Goal: Task Accomplishment & Management: Manage account settings

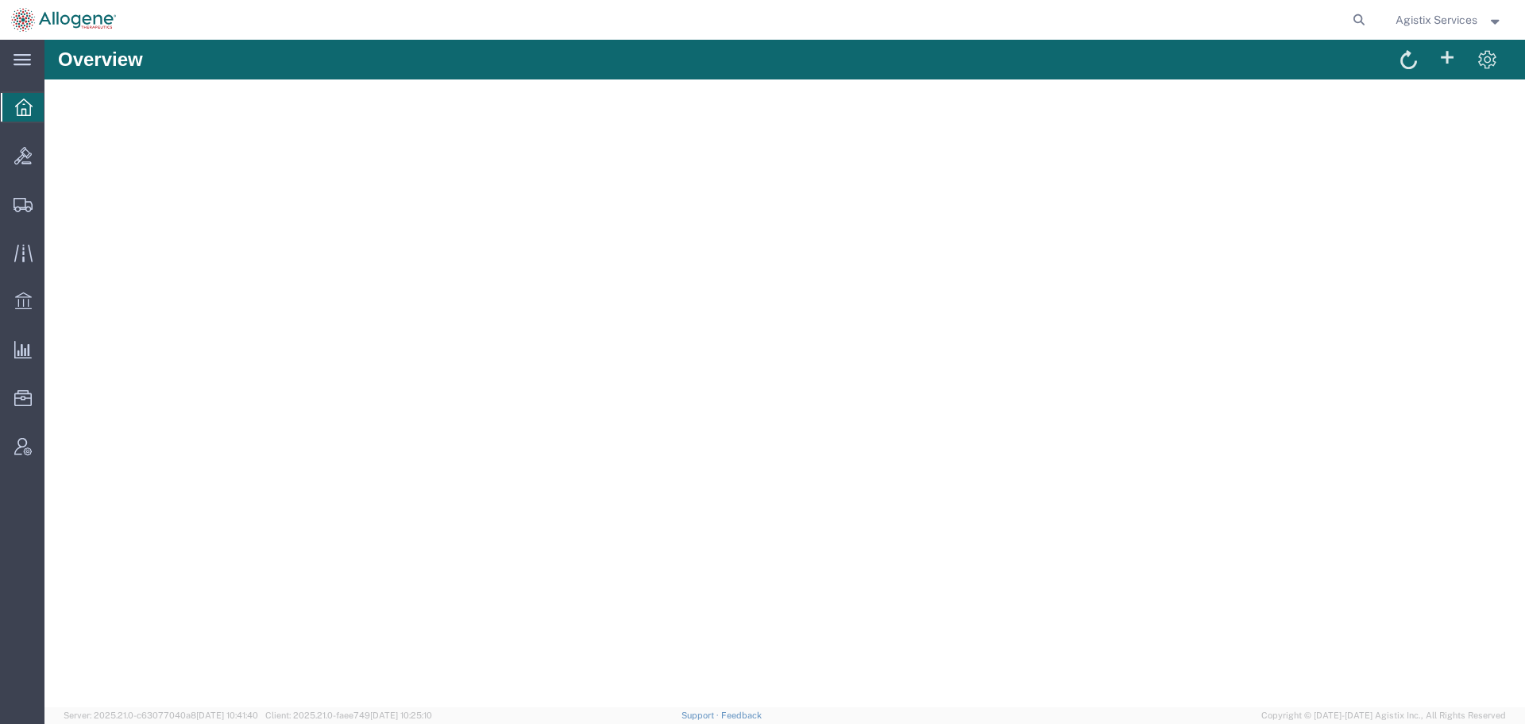
click at [1431, 10] on div "Agistix Services" at bounding box center [1449, 20] width 131 height 40
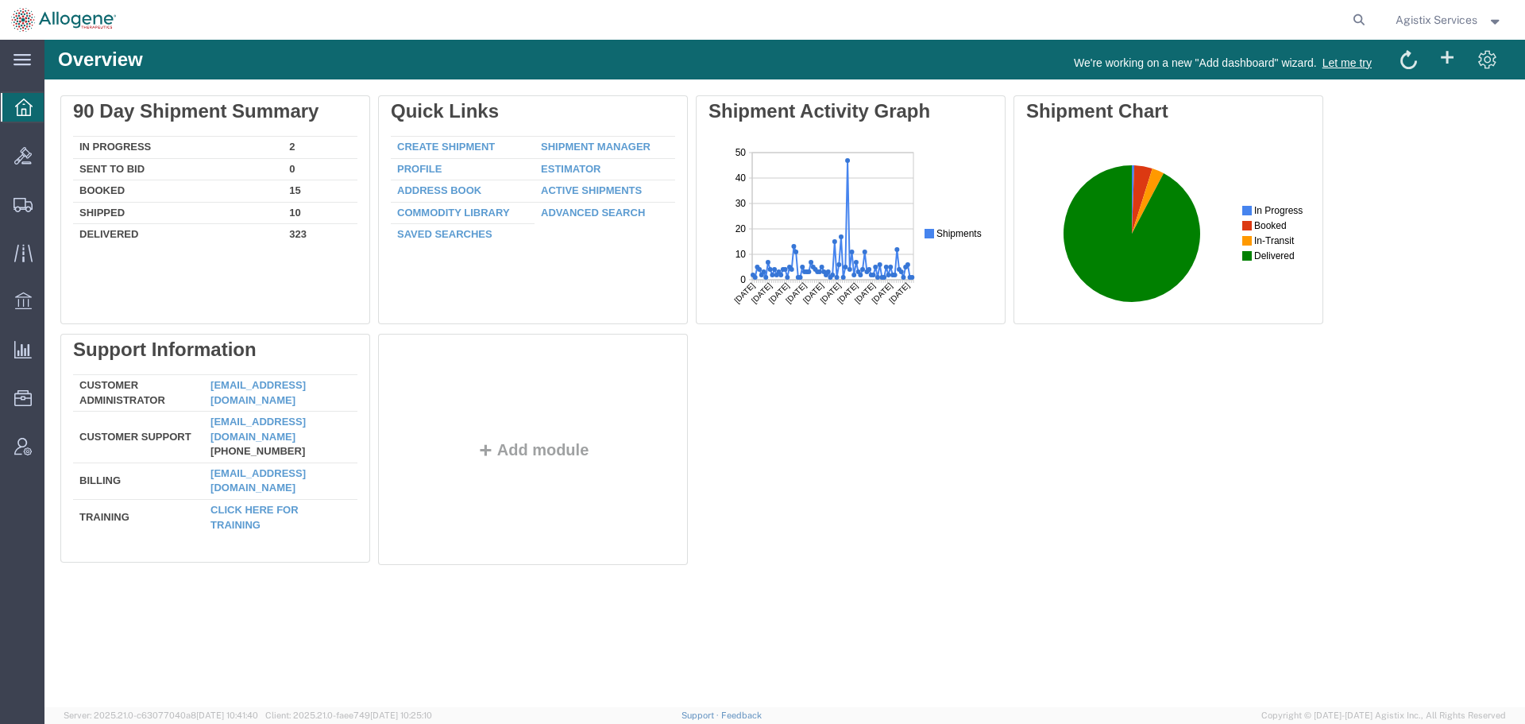
click at [1431, 21] on span "Agistix Services" at bounding box center [1437, 19] width 82 height 17
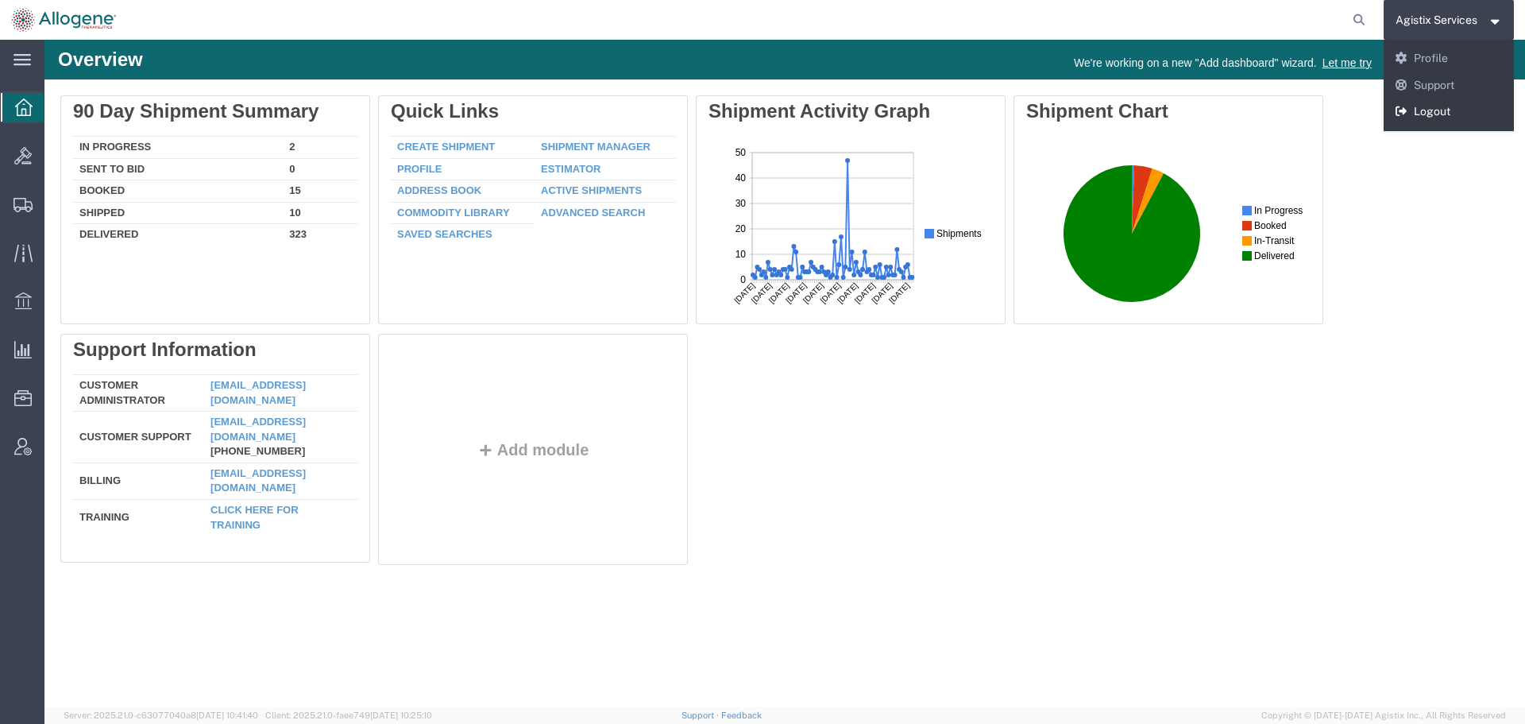
click at [1434, 113] on link "Logout" at bounding box center [1449, 112] width 131 height 27
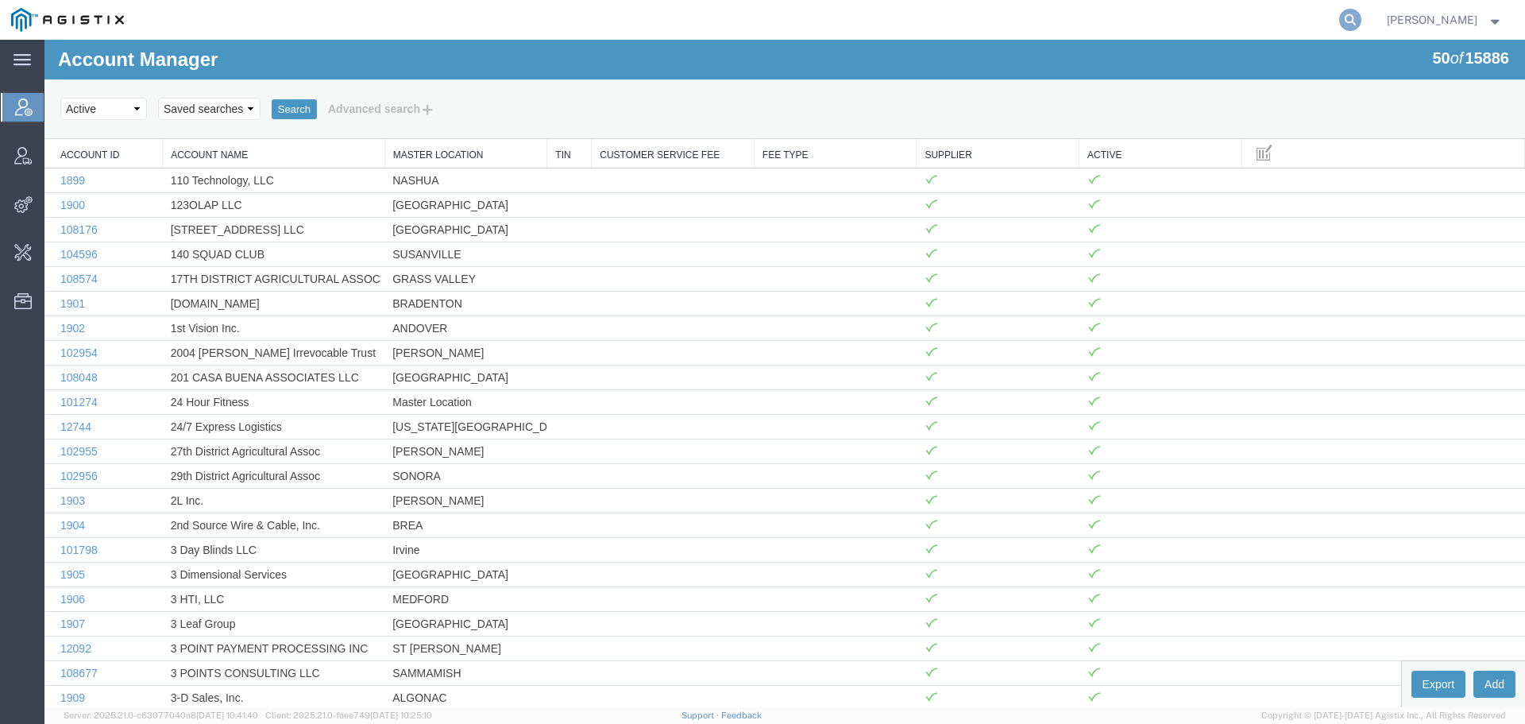
click at [1362, 17] on icon at bounding box center [1351, 20] width 22 height 22
type input "o"
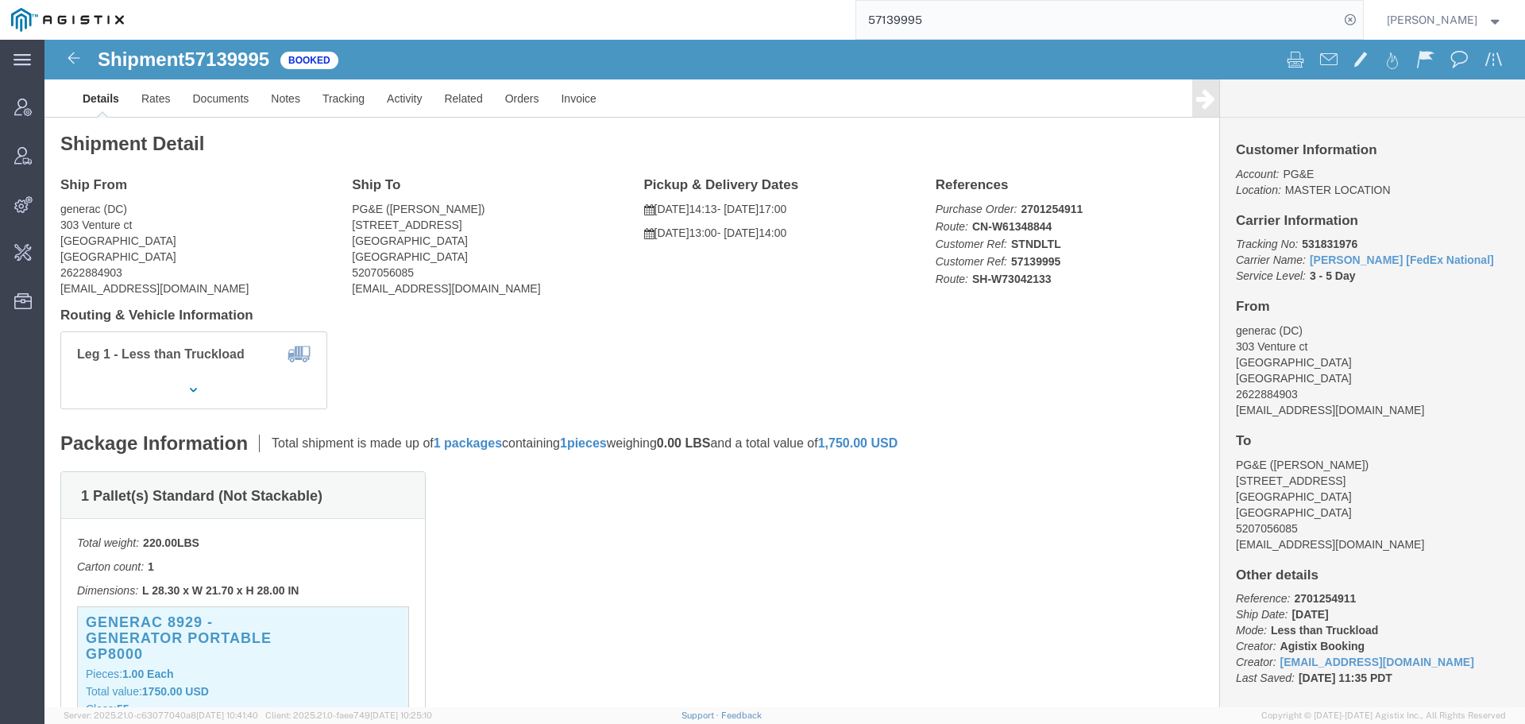
click at [945, 21] on input "57139995" at bounding box center [1097, 20] width 483 height 38
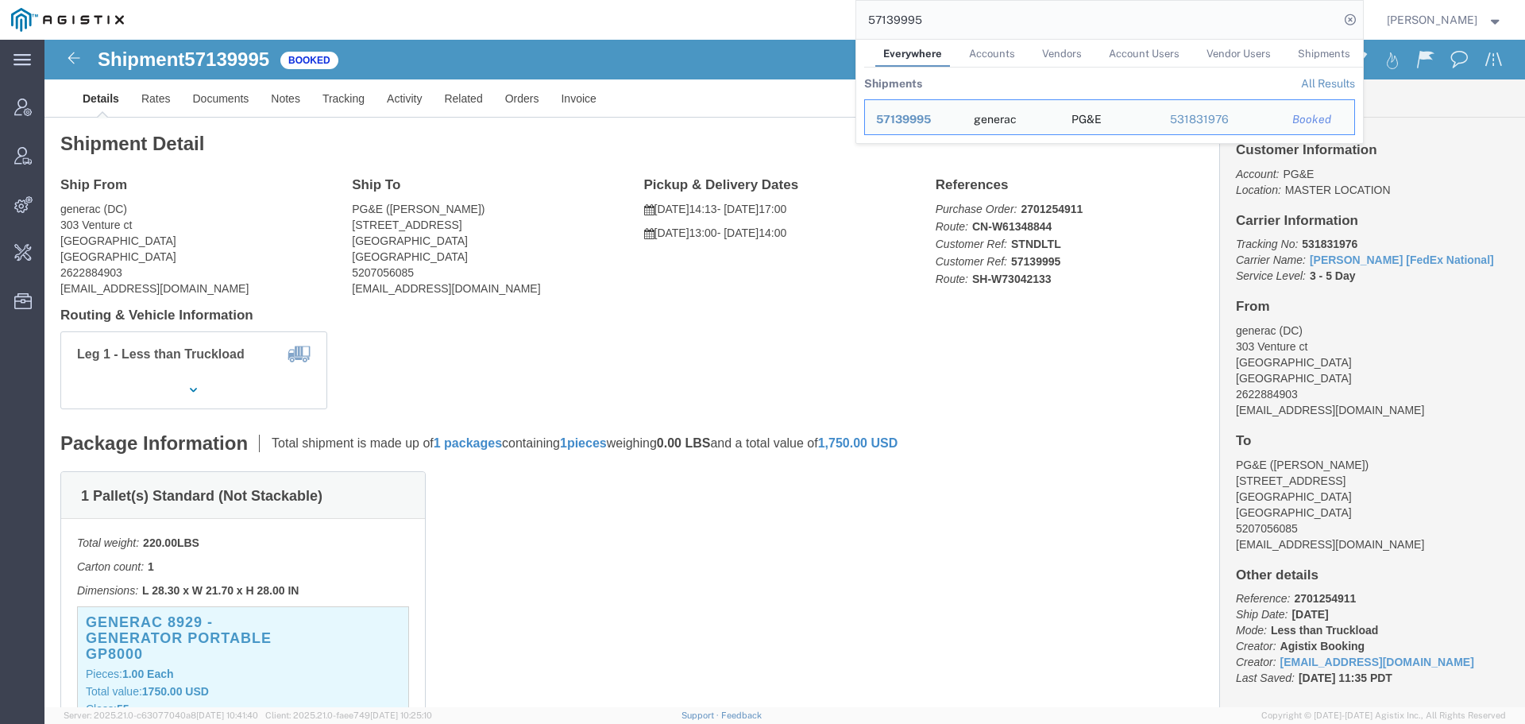
click at [945, 21] on input "57139995" at bounding box center [1097, 20] width 483 height 38
paste input "6927134 External"
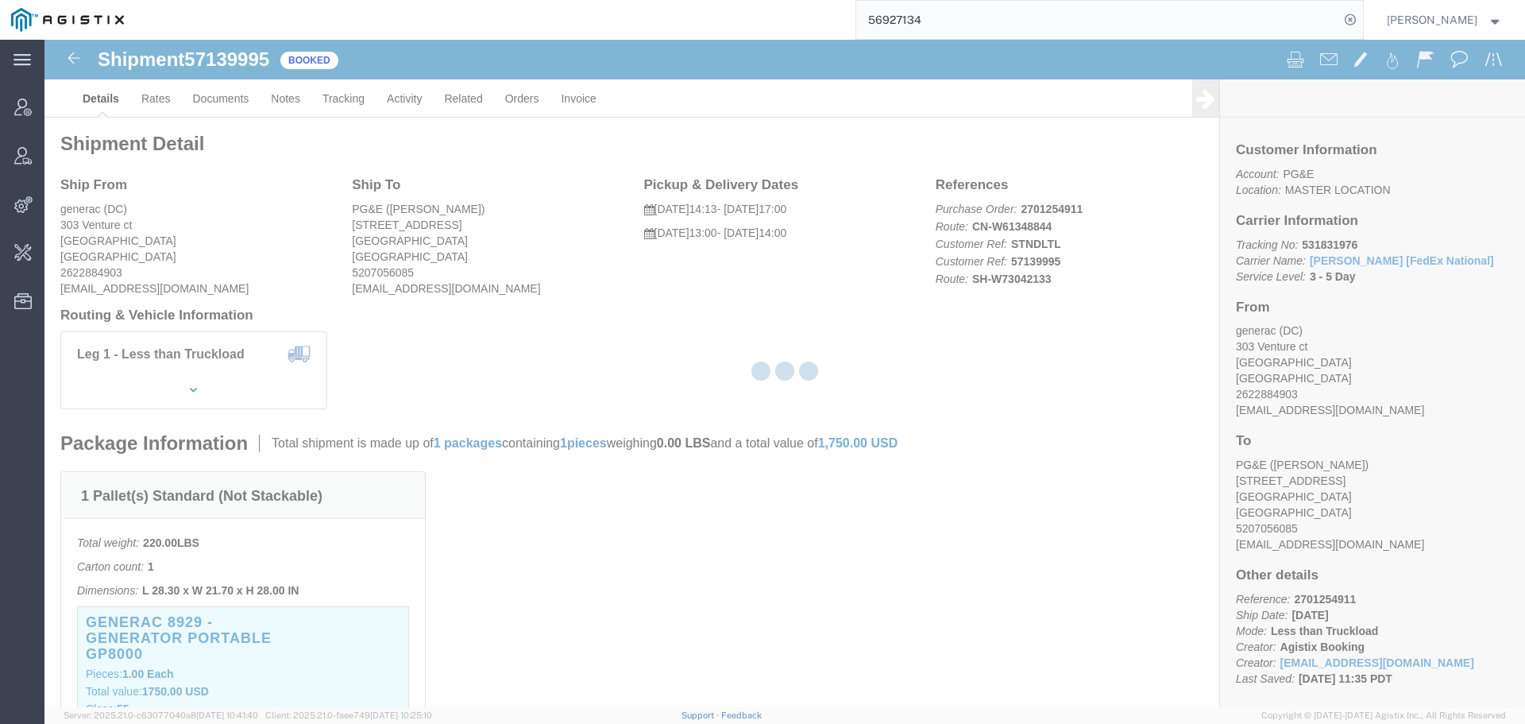
click at [554, 47] on div at bounding box center [784, 373] width 1481 height 667
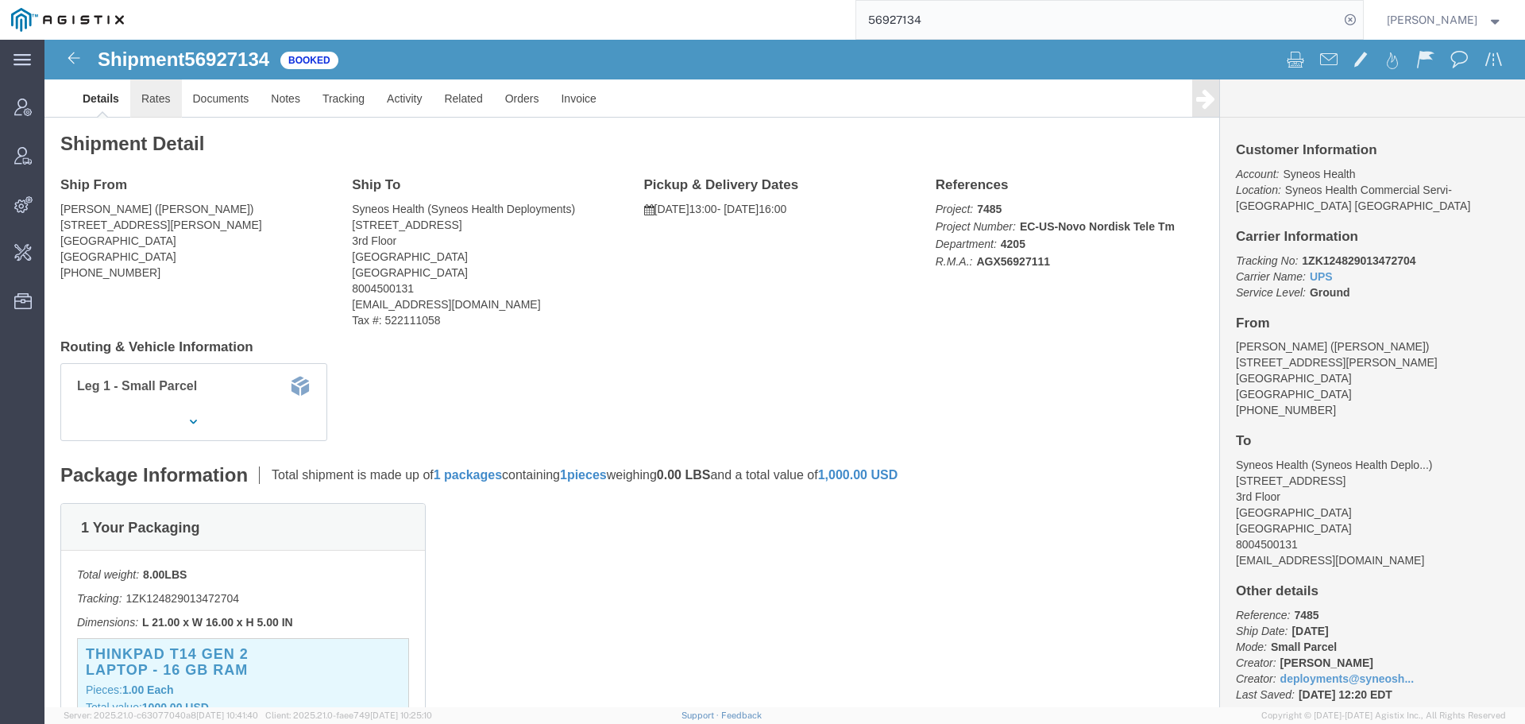
click link "Rates"
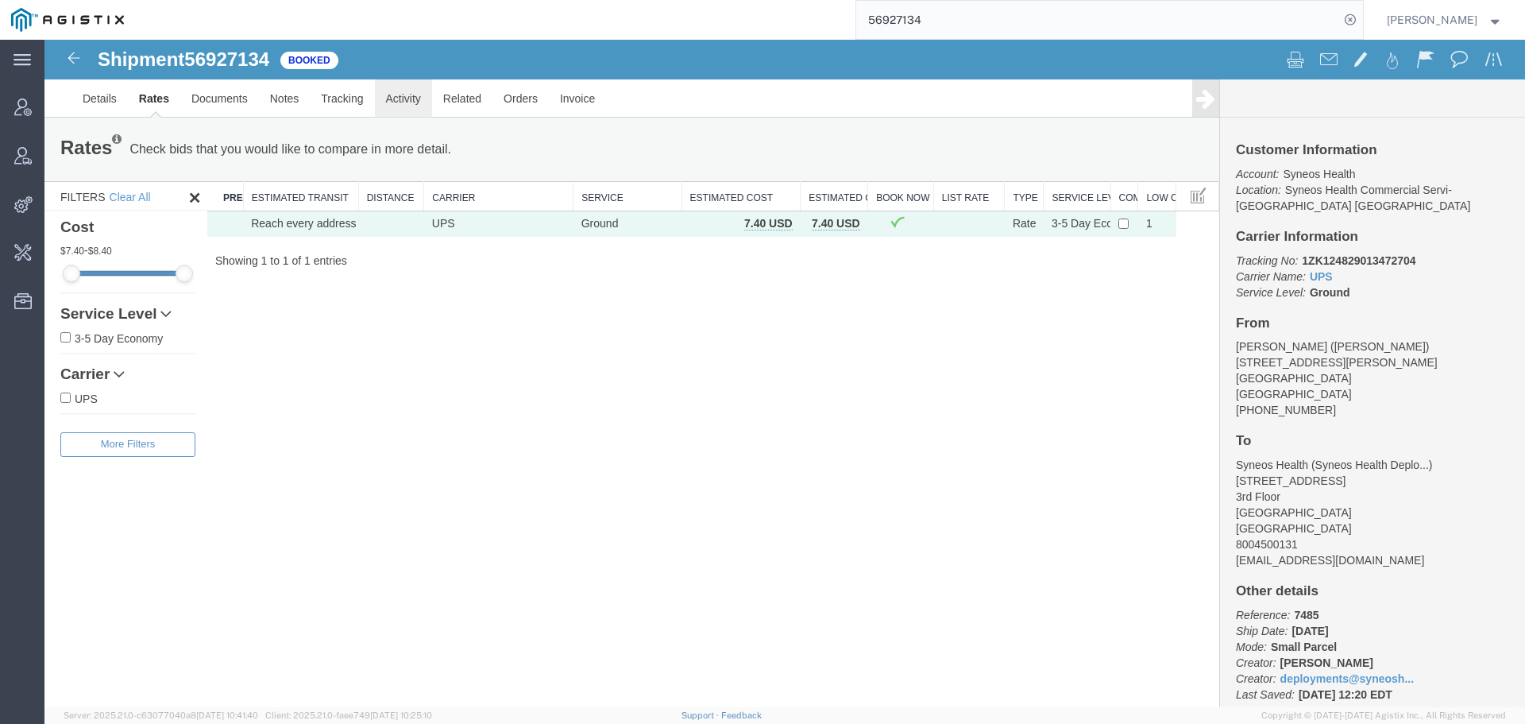
drag, startPoint x: 452, startPoint y: 135, endPoint x: 408, endPoint y: 95, distance: 59.6
click at [408, 95] on link "Activity" at bounding box center [403, 98] width 57 height 38
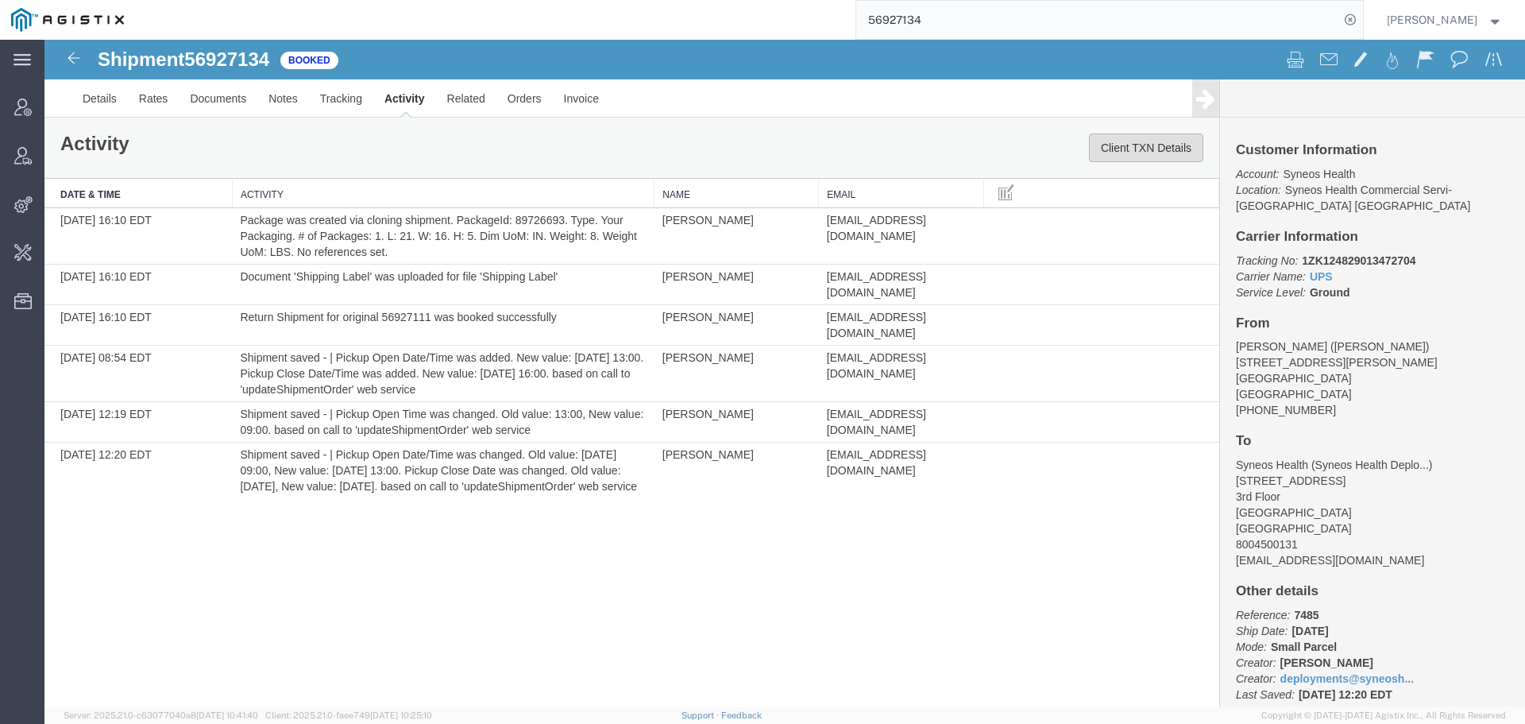
click at [1131, 145] on button "Client TXN Details" at bounding box center [1146, 147] width 114 height 29
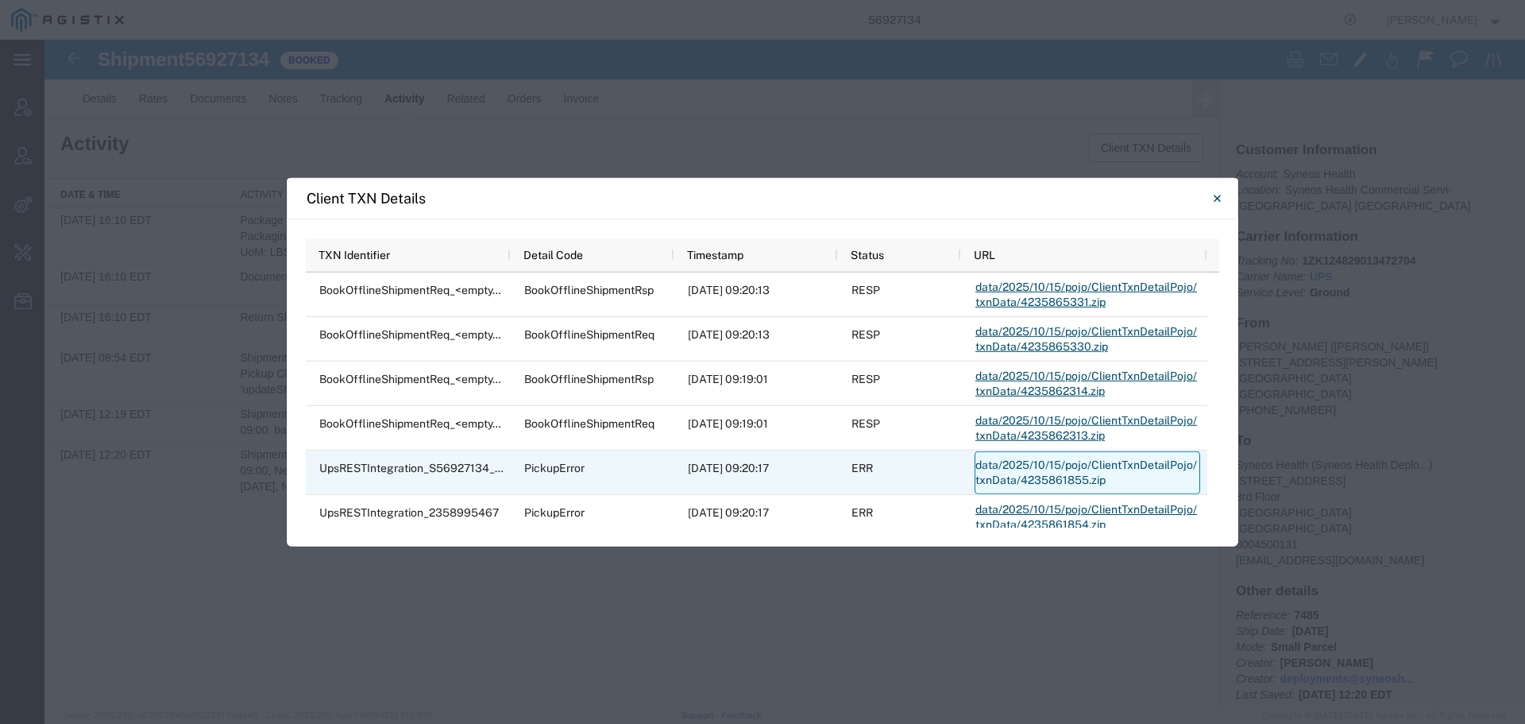
click at [1023, 465] on link "data/2025/10/15/pojo/ClientTxnDetailPojo/txnData/4235861855.zip" at bounding box center [1088, 471] width 226 height 43
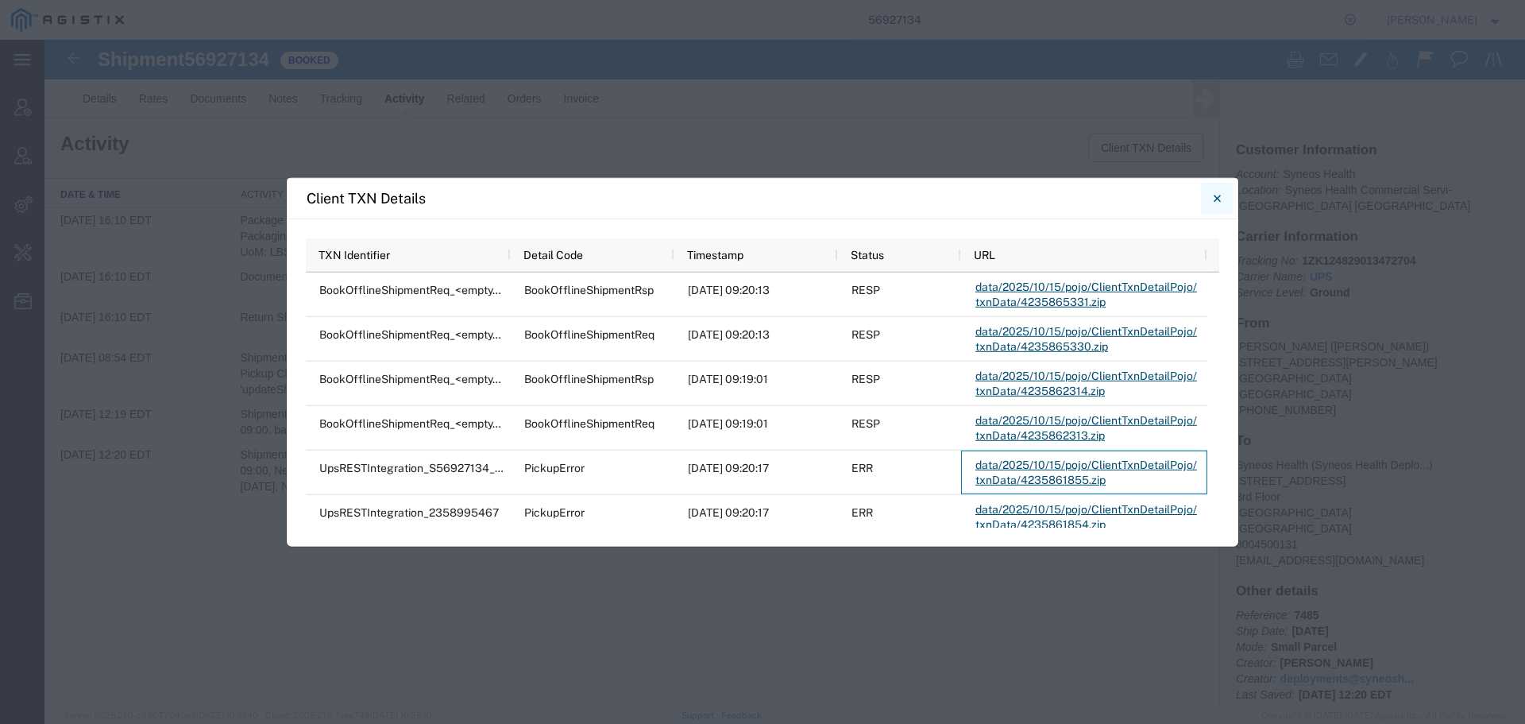
click at [1220, 194] on icon "Close" at bounding box center [1217, 197] width 7 height 19
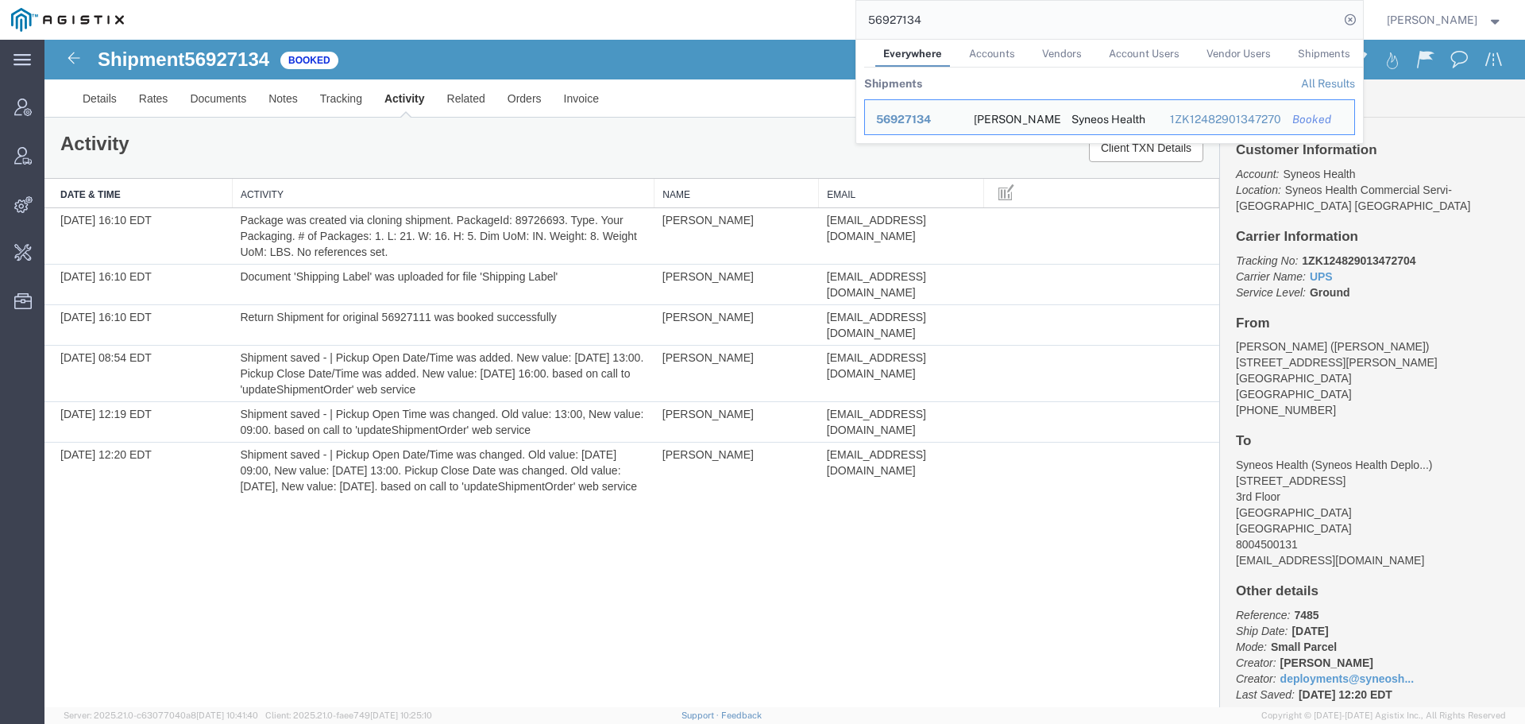
drag, startPoint x: 970, startPoint y: 14, endPoint x: 632, endPoint y: 17, distance: 337.7
click at [637, 17] on div "56927134 Everywhere Accounts Vendors Account Users Vendor Users Shipments Shipm…" at bounding box center [749, 20] width 1228 height 40
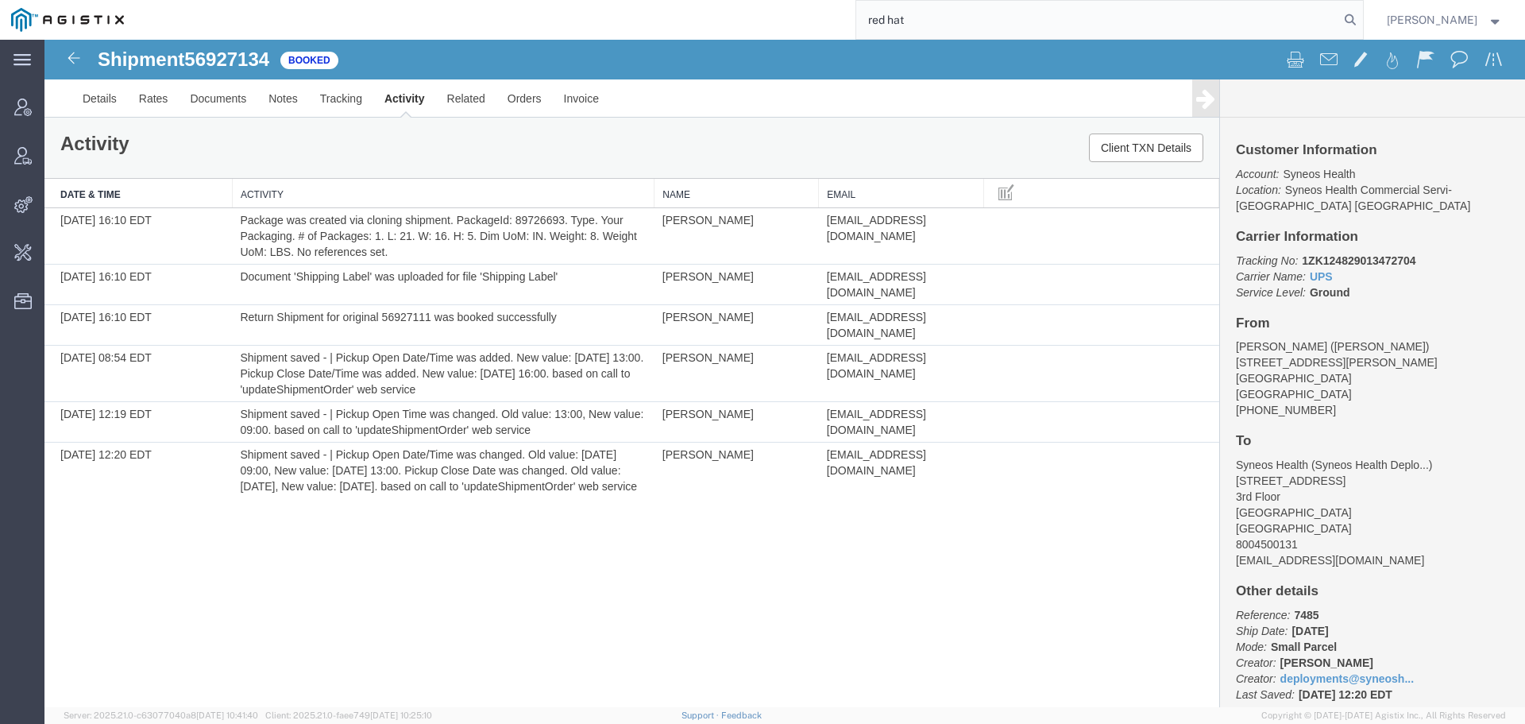
type input "red hat"
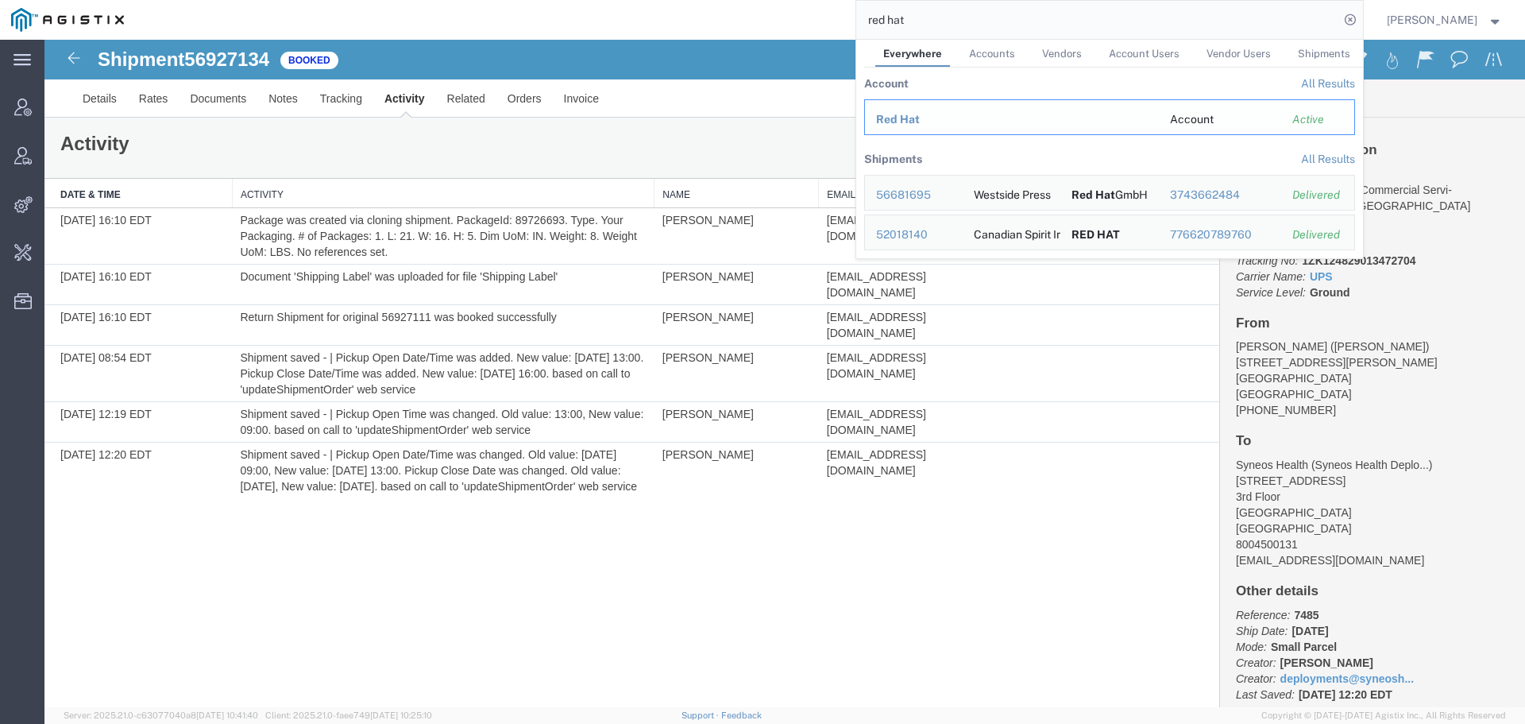
click at [911, 107] on td "Red Hat" at bounding box center [1011, 117] width 295 height 36
click at [913, 117] on span "Red Hat" at bounding box center [898, 119] width 44 height 13
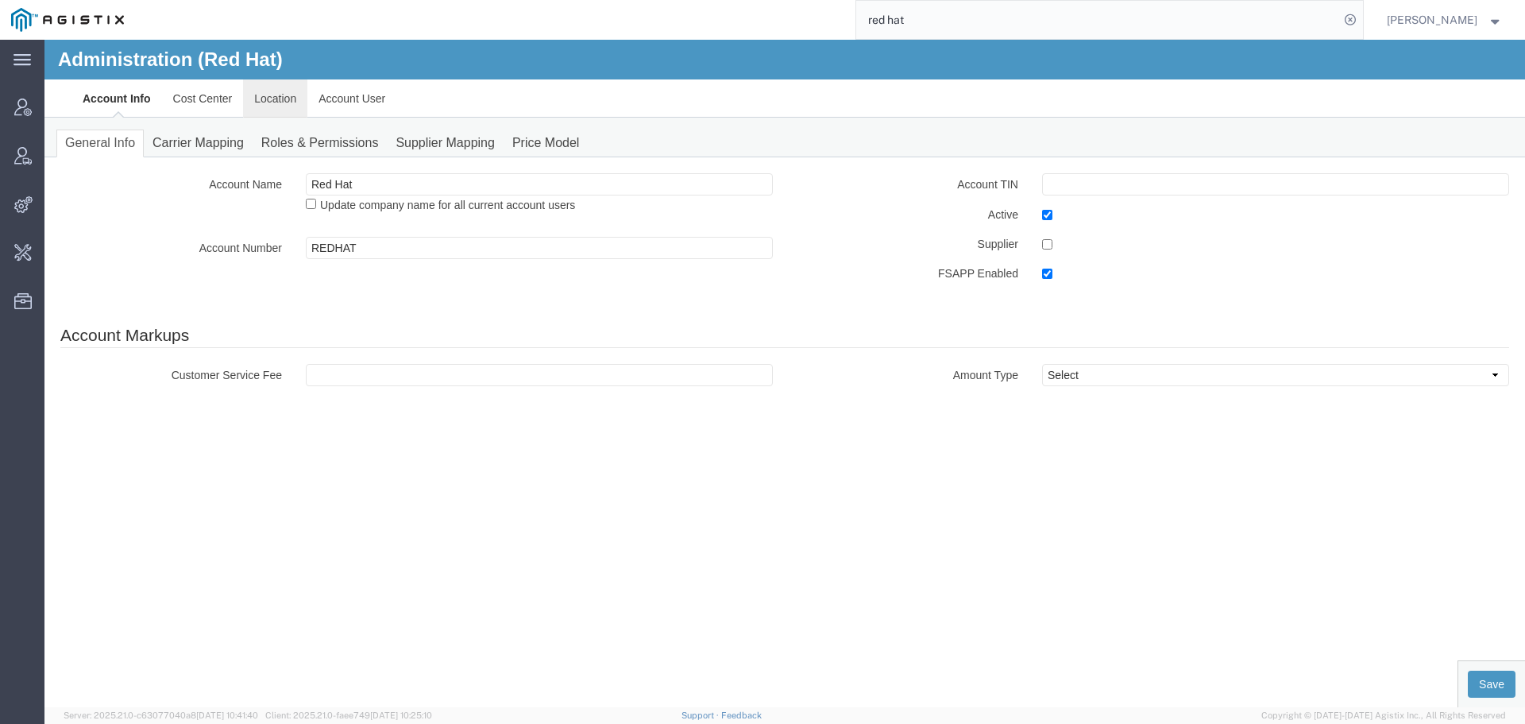
click at [261, 110] on link "Location" at bounding box center [275, 98] width 64 height 38
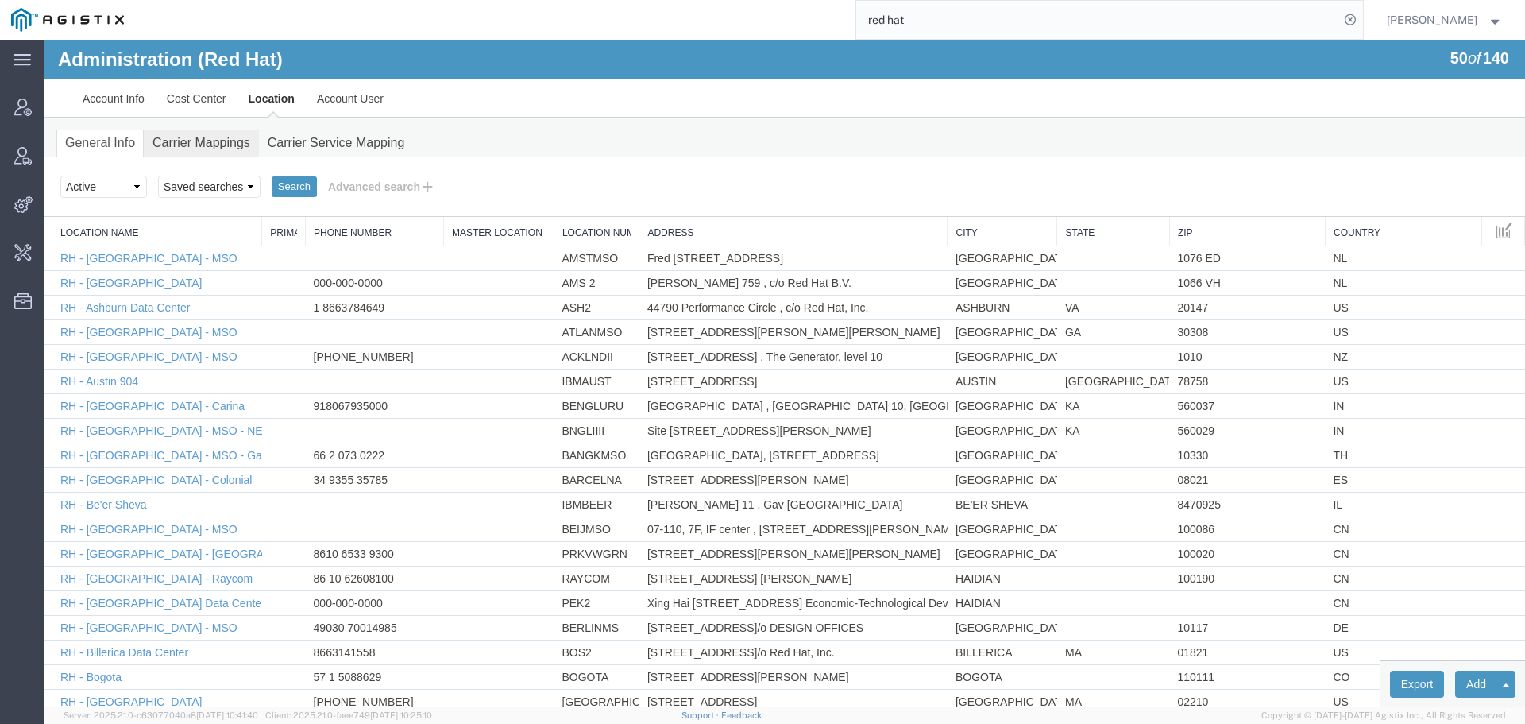
click at [199, 148] on link "Carrier Mappings" at bounding box center [201, 144] width 115 height 28
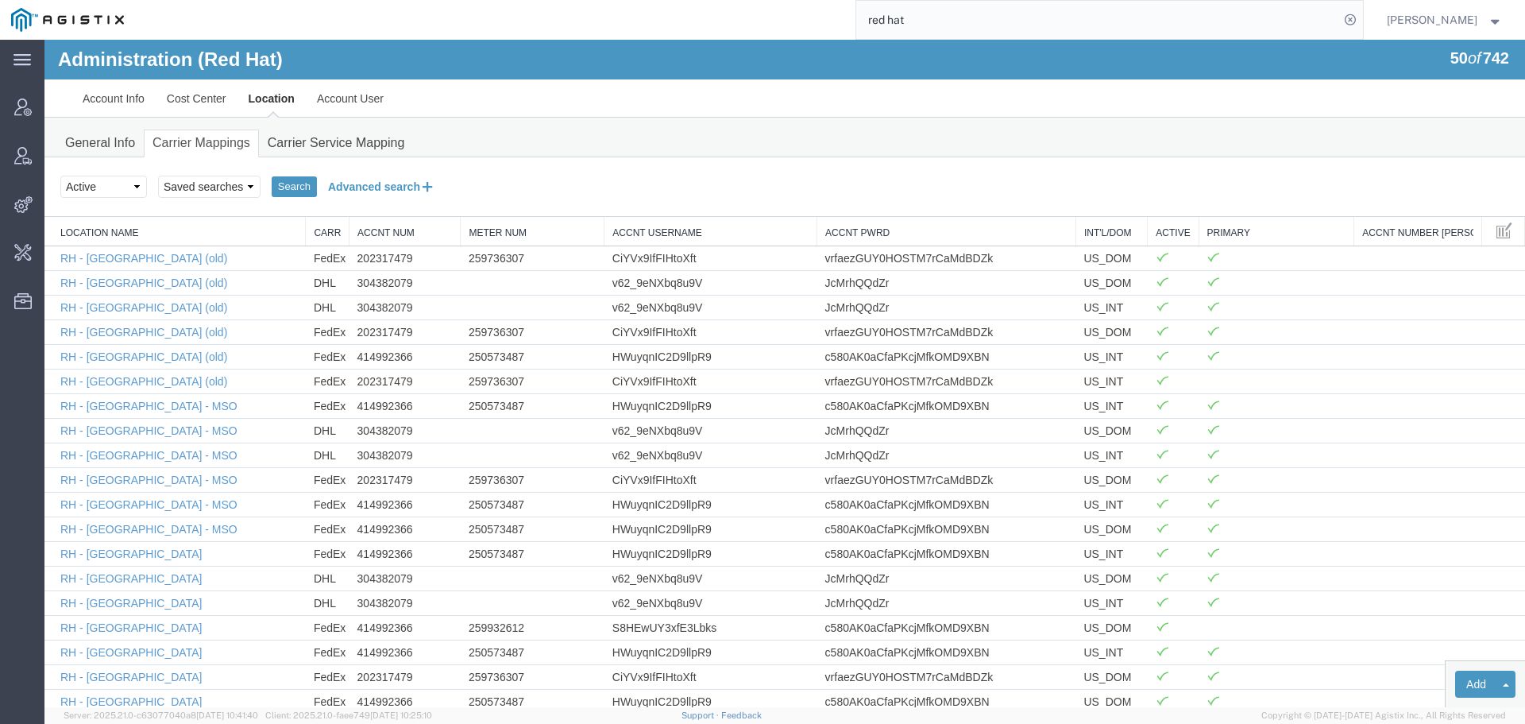
click at [365, 188] on button "Advanced search" at bounding box center [382, 186] width 130 height 27
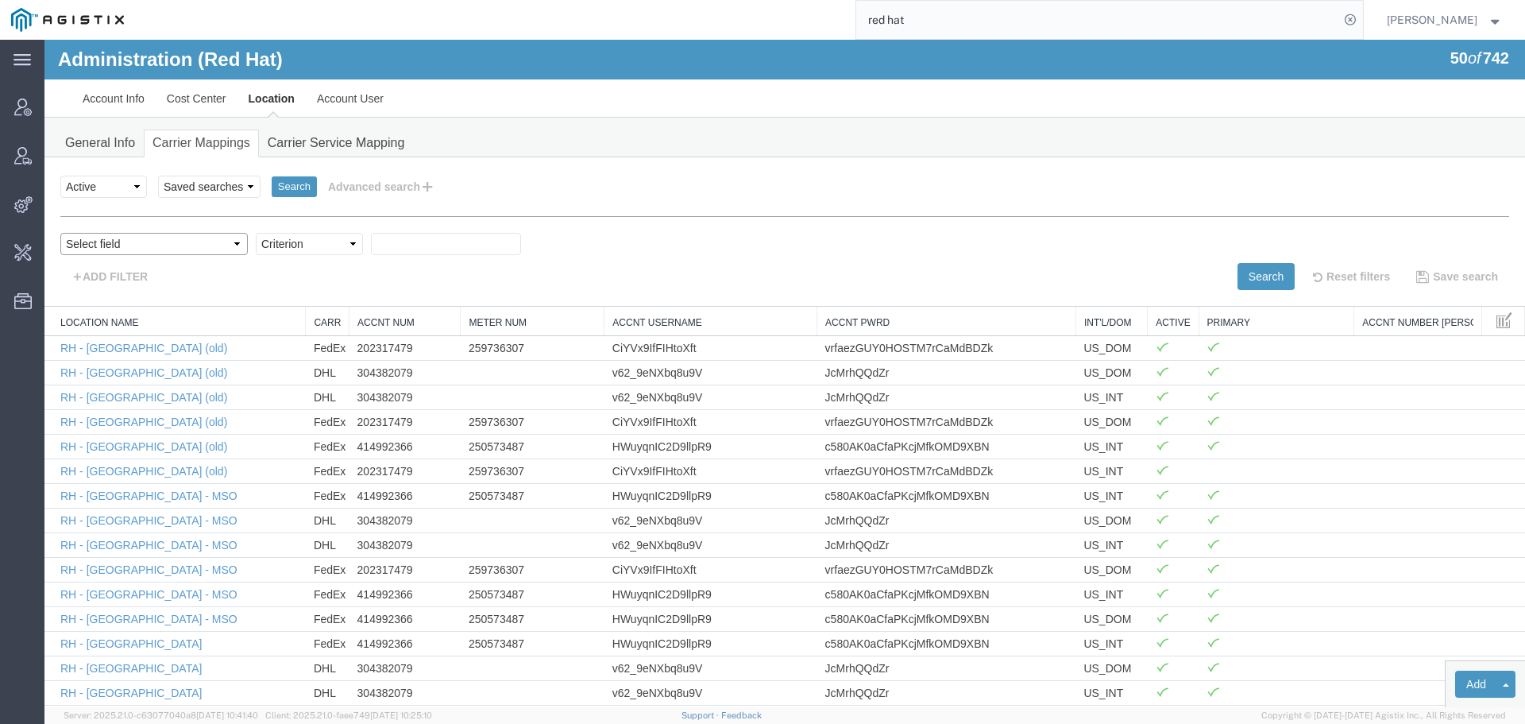
click at [122, 247] on select "Select field Accnt Num Accnt Number Alias Accnt Username Carrier Name Int'l/Dom…" at bounding box center [154, 244] width 188 height 22
select select "acctNum"
click at [60, 233] on select "Select field Accnt Num Accnt Number Alias Accnt Username Carrier Name Int'l/Dom…" at bounding box center [154, 244] width 188 height 22
click at [256, 243] on select "Criterion contains does not contain is is blank is not blank starts with" at bounding box center [309, 244] width 107 height 22
select select "contains"
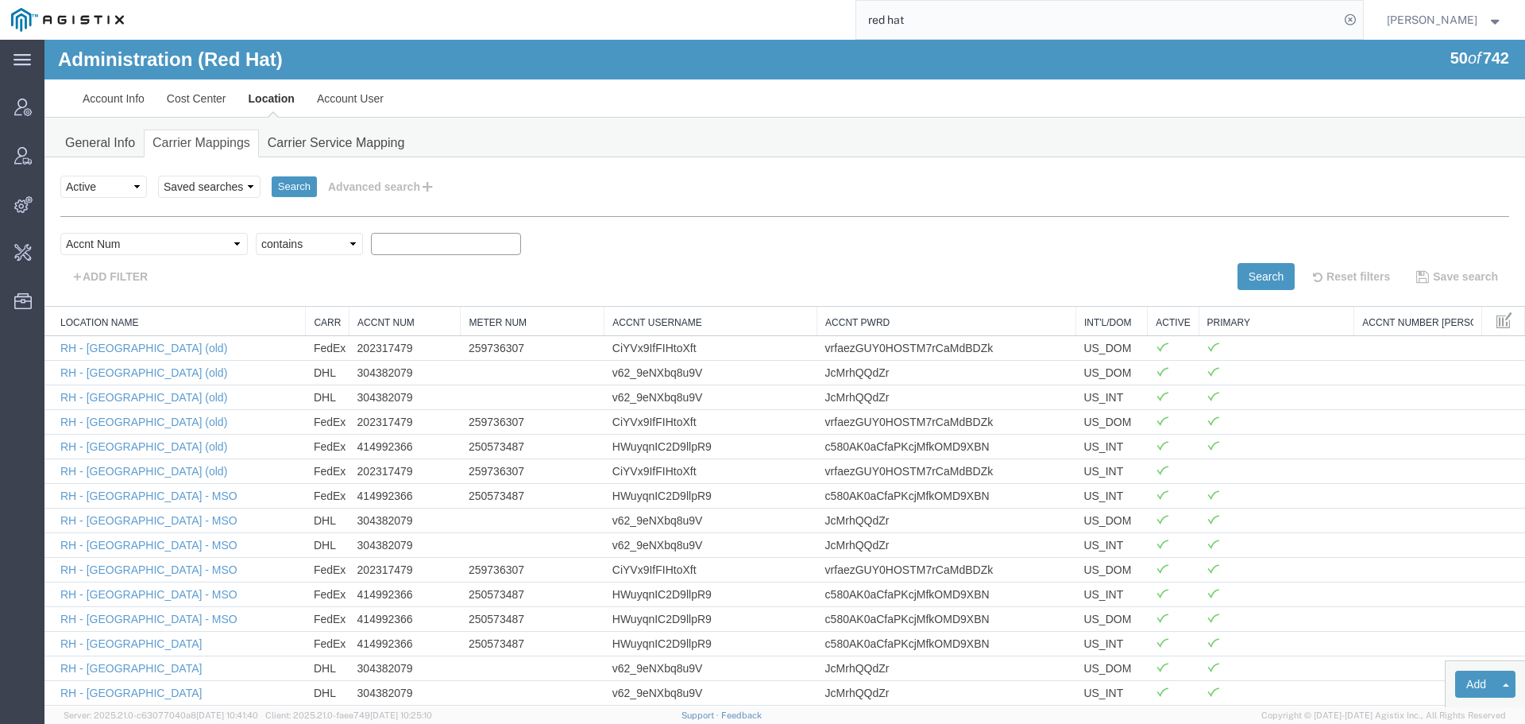
click at [256, 233] on select "Criterion contains does not contain is is blank is not blank starts with" at bounding box center [309, 244] width 107 height 22
click at [371, 235] on input "text" at bounding box center [446, 244] width 150 height 22
paste input "332451502"
click at [1239, 268] on button "Search" at bounding box center [1266, 276] width 57 height 27
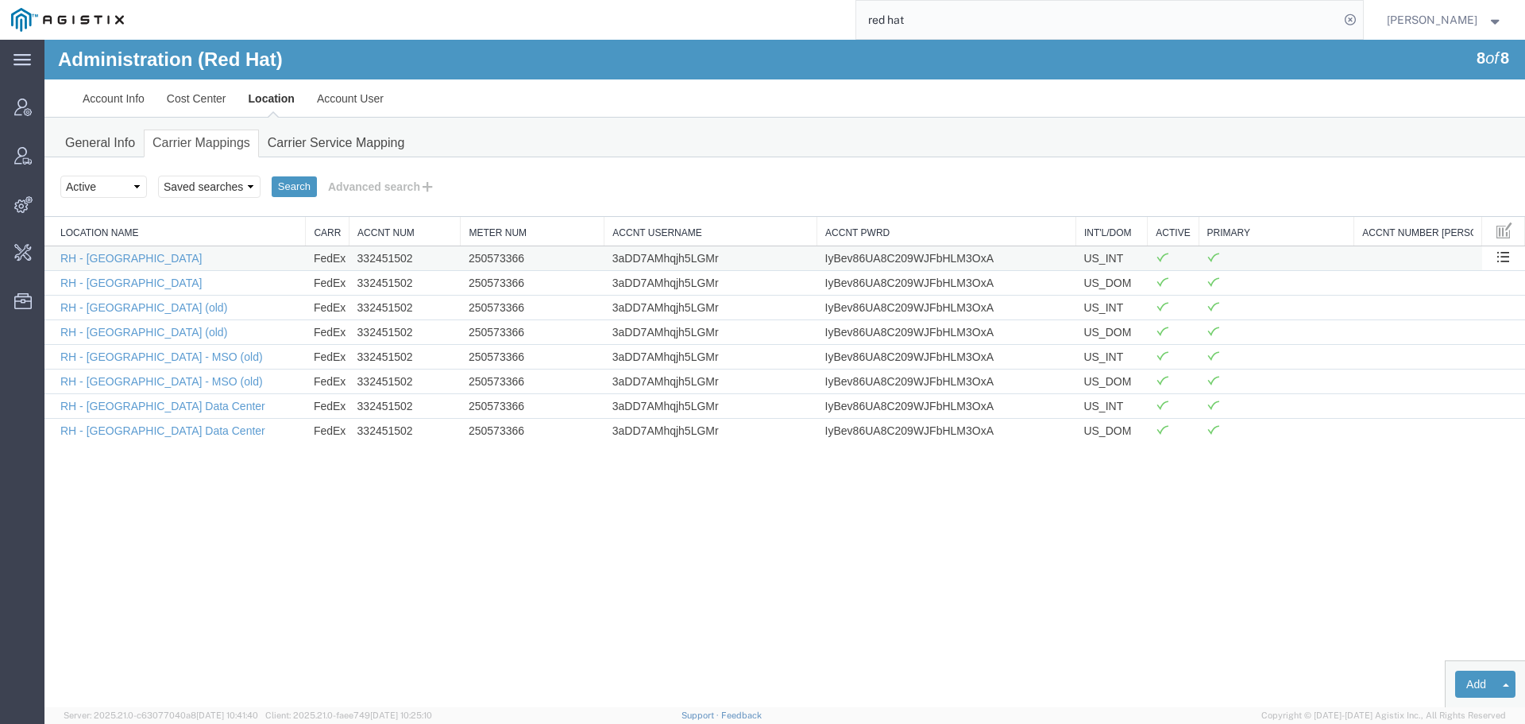
click at [493, 258] on td "250573366" at bounding box center [533, 257] width 144 height 25
click at [378, 258] on td "332451502" at bounding box center [405, 257] width 111 height 25
copy td "332451502"
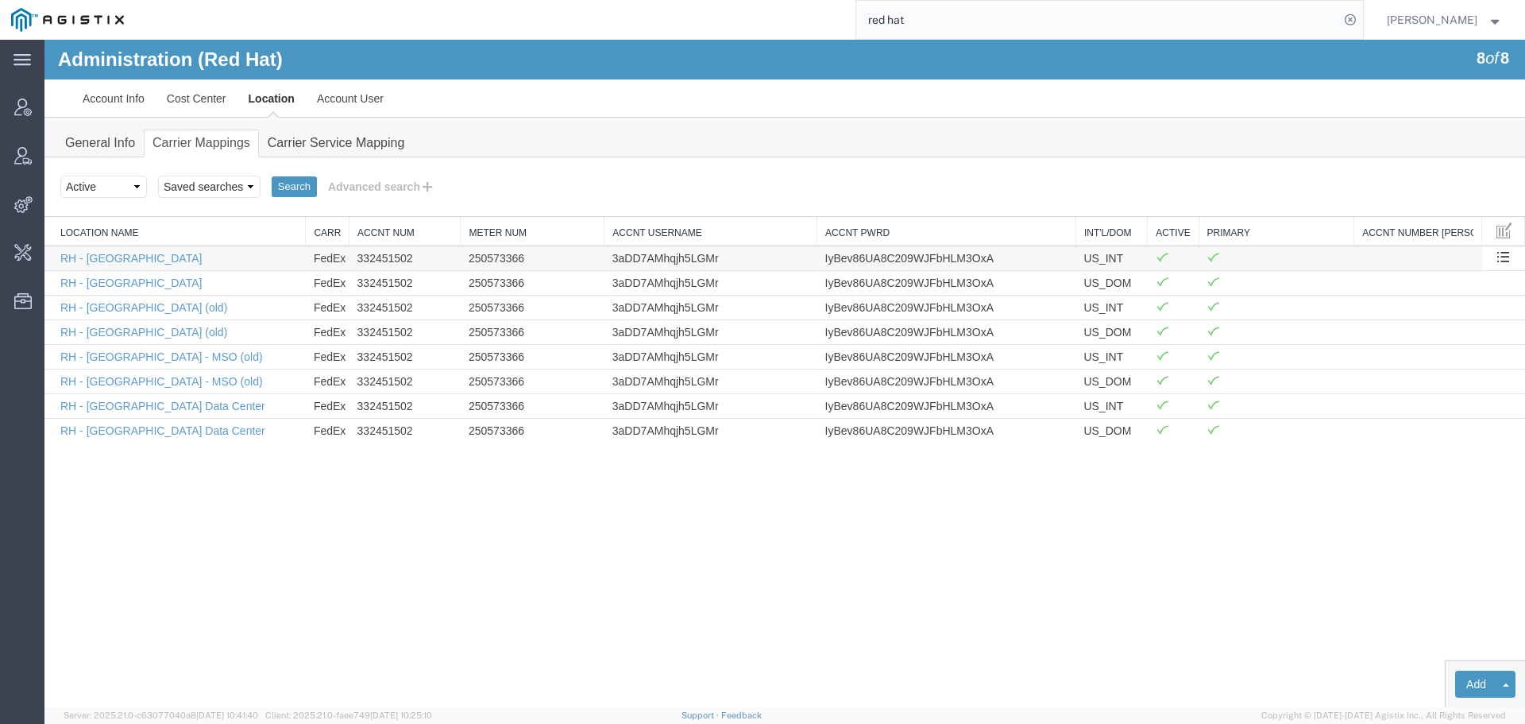
click at [512, 259] on td "250573366" at bounding box center [533, 257] width 144 height 25
copy td "250573366"
click at [700, 255] on td "3aDD7AMhqjh5LGMr" at bounding box center [711, 257] width 213 height 25
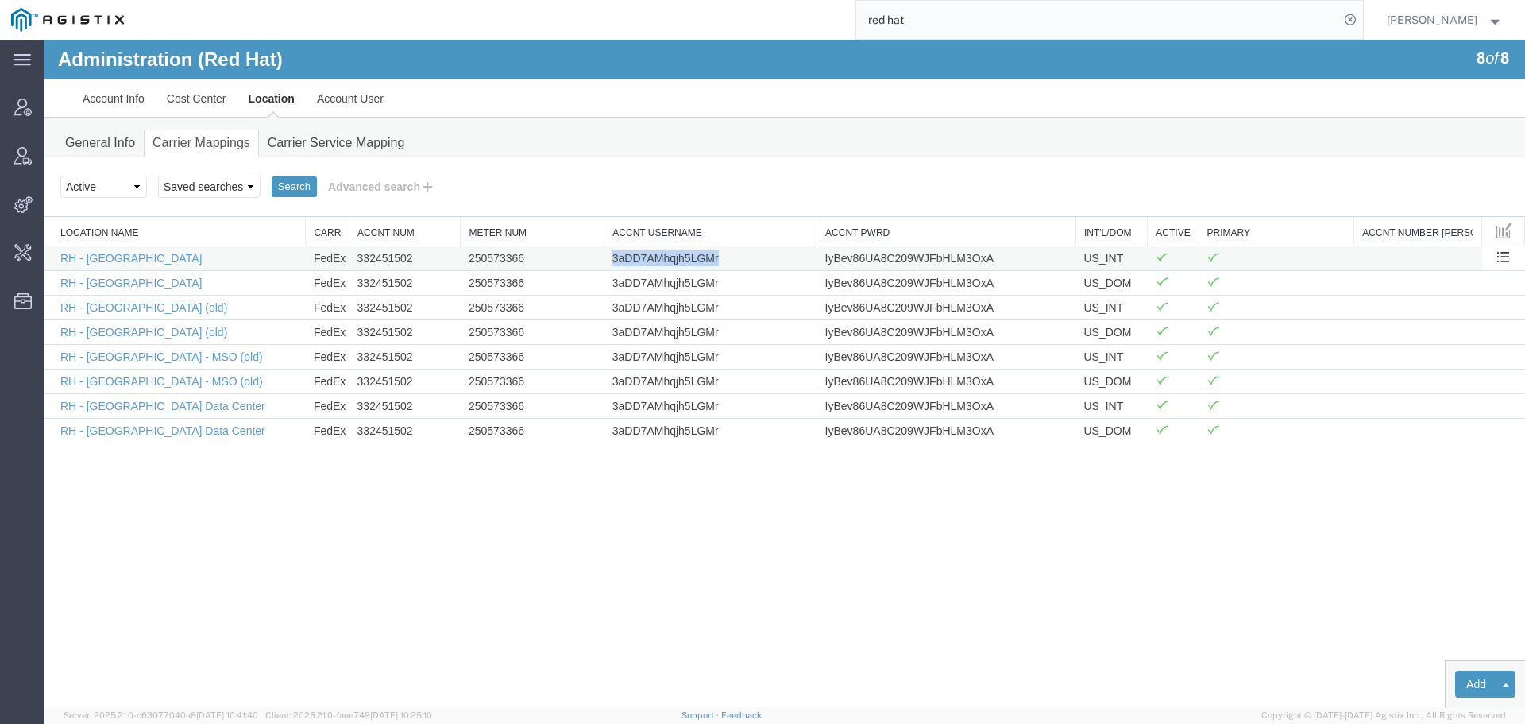
copy td "3aDD7AMhqjh5LGMr"
click at [900, 261] on td "IyBev86UA8C209WJFbHLM3OxA" at bounding box center [947, 257] width 259 height 25
copy td "IyBev86UA8C209WJFbHLM3OxA"
click at [97, 262] on link "RH - [GEOGRAPHIC_DATA]" at bounding box center [130, 258] width 141 height 13
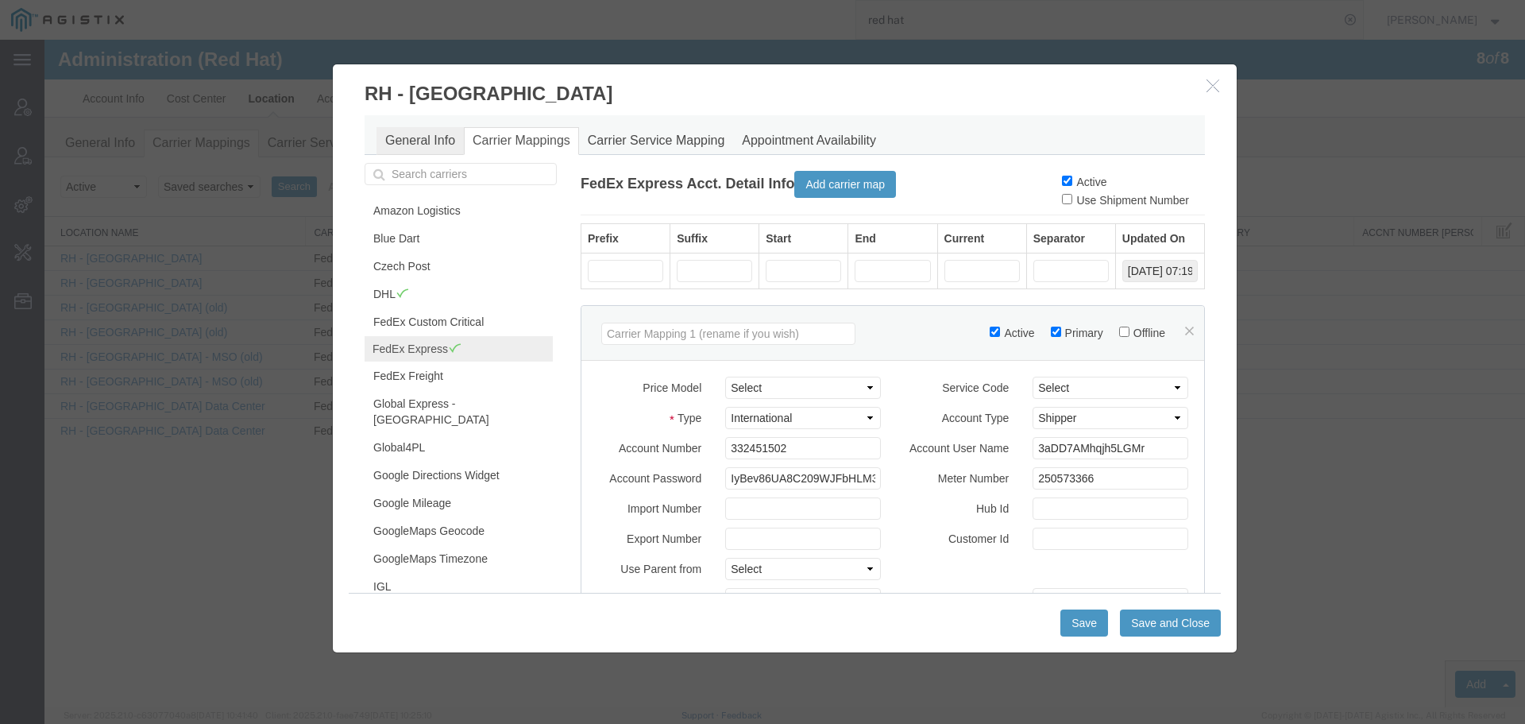
click at [433, 137] on link "General Info" at bounding box center [420, 141] width 87 height 28
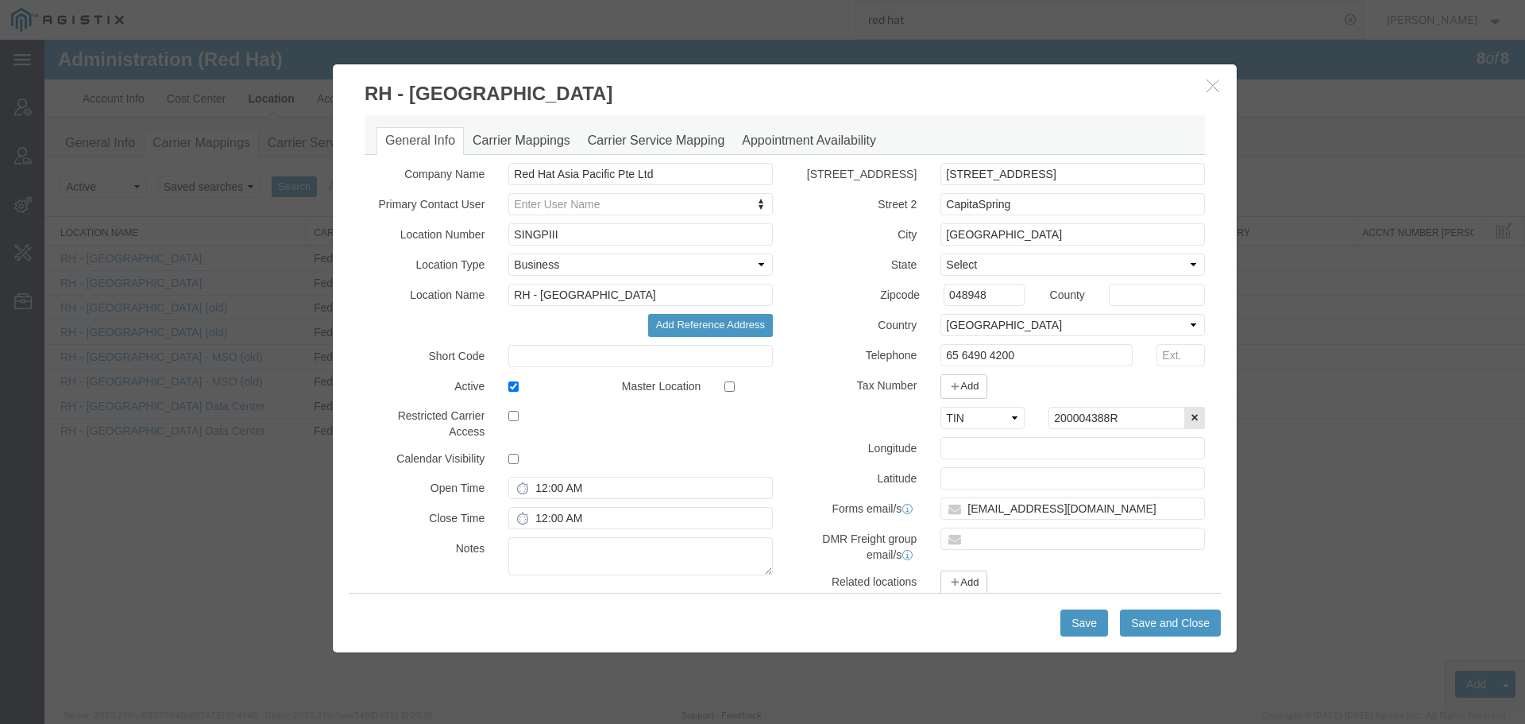
click at [501, 156] on div "General Info Carrier Mappings Carrier Service Mapping Appointment Availability …" at bounding box center [785, 400] width 841 height 571
click at [1215, 87] on icon "button" at bounding box center [1213, 86] width 13 height 14
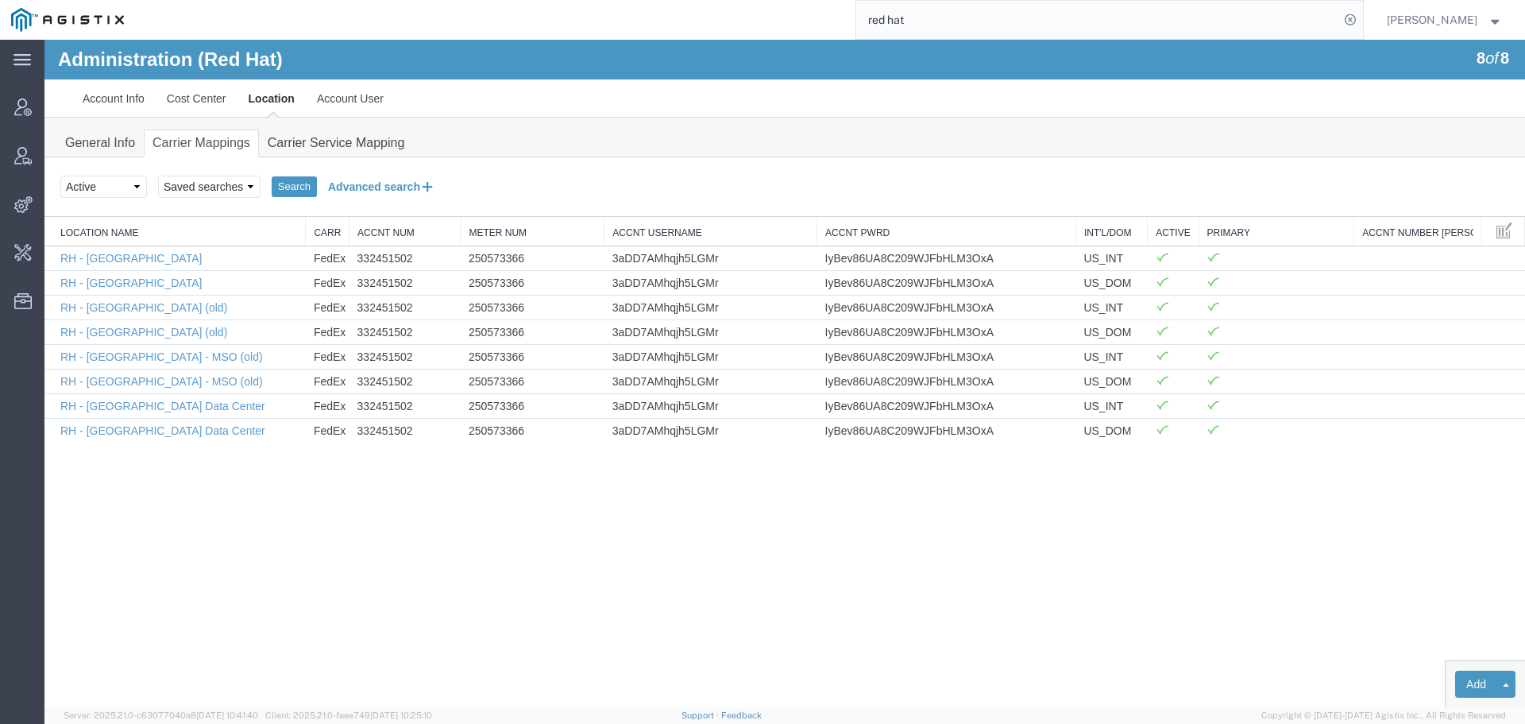
click at [393, 180] on button "Advanced search" at bounding box center [382, 186] width 130 height 27
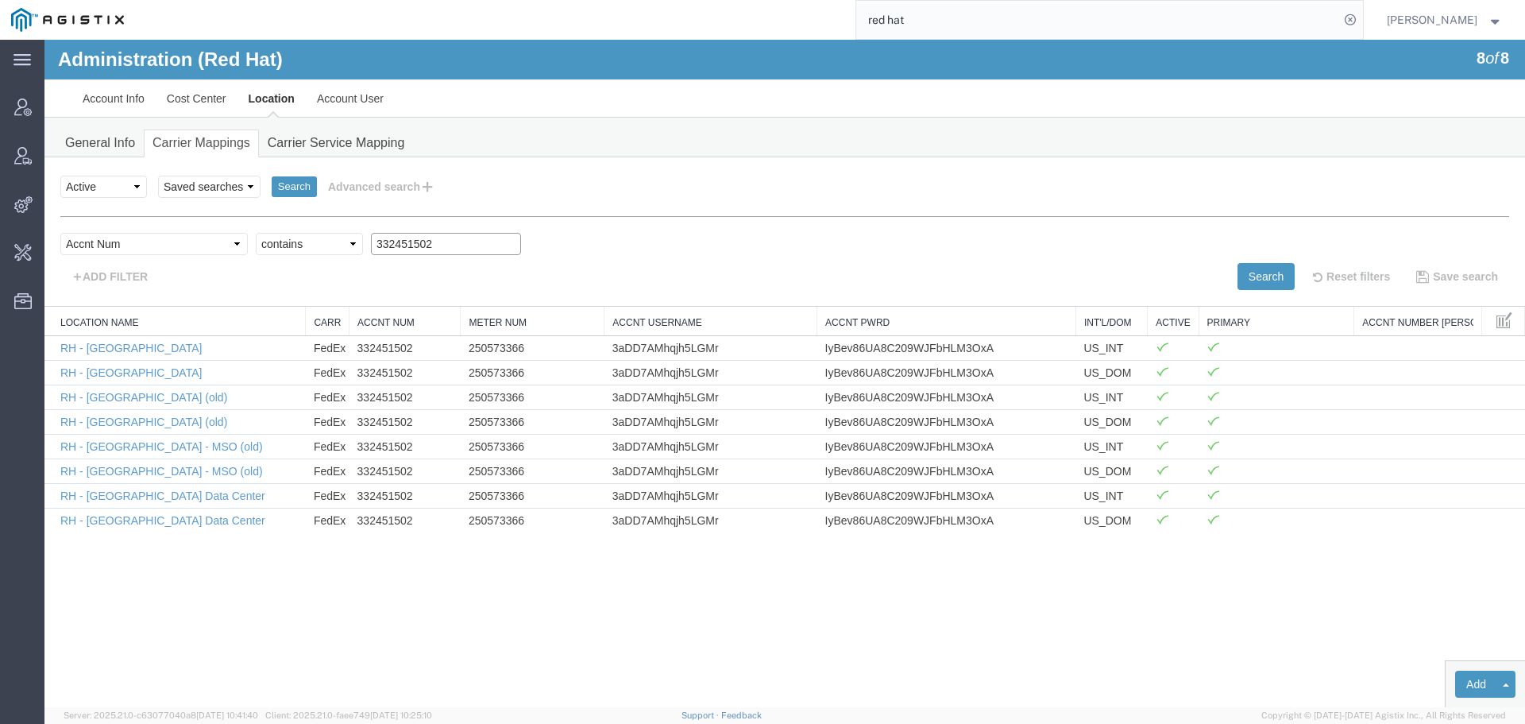
drag, startPoint x: 396, startPoint y: 243, endPoint x: 222, endPoint y: 244, distance: 174.0
click at [222, 244] on div "Select field Accnt Num Accnt Number Alias Accnt Username Carrier Name Int'l/Dom…" at bounding box center [784, 248] width 1449 height 30
paste input "7128"
click at [1251, 271] on button "Search" at bounding box center [1266, 276] width 57 height 27
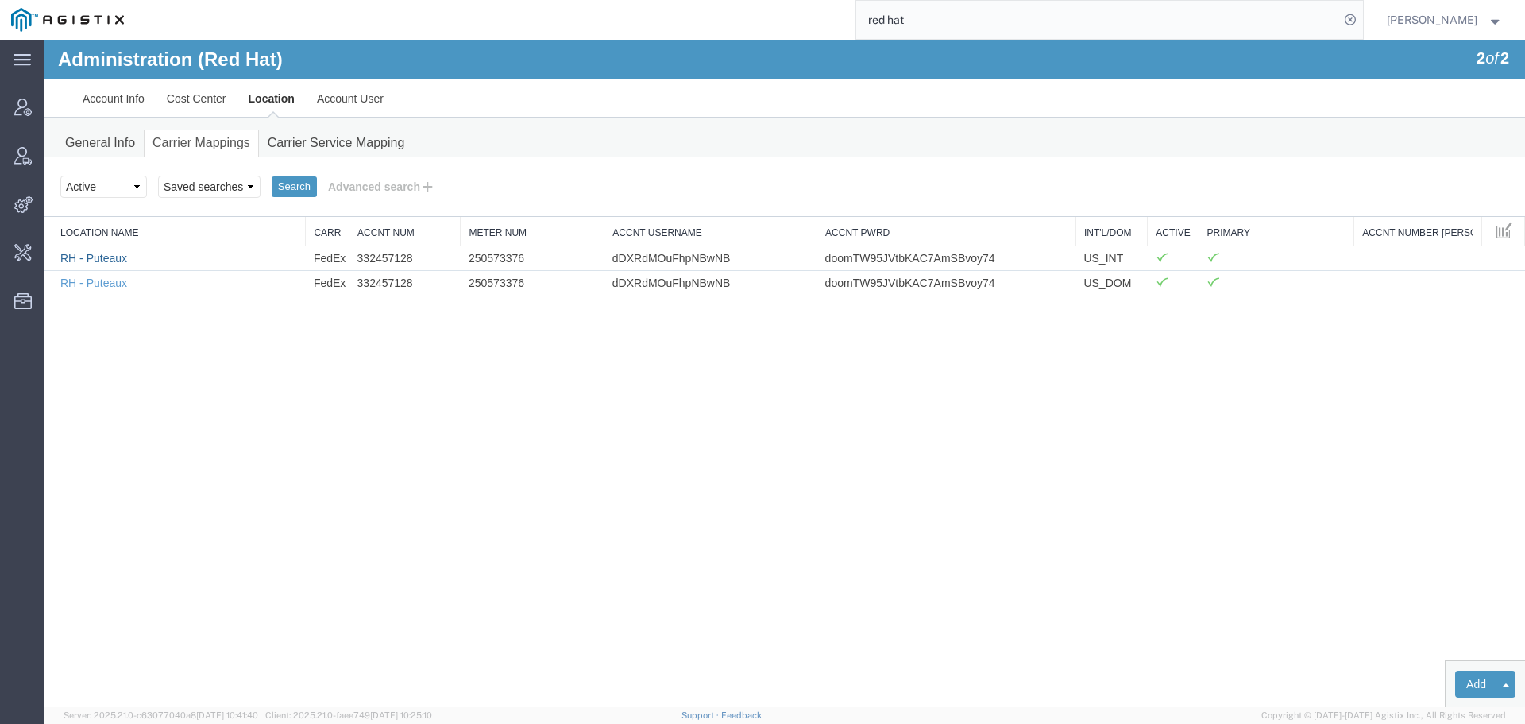
click at [107, 261] on link "RH - Puteaux" at bounding box center [93, 258] width 67 height 13
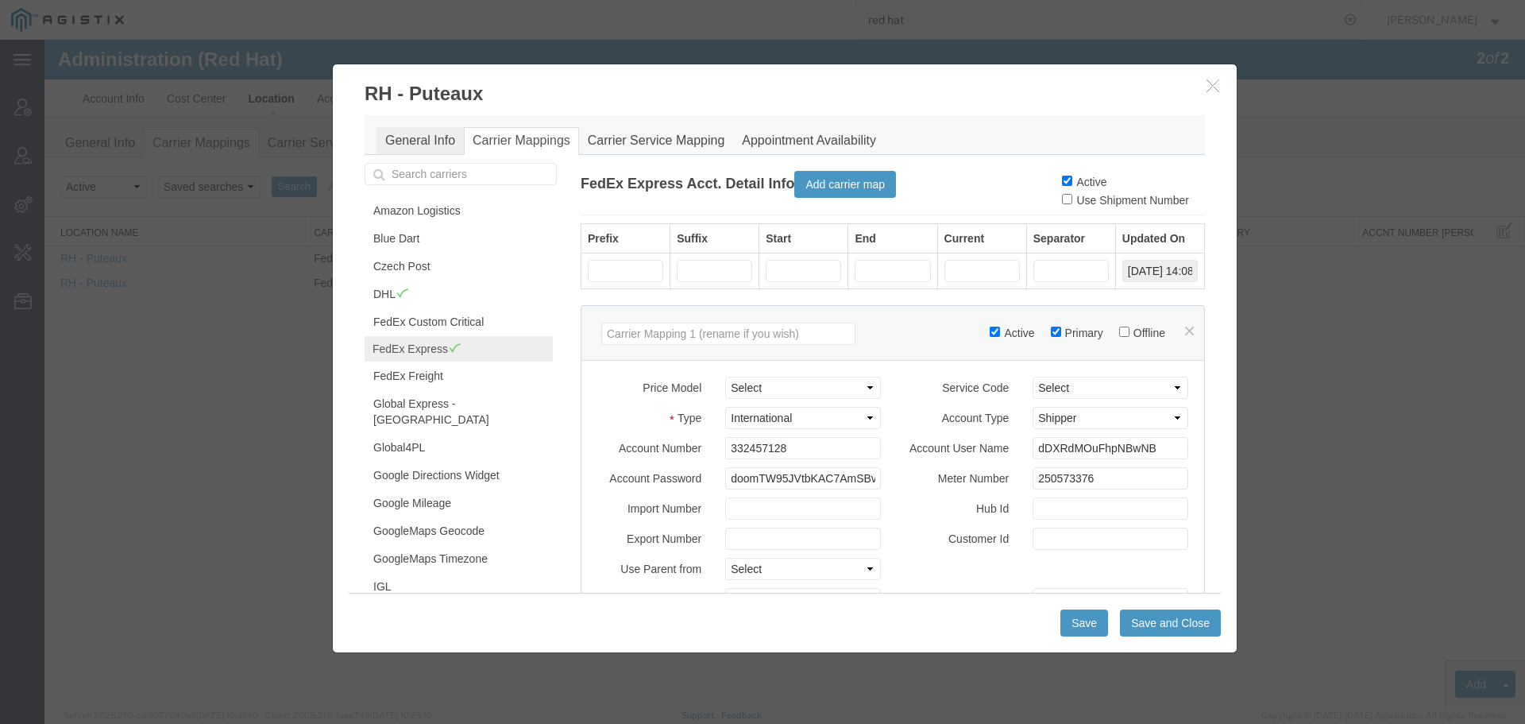
click at [400, 144] on link "General Info" at bounding box center [420, 141] width 87 height 28
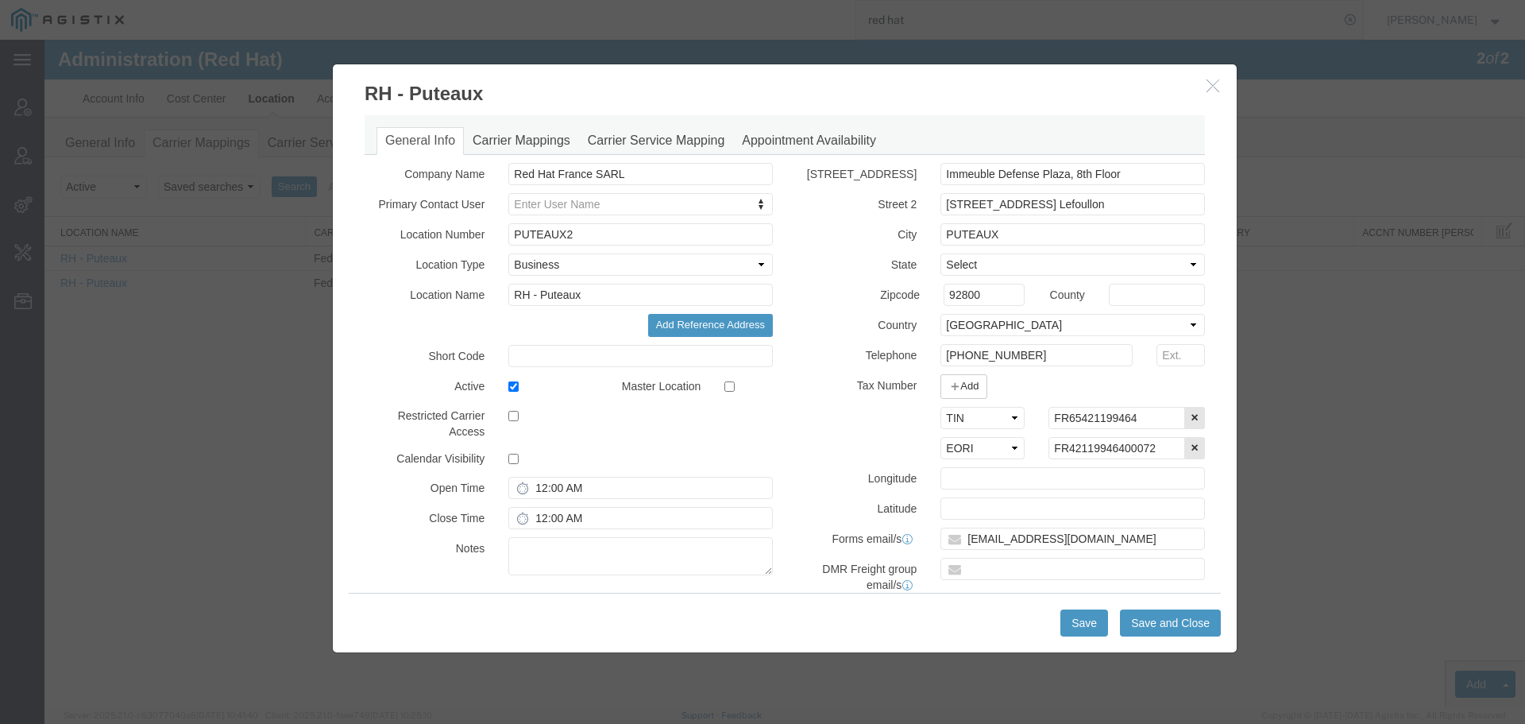
click at [1213, 88] on icon "button" at bounding box center [1213, 86] width 13 height 14
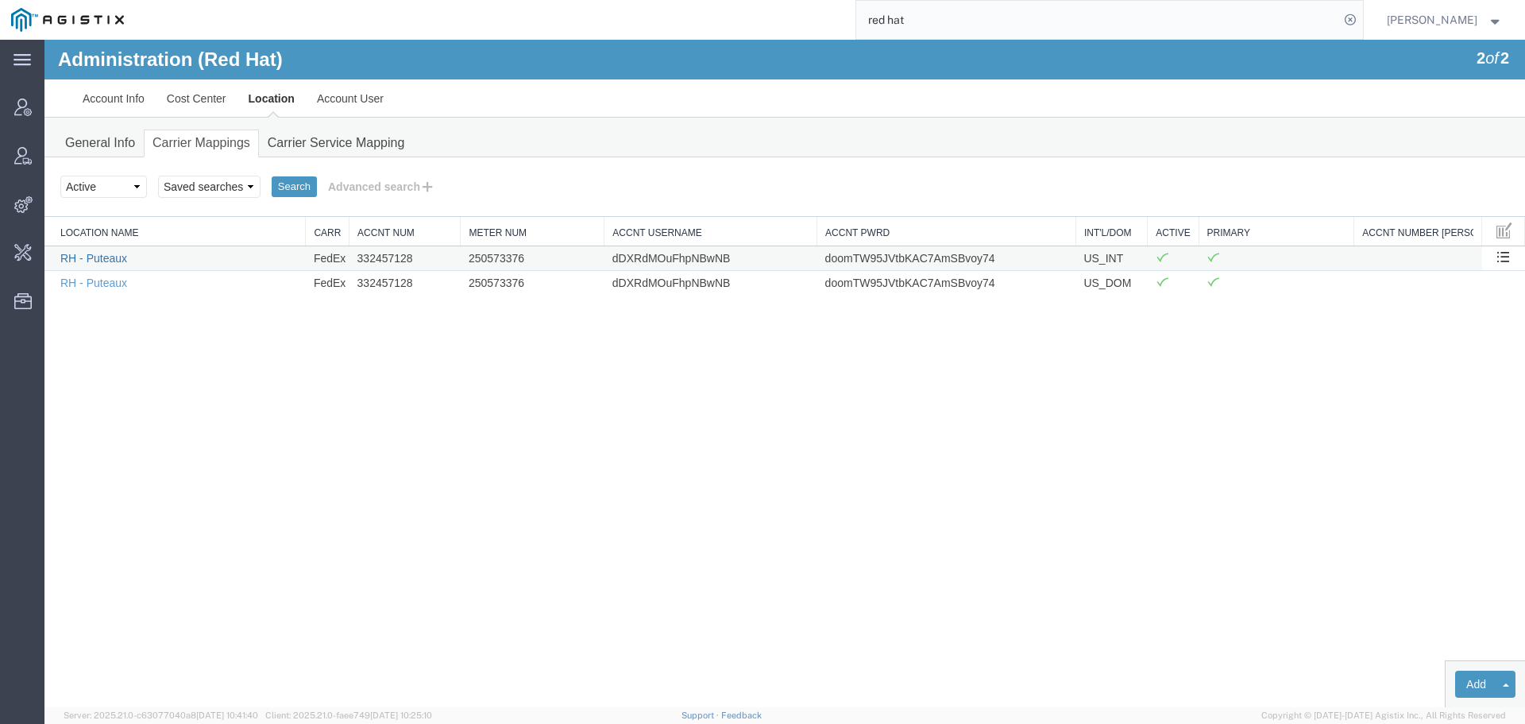
click at [107, 255] on link "RH - Puteaux" at bounding box center [93, 258] width 67 height 13
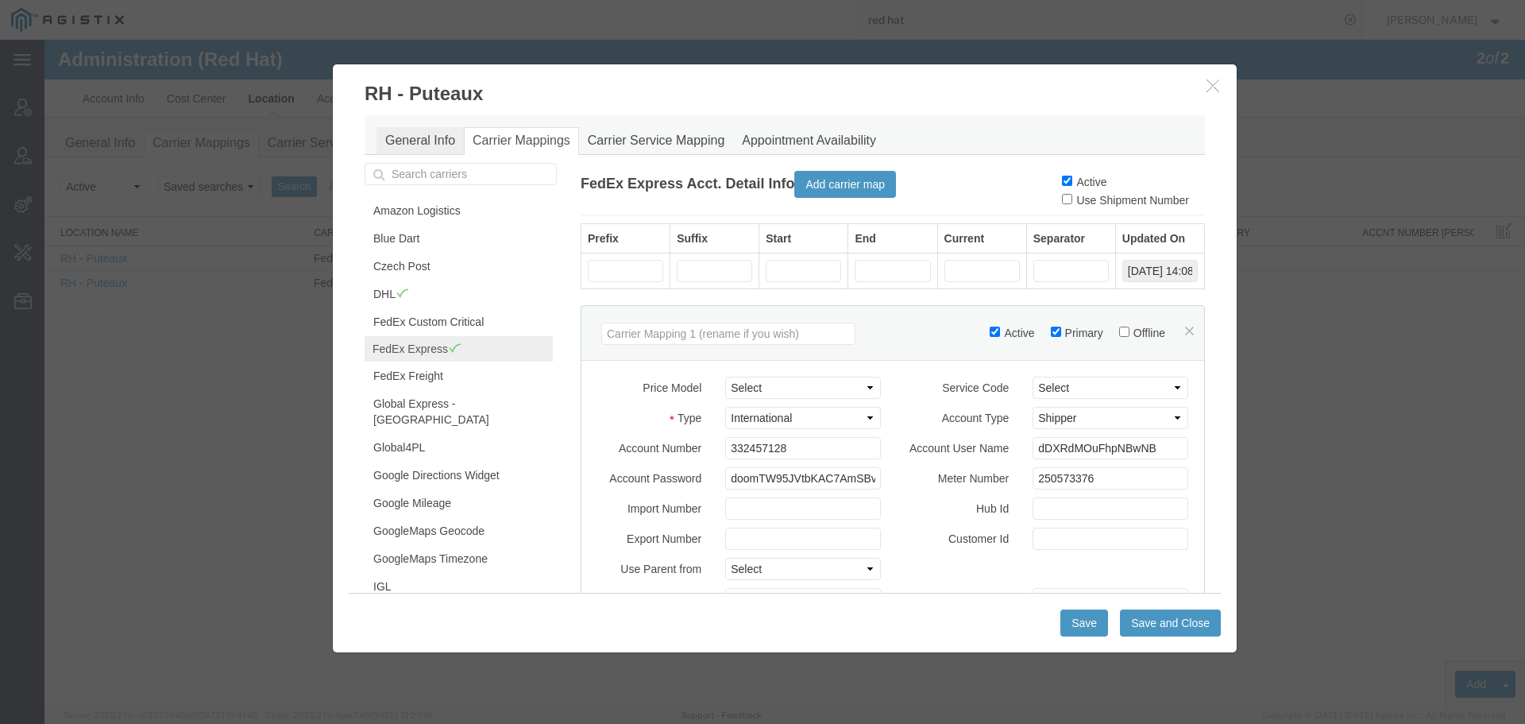
click at [400, 130] on link "General Info" at bounding box center [420, 141] width 87 height 28
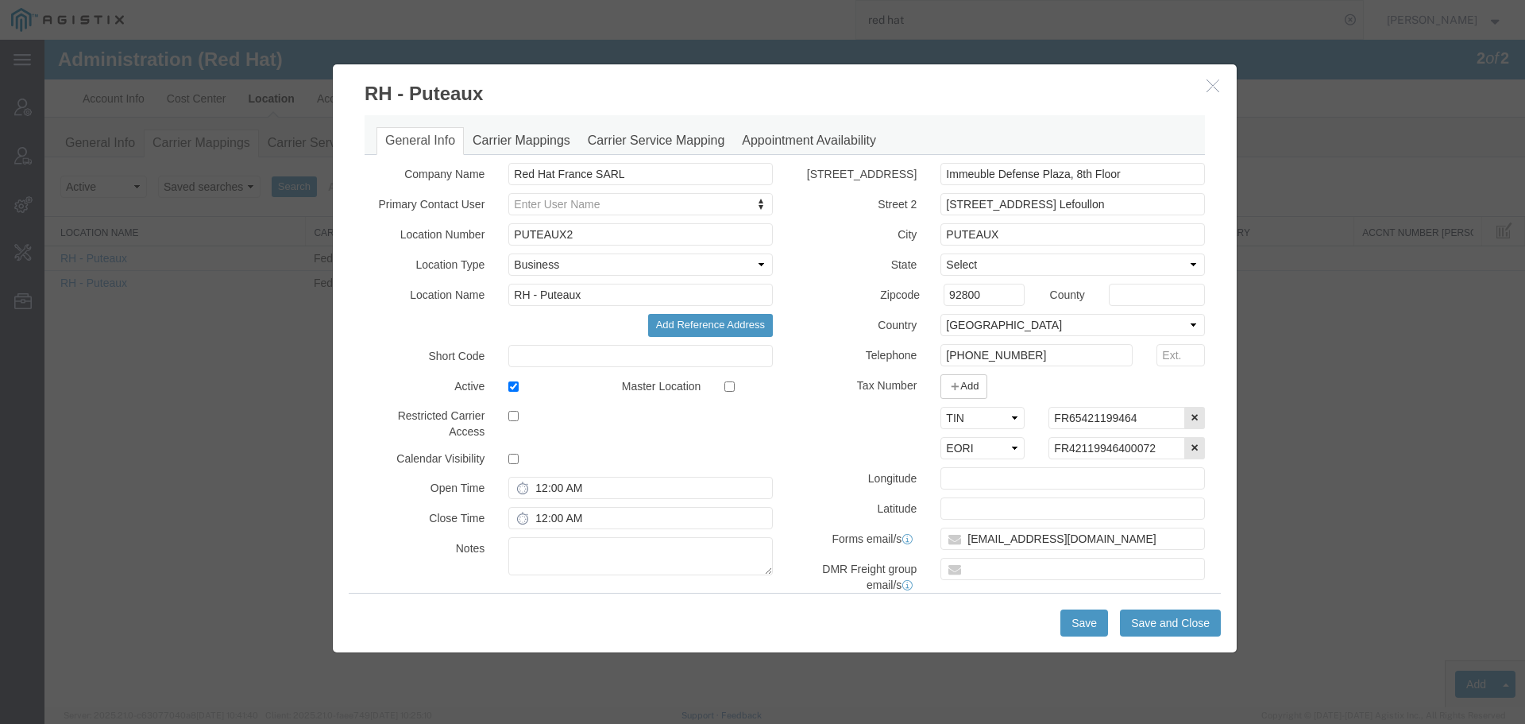
click at [1210, 87] on icon "button" at bounding box center [1213, 86] width 13 height 14
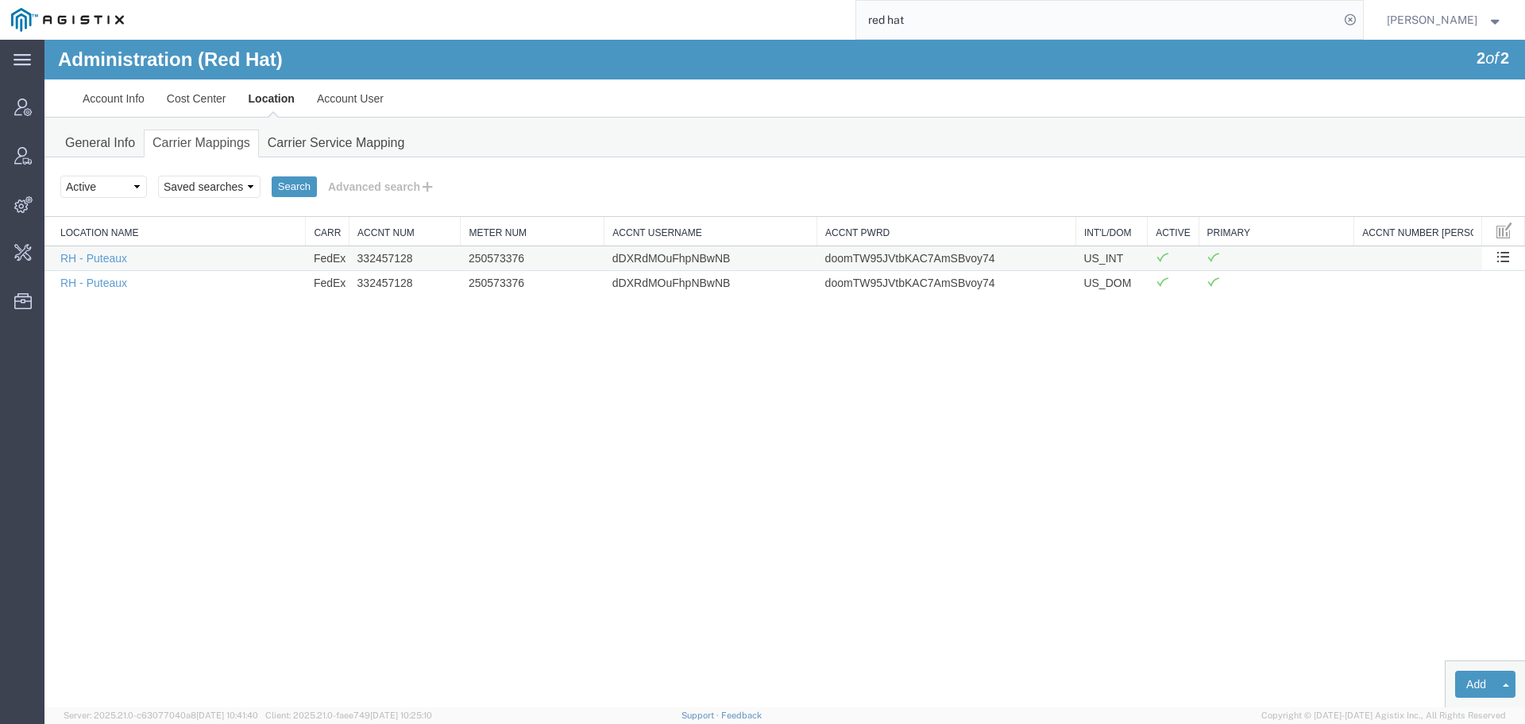
click at [408, 259] on td "332457128" at bounding box center [405, 257] width 111 height 25
copy td "332457128"
click at [963, 17] on input "red hat" at bounding box center [1097, 20] width 483 height 38
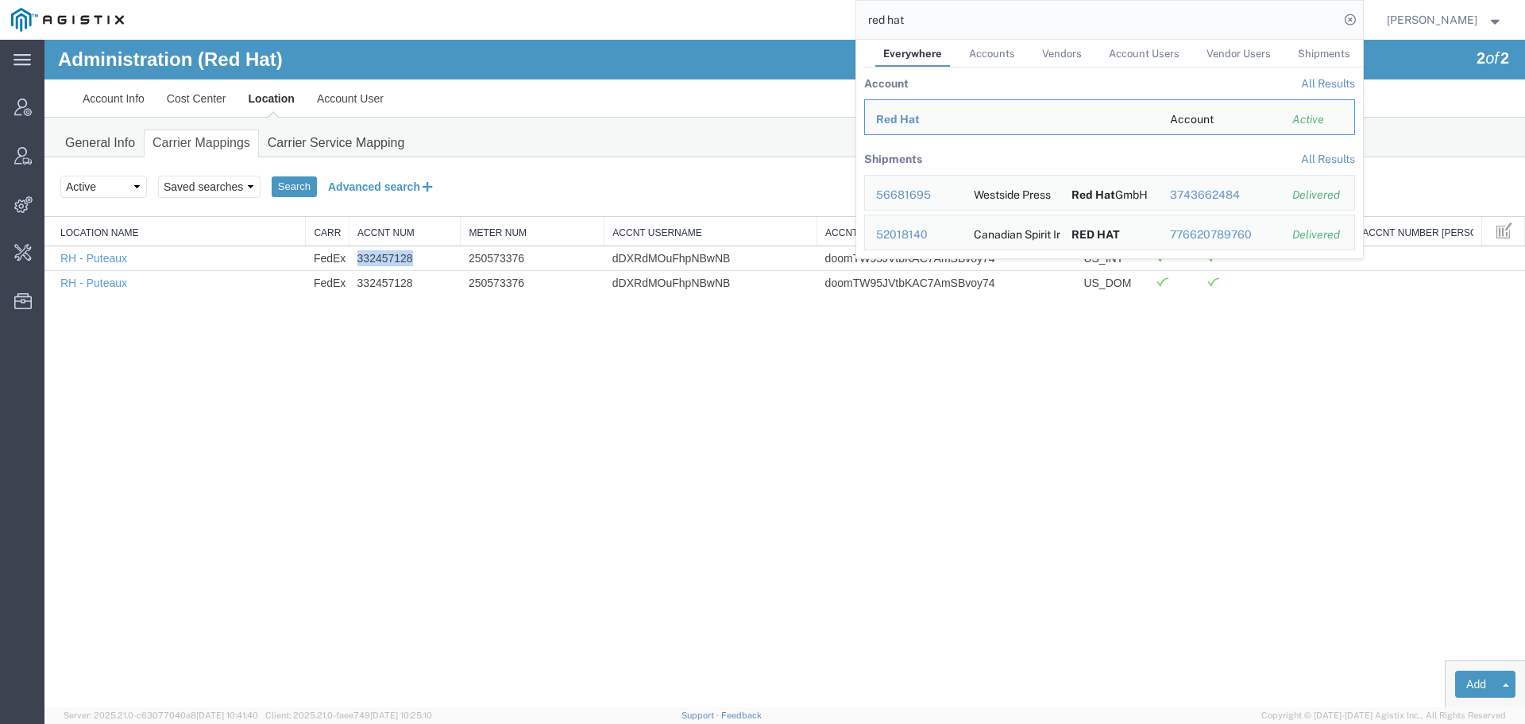
click at [369, 186] on button "Advanced search" at bounding box center [382, 186] width 130 height 27
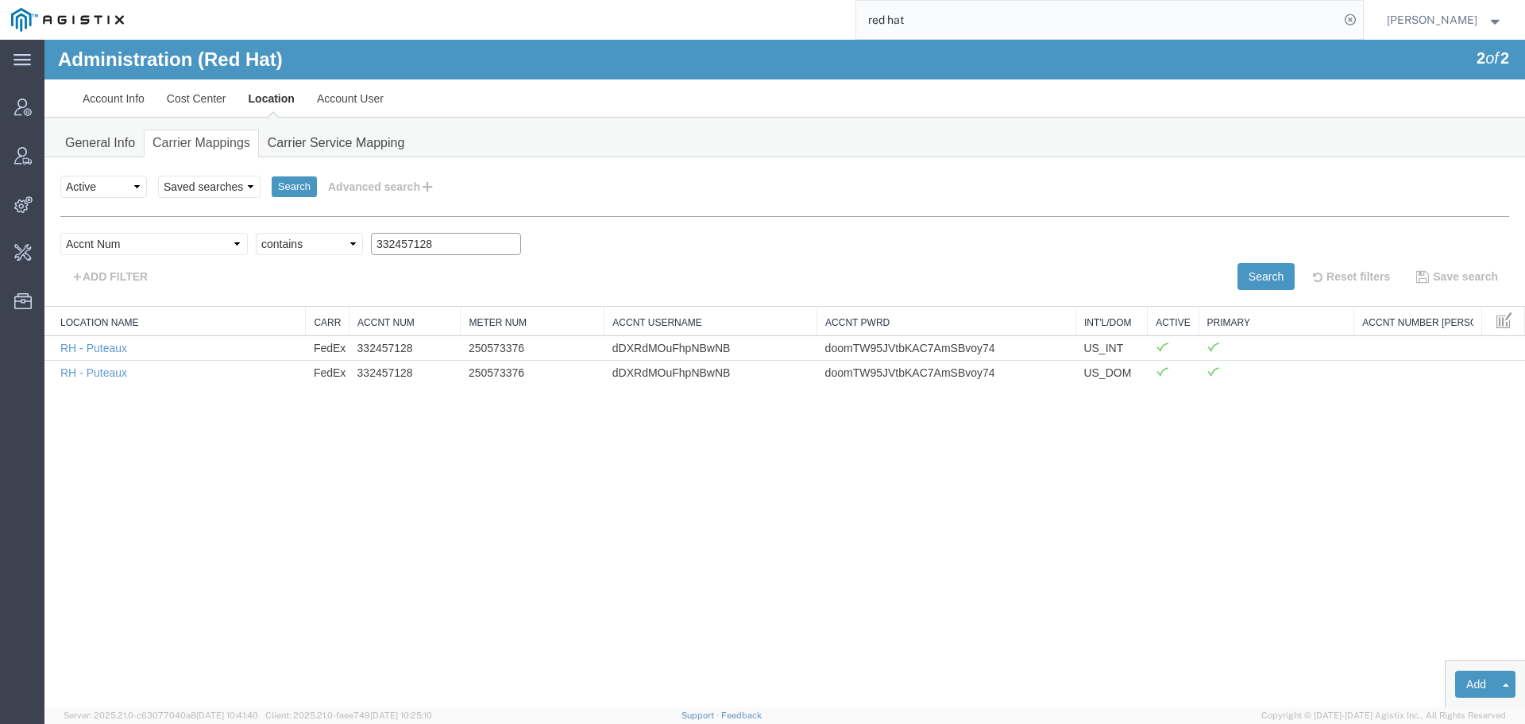
drag, startPoint x: 280, startPoint y: 238, endPoint x: 211, endPoint y: 238, distance: 69.1
click at [232, 238] on div "Select field Accnt Num Accnt Number Alias Accnt Username Carrier Name Int'l/Dom…" at bounding box center [784, 248] width 1449 height 30
paste input "64469"
click at [1270, 278] on button "Search" at bounding box center [1266, 276] width 57 height 27
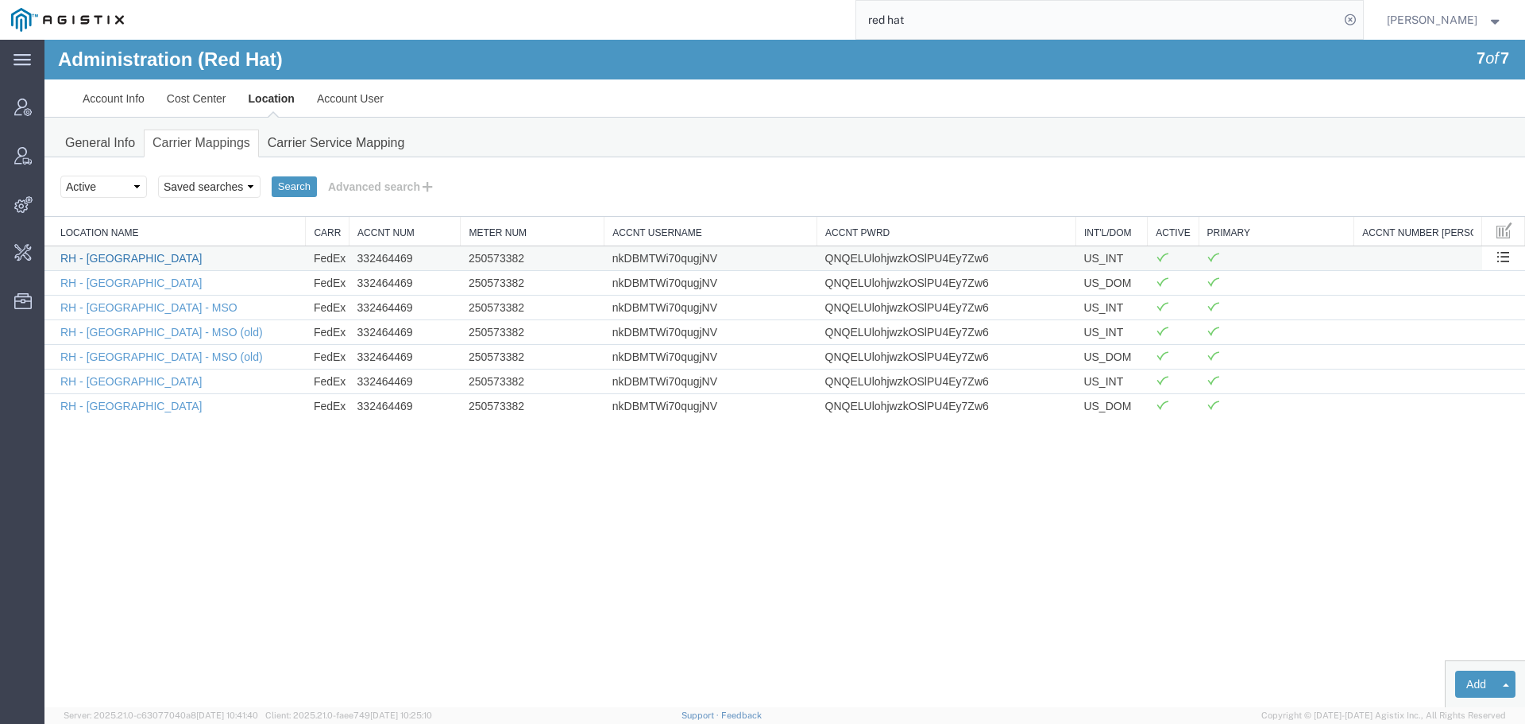
click at [83, 263] on link "RH - [GEOGRAPHIC_DATA]" at bounding box center [130, 258] width 141 height 13
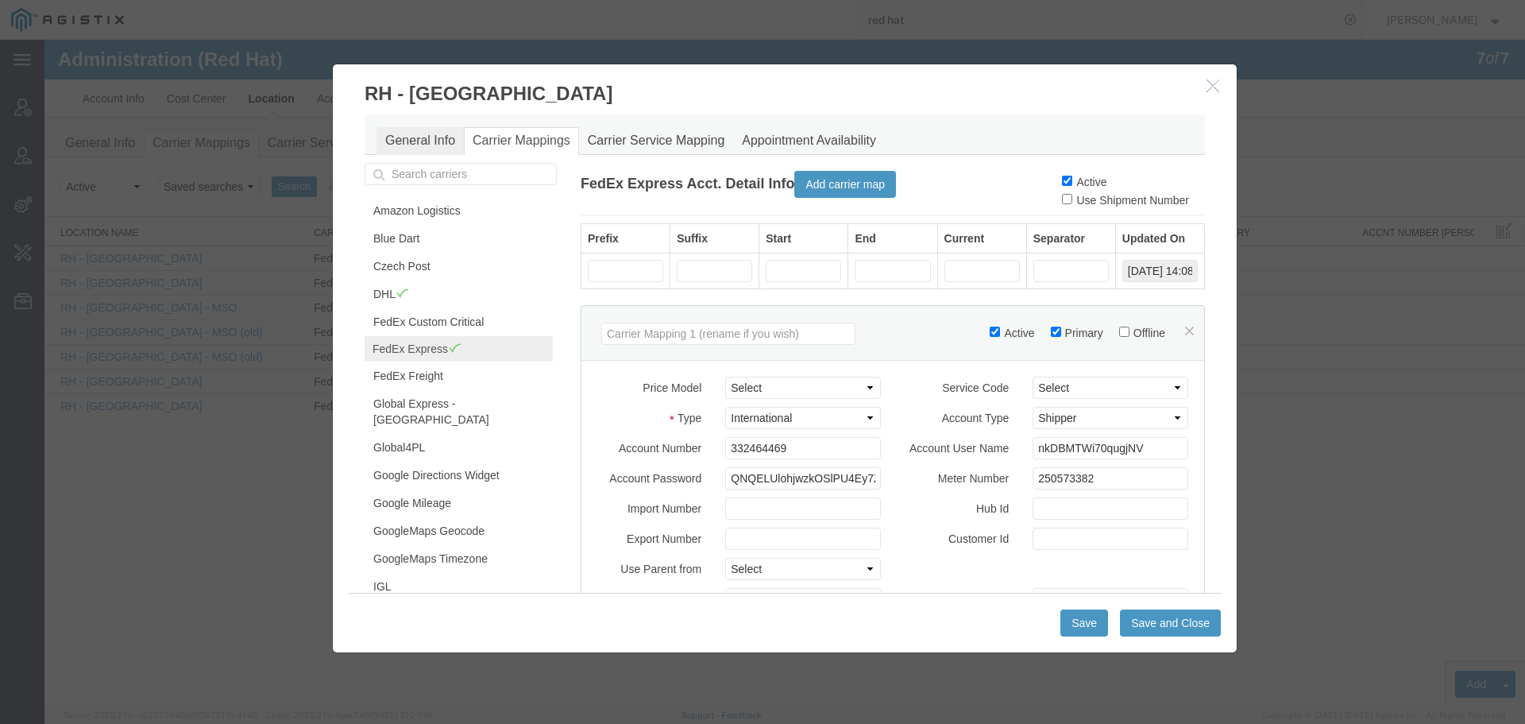
click at [435, 137] on link "General Info" at bounding box center [420, 141] width 87 height 28
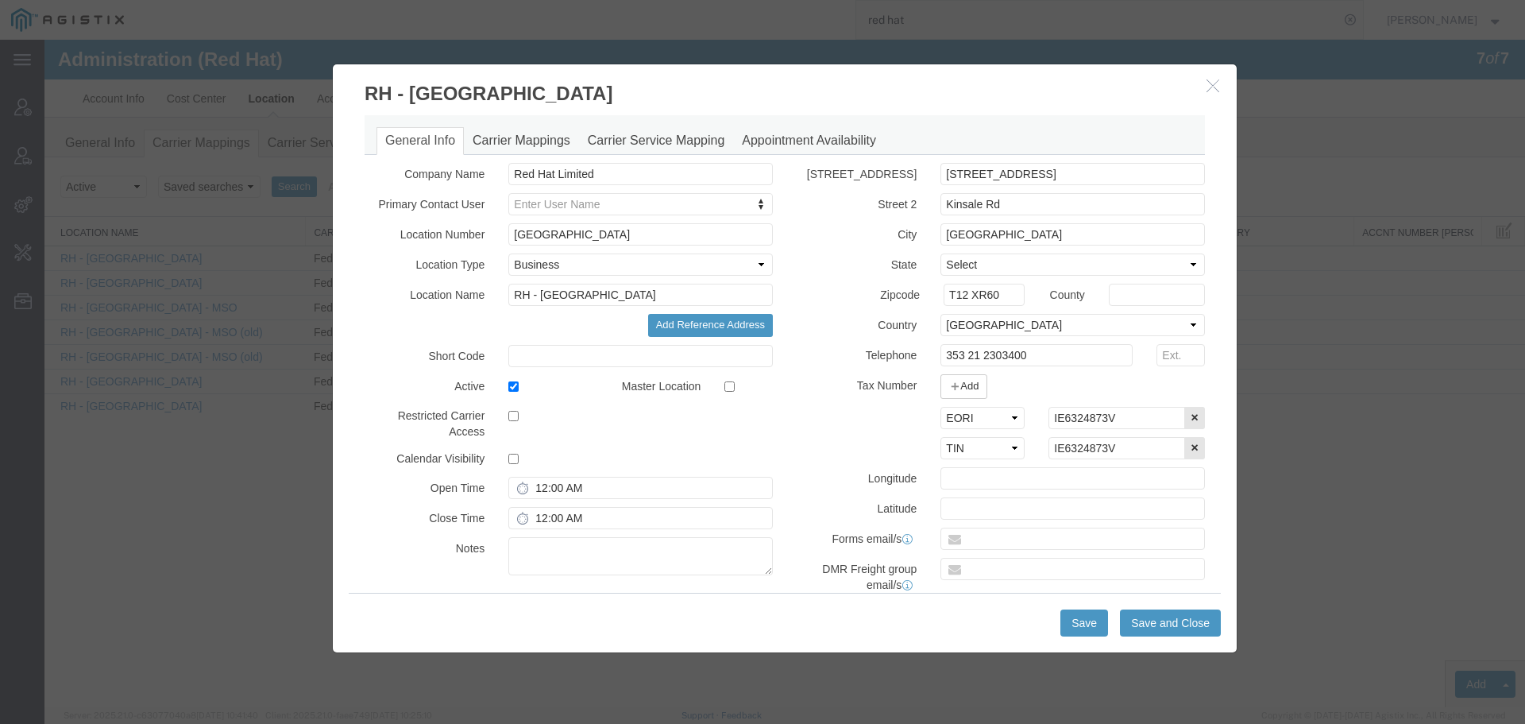
click at [1221, 91] on button "button" at bounding box center [1215, 86] width 20 height 20
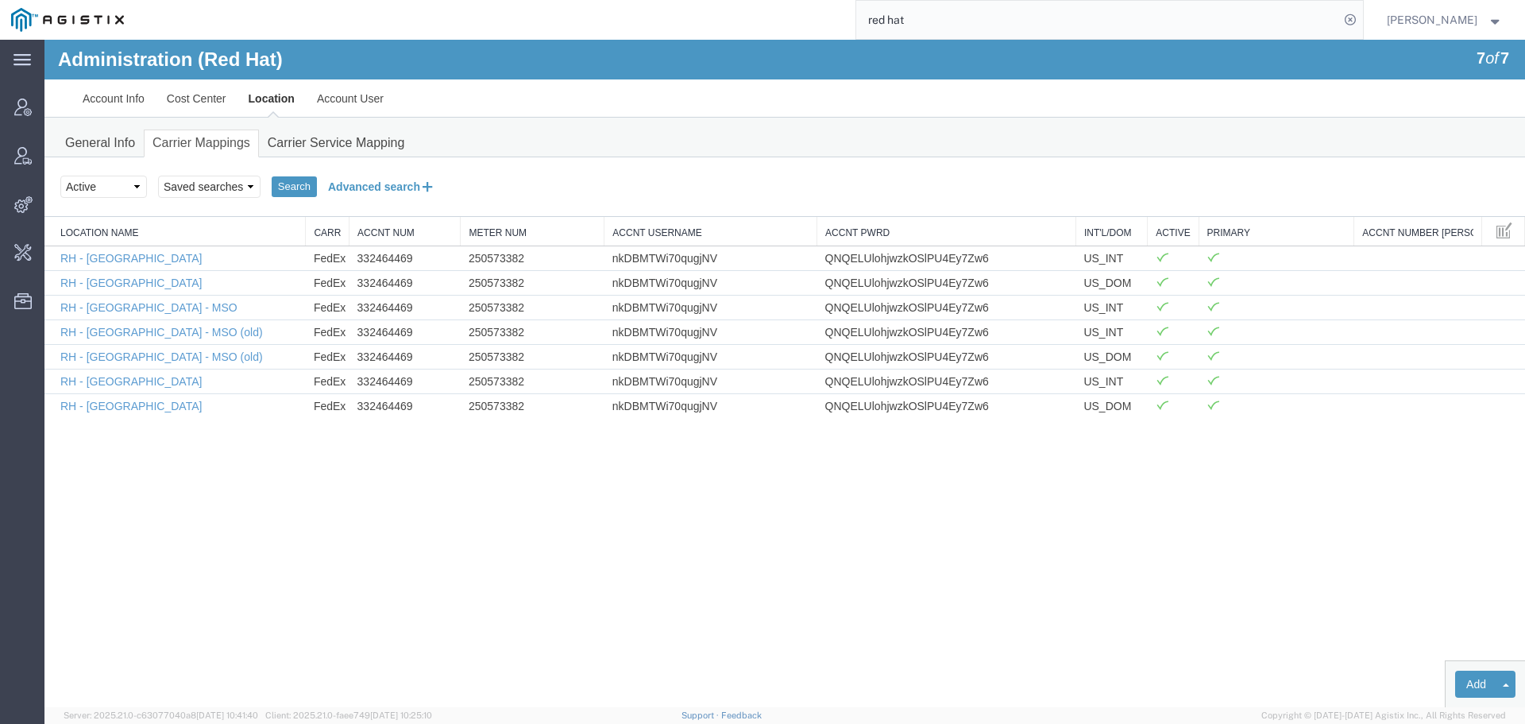
click at [378, 193] on button "Advanced search" at bounding box center [382, 186] width 130 height 27
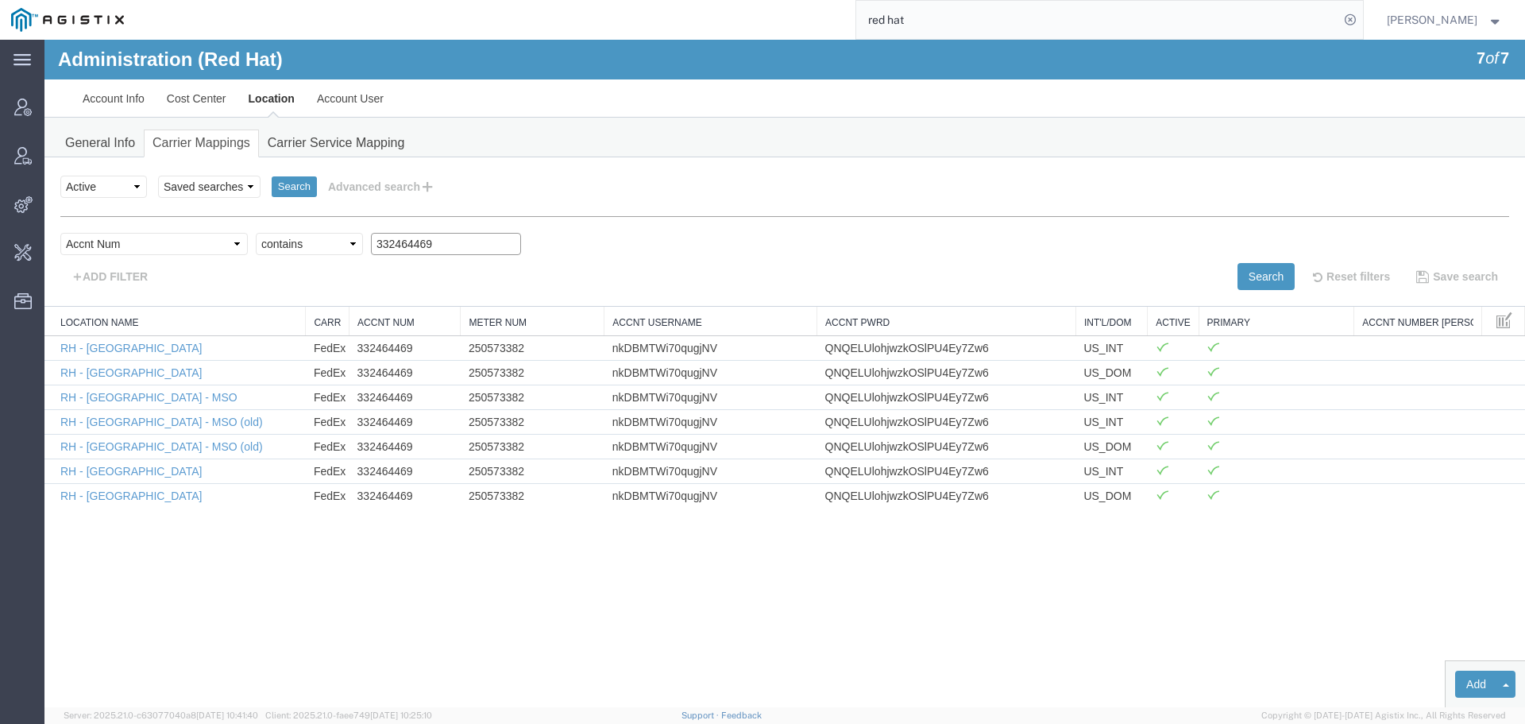
drag, startPoint x: 410, startPoint y: 246, endPoint x: 168, endPoint y: 246, distance: 241.5
click at [179, 245] on div "Select field Accnt Num Accnt Number Alias Accnt Username Carrier Name Int'l/Dom…" at bounding box center [784, 248] width 1449 height 30
paste input "6526"
click at [1263, 268] on button "Search" at bounding box center [1266, 276] width 57 height 27
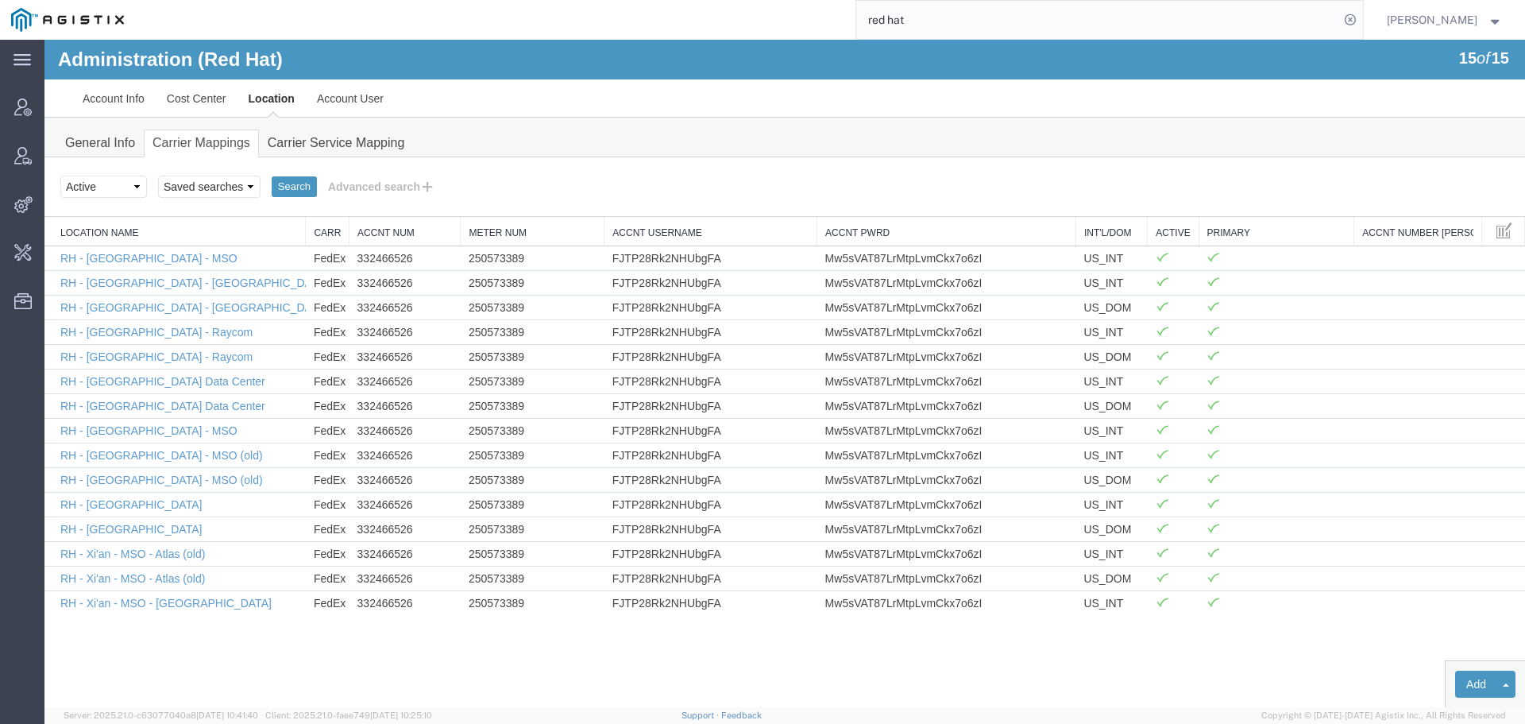
click at [169, 234] on link "Location Name" at bounding box center [178, 233] width 237 height 14
click at [400, 265] on td "332466526" at bounding box center [405, 257] width 111 height 25
click at [400, 263] on td "332466526" at bounding box center [405, 257] width 111 height 25
copy td "332466526"
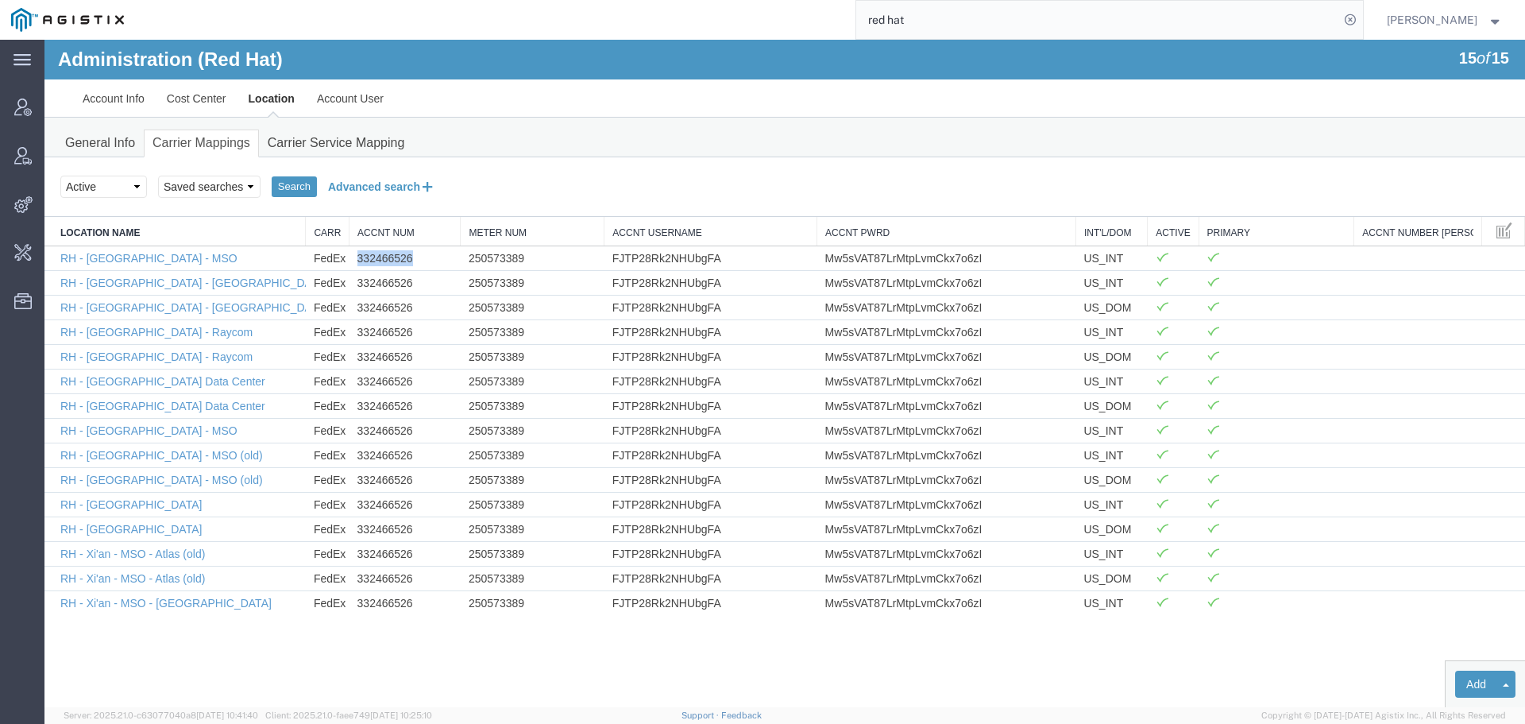
drag, startPoint x: 366, startPoint y: 184, endPoint x: 339, endPoint y: 221, distance: 45.4
click at [366, 184] on button "Advanced search" at bounding box center [382, 186] width 130 height 27
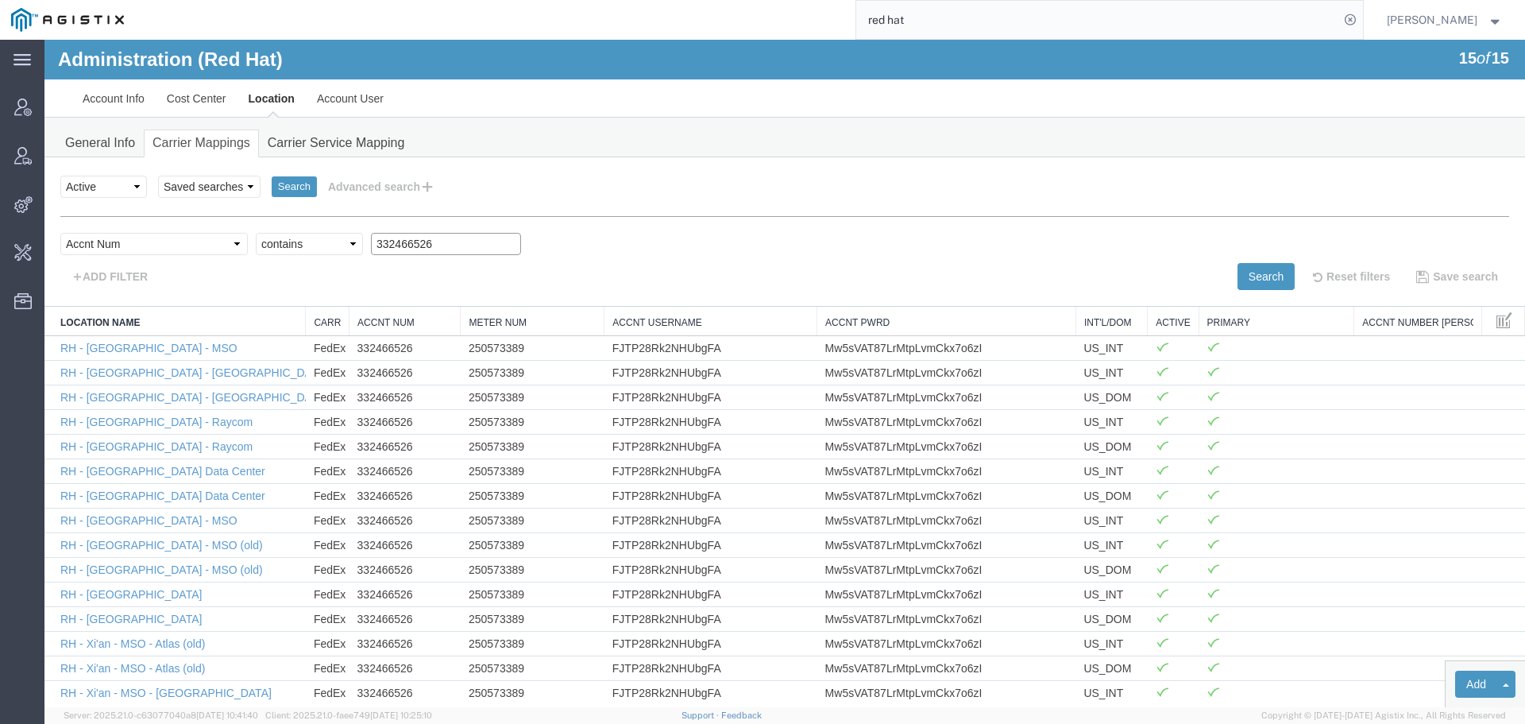
drag, startPoint x: 419, startPoint y: 245, endPoint x: 245, endPoint y: 245, distance: 173.2
click at [250, 245] on div "Select field Accnt Num Accnt Number Alias Accnt Username Carrier Name Int'l/Dom…" at bounding box center [784, 248] width 1449 height 30
paste input "473000709"
click at [1238, 272] on button "Search" at bounding box center [1266, 276] width 57 height 27
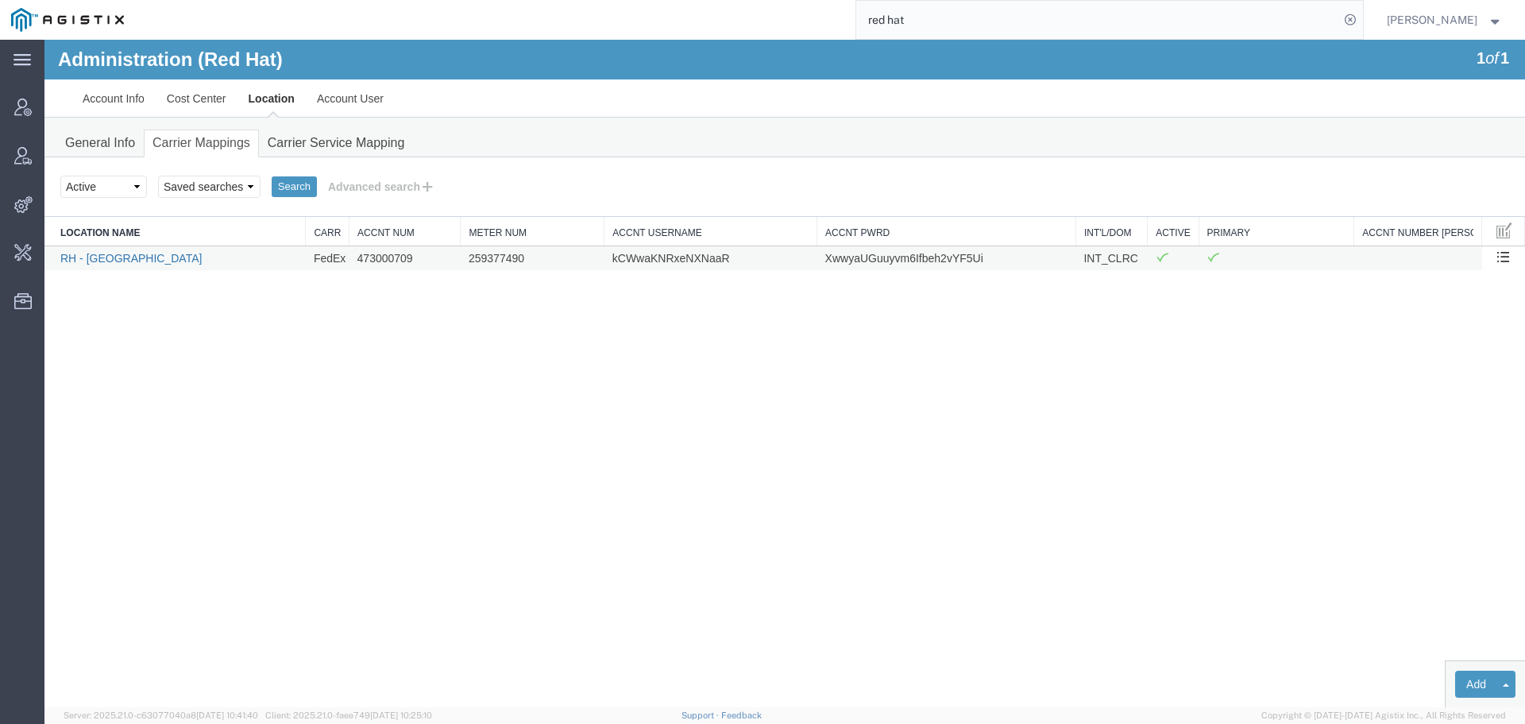
click at [99, 258] on link "RH - [GEOGRAPHIC_DATA]" at bounding box center [130, 258] width 141 height 13
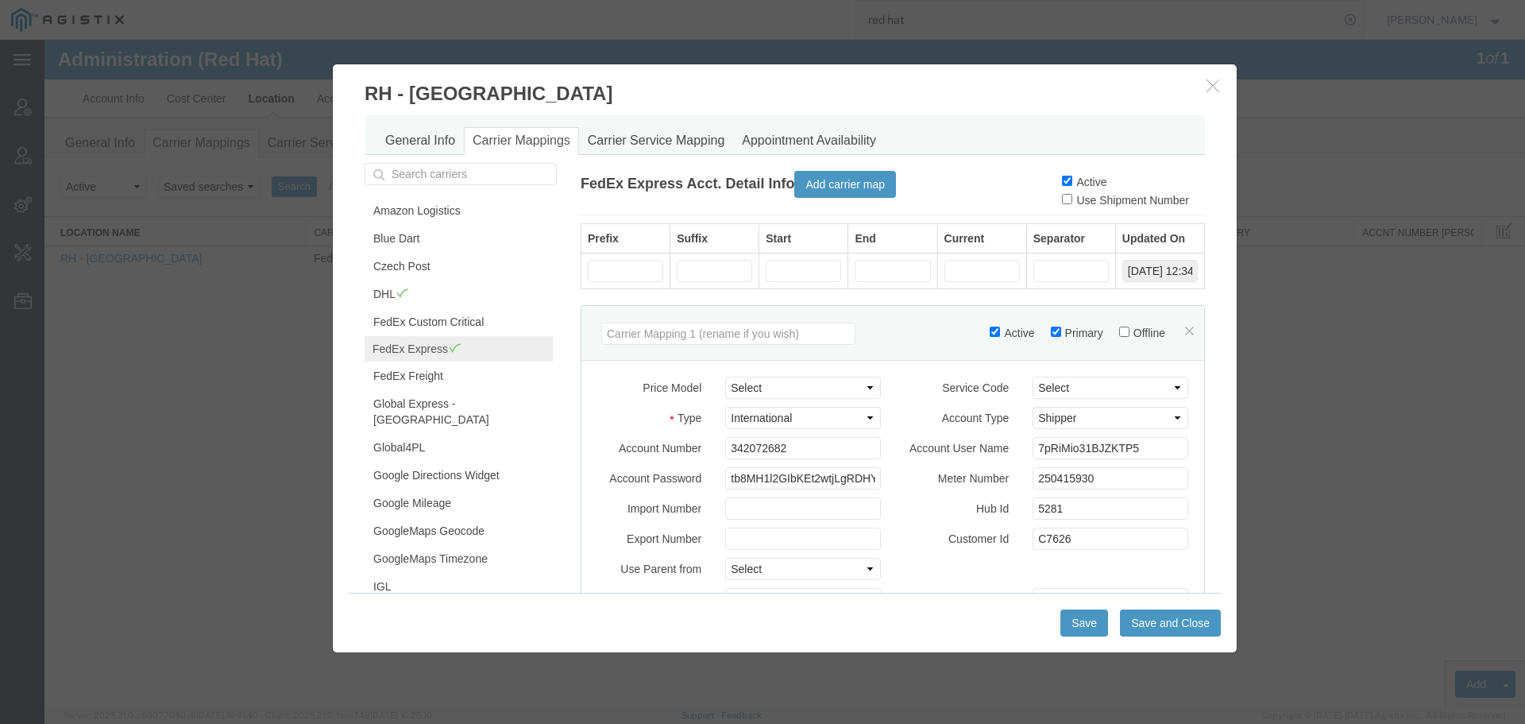
drag, startPoint x: 1017, startPoint y: 54, endPoint x: 1215, endPoint y: 80, distance: 199.6
click at [1215, 80] on icon "button" at bounding box center [1213, 86] width 13 height 14
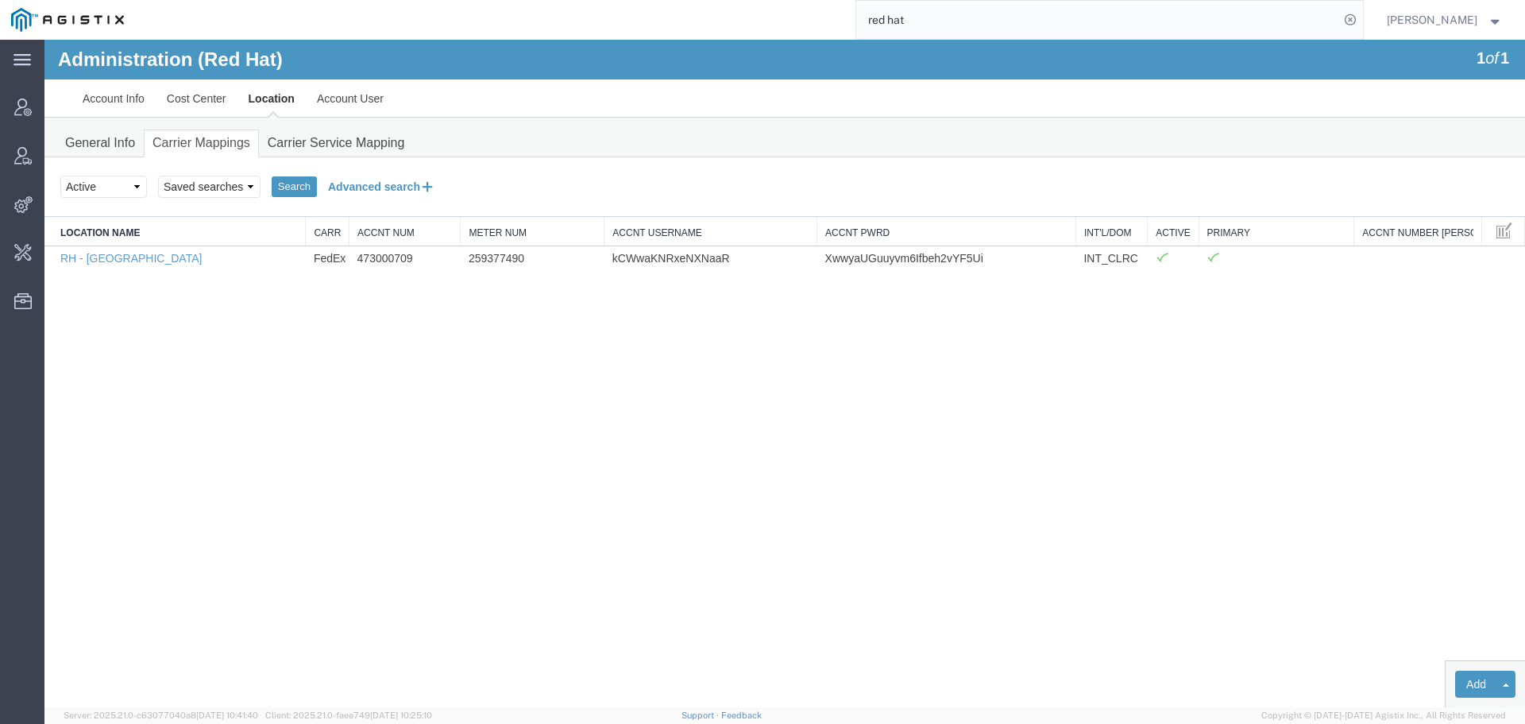
click at [374, 188] on button "Advanced search" at bounding box center [382, 186] width 130 height 27
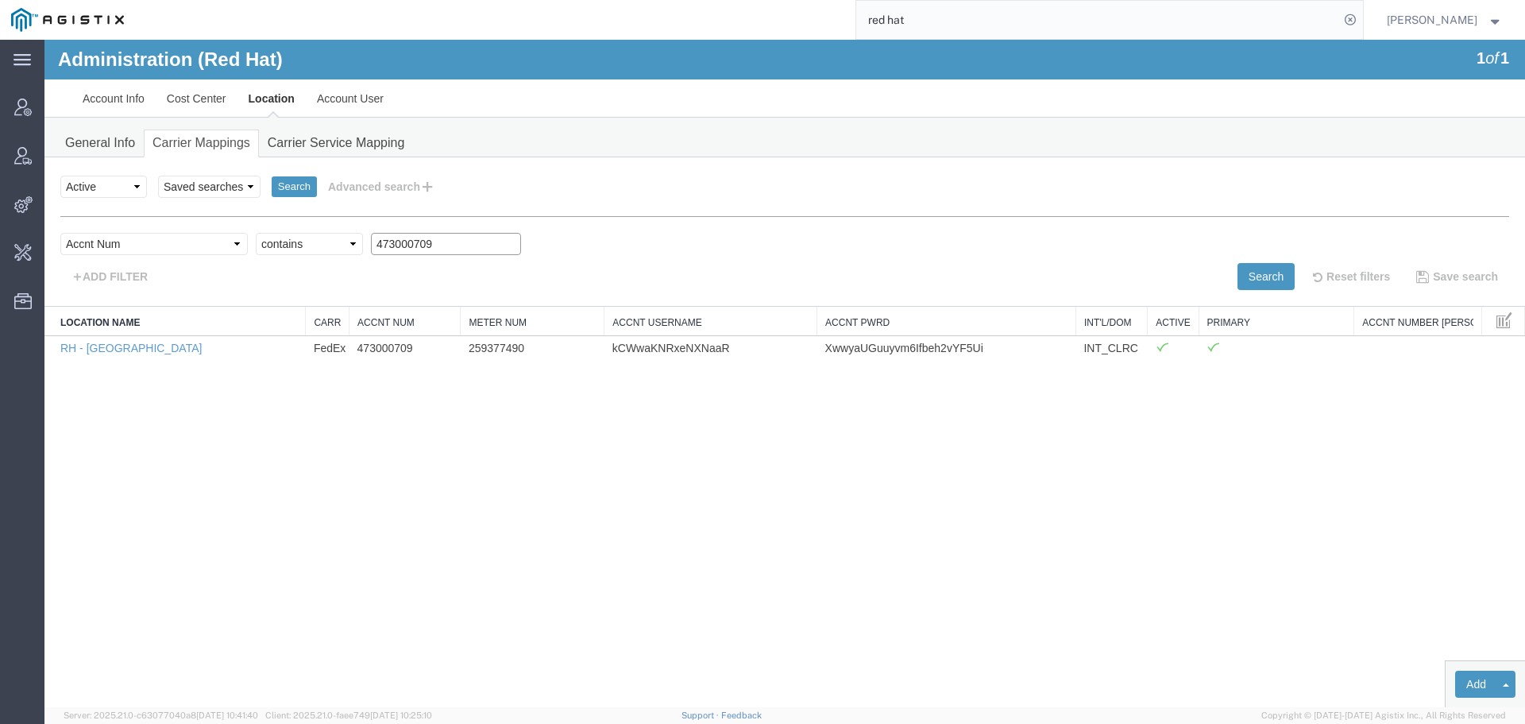
drag, startPoint x: 389, startPoint y: 241, endPoint x: 239, endPoint y: 241, distance: 149.4
click at [239, 241] on div "Select field Accnt Num Accnt Number Alias Accnt Username Carrier Name Int'l/Dom…" at bounding box center [784, 248] width 1449 height 30
paste input "21784965"
click at [1265, 276] on button "Search" at bounding box center [1266, 276] width 57 height 27
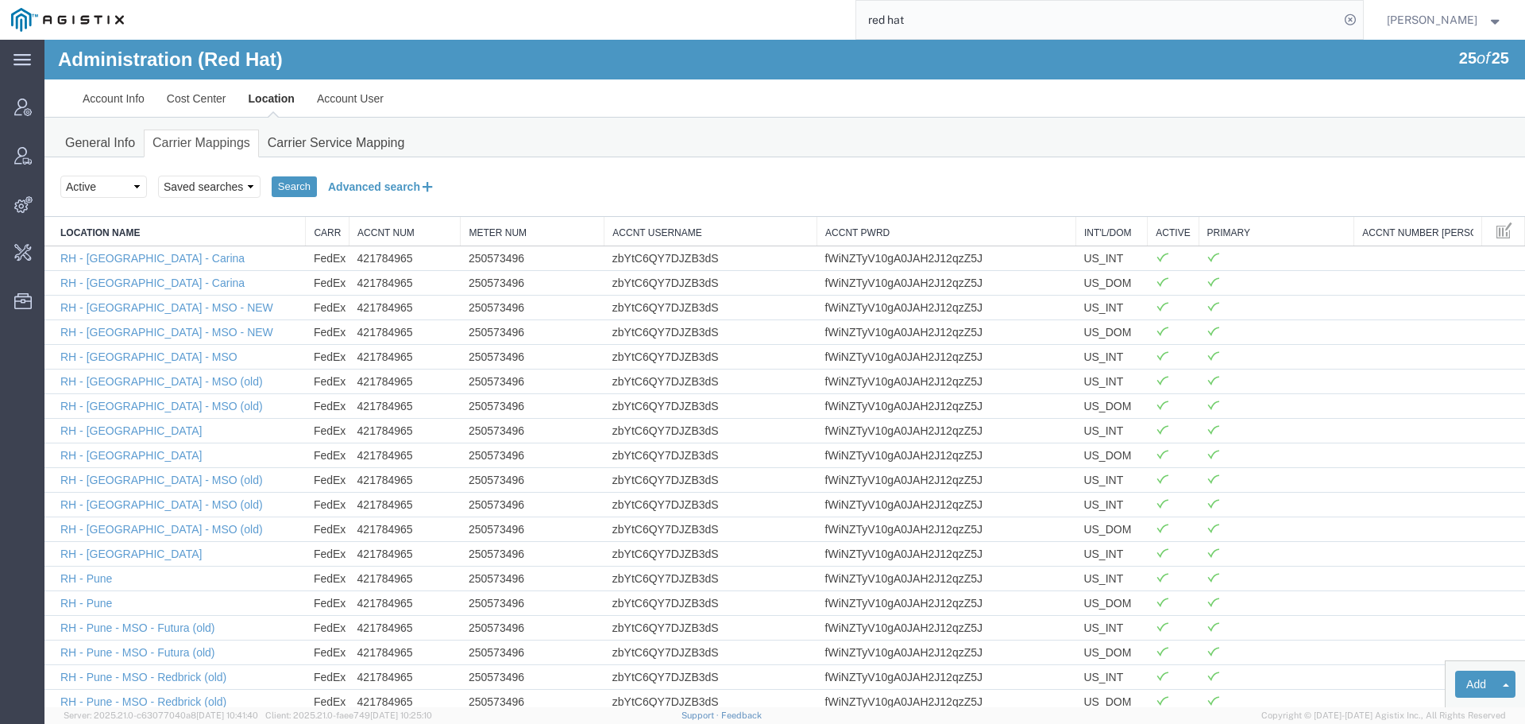
drag, startPoint x: 374, startPoint y: 190, endPoint x: 395, endPoint y: 177, distance: 24.3
click at [374, 190] on button "Advanced search" at bounding box center [382, 186] width 130 height 27
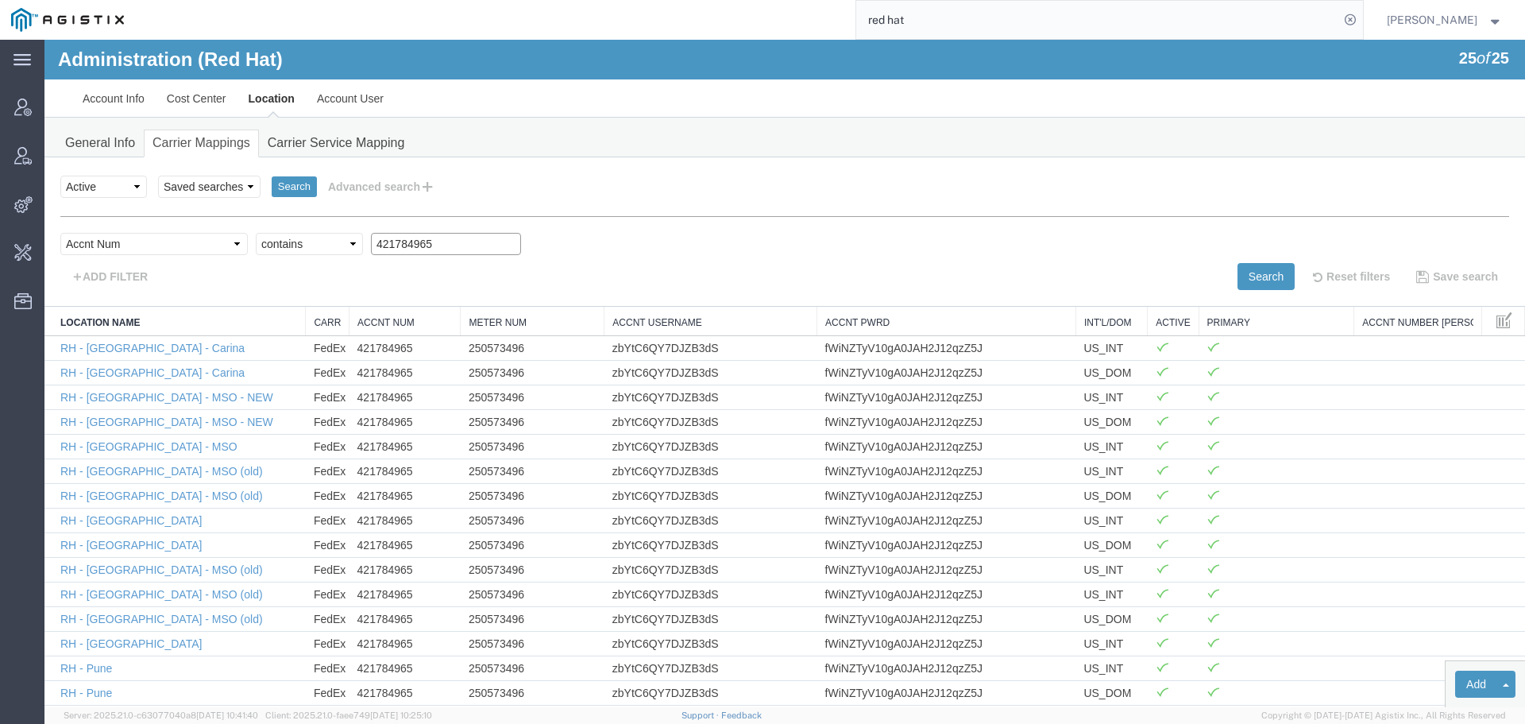
click at [372, 250] on input "421784965" at bounding box center [446, 244] width 150 height 22
paste input "332457128"
click at [1238, 280] on button "Search" at bounding box center [1266, 276] width 57 height 27
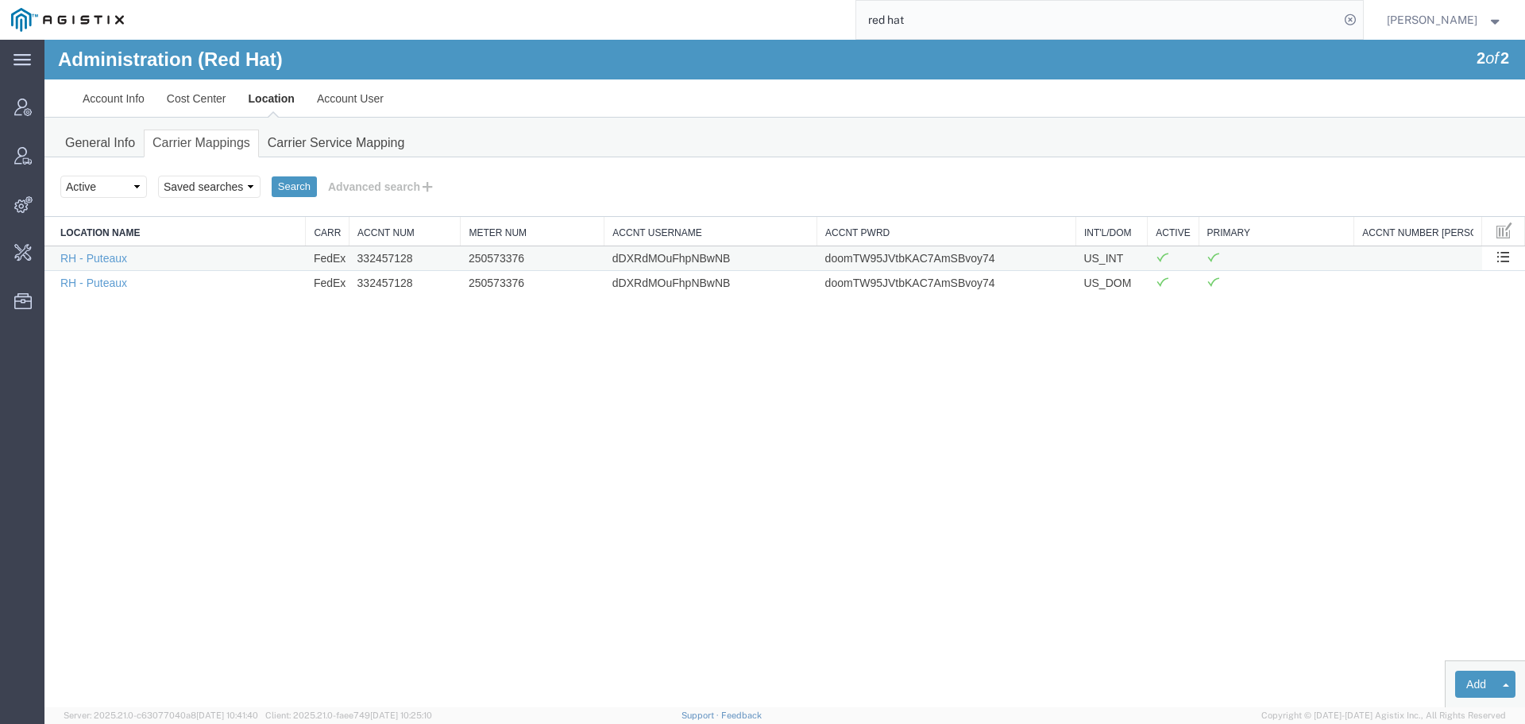
click at [486, 259] on td "250573376" at bounding box center [533, 257] width 144 height 25
copy td "250573376"
click at [673, 253] on td "dDXRdMOuFhpNBwNB" at bounding box center [711, 257] width 213 height 25
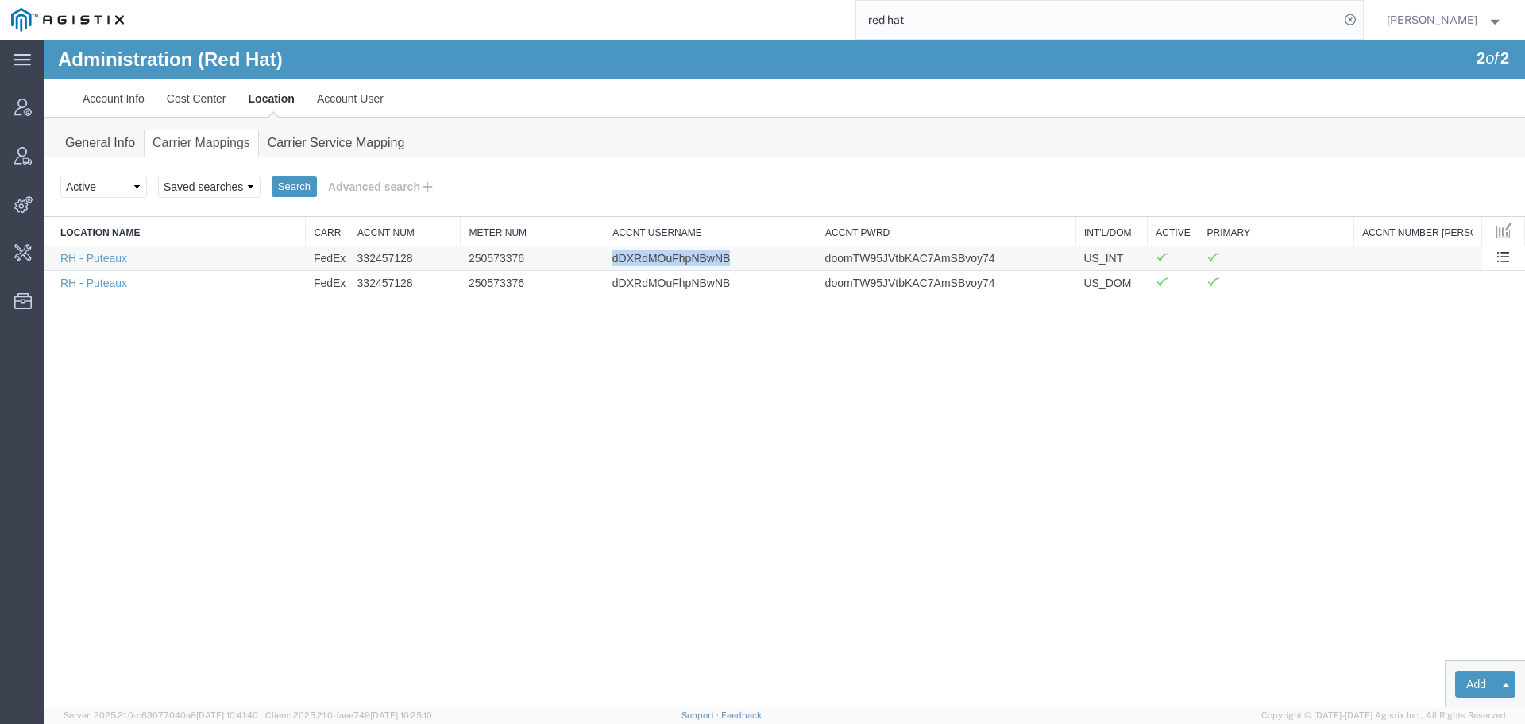
copy td "dDXRdMOuFhpNBwNB"
click at [878, 257] on td "doomTW95JVtbKAC7AmSBvoy74" at bounding box center [947, 257] width 259 height 25
copy td "doomTW95JVtbKAC7AmSBvoy74"
drag, startPoint x: 298, startPoint y: 725, endPoint x: 300, endPoint y: 736, distance: 10.6
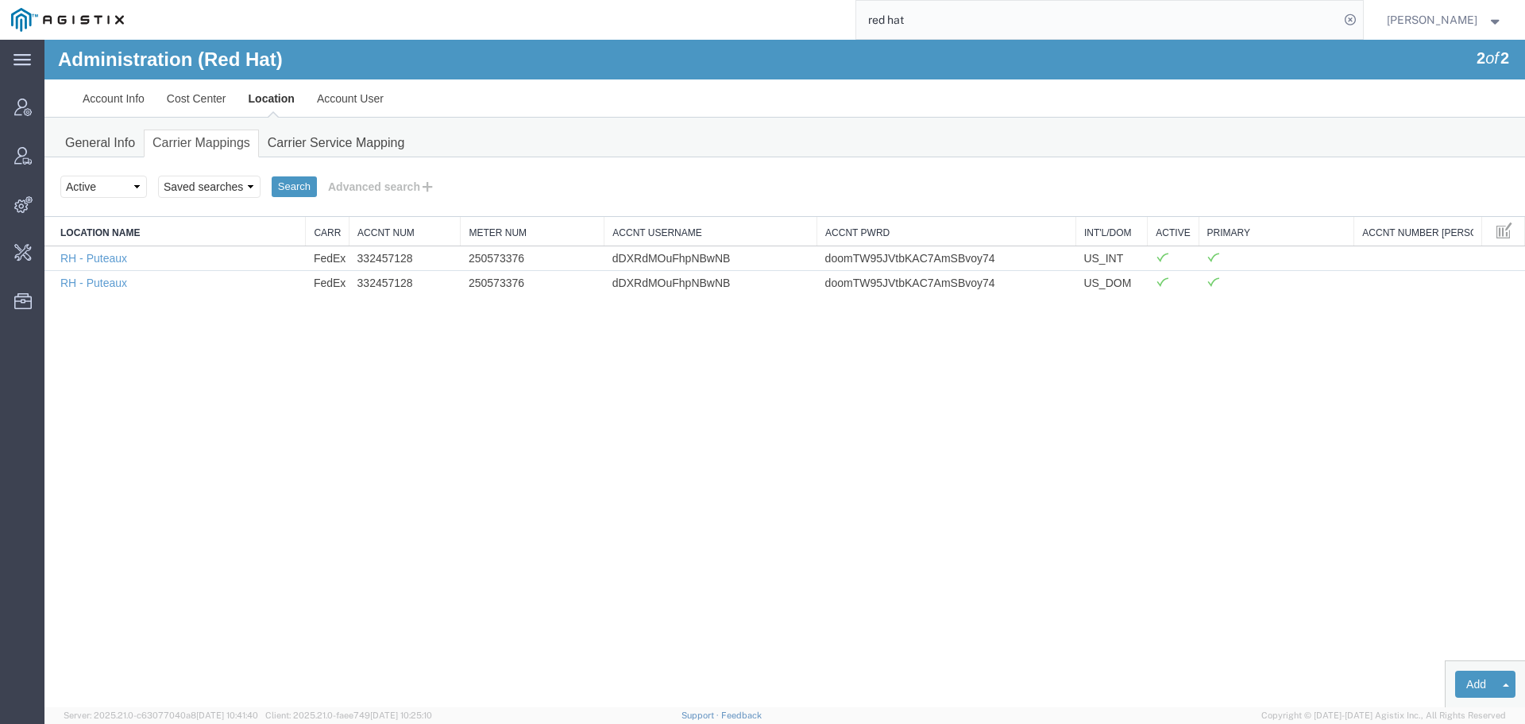
click at [300, 707] on html "Administration (Red Hat) 2 of 2 Account Info Cost Center Location Account User …" at bounding box center [784, 373] width 1481 height 667
click at [261, 438] on div "Administration (Red Hat) 2 of 2 Account Info Cost Center Location Account User …" at bounding box center [784, 373] width 1481 height 667
click at [410, 191] on button "Advanced search" at bounding box center [382, 186] width 130 height 27
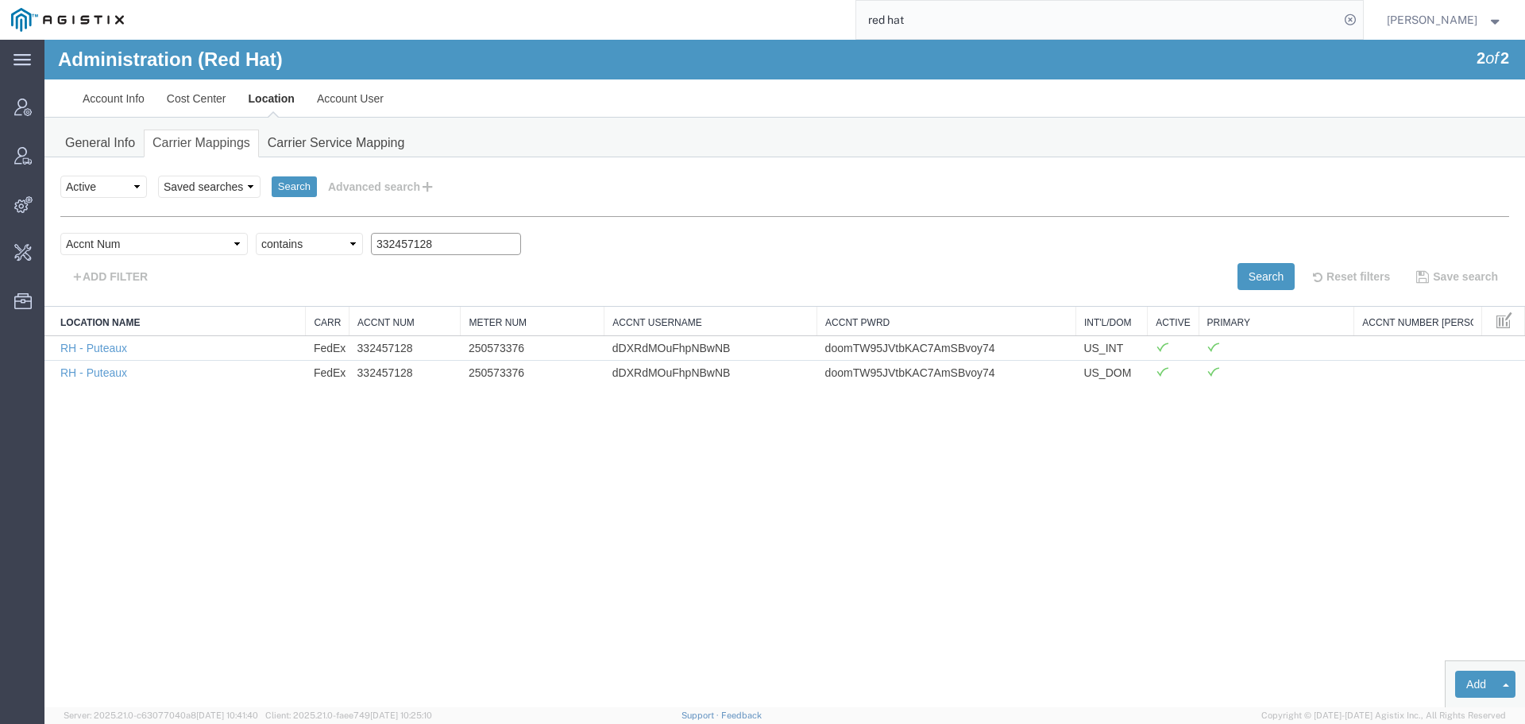
drag, startPoint x: 381, startPoint y: 245, endPoint x: 184, endPoint y: 246, distance: 196.2
click at [184, 246] on div "Select field Accnt Num Accnt Number Alias Accnt Username Carrier Name Int'l/Dom…" at bounding box center [784, 248] width 1449 height 30
paste input "64469"
drag, startPoint x: 1248, startPoint y: 281, endPoint x: 1019, endPoint y: 338, distance: 235.9
click at [1247, 280] on button "Search" at bounding box center [1266, 276] width 57 height 27
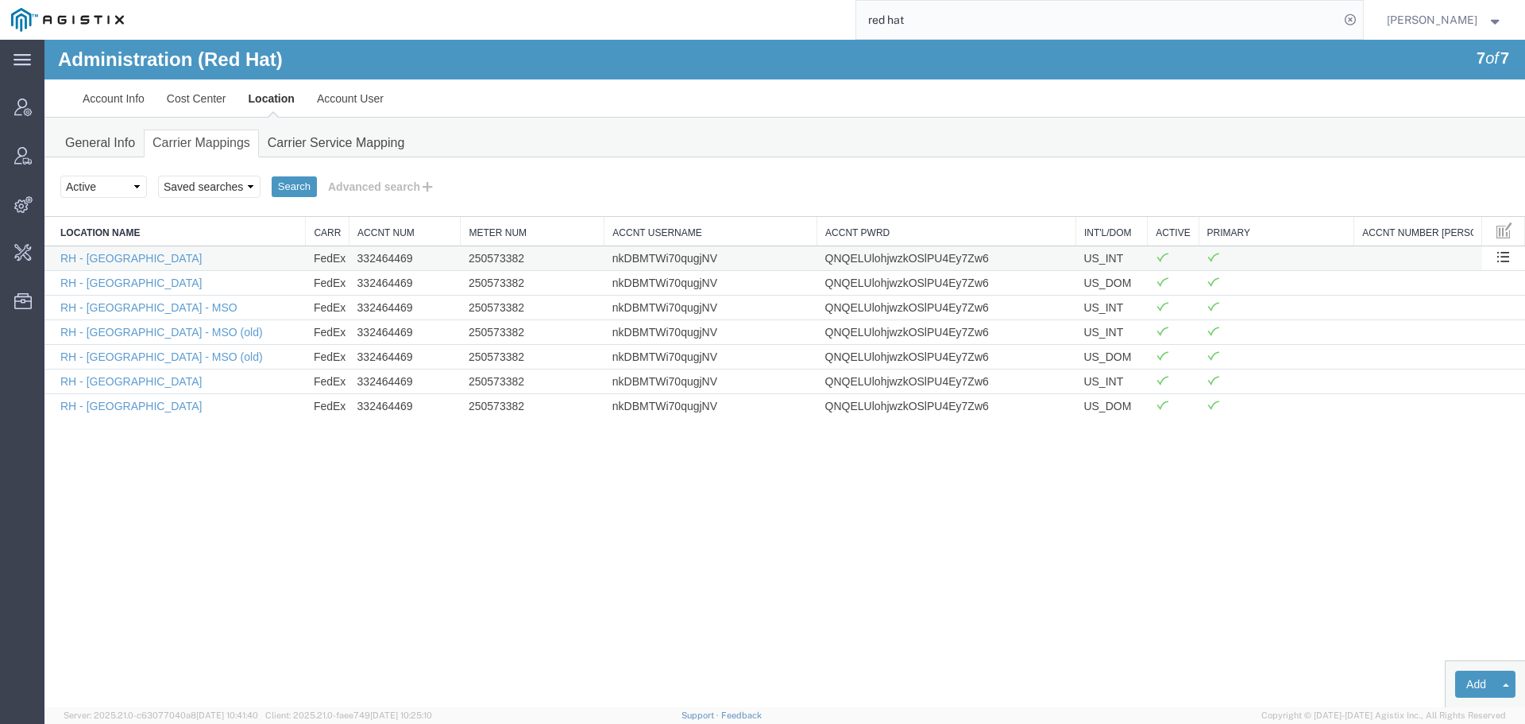
click at [497, 264] on td "250573382" at bounding box center [533, 257] width 144 height 25
copy td "250573382"
click at [695, 255] on td "nkDBMTWi70qugjNV" at bounding box center [711, 257] width 213 height 25
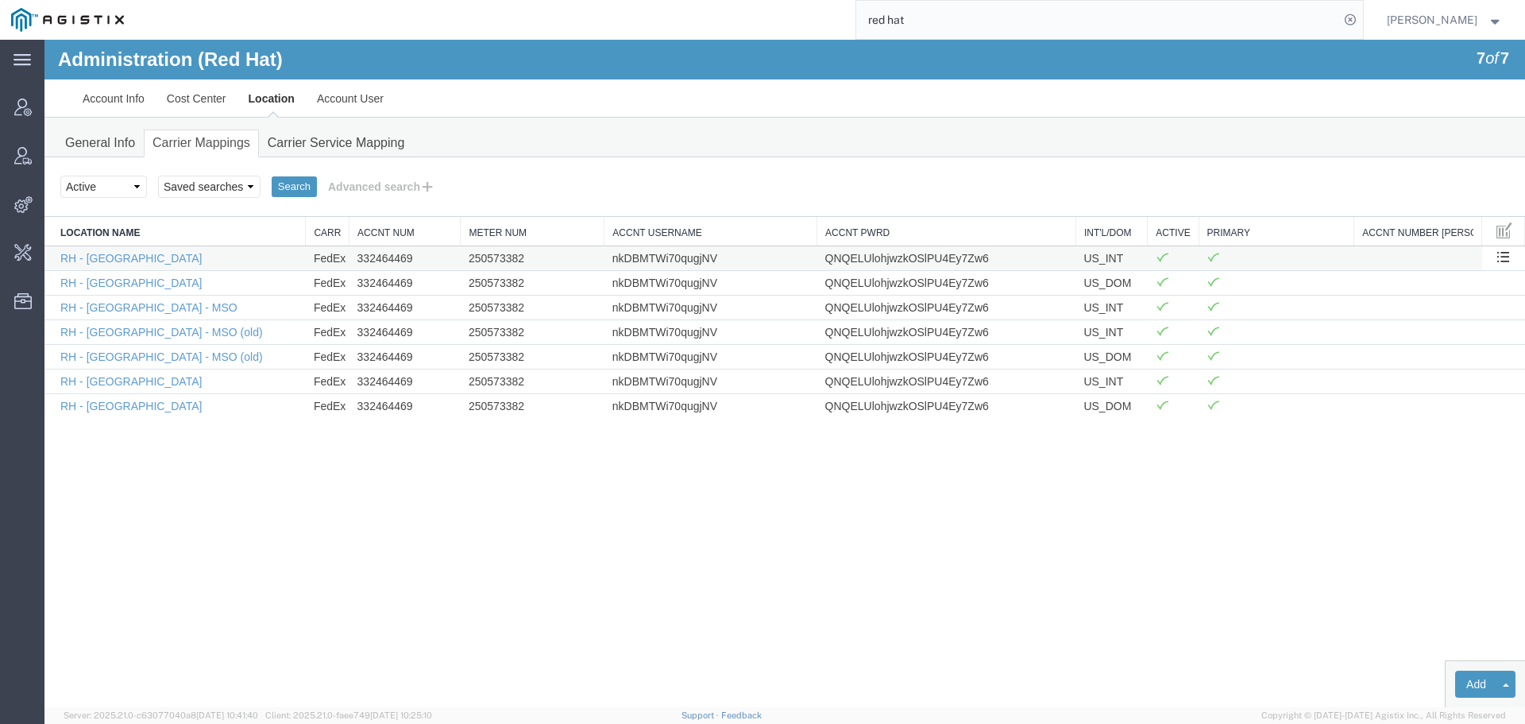
click at [896, 255] on td "QNQELUlohjwzkOSlPU4Ey7Zw6" at bounding box center [947, 257] width 259 height 25
click at [389, 184] on button "Advanced search" at bounding box center [382, 186] width 130 height 27
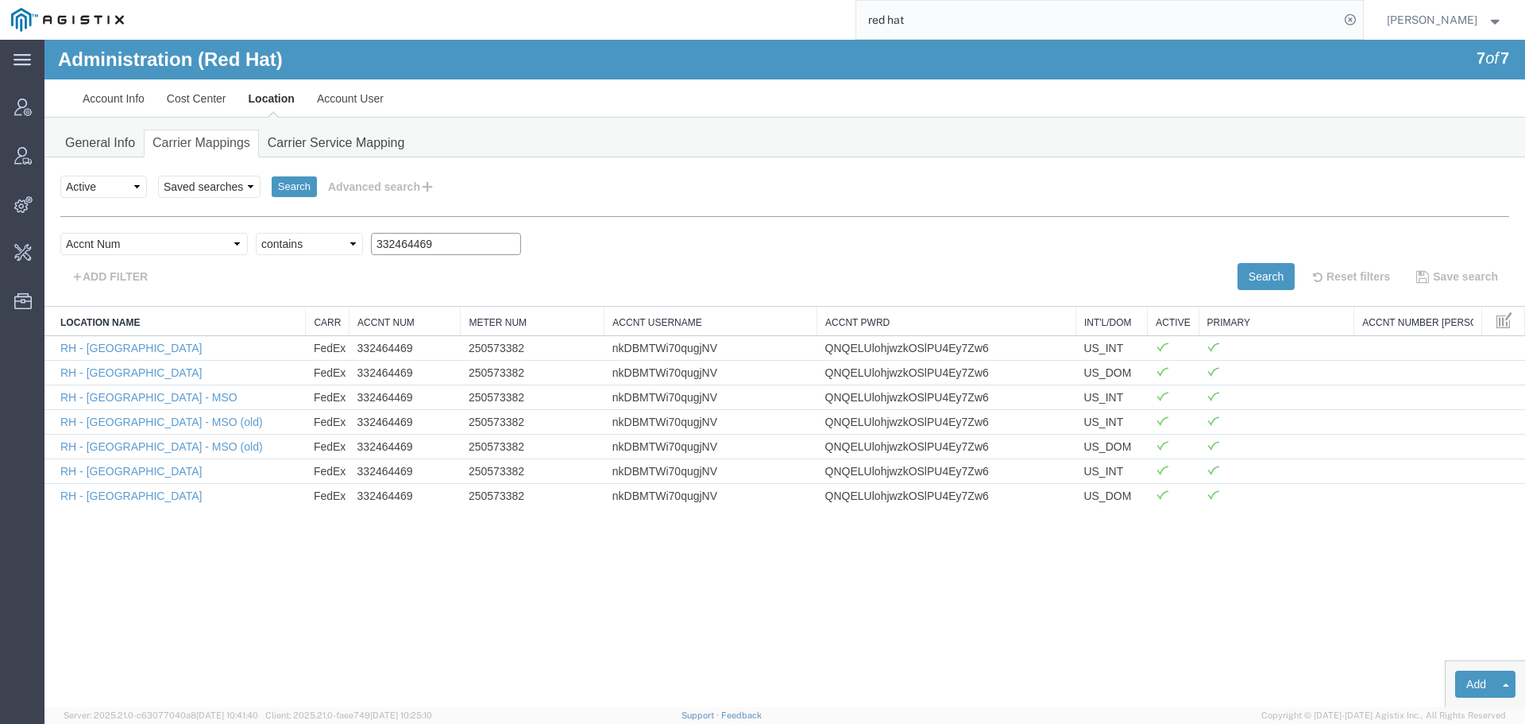
drag, startPoint x: 404, startPoint y: 246, endPoint x: 222, endPoint y: 236, distance: 181.4
click at [222, 236] on div "Select field Accnt Num Accnt Number Alias Accnt Username Carrier Name Int'l/Dom…" at bounding box center [784, 248] width 1449 height 30
paste input "6526"
drag, startPoint x: 1234, startPoint y: 275, endPoint x: 1224, endPoint y: 273, distance: 9.7
click at [1231, 275] on div "Search Reset filters Save search" at bounding box center [1153, 276] width 736 height 27
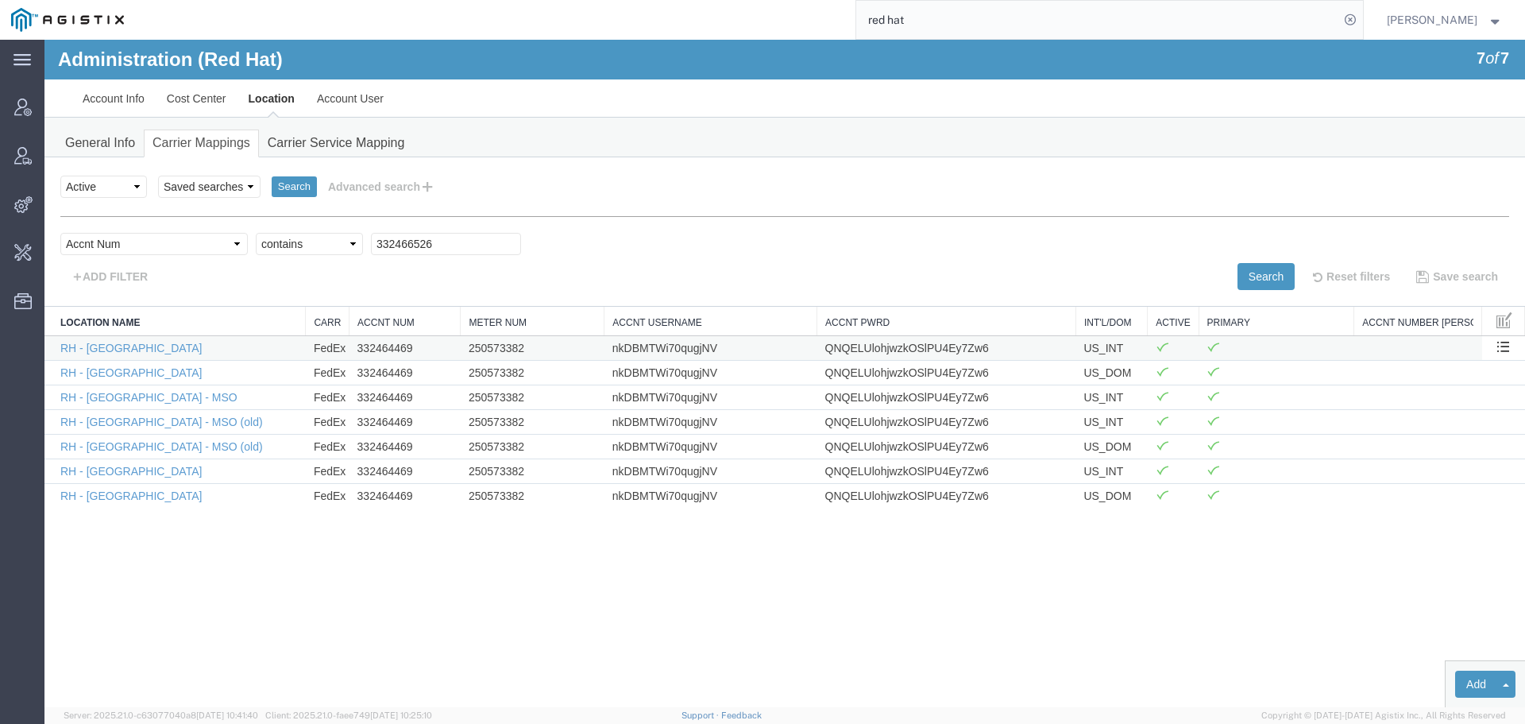
click at [384, 349] on td "332464469" at bounding box center [405, 347] width 111 height 25
click at [493, 346] on td "250573382" at bounding box center [533, 347] width 144 height 25
click at [687, 345] on td "nkDBMTWi70qugjNV" at bounding box center [711, 347] width 213 height 25
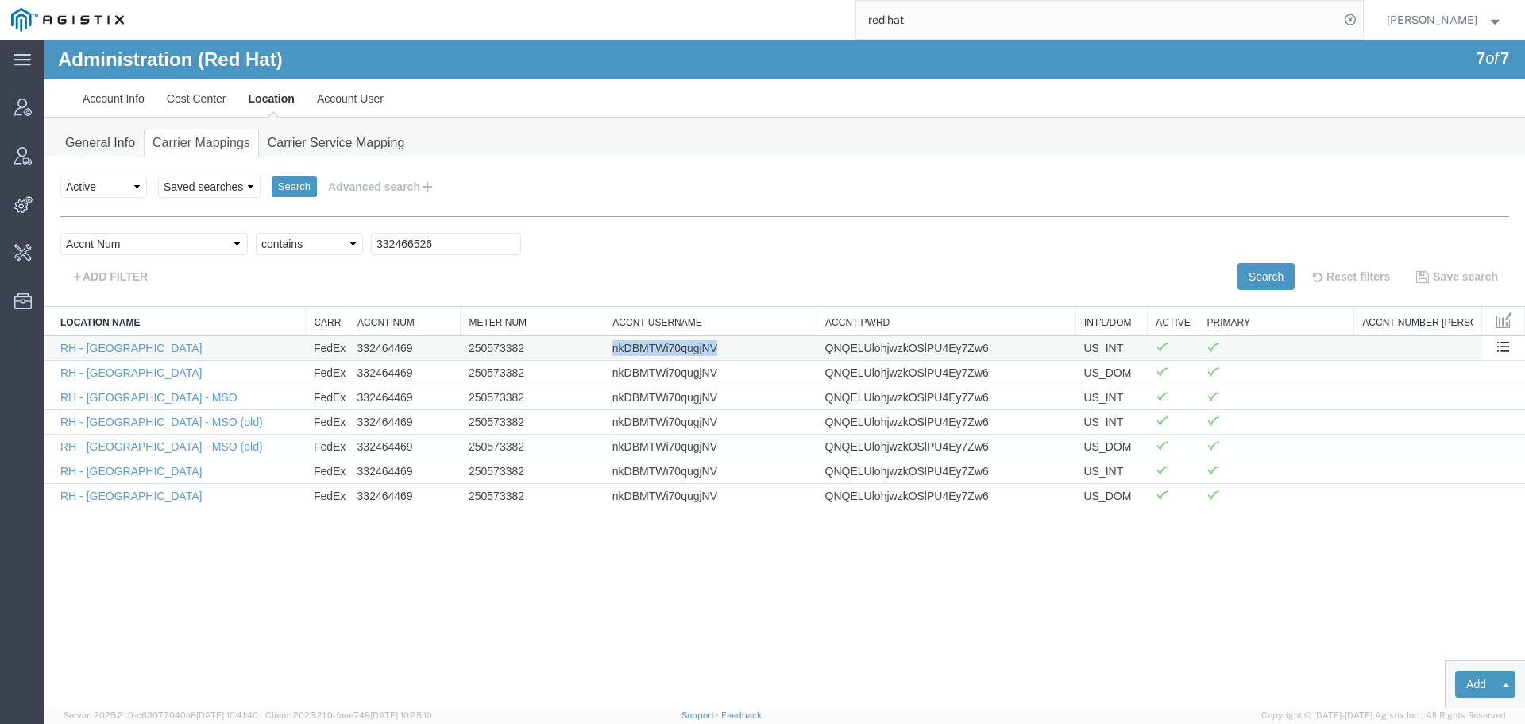
click at [686, 346] on td "nkDBMTWi70qugjNV" at bounding box center [711, 347] width 213 height 25
click at [868, 354] on td "QNQELUlohjwzkOSlPU4Ey7Zw6" at bounding box center [947, 347] width 259 height 25
click at [387, 242] on input "332466526" at bounding box center [446, 244] width 150 height 22
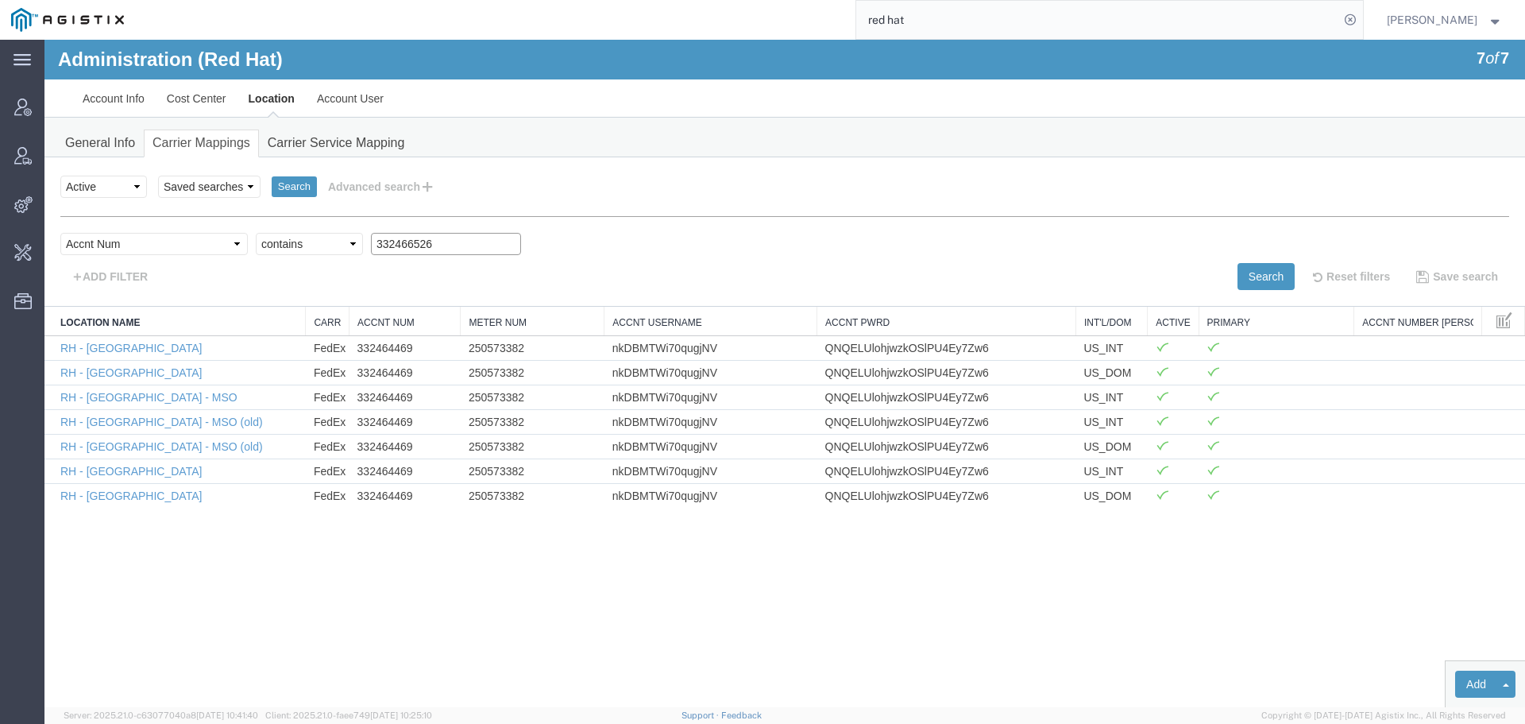
paste input "680340"
click at [1262, 273] on button "Search" at bounding box center [1266, 276] width 57 height 27
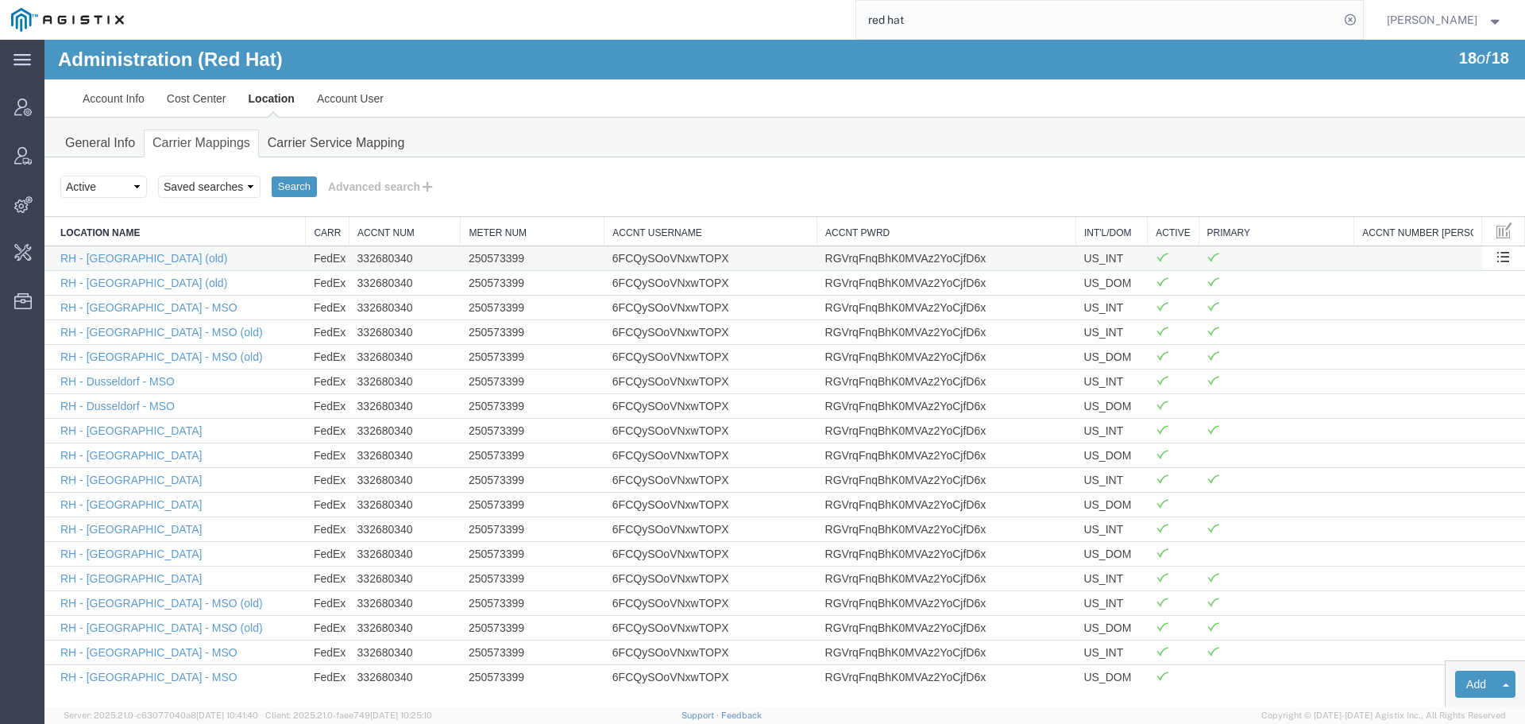
click at [507, 253] on td "250573399" at bounding box center [533, 257] width 144 height 25
click at [640, 251] on td "6FCQySOoVNxwTOPX" at bounding box center [711, 257] width 213 height 25
click at [854, 252] on td "RGVrqFnqBhK0MVAz2YoCjfD6x" at bounding box center [947, 257] width 259 height 25
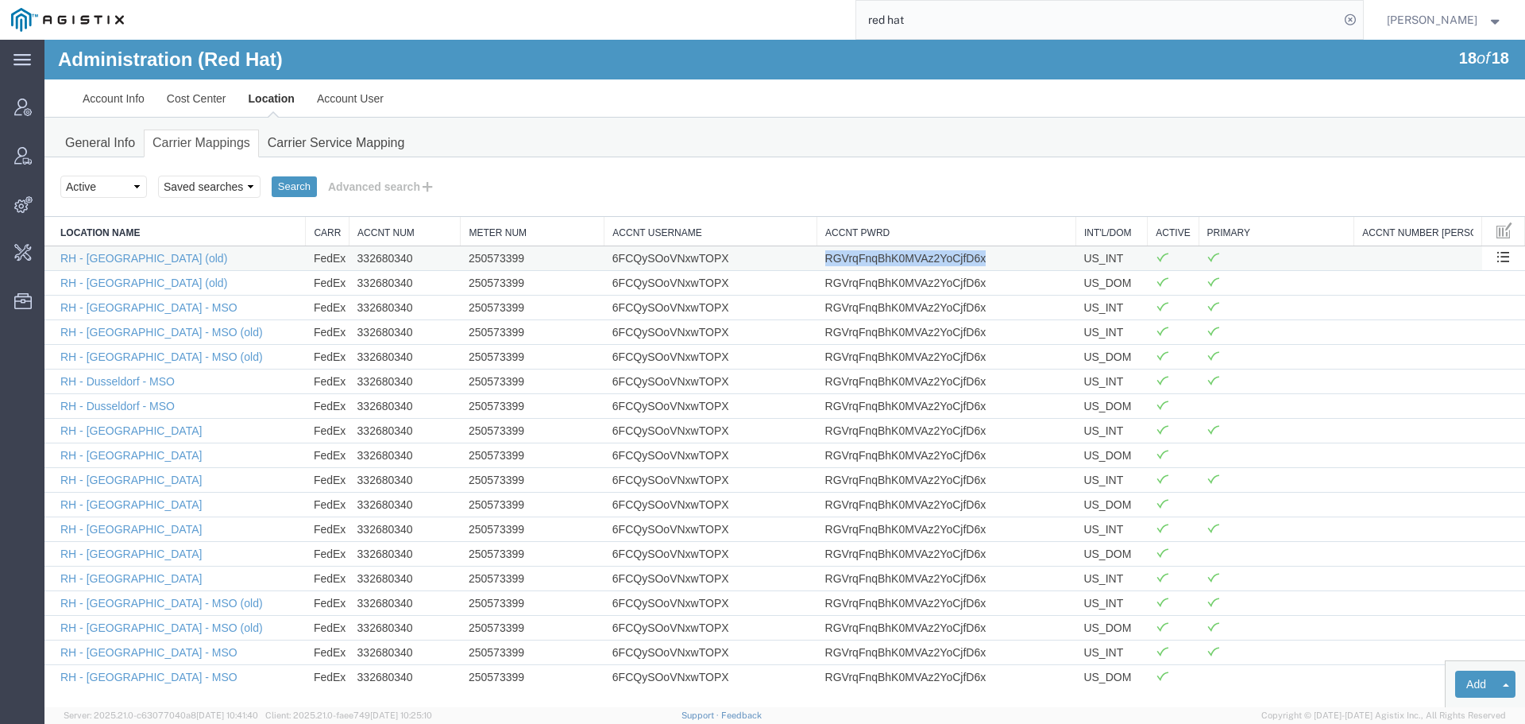
click at [854, 252] on td "RGVrqFnqBhK0MVAz2YoCjfD6x" at bounding box center [947, 257] width 259 height 25
click at [381, 188] on button "Advanced search" at bounding box center [382, 186] width 130 height 27
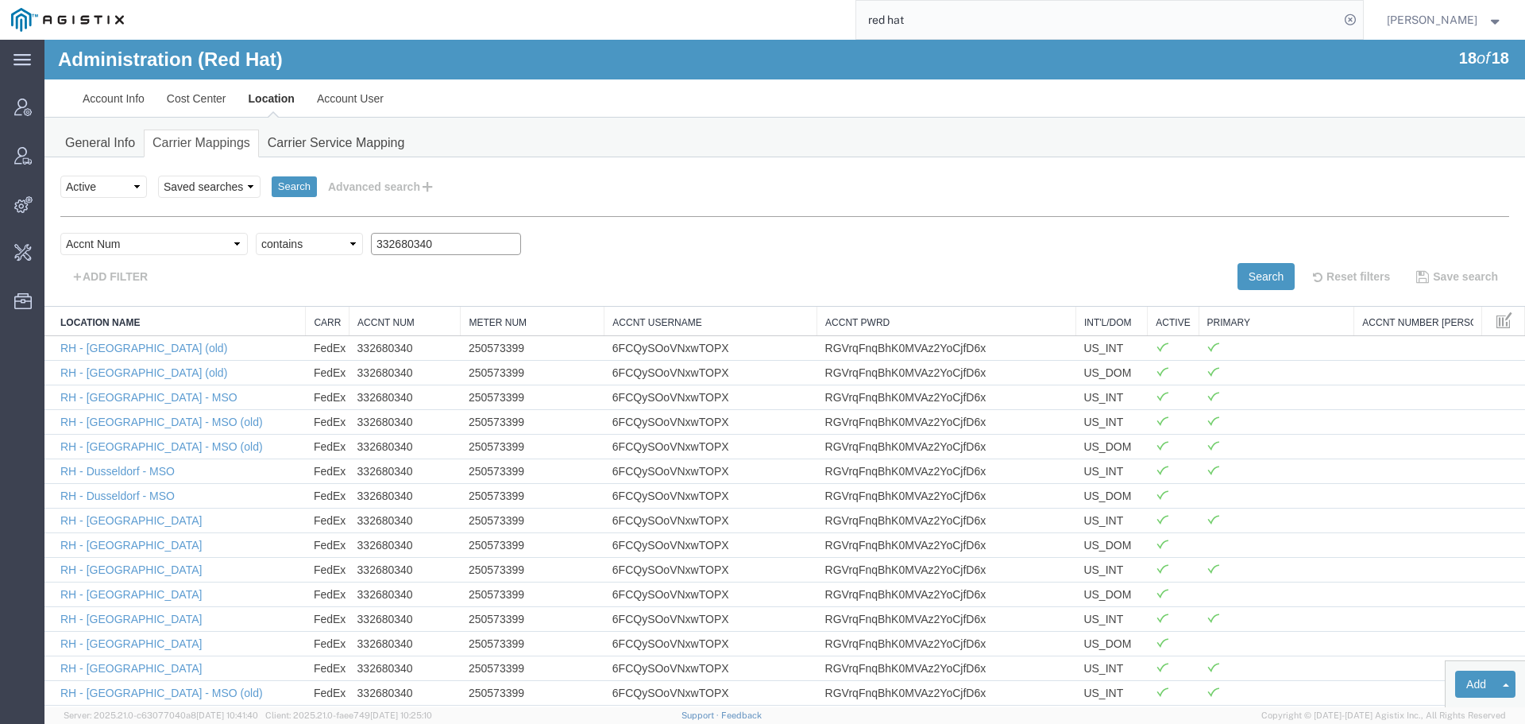
drag, startPoint x: 364, startPoint y: 241, endPoint x: 205, endPoint y: 242, distance: 158.9
click at [205, 242] on div "Select field Accnt Num Accnt Number Alias Accnt Username Carrier Name Int'l/Dom…" at bounding box center [784, 248] width 1449 height 30
paste input "3878348"
click at [381, 345] on td "332680340" at bounding box center [405, 347] width 111 height 25
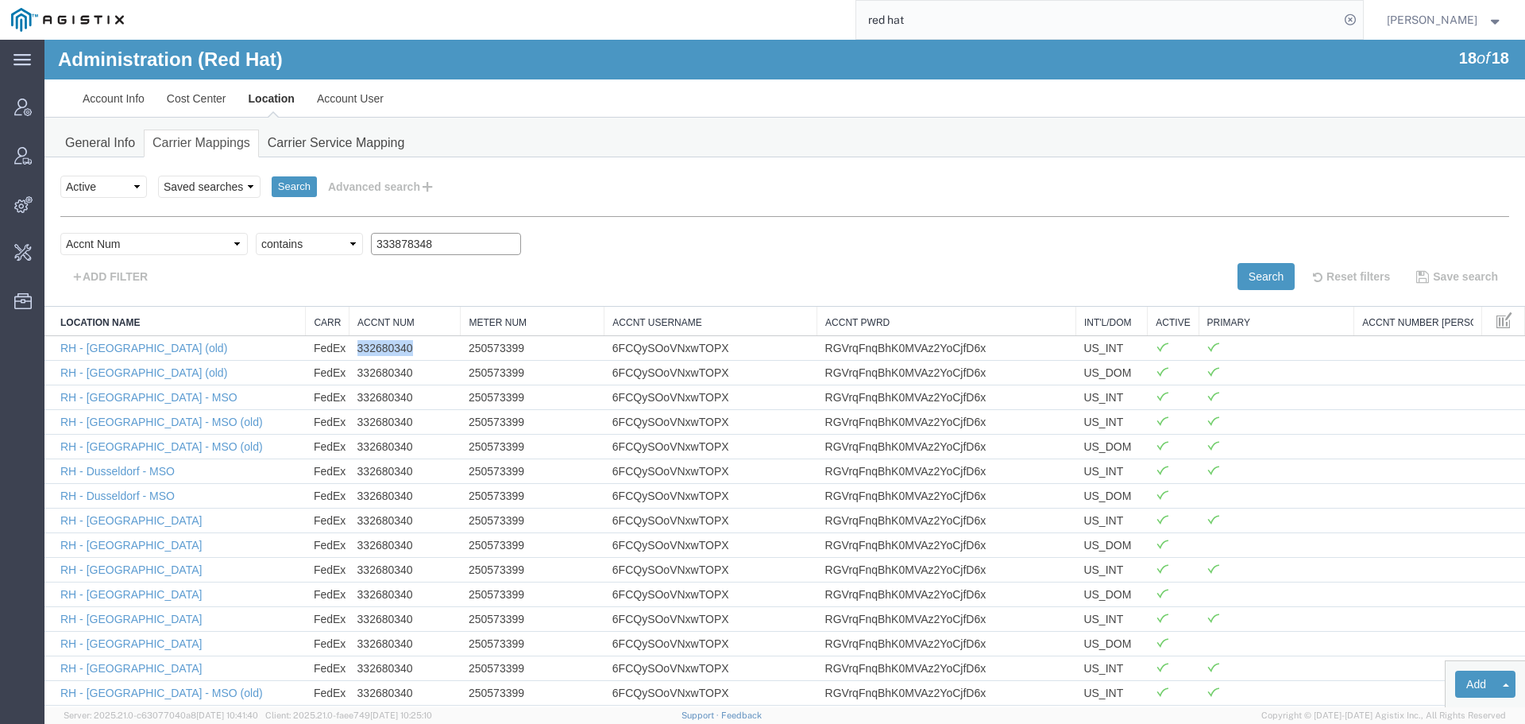
click at [371, 248] on input "333878348" at bounding box center [446, 244] width 150 height 22
click at [1238, 269] on button "Search" at bounding box center [1266, 276] width 57 height 27
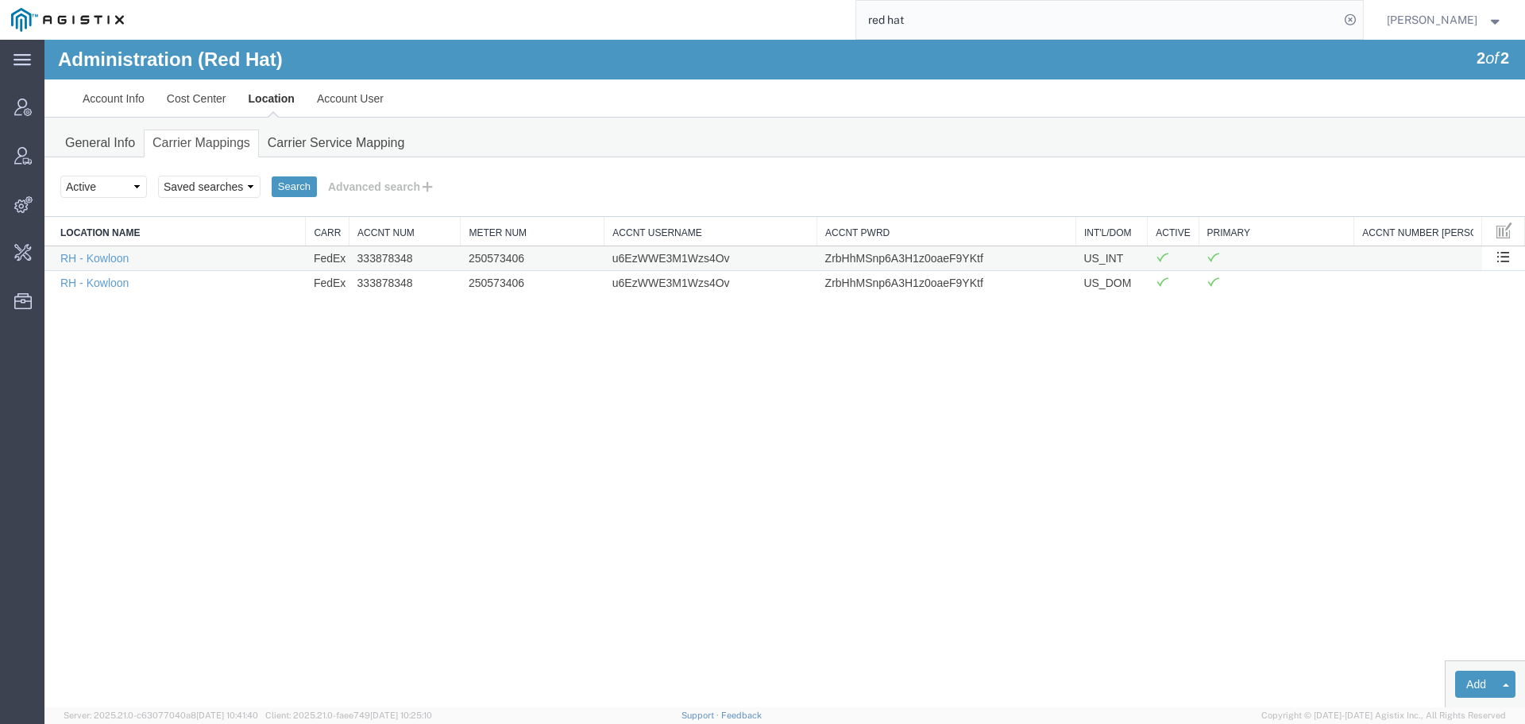
click at [398, 253] on td "333878348" at bounding box center [405, 257] width 111 height 25
click at [508, 264] on td "250573406" at bounding box center [533, 257] width 144 height 25
click at [638, 261] on td "u6EzWWE3M1Wzs4Ov" at bounding box center [711, 257] width 213 height 25
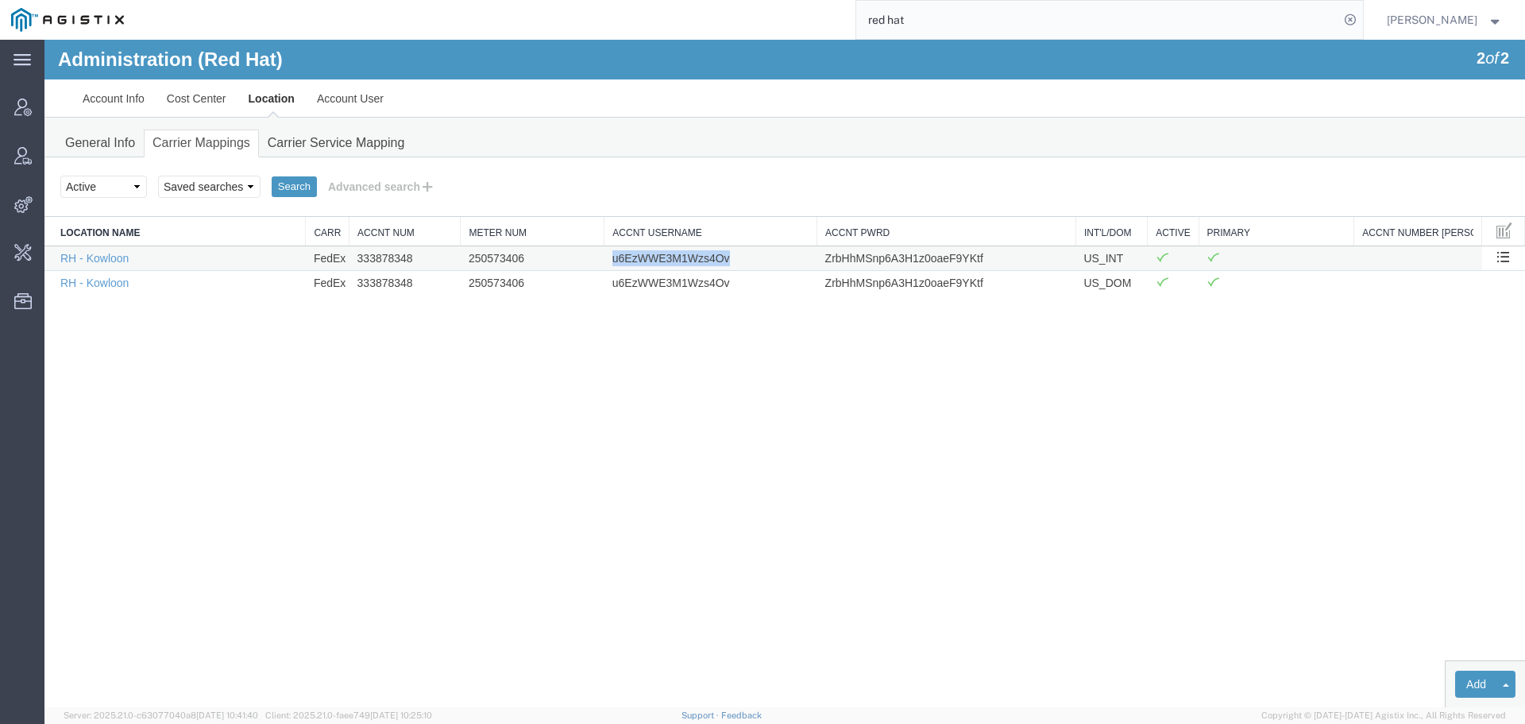
click at [638, 261] on td "u6EzWWE3M1Wzs4Ov" at bounding box center [711, 257] width 213 height 25
click at [868, 248] on td "ZrbHhMSnp6A3H1z0oaeF9YKtf" at bounding box center [947, 257] width 259 height 25
click at [401, 261] on td "333878348" at bounding box center [405, 257] width 111 height 25
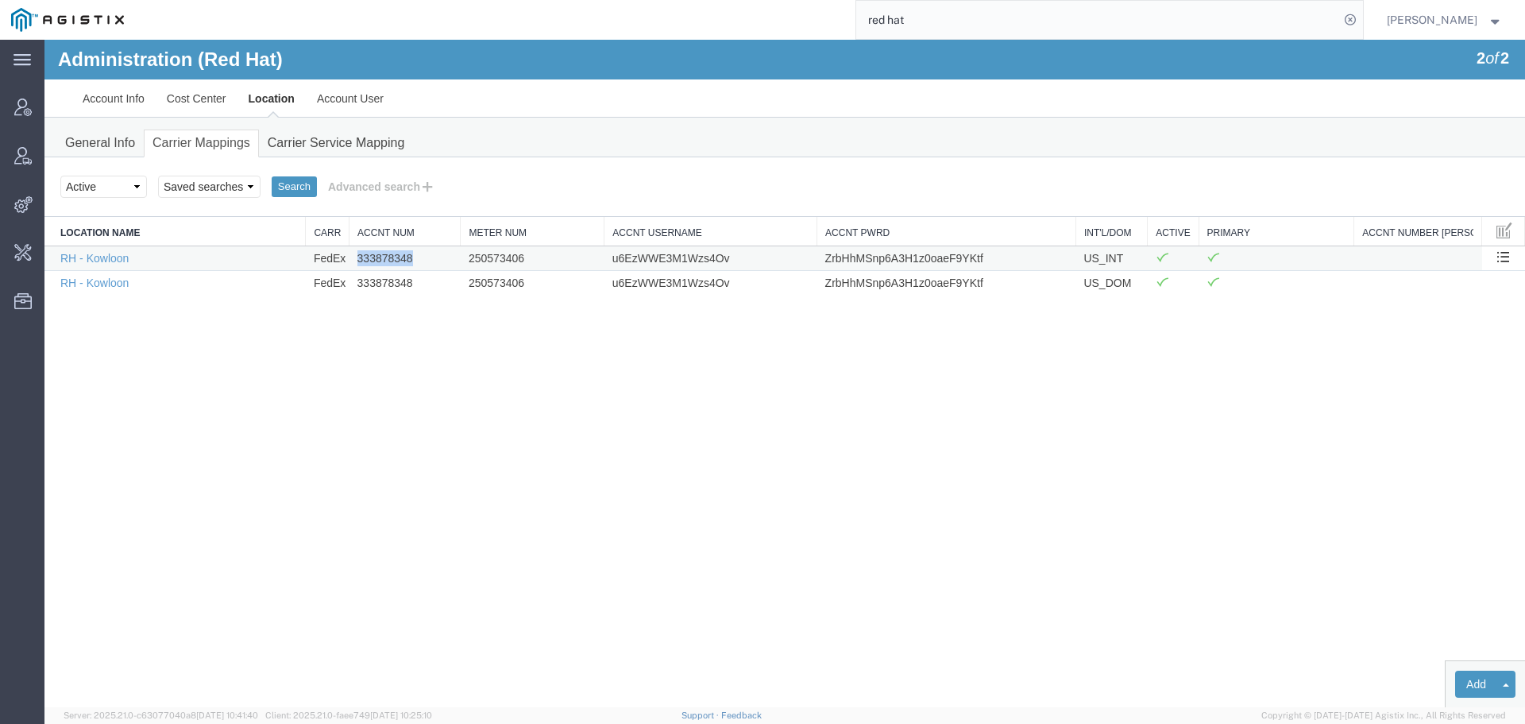
click at [490, 256] on td "250573406" at bounding box center [533, 257] width 144 height 25
click at [651, 261] on td "u6EzWWE3M1Wzs4Ov" at bounding box center [711, 257] width 213 height 25
click at [851, 259] on td "ZrbHhMSnp6A3H1z0oaeF9YKtf" at bounding box center [947, 257] width 259 height 25
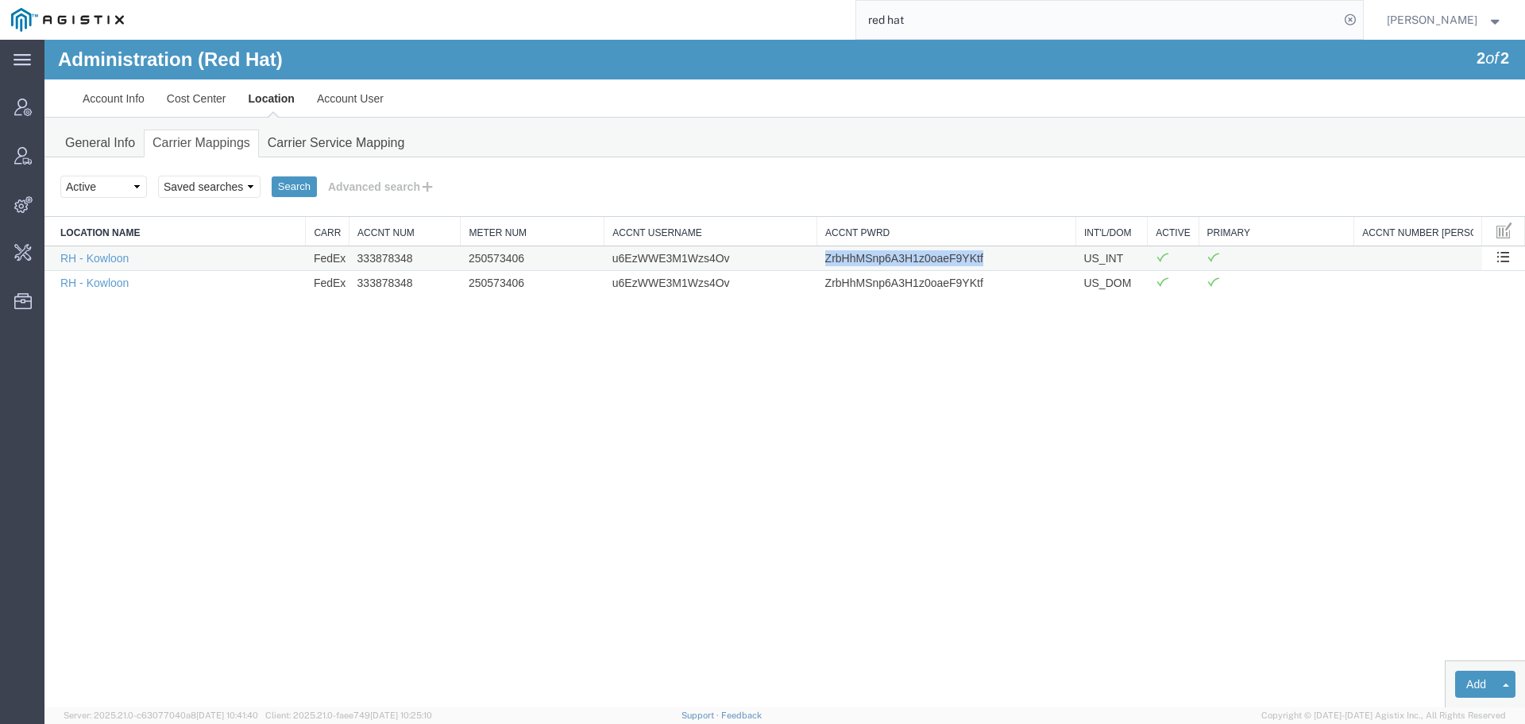
click at [851, 259] on td "ZrbHhMSnp6A3H1z0oaeF9YKtf" at bounding box center [947, 257] width 259 height 25
click at [376, 194] on button "Advanced search" at bounding box center [382, 186] width 130 height 27
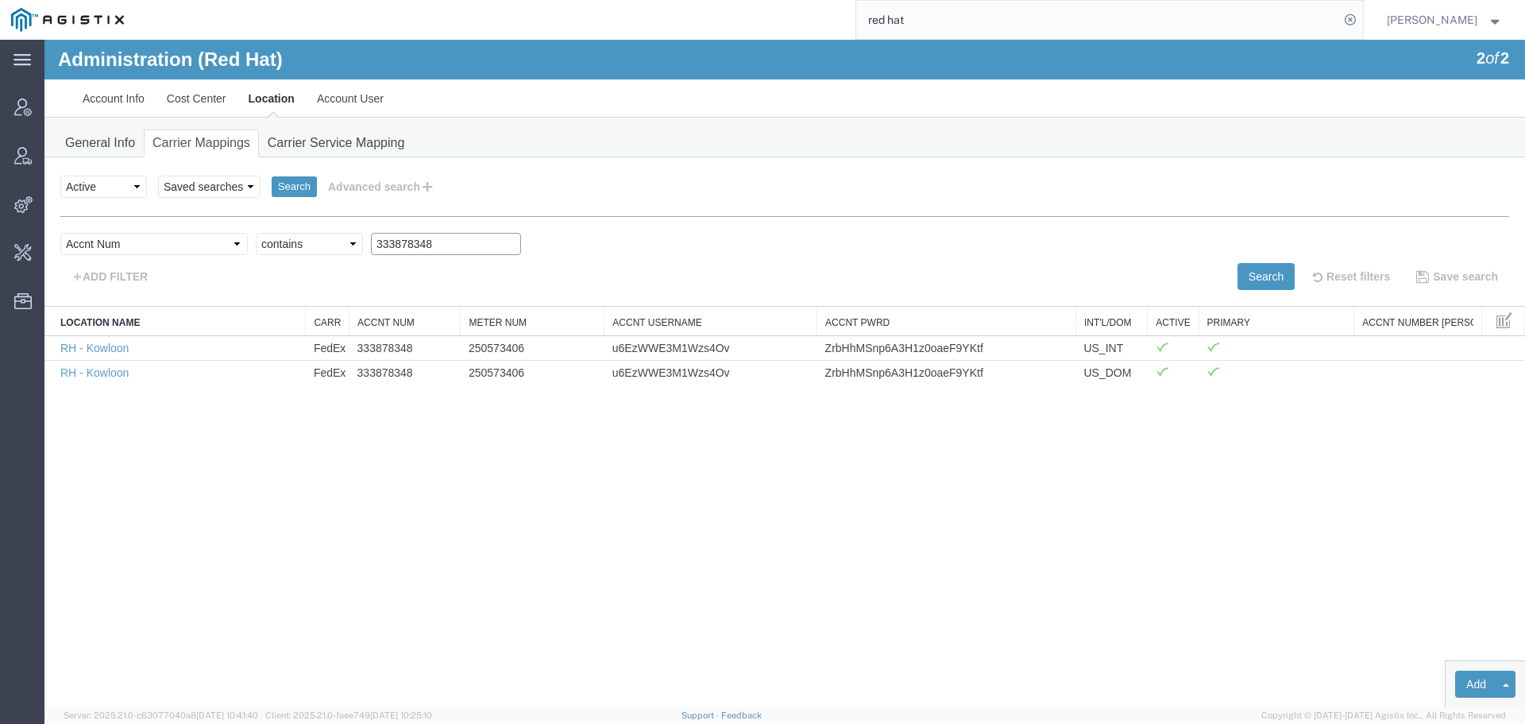
drag, startPoint x: 423, startPoint y: 243, endPoint x: 190, endPoint y: 249, distance: 232.9
click at [177, 245] on div "Select field Accnt Num Accnt Number Alias Accnt Username Carrier Name Int'l/Dom…" at bounding box center [784, 248] width 1449 height 30
paste input "6549566"
click at [1263, 271] on button "Search" at bounding box center [1266, 276] width 57 height 27
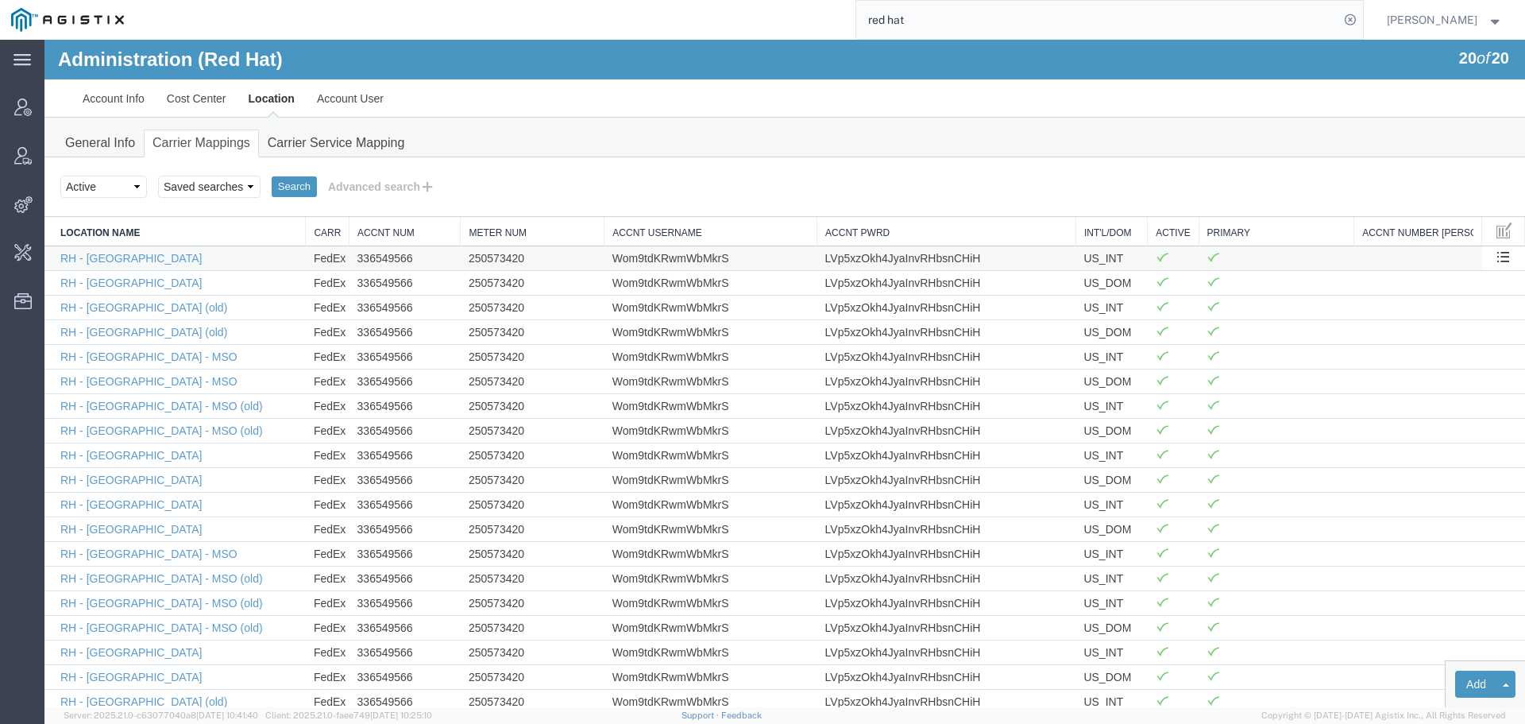
click at [509, 261] on td "250573420" at bounding box center [533, 257] width 144 height 25
click at [672, 268] on td "Wom9tdKRwmWbMkrS" at bounding box center [711, 257] width 213 height 25
click at [870, 264] on td "LVp5xzOkh4JyaInvRHbsnCHiH" at bounding box center [947, 257] width 259 height 25
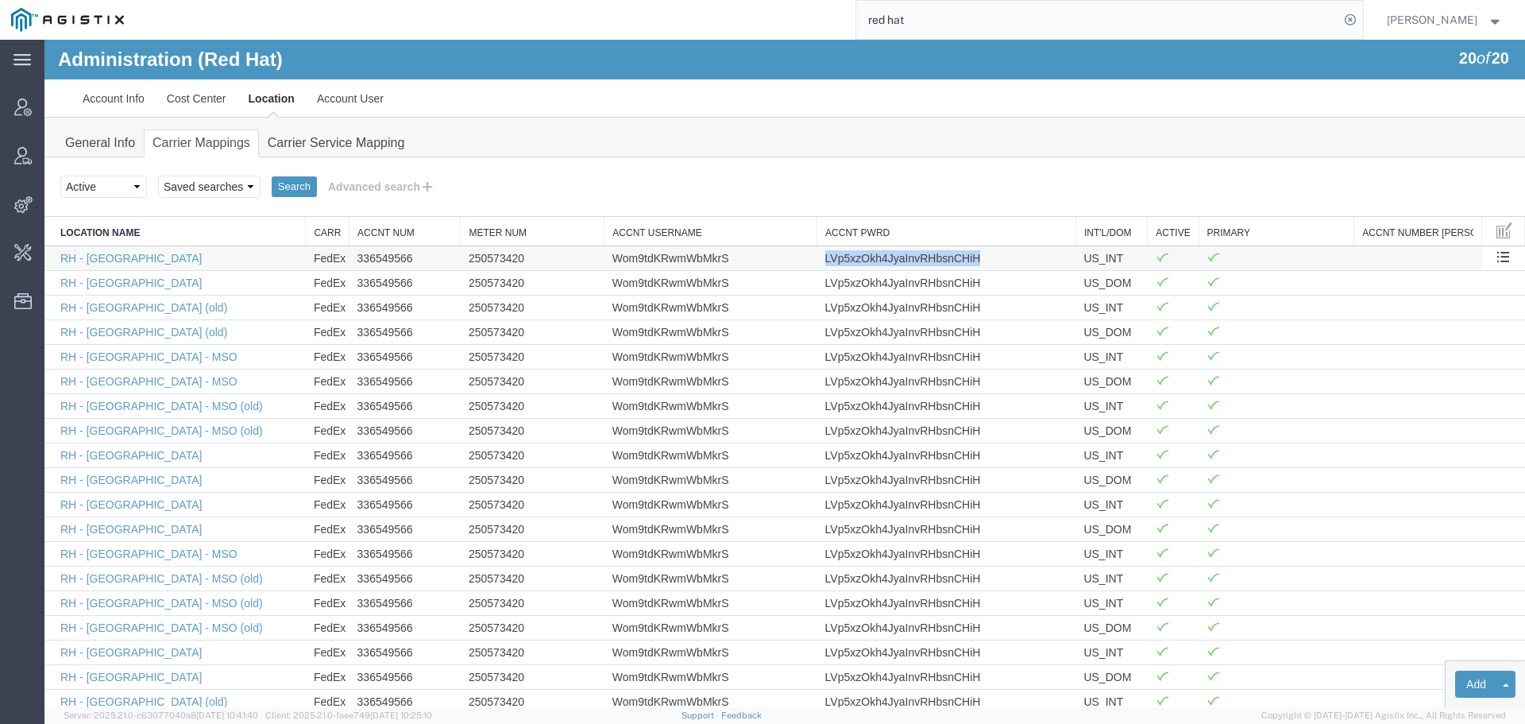
click at [870, 264] on td "LVp5xzOkh4JyaInvRHbsnCHiH" at bounding box center [947, 257] width 259 height 25
drag, startPoint x: 378, startPoint y: 194, endPoint x: 447, endPoint y: 226, distance: 76.1
click at [378, 194] on button "Advanced search" at bounding box center [382, 186] width 130 height 27
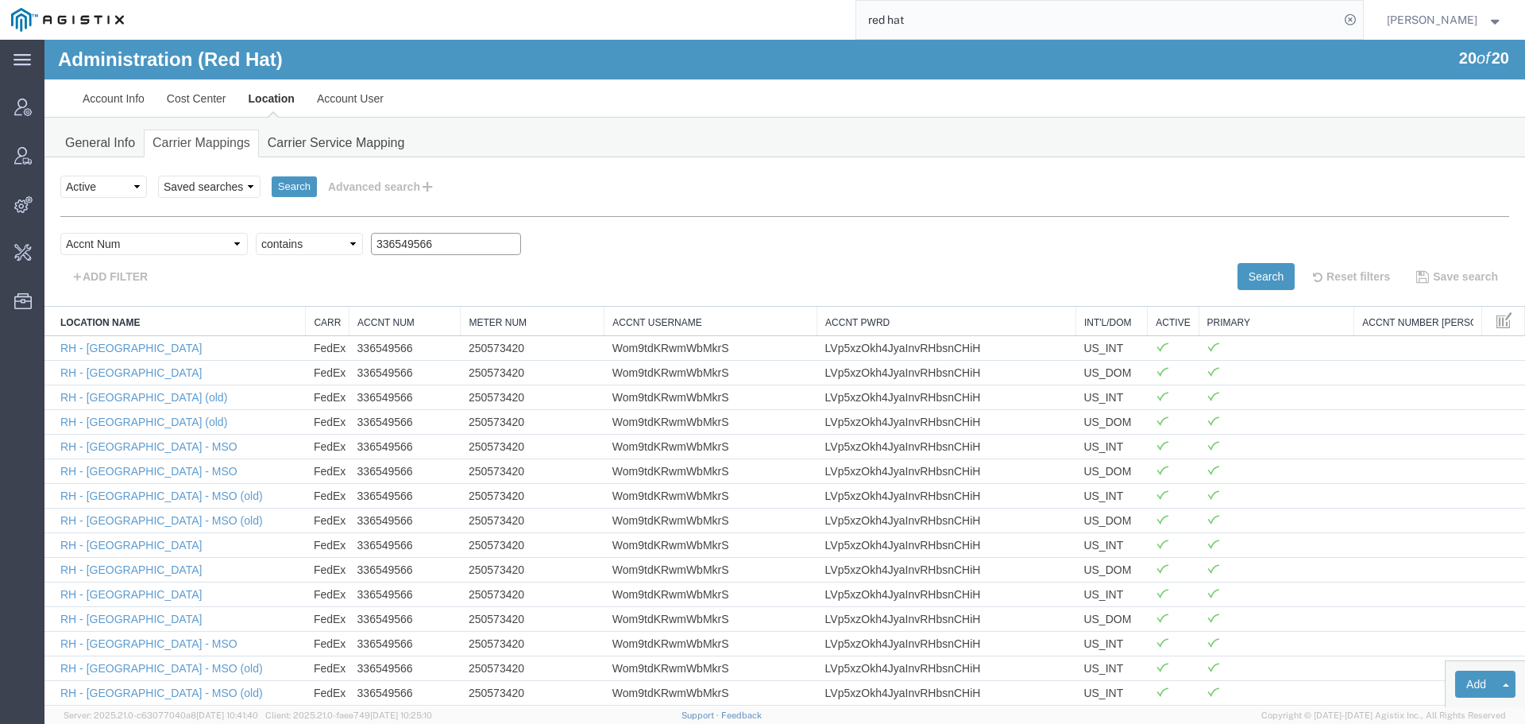
drag, startPoint x: 418, startPoint y: 244, endPoint x: 236, endPoint y: 244, distance: 181.9
click at [249, 244] on div "Select field Accnt Num Accnt Number Alias Accnt Username Carrier Name Int'l/Dom…" at bounding box center [784, 248] width 1449 height 30
paste input "7817408"
click at [1248, 276] on button "Search" at bounding box center [1266, 276] width 57 height 27
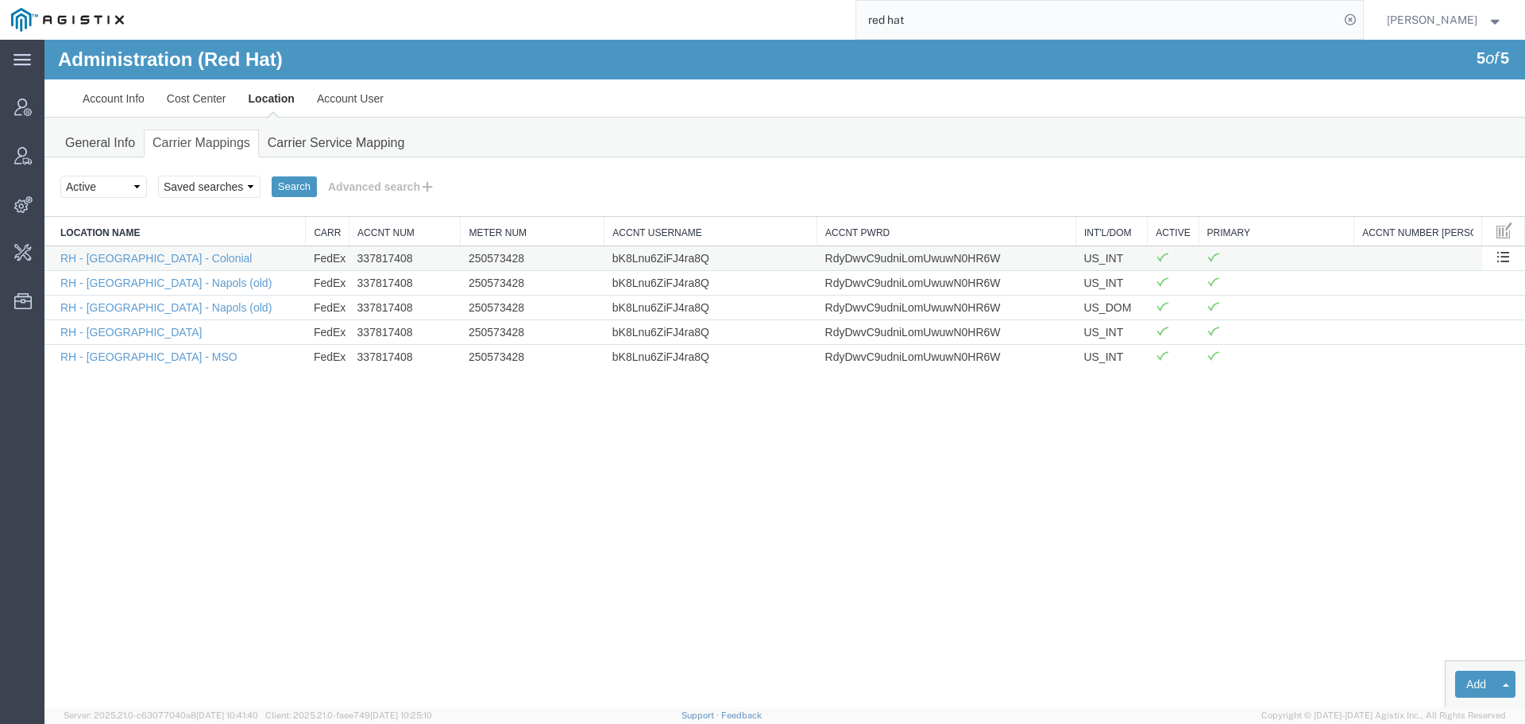
click at [386, 260] on td "337817408" at bounding box center [405, 257] width 111 height 25
click at [495, 258] on td "250573428" at bounding box center [533, 257] width 144 height 25
click at [662, 264] on td "bK8Lnu6ZiFJ4ra8Q" at bounding box center [711, 257] width 213 height 25
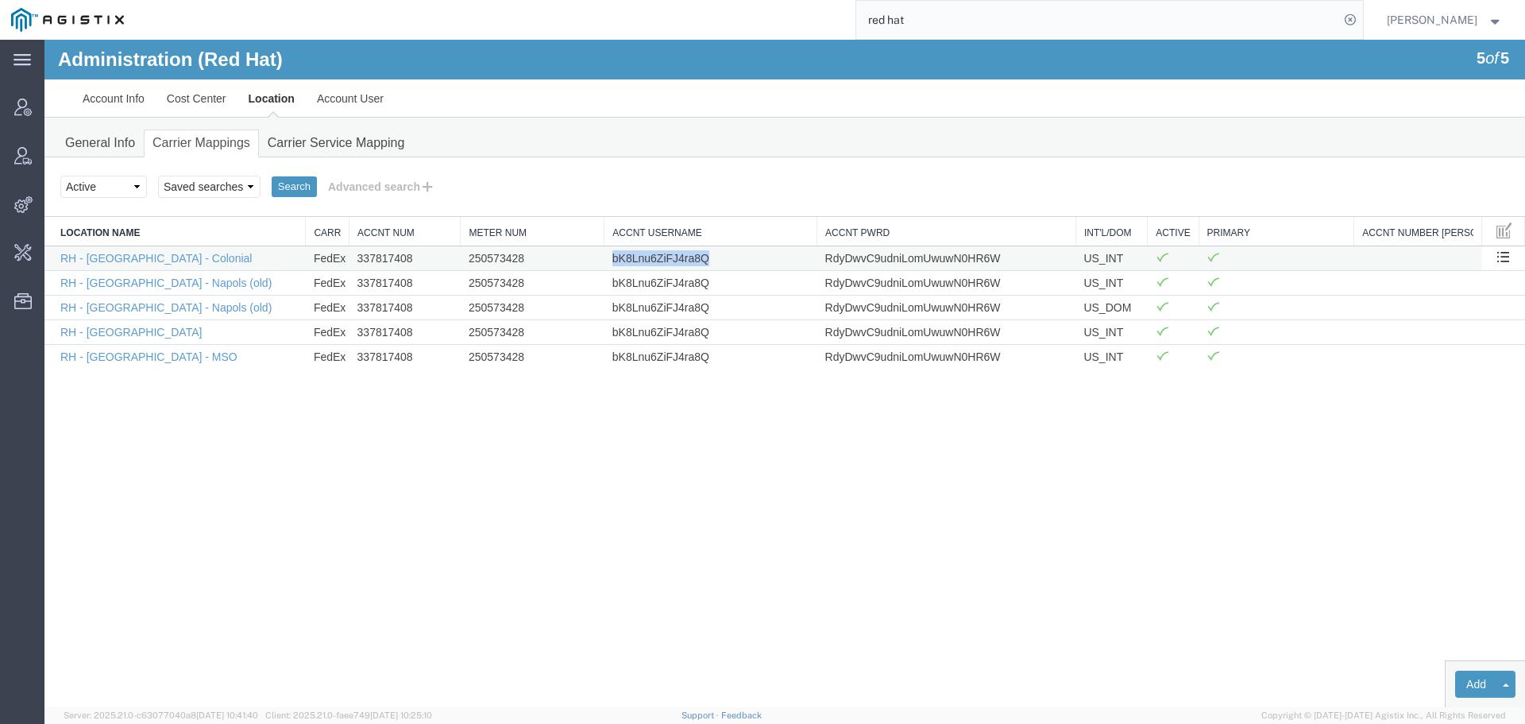
click at [662, 264] on td "bK8Lnu6ZiFJ4ra8Q" at bounding box center [711, 257] width 213 height 25
click at [871, 257] on td "RdyDwvC9udniLomUwuwN0HR6W" at bounding box center [947, 257] width 259 height 25
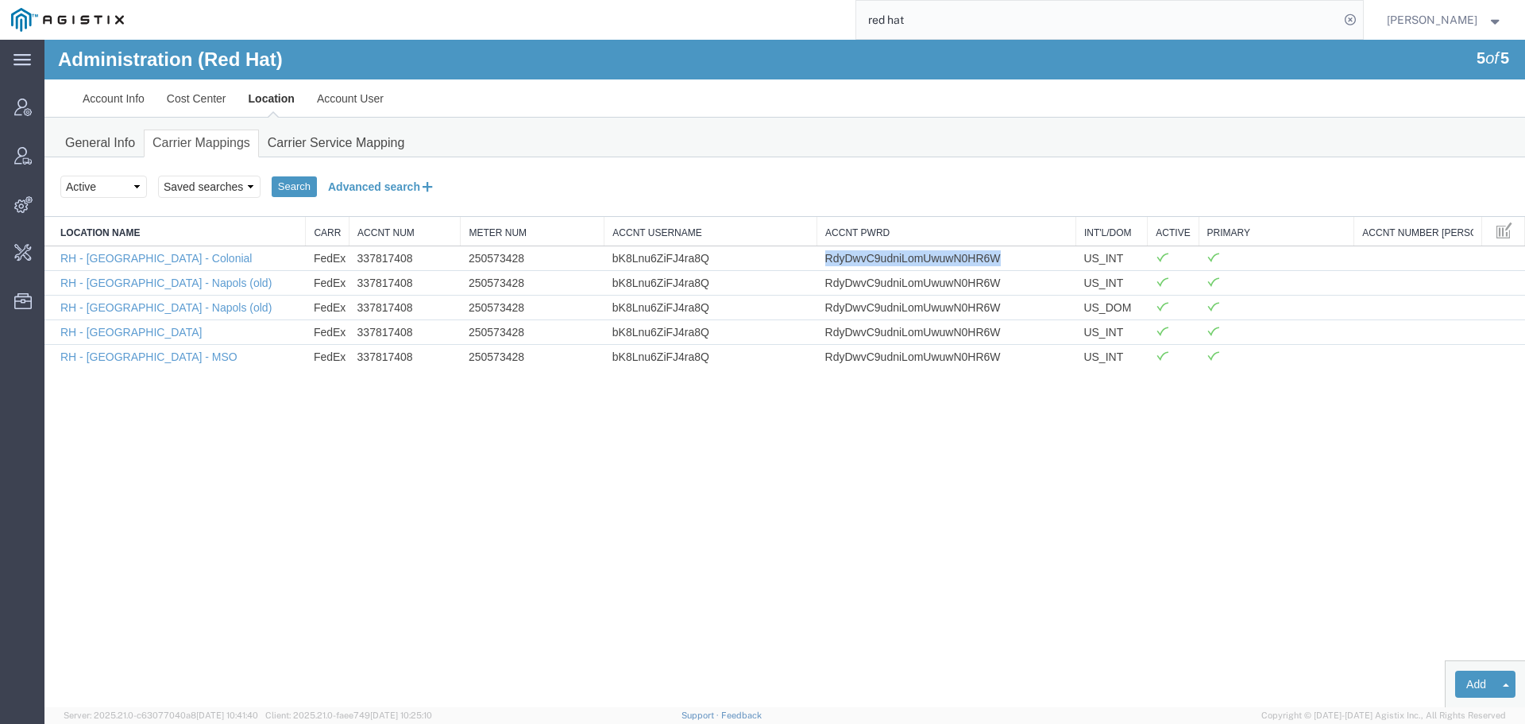
click at [365, 194] on button "Advanced search" at bounding box center [382, 186] width 130 height 27
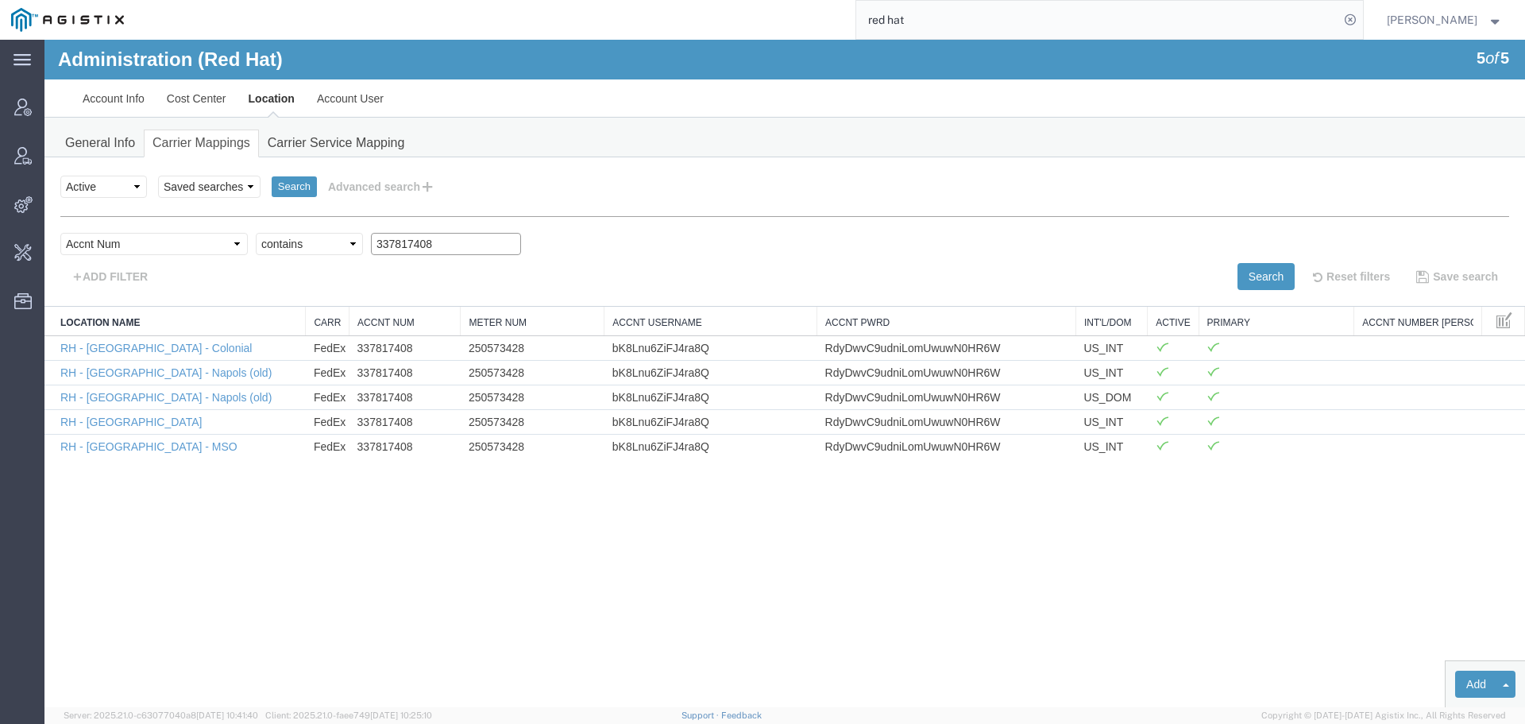
drag, startPoint x: 387, startPoint y: 242, endPoint x: 276, endPoint y: 245, distance: 110.5
click at [284, 242] on div "Select field Accnt Num Accnt Number Alias Accnt Username Carrier Name Int'l/Dom…" at bounding box center [784, 248] width 1449 height 30
paste input "47708941"
click at [1250, 276] on button "Search" at bounding box center [1266, 276] width 57 height 27
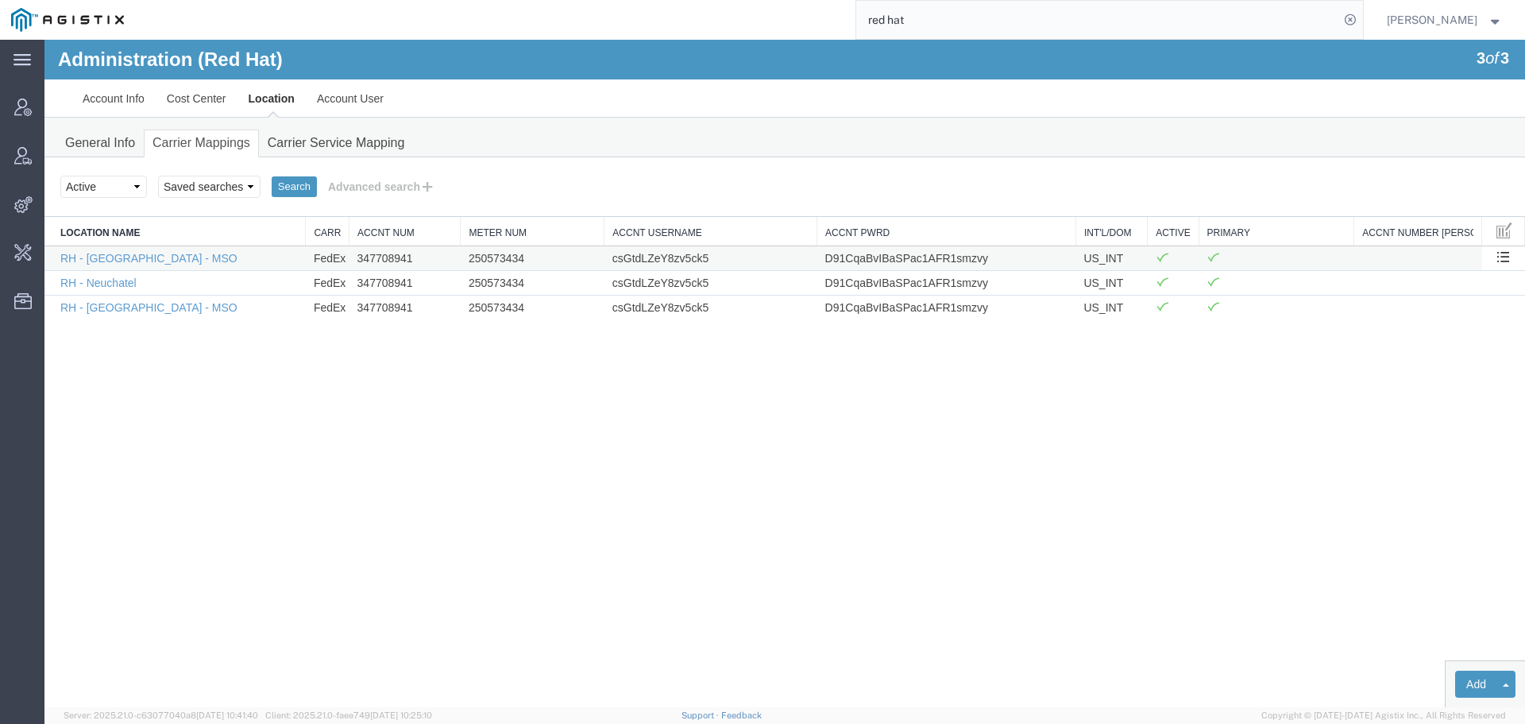
click at [390, 261] on td "347708941" at bounding box center [405, 257] width 111 height 25
click at [389, 262] on td "347708941" at bounding box center [405, 257] width 111 height 25
click at [500, 263] on td "250573434" at bounding box center [533, 257] width 144 height 25
click at [499, 263] on td "250573434" at bounding box center [533, 257] width 144 height 25
click at [628, 257] on td "csGtdLZeY8zv5ck5" at bounding box center [711, 257] width 213 height 25
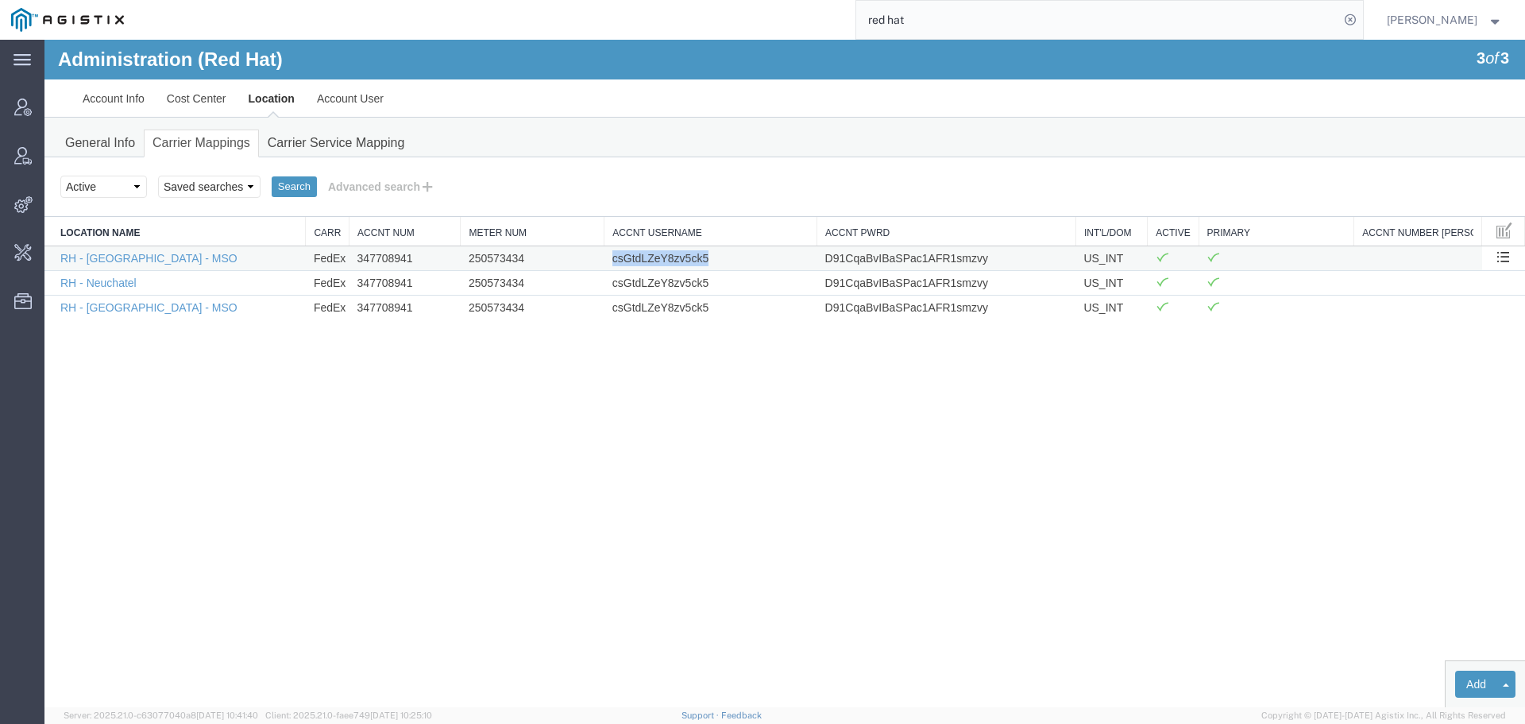
click at [628, 257] on td "csGtdLZeY8zv5ck5" at bounding box center [711, 257] width 213 height 25
click at [863, 257] on td "D91CqaBvIBaSPac1AFR1smzvy" at bounding box center [947, 257] width 259 height 25
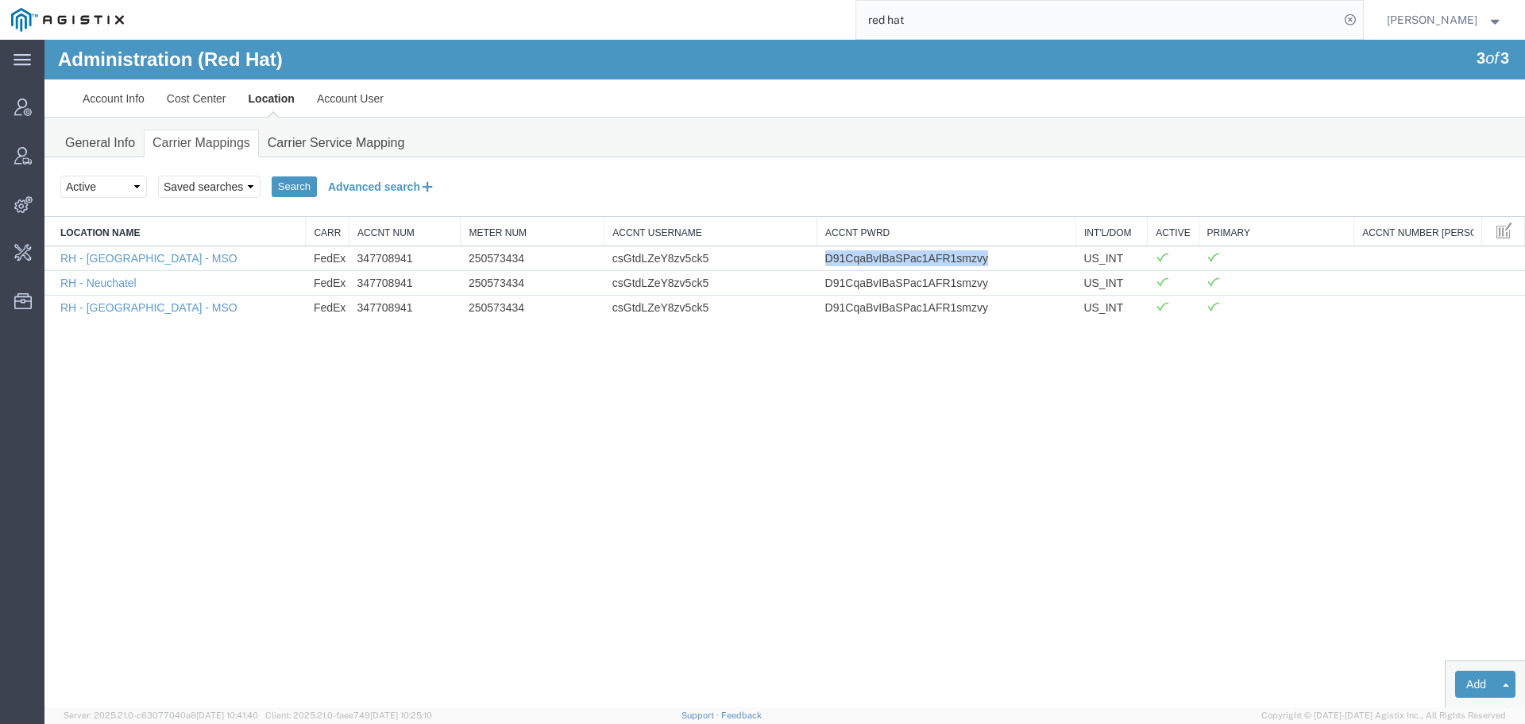
drag, startPoint x: 392, startPoint y: 180, endPoint x: 418, endPoint y: 200, distance: 32.3
click at [392, 180] on button "Advanced search" at bounding box center [382, 186] width 130 height 27
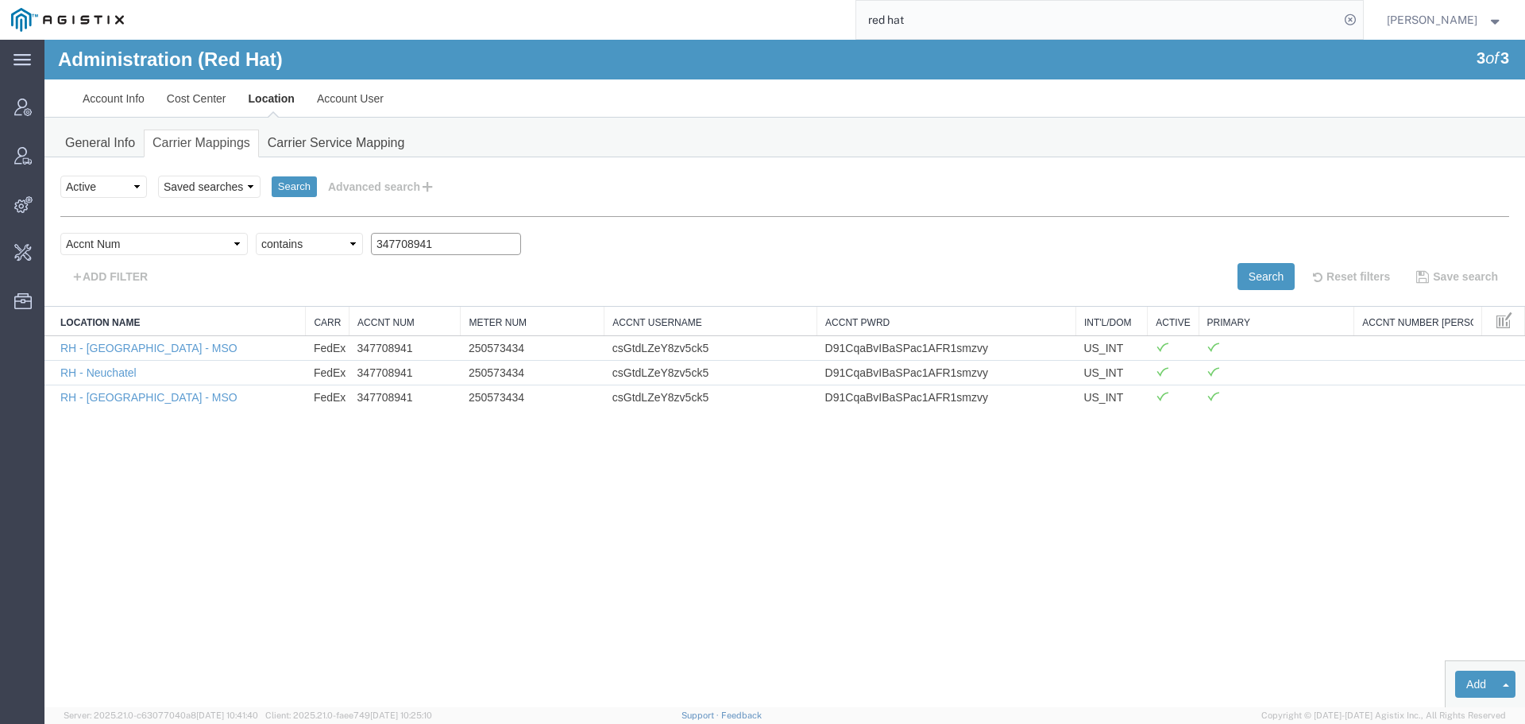
drag, startPoint x: 409, startPoint y: 252, endPoint x: 217, endPoint y: 252, distance: 192.3
click at [221, 252] on div "Select field Accnt Num Accnt Number Alias Accnt Username Carrier Name Int'l/Dom…" at bounding box center [784, 248] width 1449 height 30
paste input "65229880"
click at [1240, 276] on button "Search" at bounding box center [1266, 276] width 57 height 27
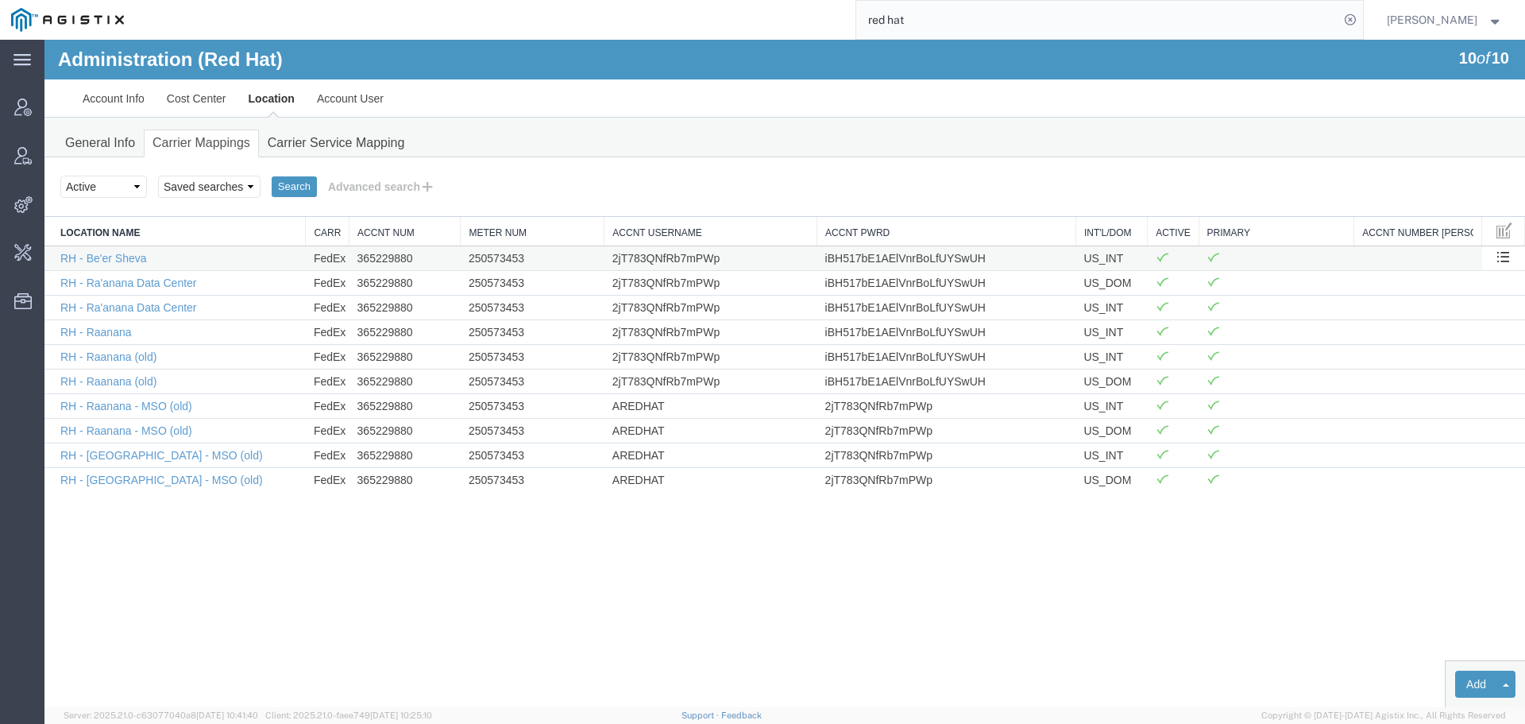
click at [388, 263] on td "365229880" at bounding box center [405, 257] width 111 height 25
click at [386, 269] on td "365229880" at bounding box center [405, 257] width 111 height 25
click at [495, 267] on td "250573453" at bounding box center [533, 257] width 144 height 25
click at [494, 261] on td "250573453" at bounding box center [533, 257] width 144 height 25
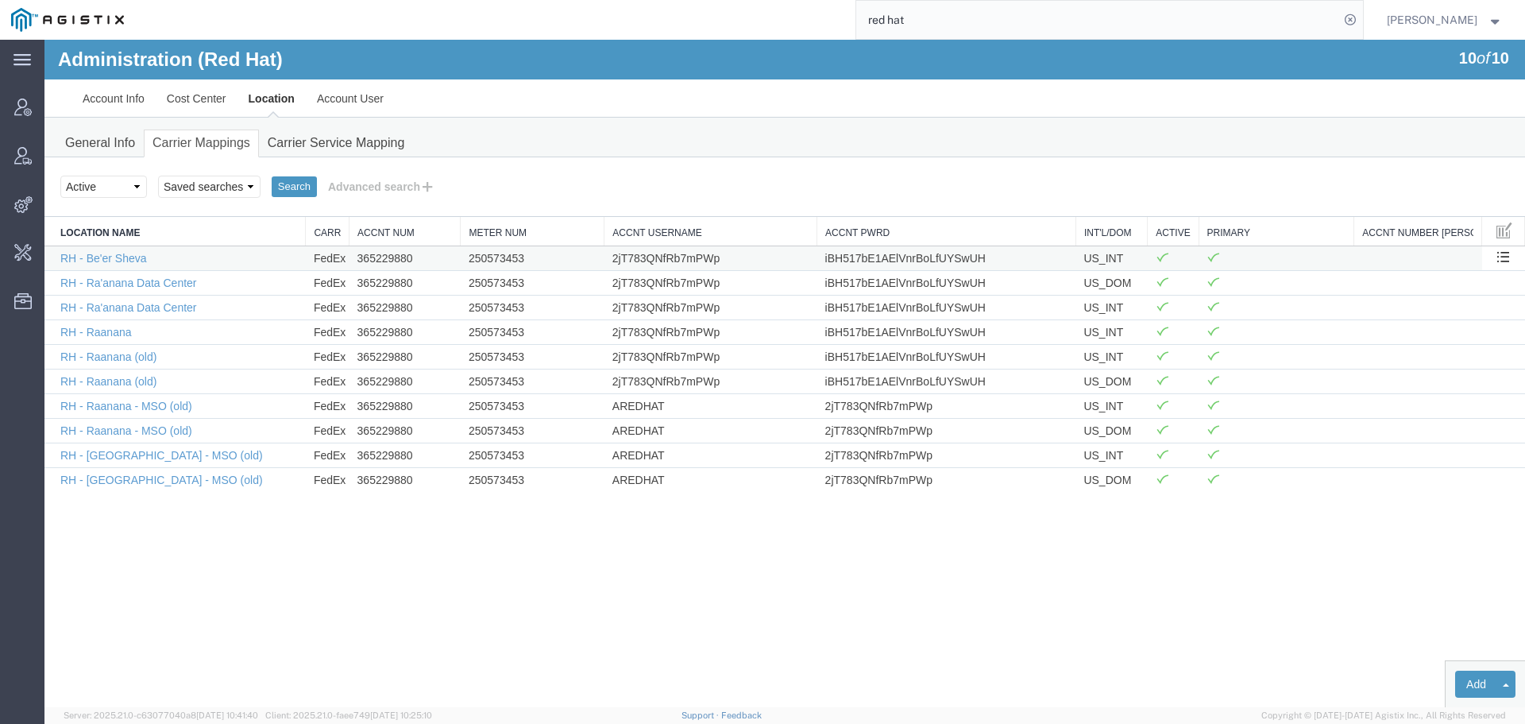
click at [646, 255] on td "2jT783QNfRb7mPWp" at bounding box center [711, 257] width 213 height 25
click at [856, 257] on td "iBH517bE1AElVnrBoLfUYSwUH" at bounding box center [947, 257] width 259 height 25
click at [415, 188] on button "Advanced search" at bounding box center [382, 186] width 130 height 27
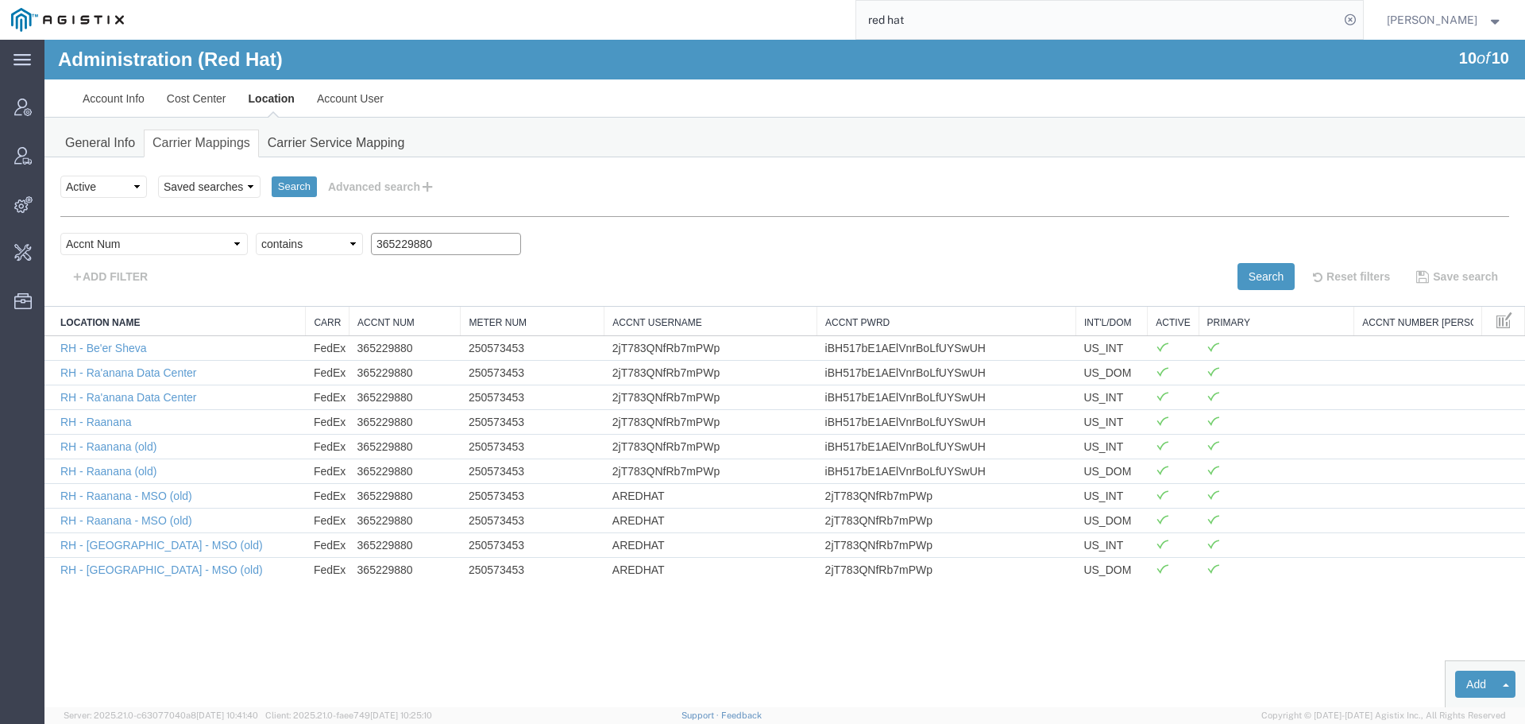
drag, startPoint x: 429, startPoint y: 246, endPoint x: 234, endPoint y: 251, distance: 195.5
click at [197, 246] on div "Select field Accnt Num Accnt Number Alias Accnt Username Carrier Name Int'l/Dom…" at bounding box center [784, 248] width 1449 height 30
paste input "7003910"
click at [1229, 266] on div "Search Reset filters Save search" at bounding box center [1153, 276] width 736 height 27
click at [1252, 280] on button "Search" at bounding box center [1266, 276] width 57 height 27
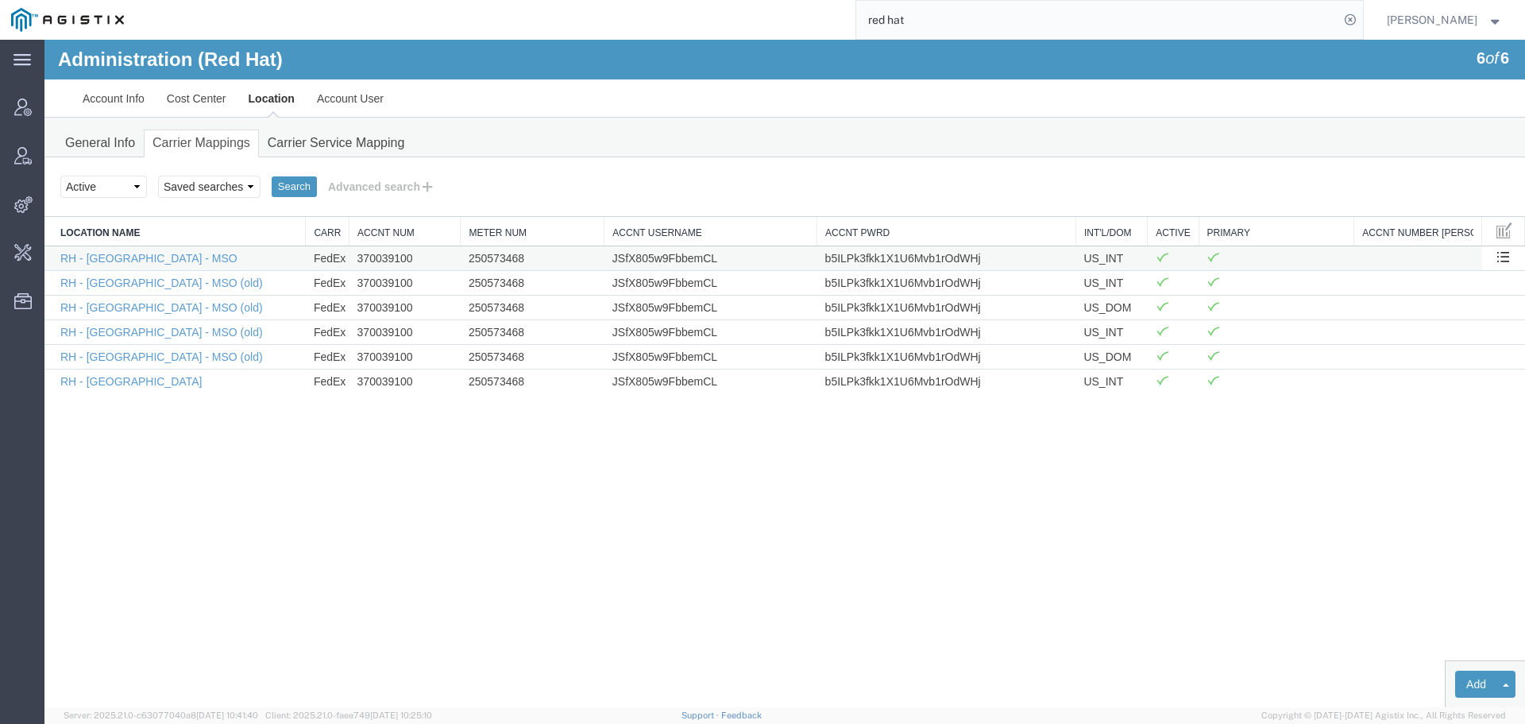
click at [391, 257] on td "370039100" at bounding box center [405, 257] width 111 height 25
click at [501, 253] on td "250573468" at bounding box center [533, 257] width 144 height 25
click at [646, 261] on td "JSfX805w9FbbemCL" at bounding box center [711, 257] width 213 height 25
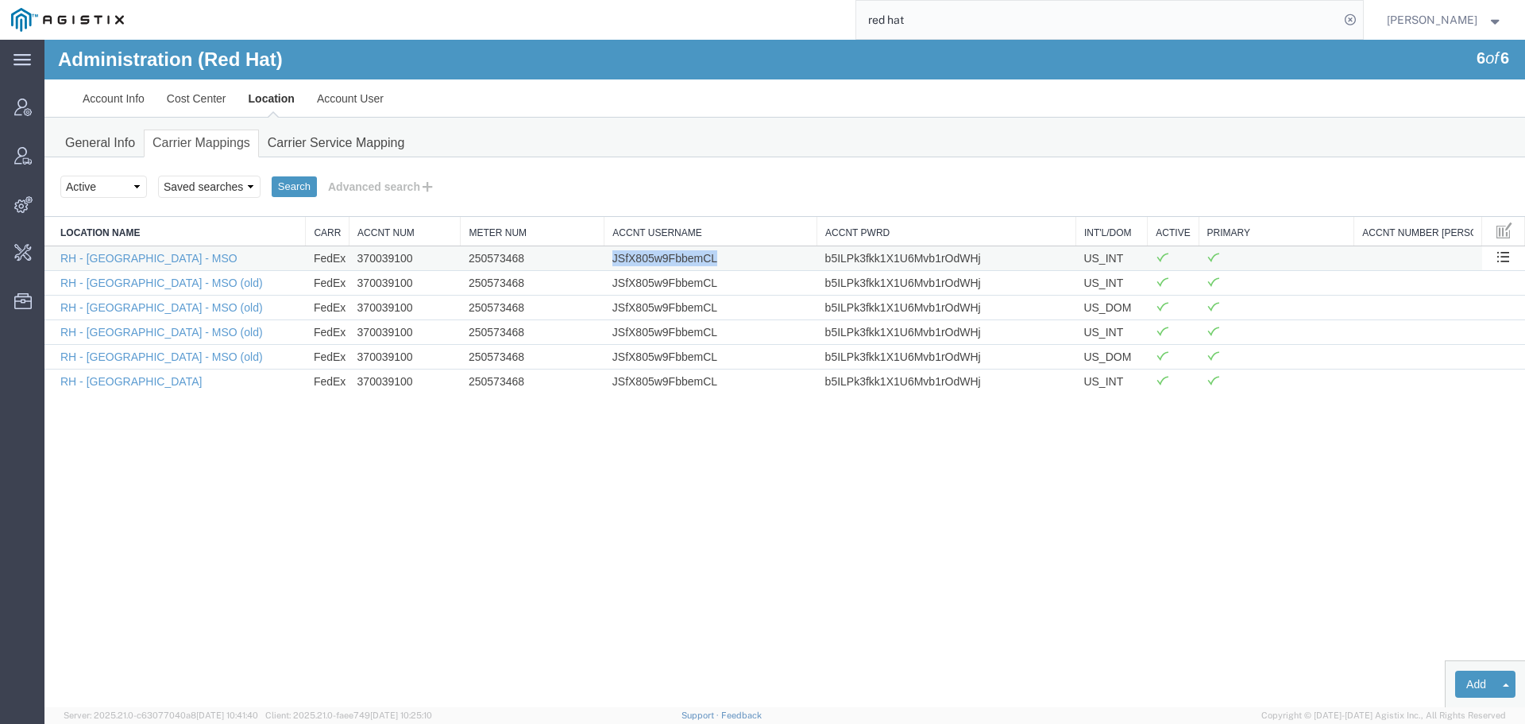
click at [646, 261] on td "JSfX805w9FbbemCL" at bounding box center [711, 257] width 213 height 25
click at [851, 258] on td "b5ILPk3fkk1X1U6Mvb1rOdWHj" at bounding box center [947, 257] width 259 height 25
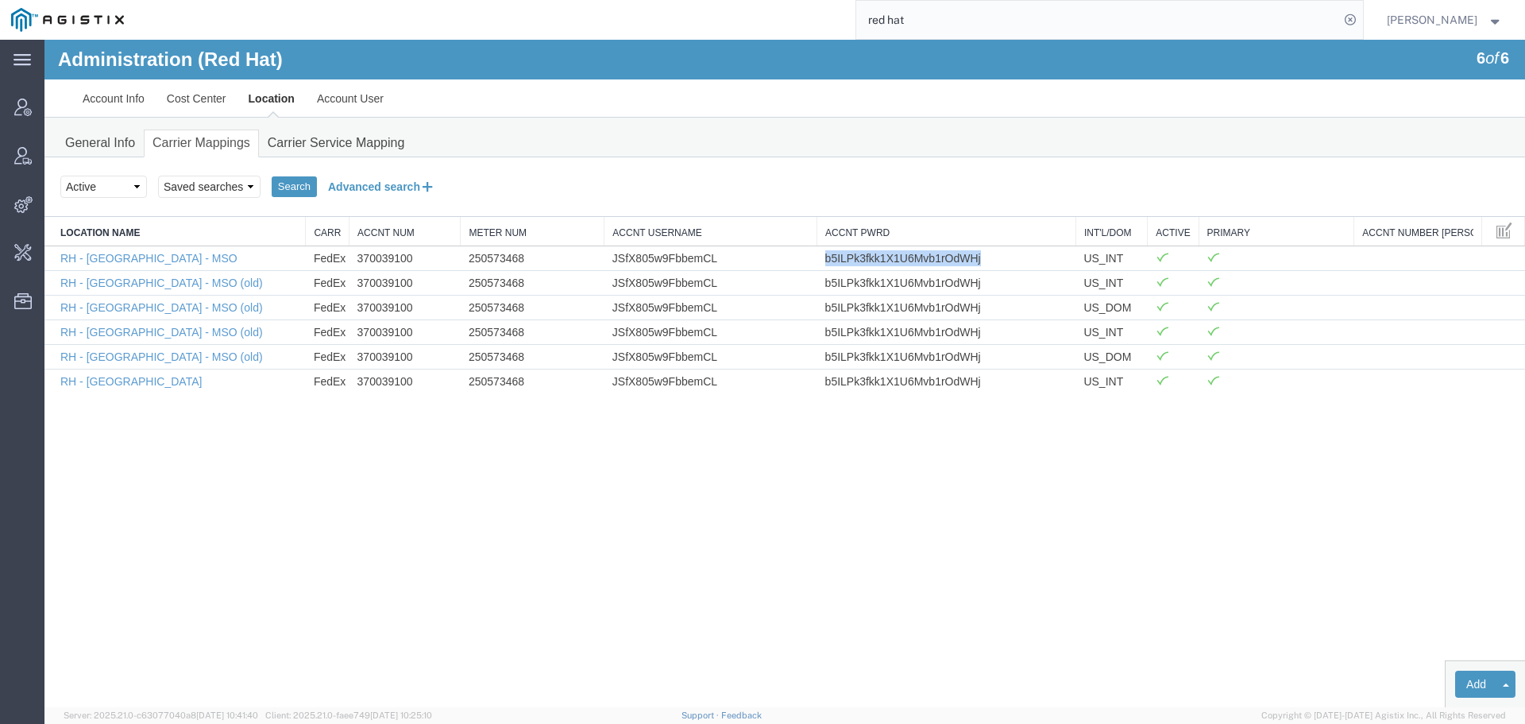
click at [400, 184] on button "Advanced search" at bounding box center [382, 186] width 130 height 27
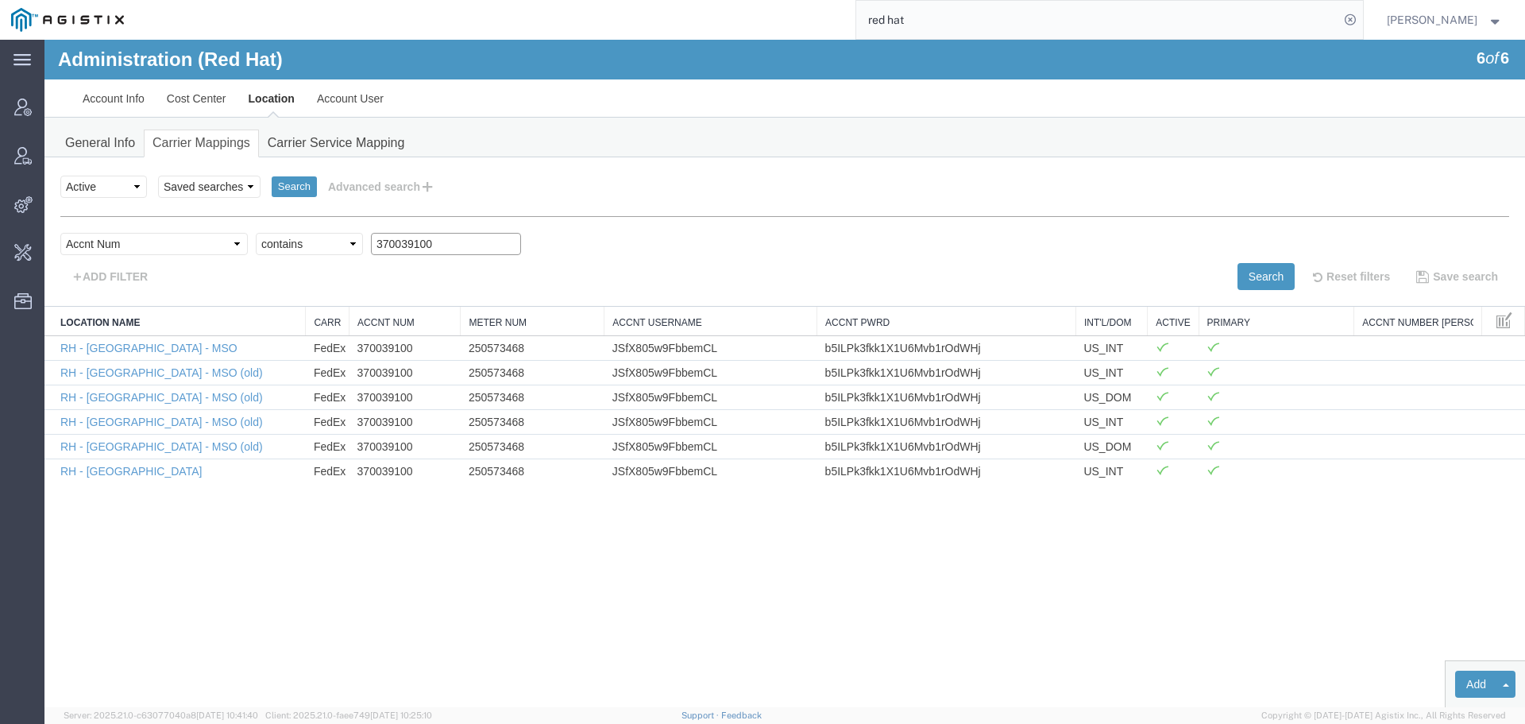
drag, startPoint x: 429, startPoint y: 242, endPoint x: 185, endPoint y: 246, distance: 243.9
click at [205, 244] on div "Select field Accnt Num Accnt Number Alias Accnt Username Carrier Name Int'l/Dom…" at bounding box center [784, 248] width 1449 height 30
paste input "6031594"
click at [1265, 286] on button "Search" at bounding box center [1266, 276] width 57 height 27
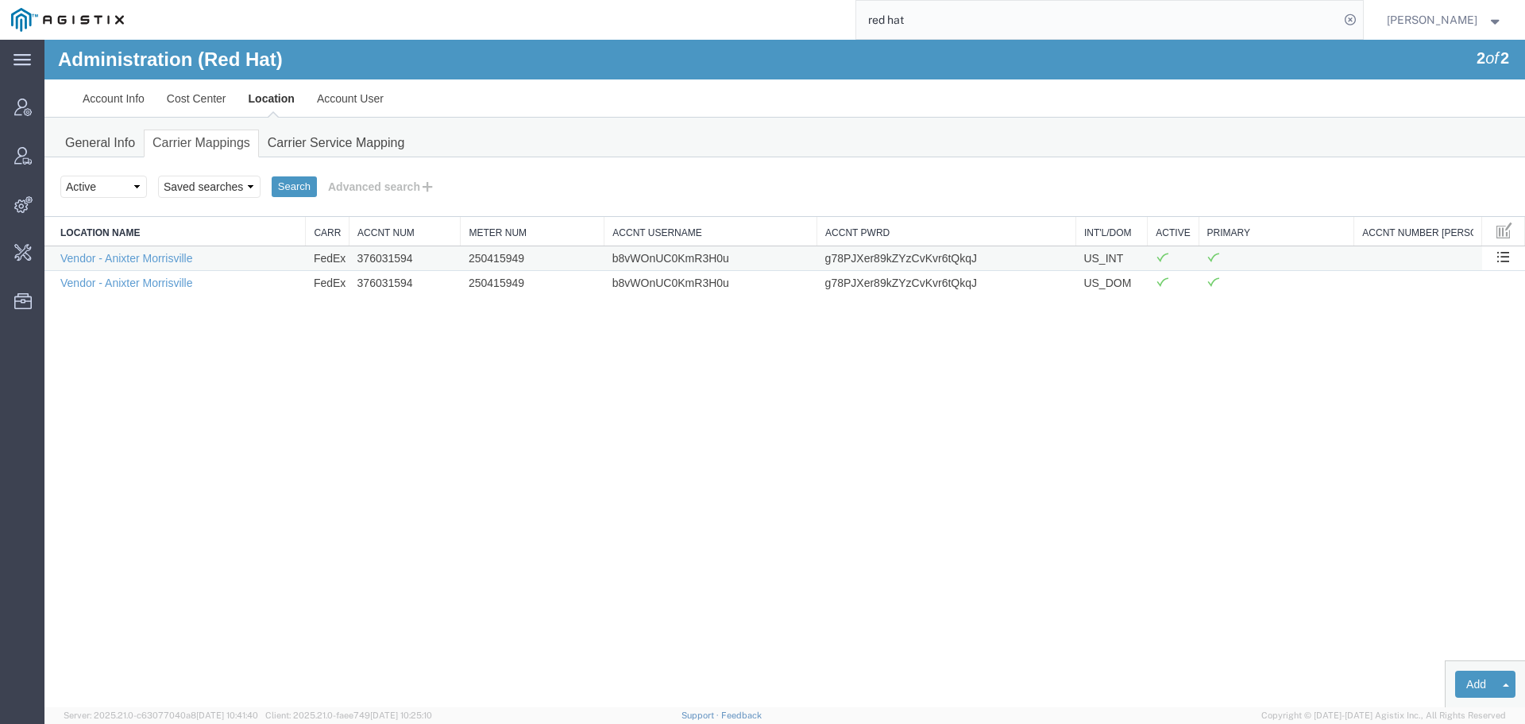
click at [516, 260] on td "250415949" at bounding box center [533, 257] width 144 height 25
click at [701, 265] on td "b8vWOnUC0KmR3H0u" at bounding box center [711, 257] width 213 height 25
click at [908, 265] on td "g78PJXer89kZYzCvKvr6tQkqJ" at bounding box center [947, 257] width 259 height 25
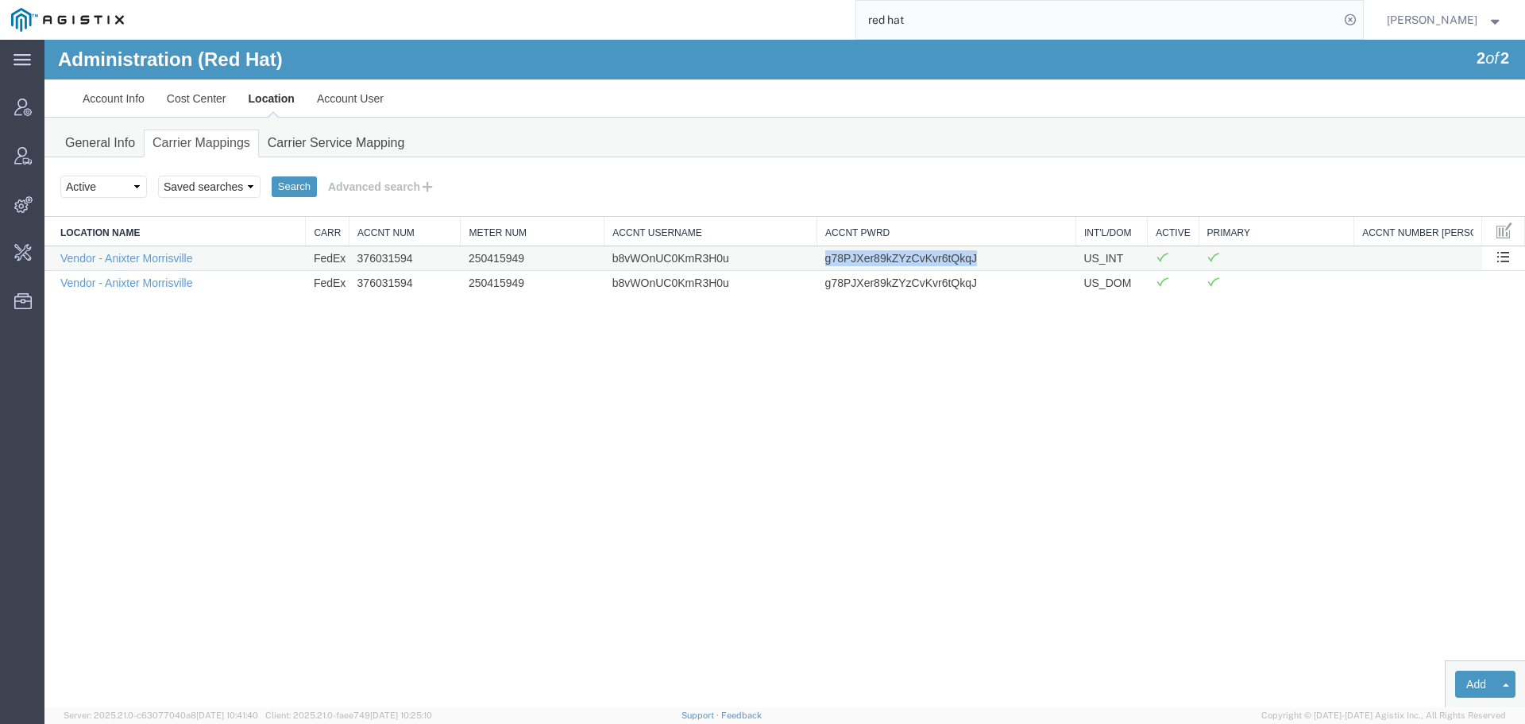
click at [908, 265] on td "g78PJXer89kZYzCvKvr6tQkqJ" at bounding box center [947, 257] width 259 height 25
click at [359, 172] on div "Search Select status Active All Inactive Saved searches Search Advanced search …" at bounding box center [784, 187] width 1481 height 60
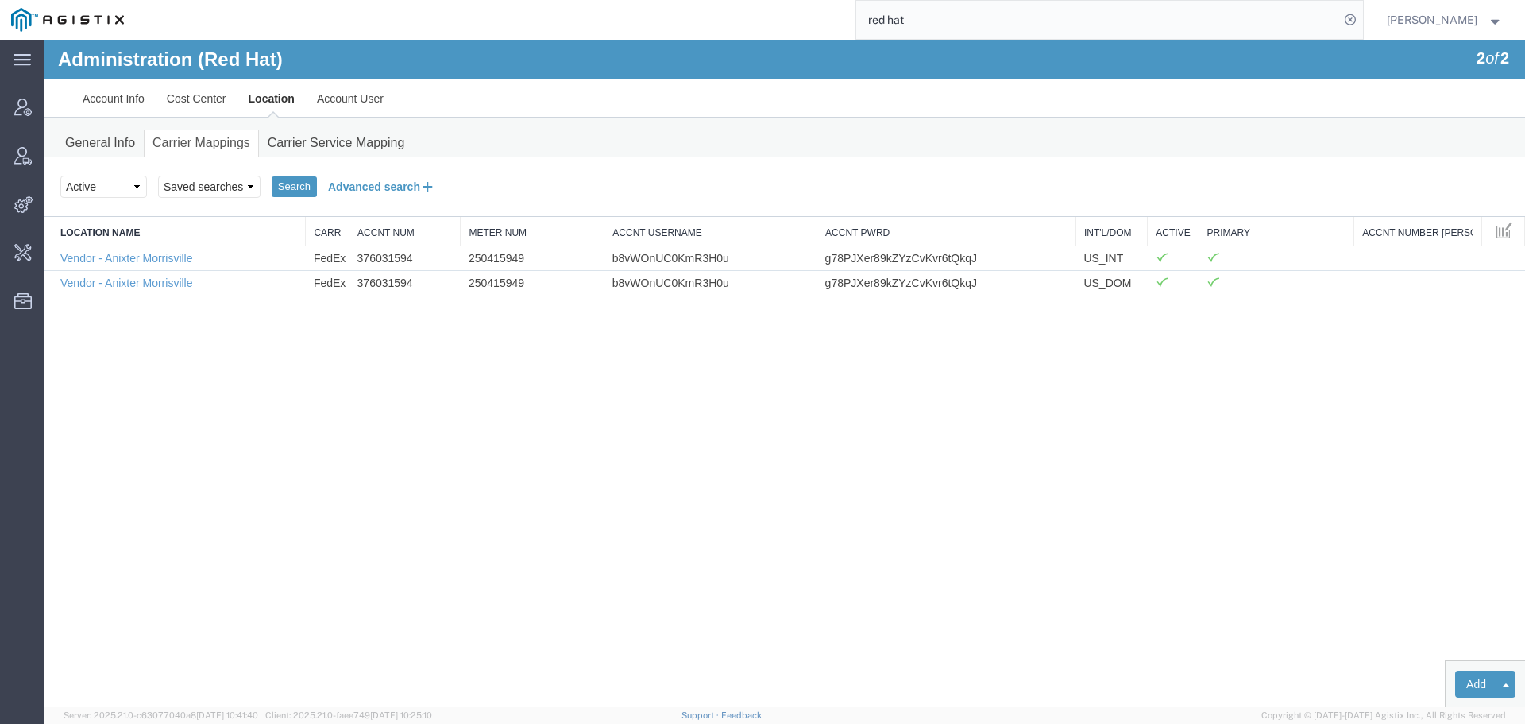
click at [362, 185] on button "Advanced search" at bounding box center [382, 186] width 130 height 27
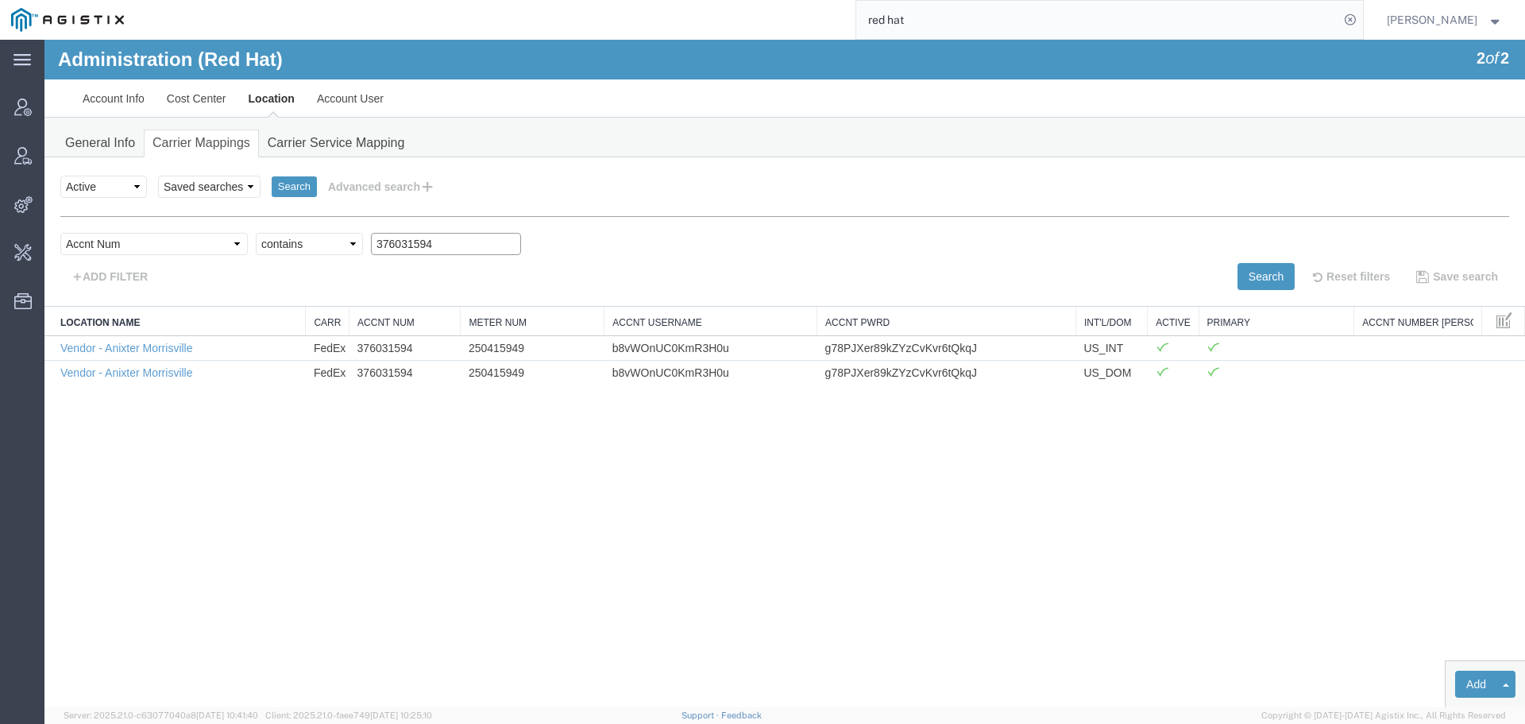
drag, startPoint x: 408, startPoint y: 244, endPoint x: 188, endPoint y: 248, distance: 220.1
click at [218, 248] on div "Select field Accnt Num Accnt Number Alias Accnt Username Carrier Name Int'l/Dom…" at bounding box center [784, 248] width 1449 height 30
paste input "83815495"
click at [1241, 273] on button "Search" at bounding box center [1266, 276] width 57 height 27
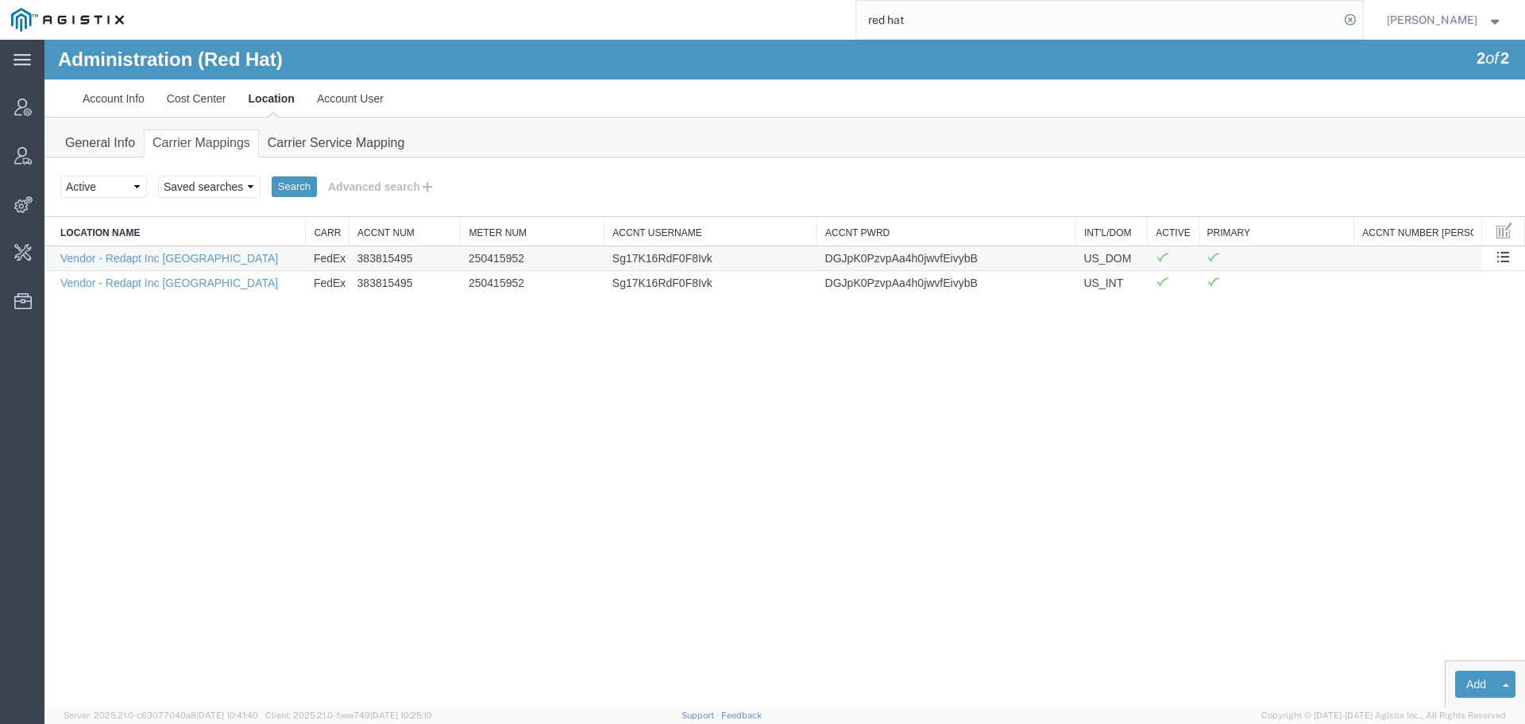
click at [377, 261] on td "383815495" at bounding box center [405, 257] width 111 height 25
click at [519, 259] on td "250415952" at bounding box center [533, 257] width 144 height 25
click at [518, 265] on td "250415952" at bounding box center [533, 257] width 144 height 25
click at [620, 259] on td "Sg17K16RdF0F8Ivk" at bounding box center [711, 257] width 213 height 25
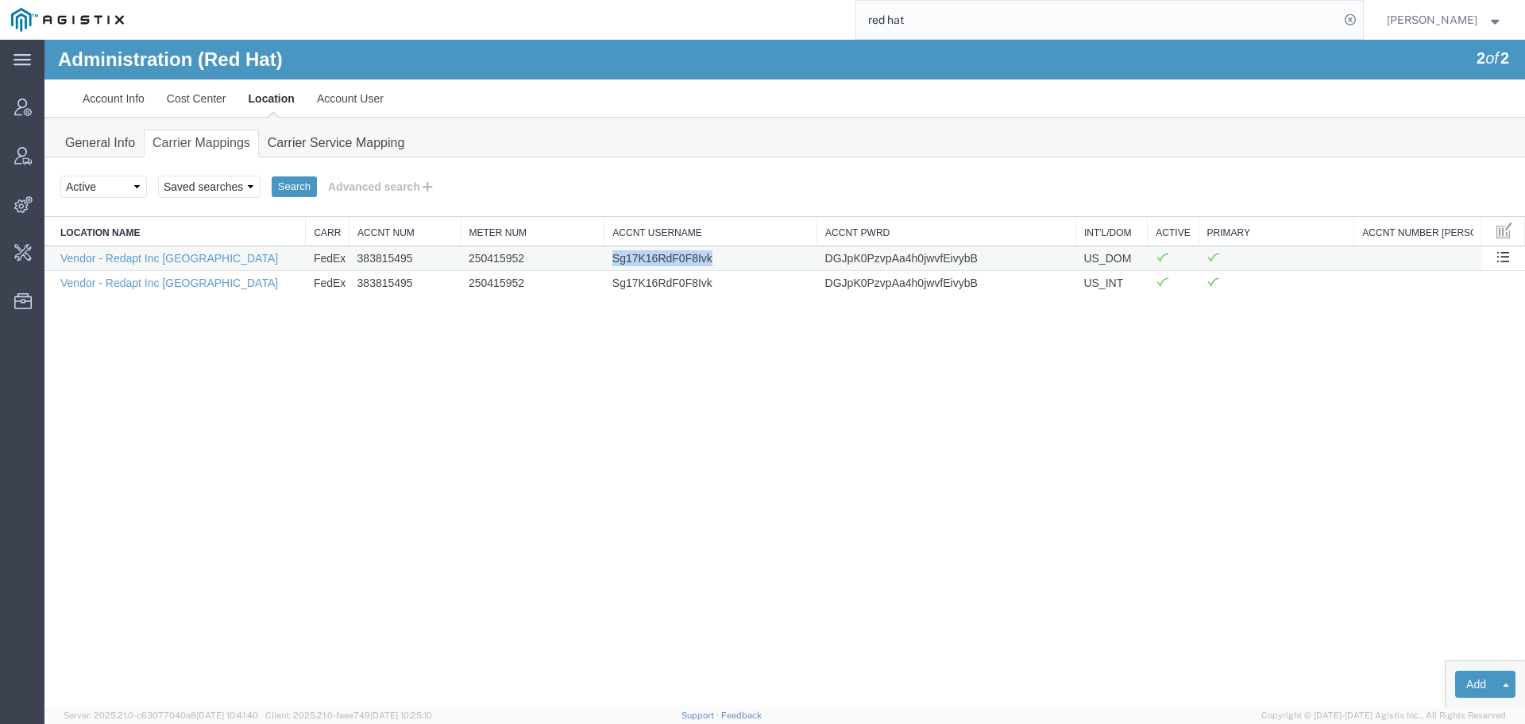
click at [620, 259] on td "Sg17K16RdF0F8Ivk" at bounding box center [711, 257] width 213 height 25
click at [880, 253] on td "DGJpK0PzvpAa4h0jwvfEivybB" at bounding box center [947, 257] width 259 height 25
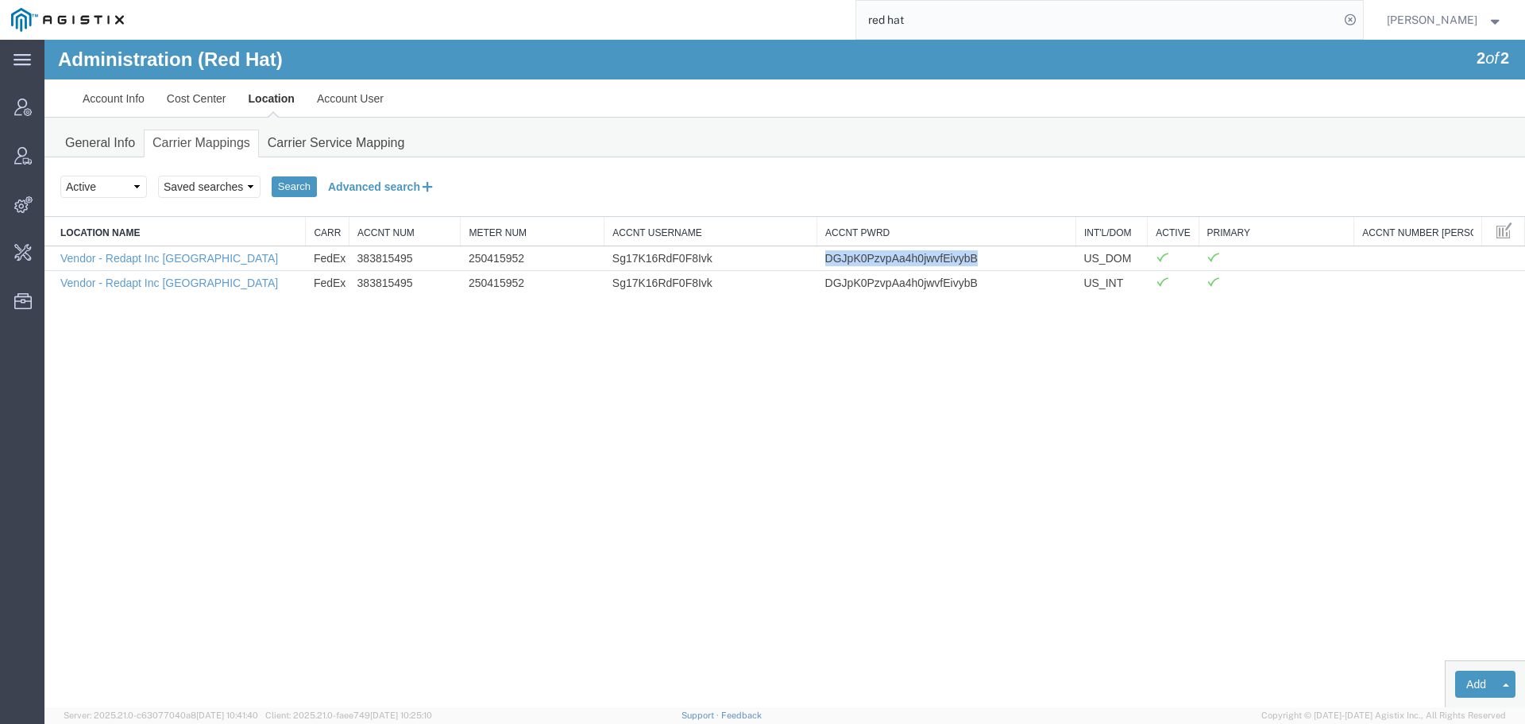
click at [368, 181] on button "Advanced search" at bounding box center [382, 186] width 130 height 27
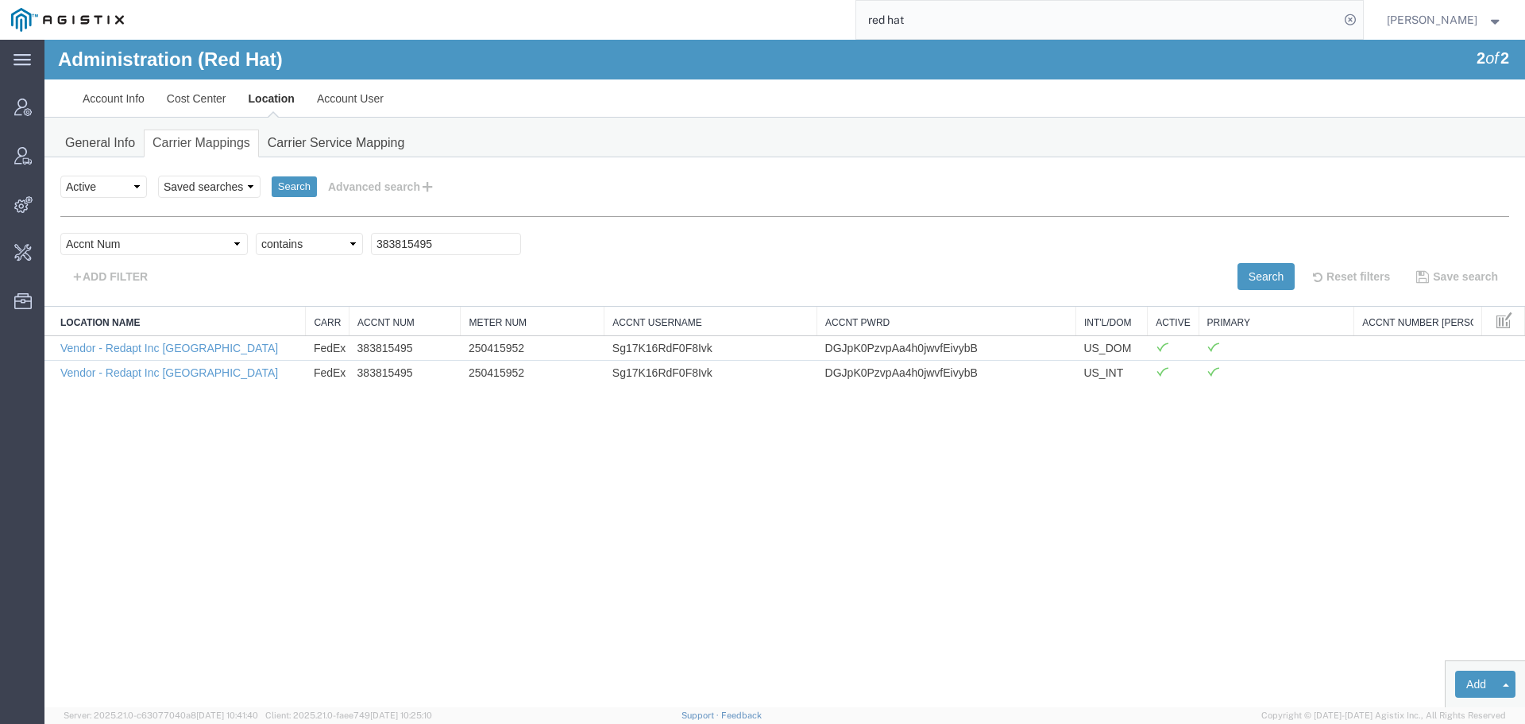
drag, startPoint x: 411, startPoint y: 255, endPoint x: 201, endPoint y: 253, distance: 209.8
click at [205, 253] on div "Select field Accnt Num Accnt Number Alias Accnt Username Carrier Name Int'l/Dom…" at bounding box center [784, 248] width 1449 height 30
click at [380, 233] on input "383815495" at bounding box center [446, 244] width 150 height 22
click at [180, 245] on div "Select field Accnt Num Accnt Number Alias Accnt Username Carrier Name Int'l/Dom…" at bounding box center [784, 248] width 1449 height 30
paste input "414992366"
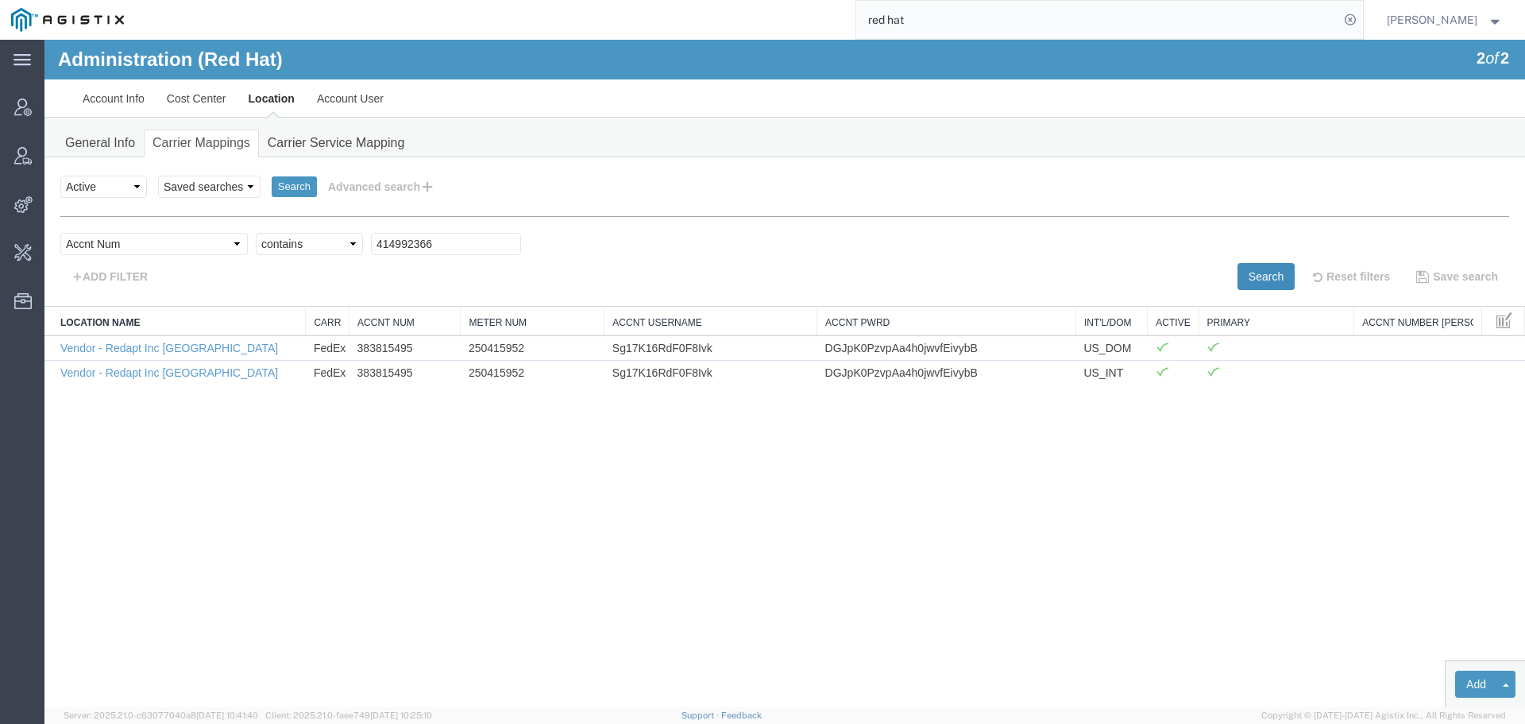
click at [1255, 276] on button "Search" at bounding box center [1266, 276] width 57 height 27
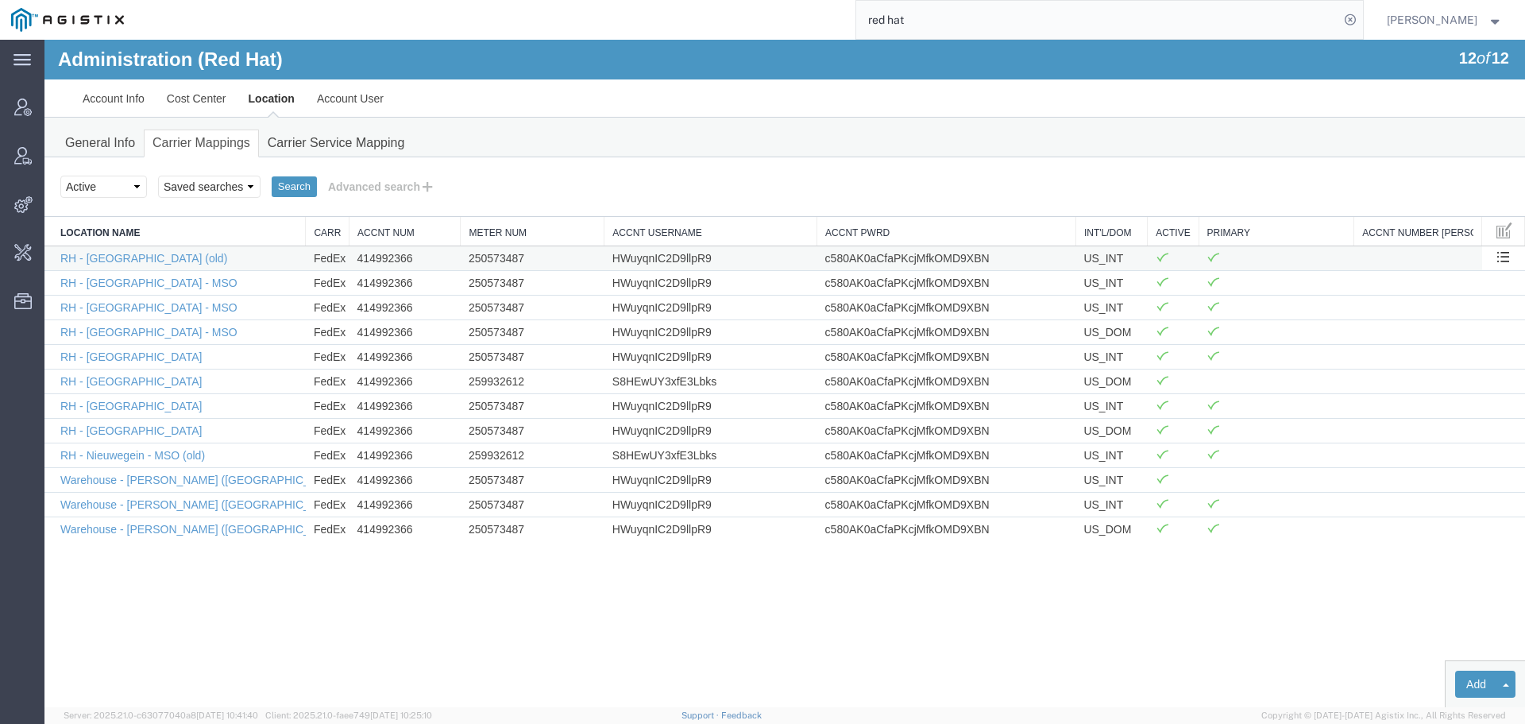
click at [372, 261] on td "414992366" at bounding box center [405, 257] width 111 height 25
click at [493, 261] on td "250573487" at bounding box center [533, 257] width 144 height 25
click at [665, 261] on td "HWuyqnIC2D9llpR9" at bounding box center [711, 257] width 213 height 25
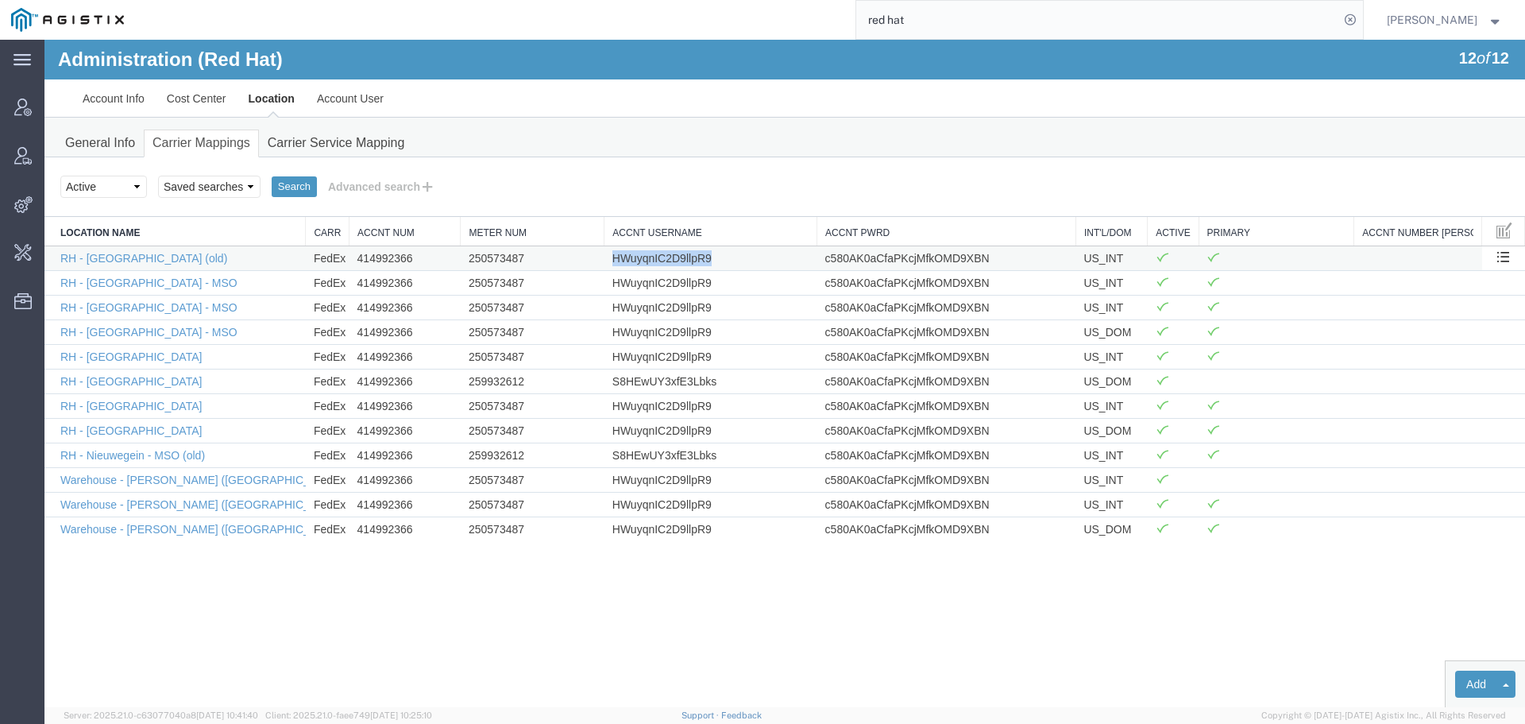
click at [665, 261] on td "HWuyqnIC2D9llpR9" at bounding box center [711, 257] width 213 height 25
click at [866, 265] on td "c580AK0aCfaPKcjMfkOMD9XBN" at bounding box center [947, 257] width 259 height 25
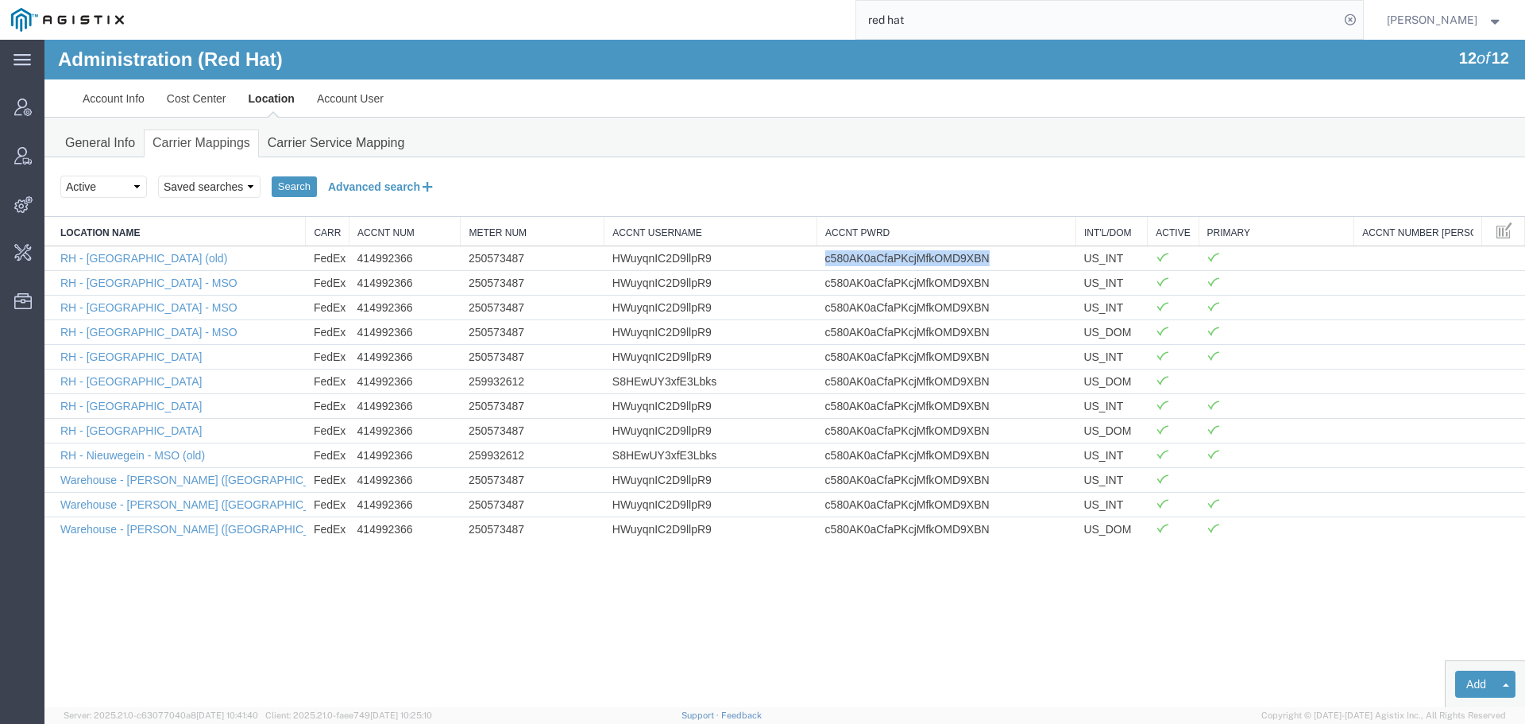
drag, startPoint x: 365, startPoint y: 193, endPoint x: 426, endPoint y: 213, distance: 63.6
click at [367, 193] on button "Advanced search" at bounding box center [382, 186] width 130 height 27
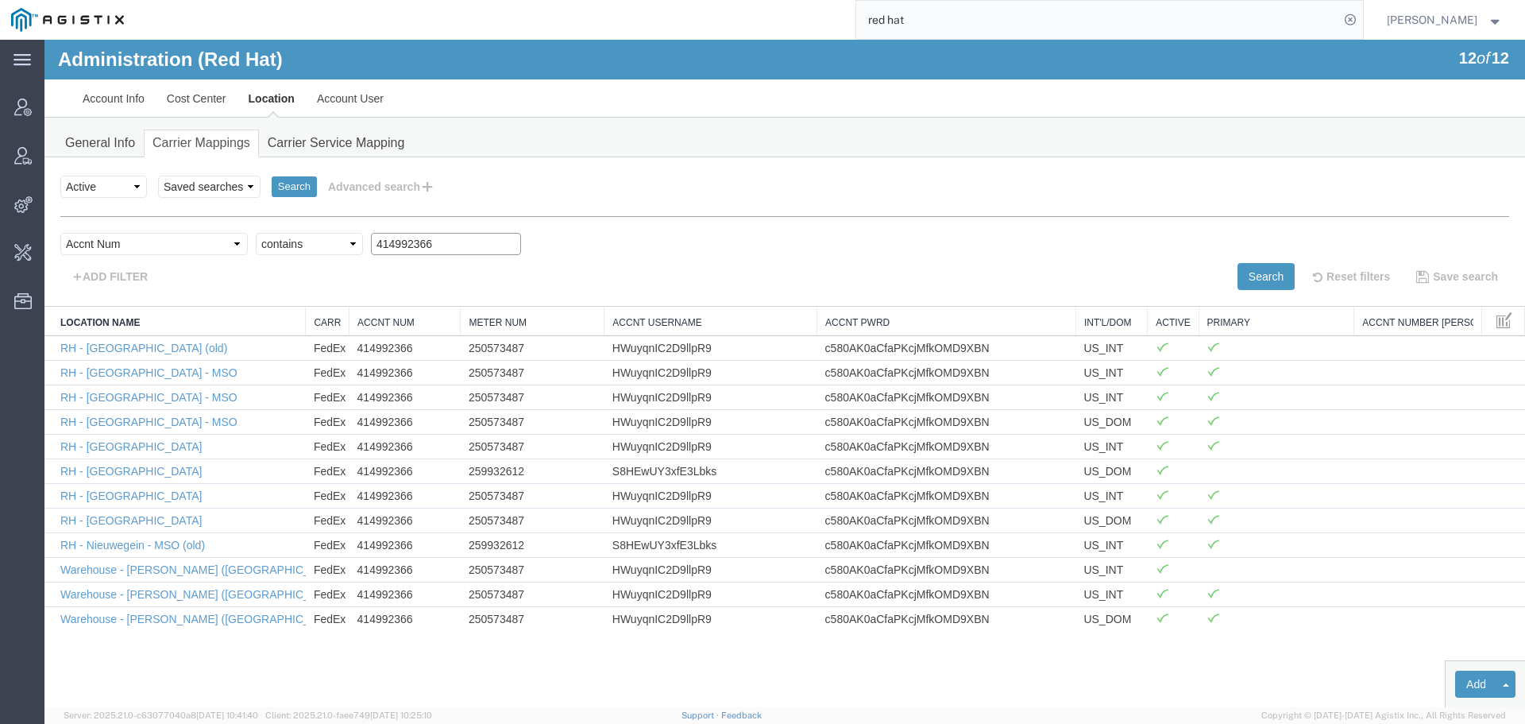
drag, startPoint x: 418, startPoint y: 245, endPoint x: 126, endPoint y: 245, distance: 292.4
click at [85, 245] on div "Select field Accnt Num Accnt Number Alias Accnt Username Carrier Name Int'l/Dom…" at bounding box center [784, 248] width 1449 height 30
paste input "333878348"
click at [1268, 279] on button "Search" at bounding box center [1266, 276] width 57 height 27
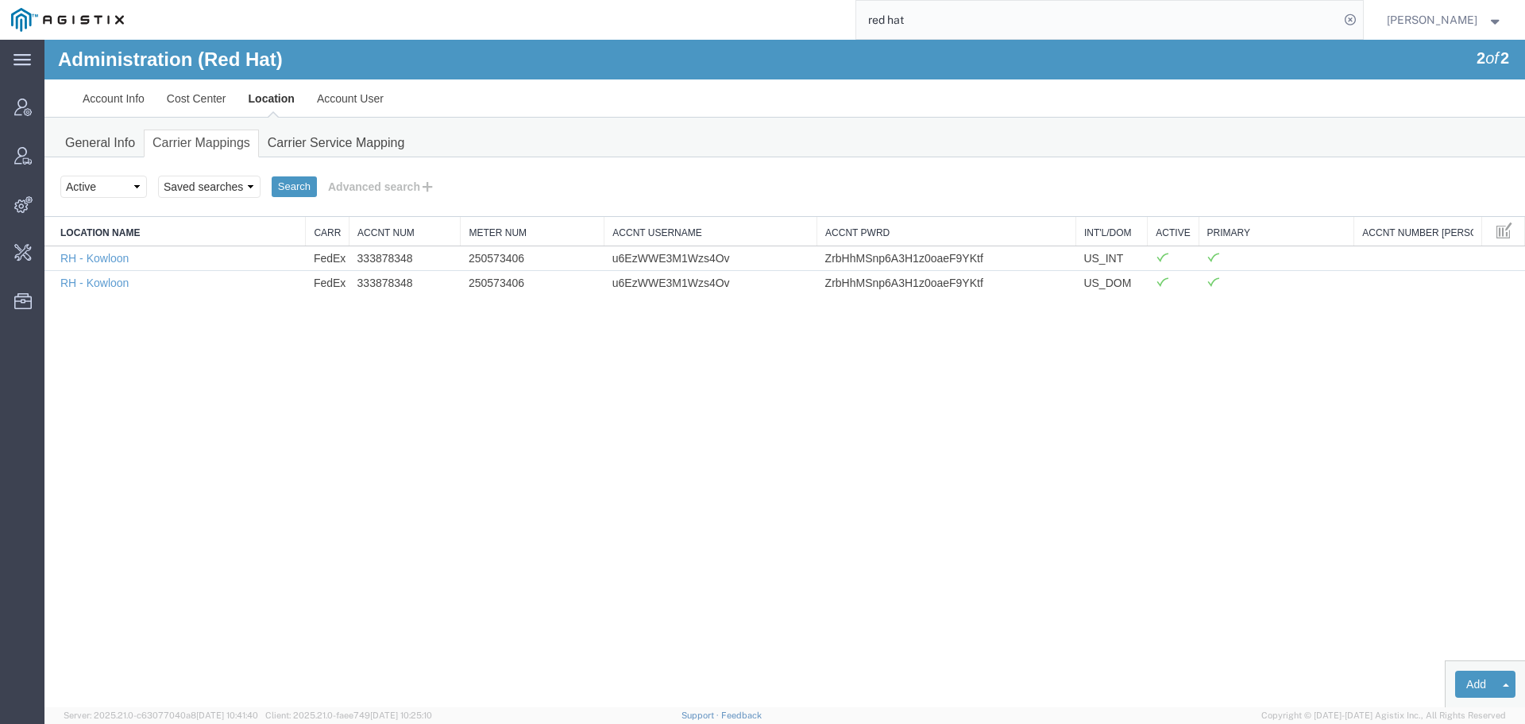
click at [392, 263] on td "333878348" at bounding box center [405, 257] width 111 height 25
click at [502, 265] on td "250573406" at bounding box center [533, 257] width 144 height 25
click at [672, 255] on td "u6EzWWE3M1Wzs4Ov" at bounding box center [711, 257] width 213 height 25
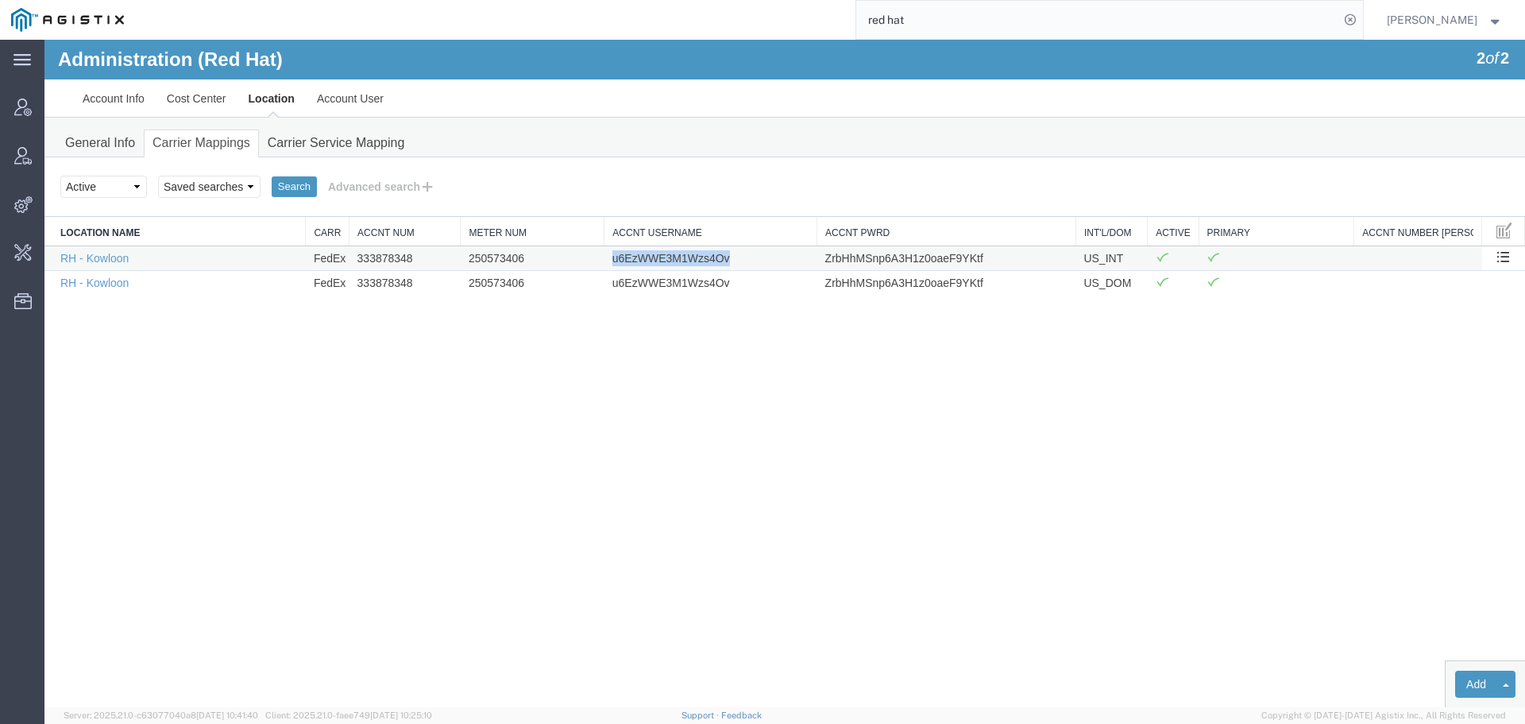
click at [672, 255] on td "u6EzWWE3M1Wzs4Ov" at bounding box center [711, 257] width 213 height 25
click at [907, 253] on td "ZrbHhMSnp6A3H1z0oaeF9YKtf" at bounding box center [947, 257] width 259 height 25
click at [909, 257] on td "ZrbHhMSnp6A3H1z0oaeF9YKtf" at bounding box center [947, 257] width 259 height 25
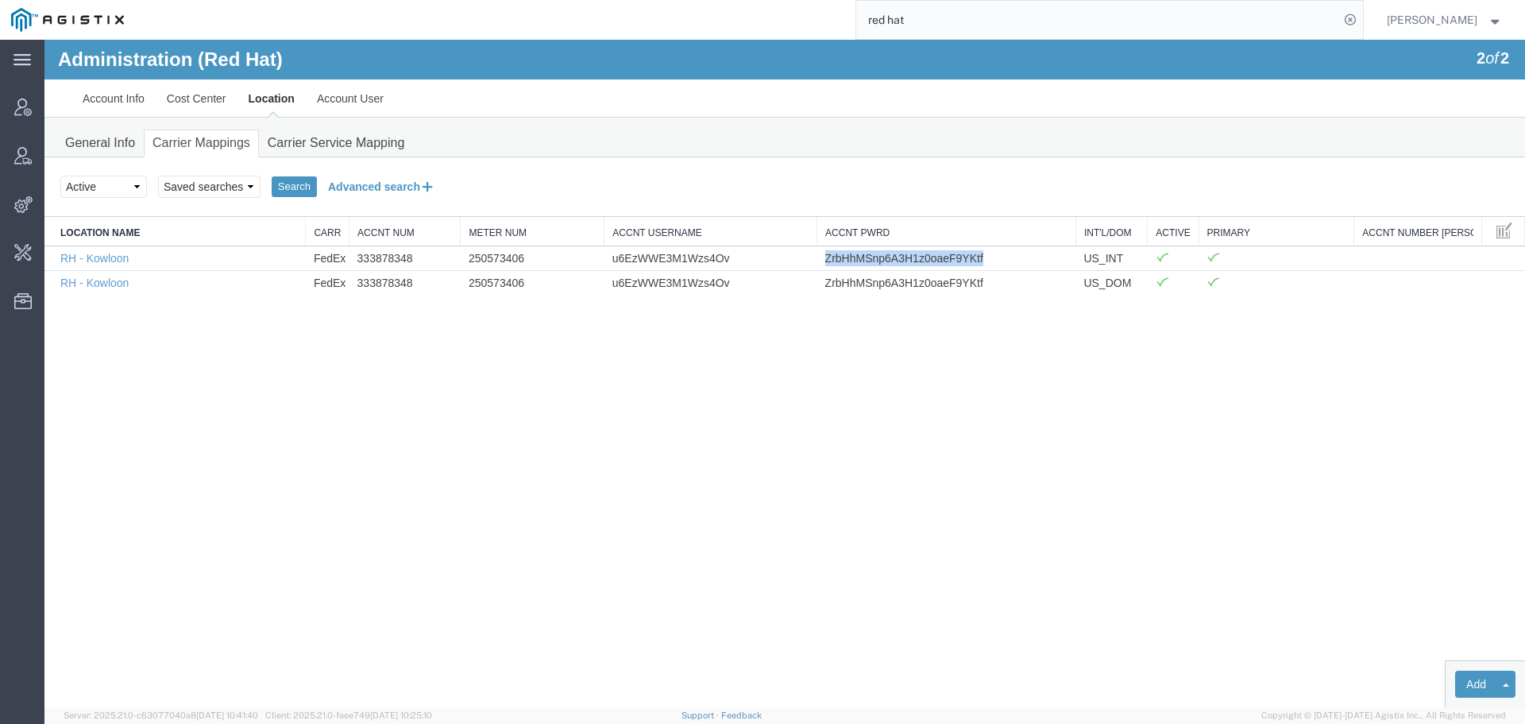
drag, startPoint x: 363, startPoint y: 188, endPoint x: 369, endPoint y: 270, distance: 82.1
click at [363, 188] on button "Advanced search" at bounding box center [382, 186] width 130 height 27
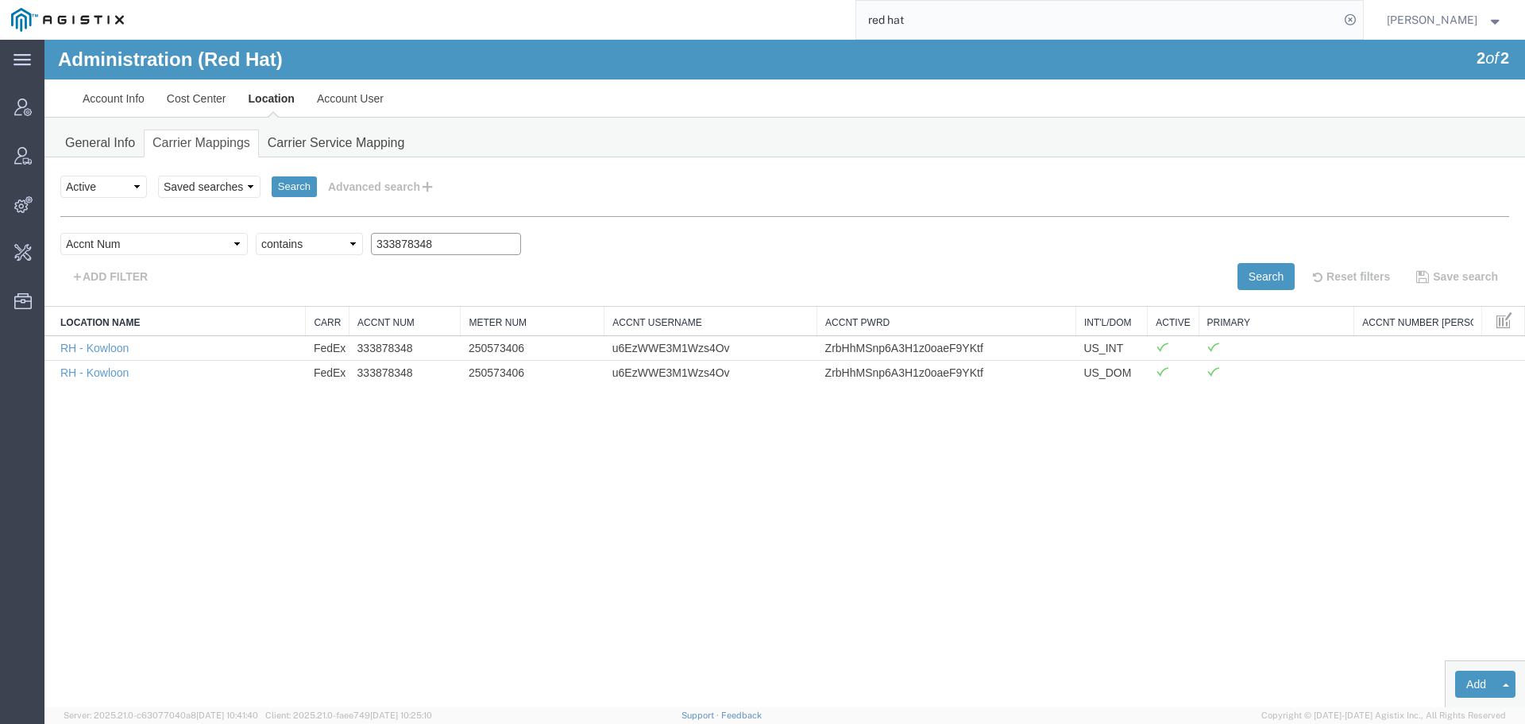
click at [381, 238] on input "333878348" at bounding box center [446, 244] width 150 height 22
paste input "47708941"
click at [1251, 273] on button "Search" at bounding box center [1266, 276] width 57 height 27
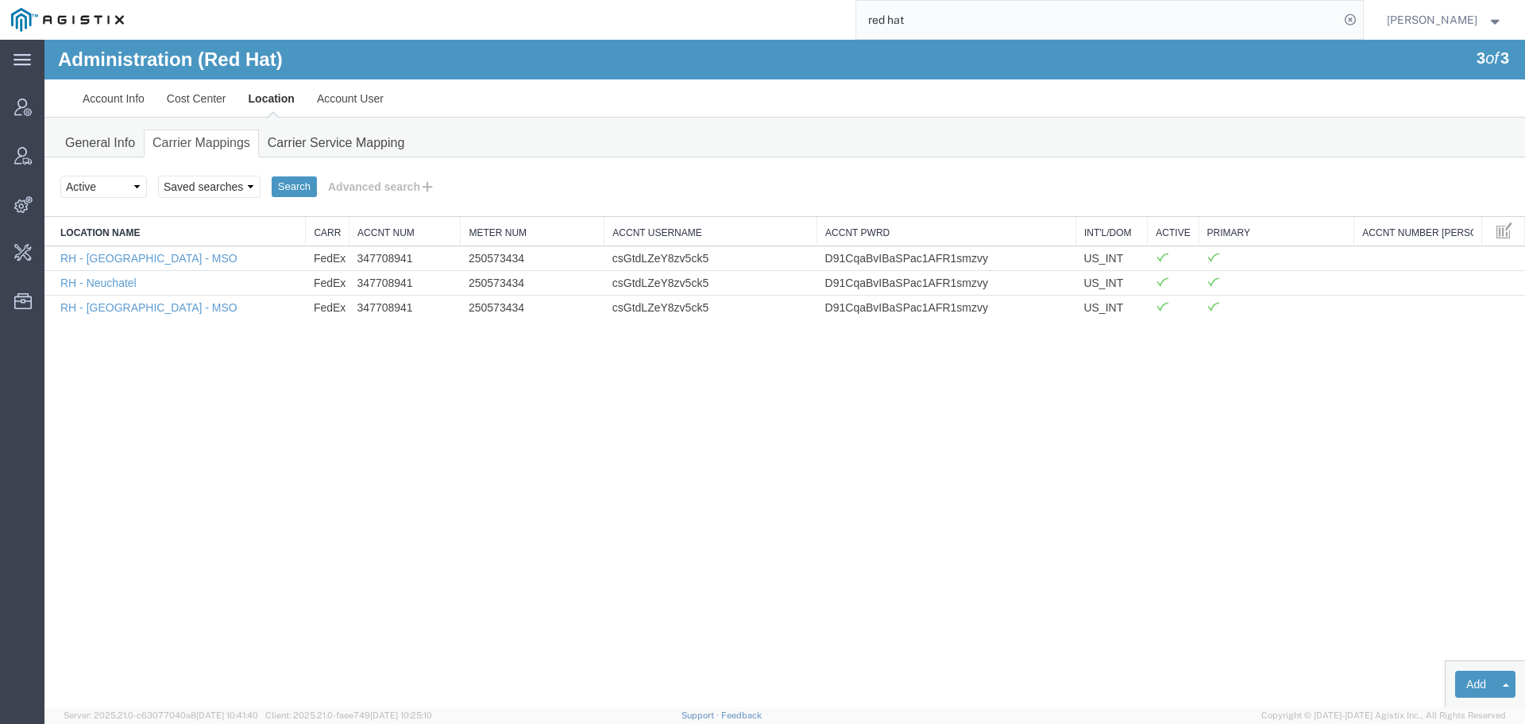
click at [397, 261] on td "347708941" at bounding box center [405, 257] width 111 height 25
click at [483, 261] on td "250573434" at bounding box center [533, 257] width 144 height 25
click at [615, 264] on td "csGtdLZeY8zv5ck5" at bounding box center [711, 257] width 213 height 25
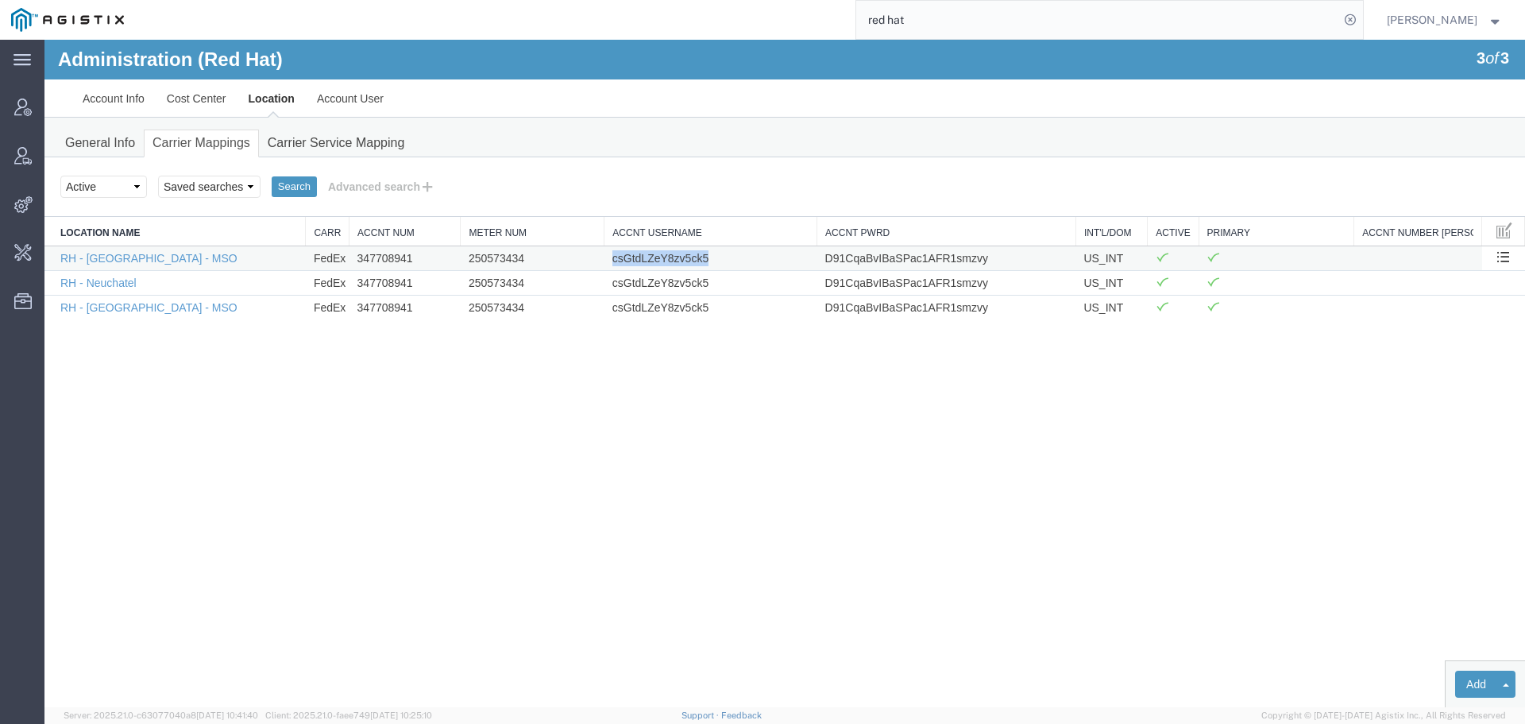
click at [615, 264] on td "csGtdLZeY8zv5ck5" at bounding box center [711, 257] width 213 height 25
click at [881, 253] on td "D91CqaBvIBaSPac1AFR1smzvy" at bounding box center [947, 257] width 259 height 25
click at [880, 259] on td "D91CqaBvIBaSPac1AFR1smzvy" at bounding box center [947, 257] width 259 height 25
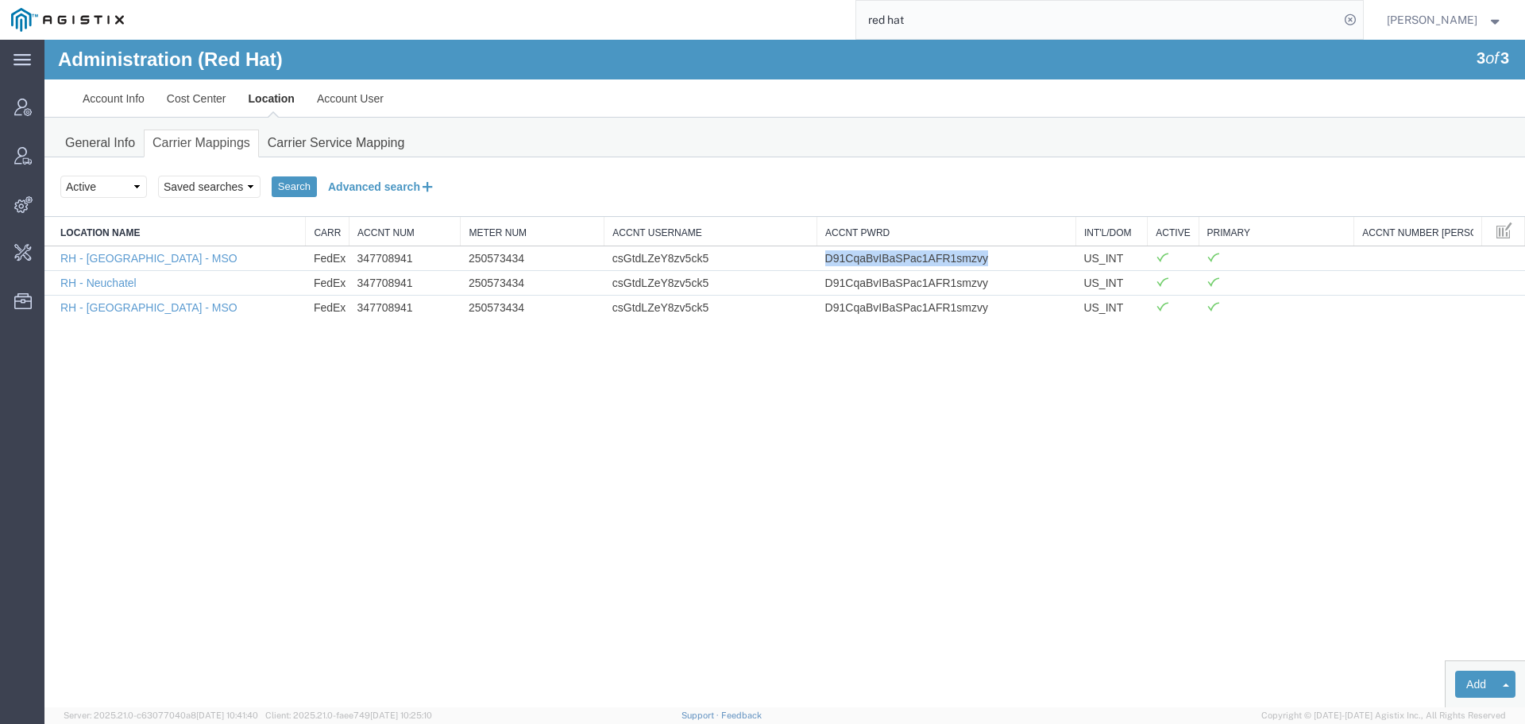
drag, startPoint x: 377, startPoint y: 180, endPoint x: 378, endPoint y: 189, distance: 8.9
click at [377, 180] on button "Advanced search" at bounding box center [382, 186] width 130 height 27
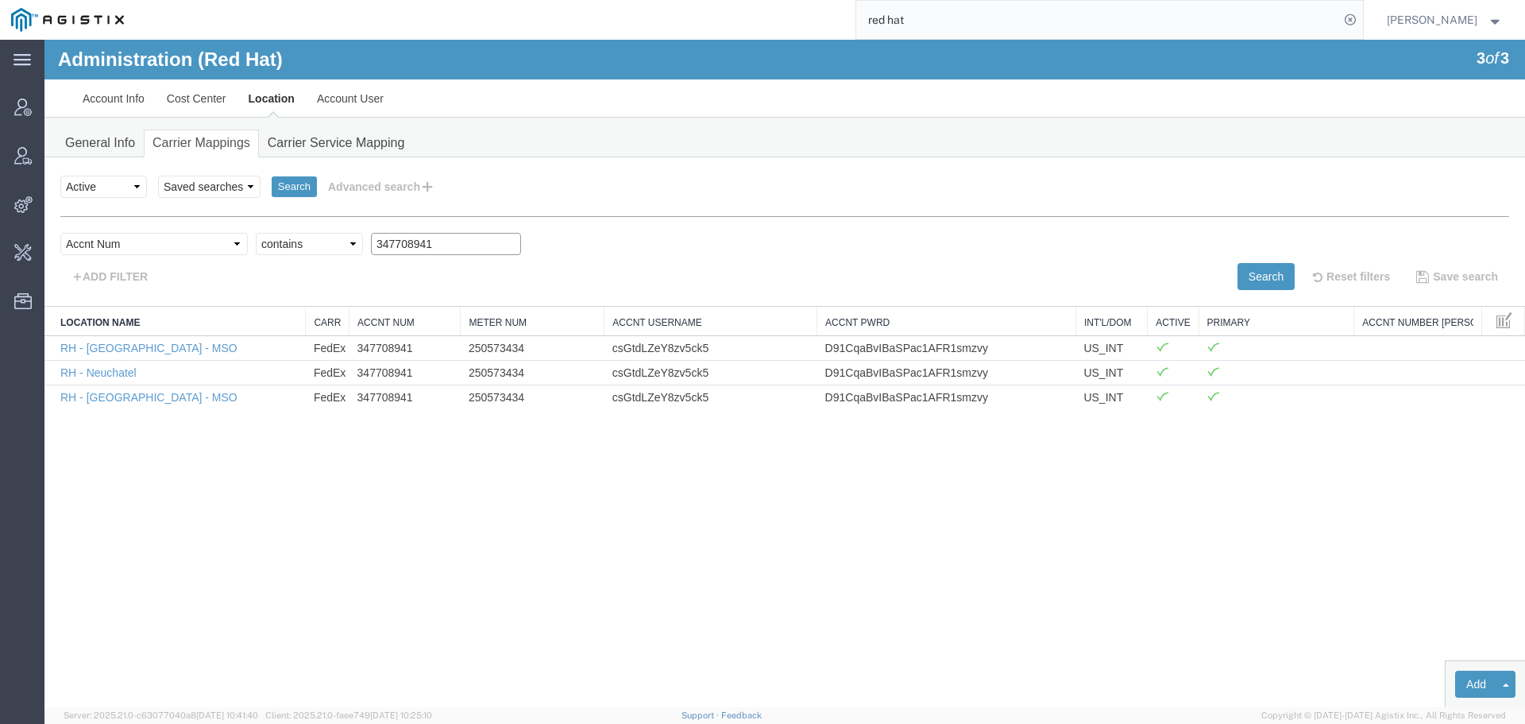
drag, startPoint x: 404, startPoint y: 248, endPoint x: 234, endPoint y: 244, distance: 169.3
click at [232, 245] on div "Select field Accnt Num Accnt Number Alias Accnt Username Carrier Name Int'l/Dom…" at bounding box center [784, 248] width 1449 height 30
paste input "76031594"
click at [1261, 273] on button "Search" at bounding box center [1266, 276] width 57 height 27
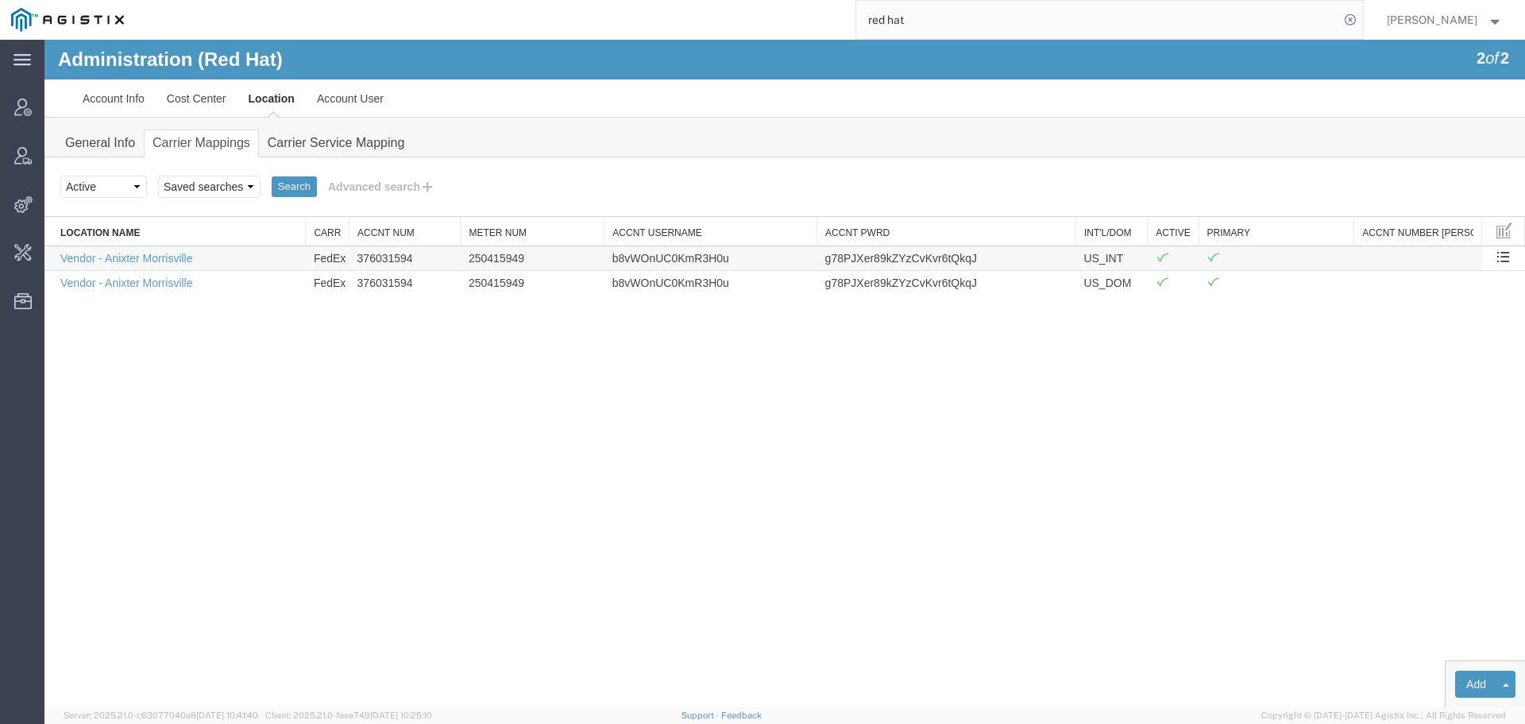
click at [484, 261] on td "250415949" at bounding box center [533, 257] width 144 height 25
click at [702, 251] on td "b8vWOnUC0KmR3H0u" at bounding box center [711, 257] width 213 height 25
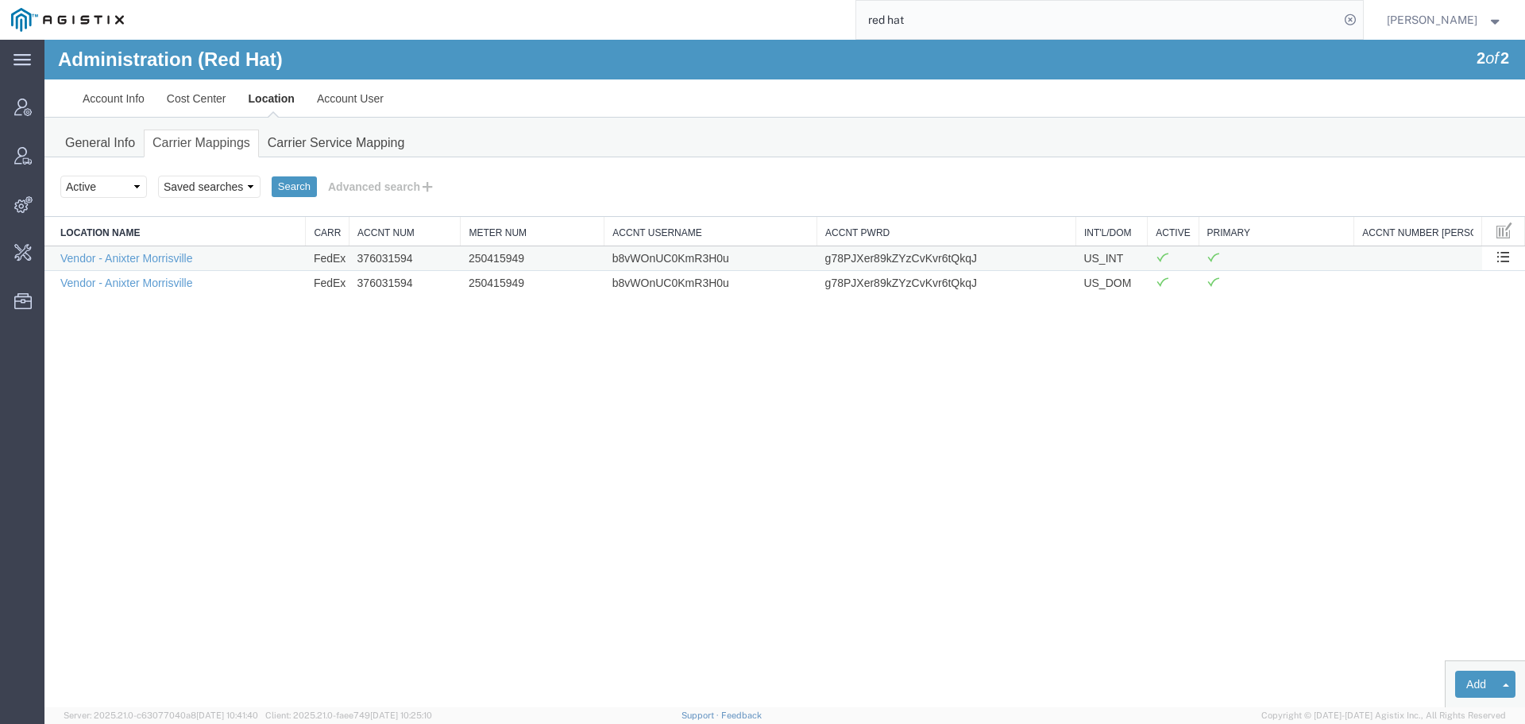
click at [854, 258] on td "g78PJXer89kZYzCvKvr6tQkqJ" at bounding box center [947, 257] width 259 height 25
click at [361, 188] on button "Advanced search" at bounding box center [382, 186] width 130 height 27
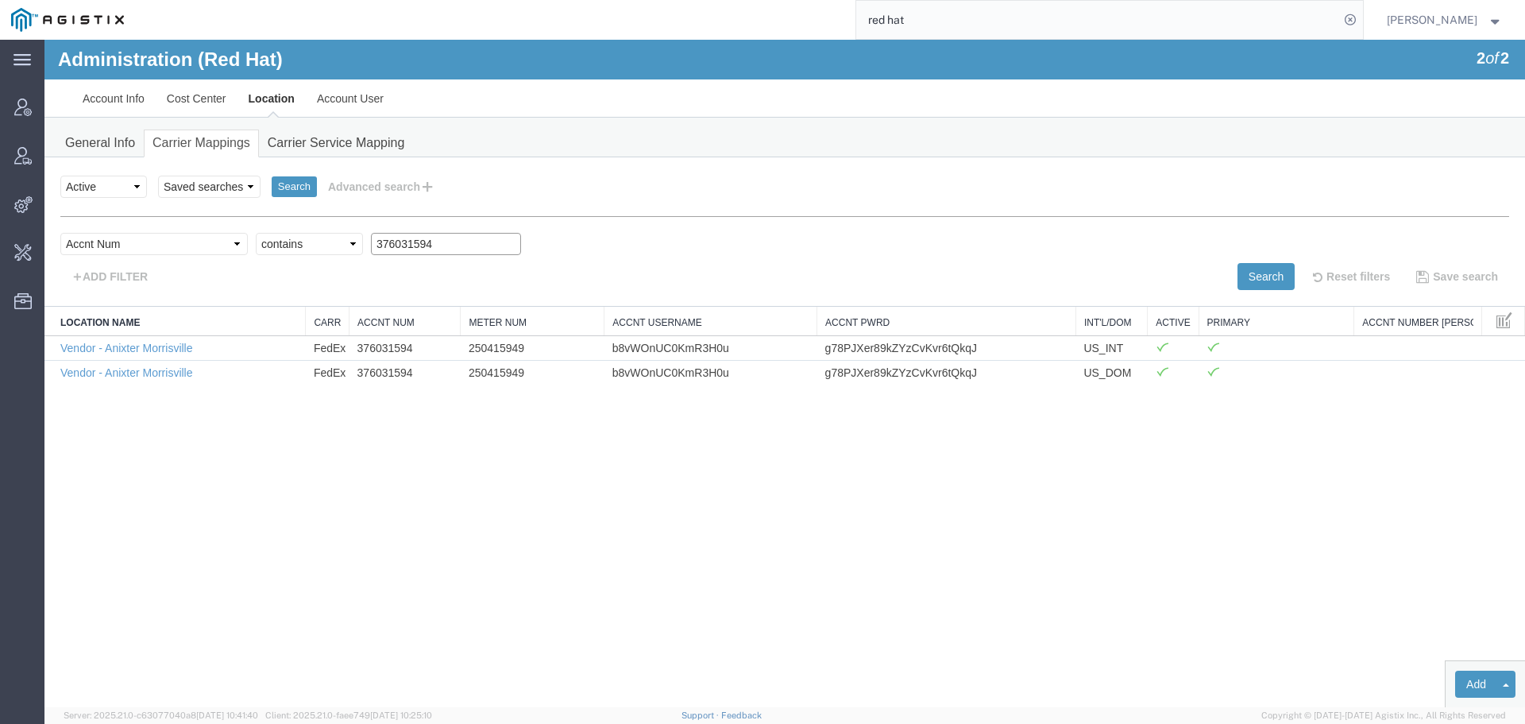
drag, startPoint x: 385, startPoint y: 244, endPoint x: 227, endPoint y: 244, distance: 158.1
click at [233, 244] on div "Select field Accnt Num Accnt Number Alias Accnt Username Carrier Name Int'l/Dom…" at bounding box center [784, 248] width 1449 height 30
paste input "83815495"
click at [1248, 279] on button "Search" at bounding box center [1266, 276] width 57 height 27
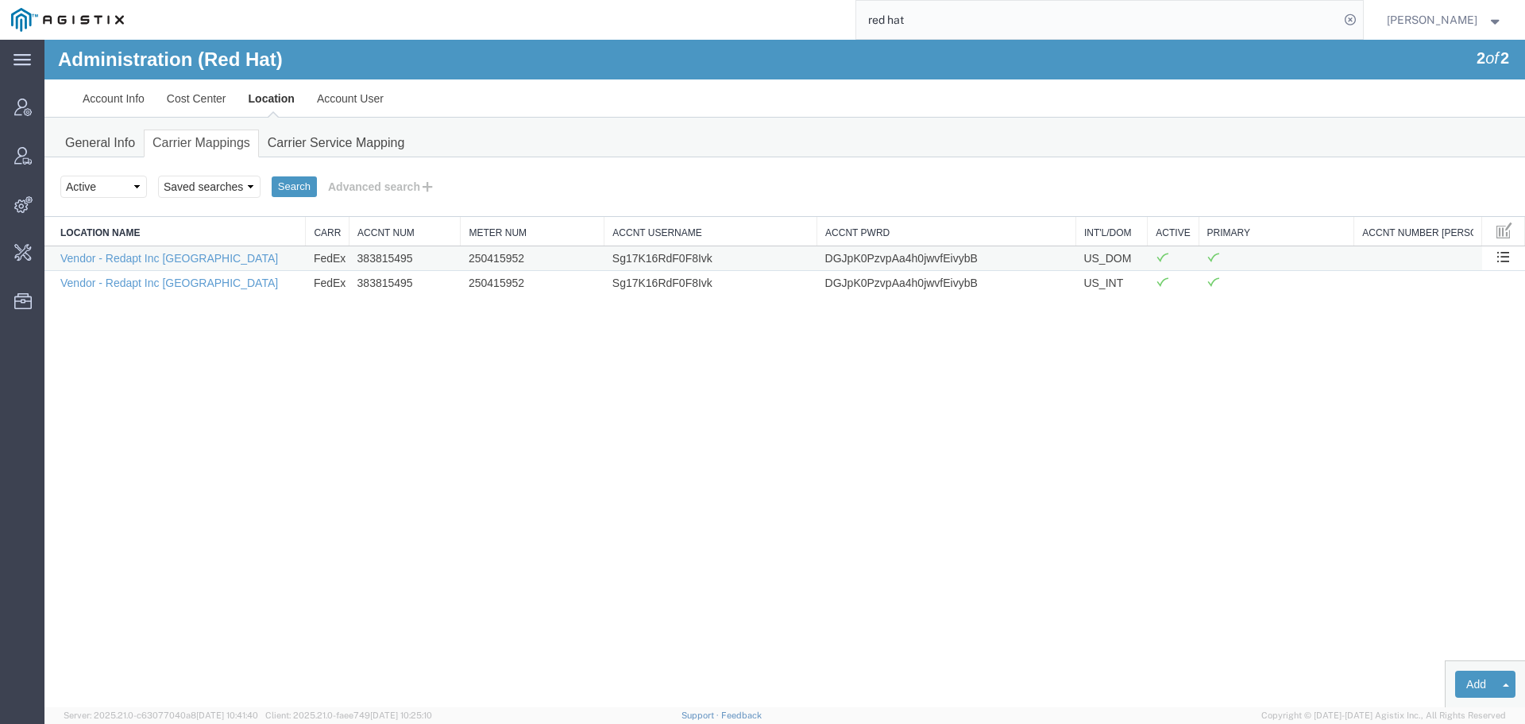
click at [487, 260] on td "250415952" at bounding box center [533, 257] width 144 height 25
click at [644, 258] on td "Sg17K16RdF0F8Ivk" at bounding box center [711, 257] width 213 height 25
click at [873, 253] on td "DGJpK0PzvpAa4h0jwvfEivybB" at bounding box center [947, 257] width 259 height 25
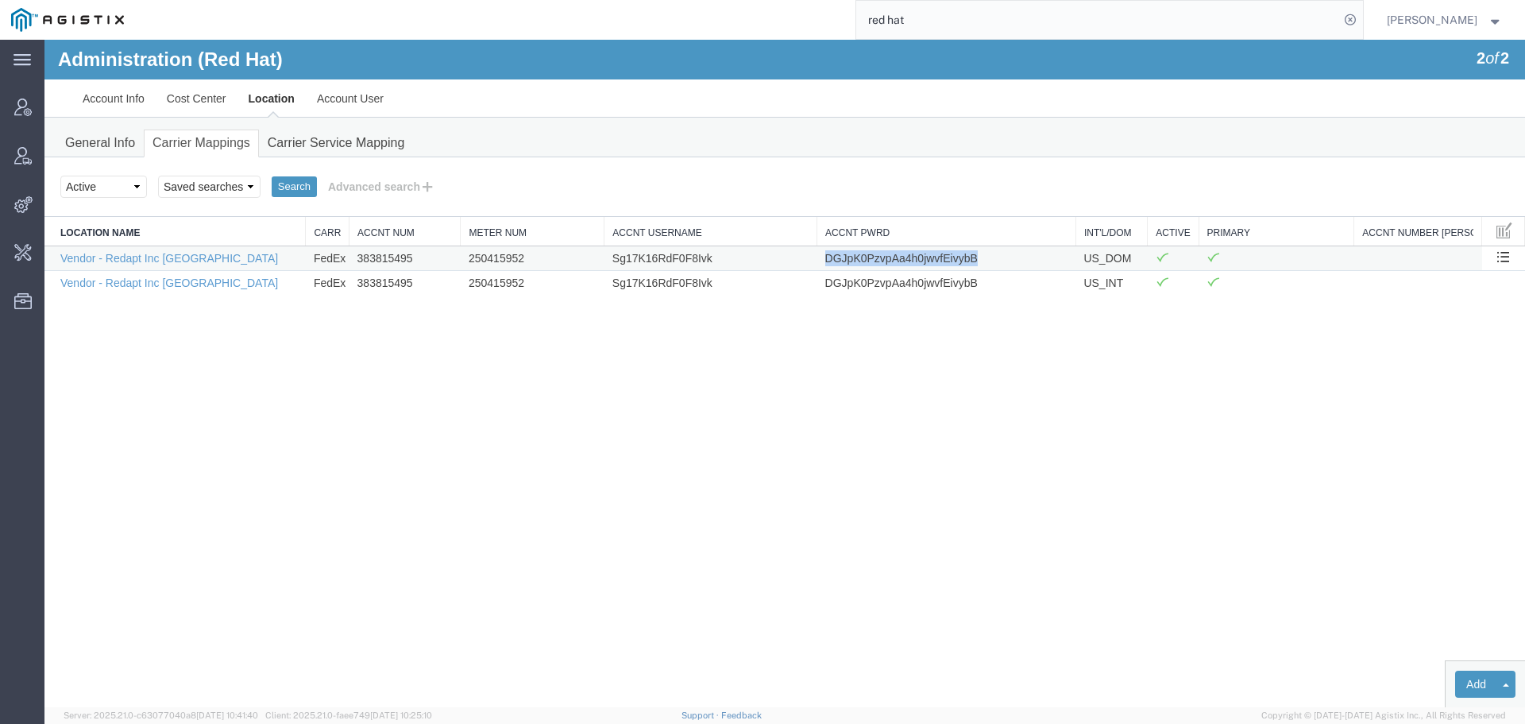
click at [873, 253] on td "DGJpK0PzvpAa4h0jwvfEivybB" at bounding box center [947, 257] width 259 height 25
click at [371, 190] on button "Advanced search" at bounding box center [382, 186] width 130 height 27
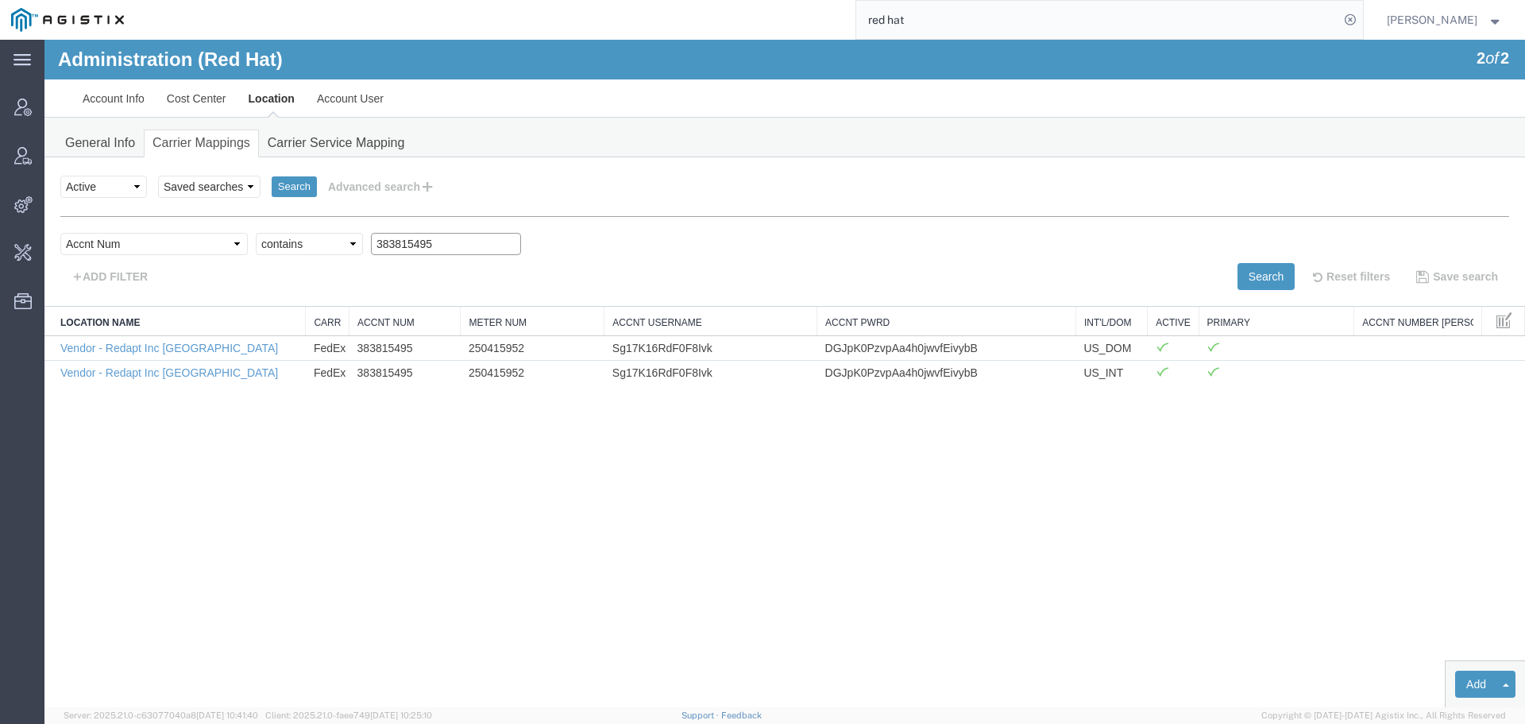
drag, startPoint x: 356, startPoint y: 245, endPoint x: 281, endPoint y: 245, distance: 74.7
click at [282, 245] on div "Select field Accnt Num Accnt Number Alias Accnt Username Carrier Name Int'l/Dom…" at bounding box center [784, 248] width 1449 height 30
paste input "42178496"
click at [1256, 272] on button "Search" at bounding box center [1266, 276] width 57 height 27
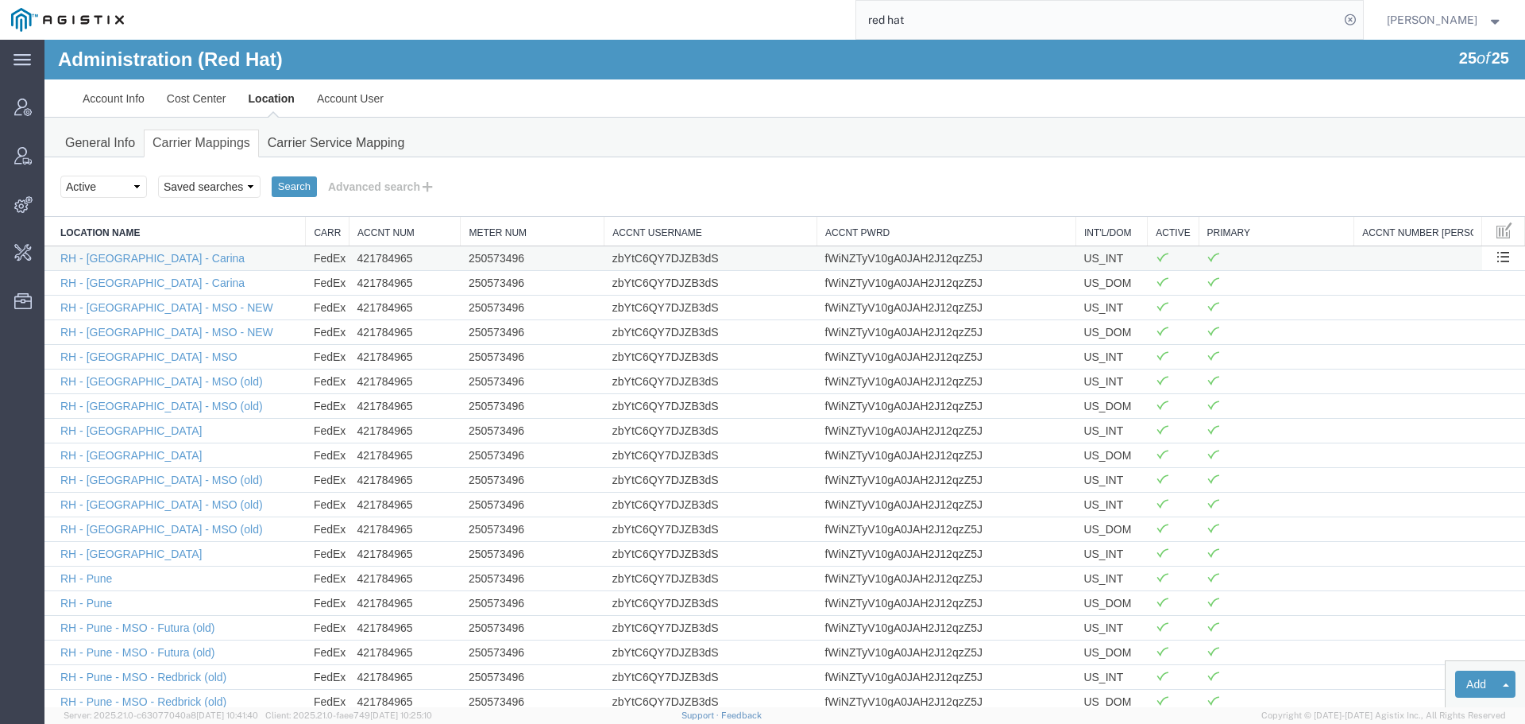
click at [390, 254] on td "421784965" at bounding box center [405, 257] width 111 height 25
click at [493, 261] on td "250573496" at bounding box center [533, 257] width 144 height 25
click at [654, 256] on td "zbYtC6QY7DJZB3dS" at bounding box center [711, 257] width 213 height 25
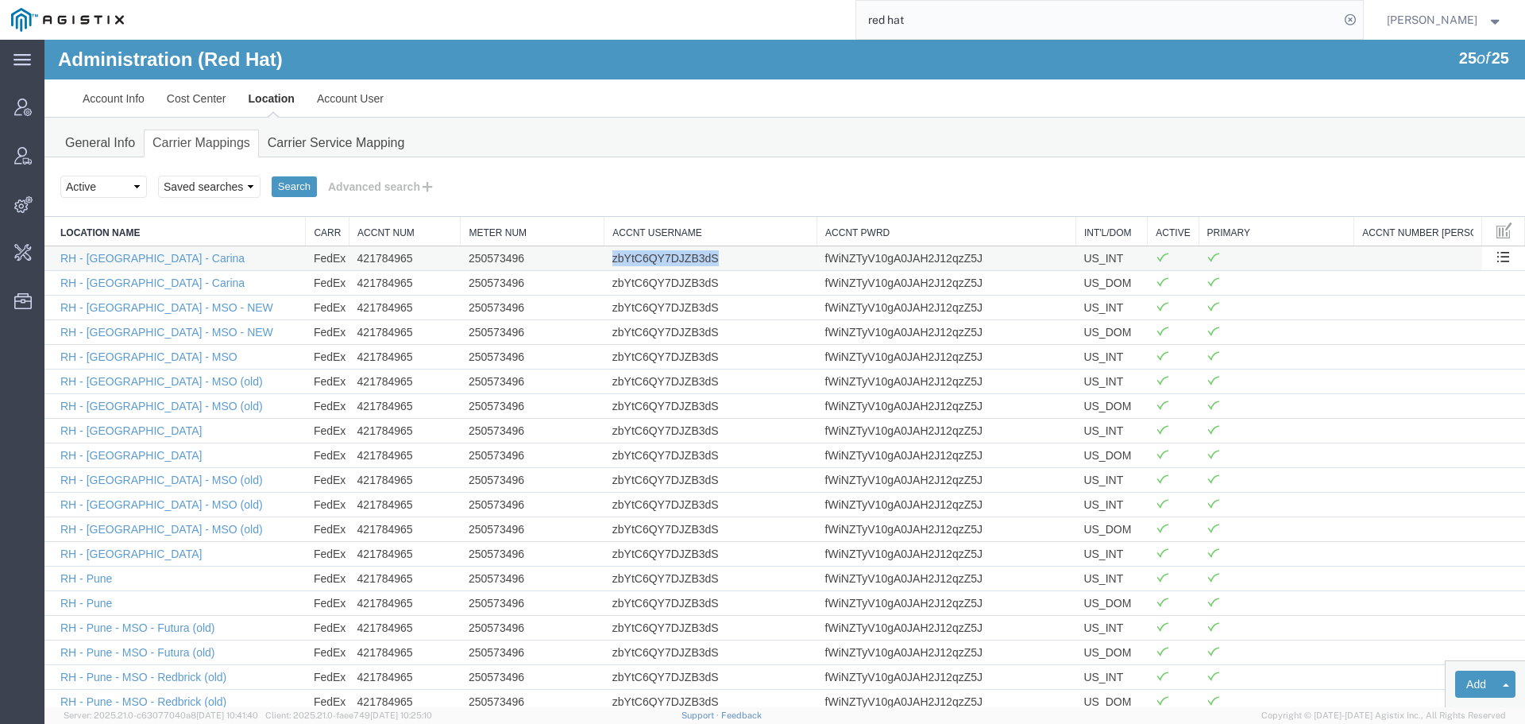
click at [654, 256] on td "zbYtC6QY7DJZB3dS" at bounding box center [711, 257] width 213 height 25
click at [867, 251] on td "fWiNZTyV10gA0JAH2J12qzZ5J" at bounding box center [947, 257] width 259 height 25
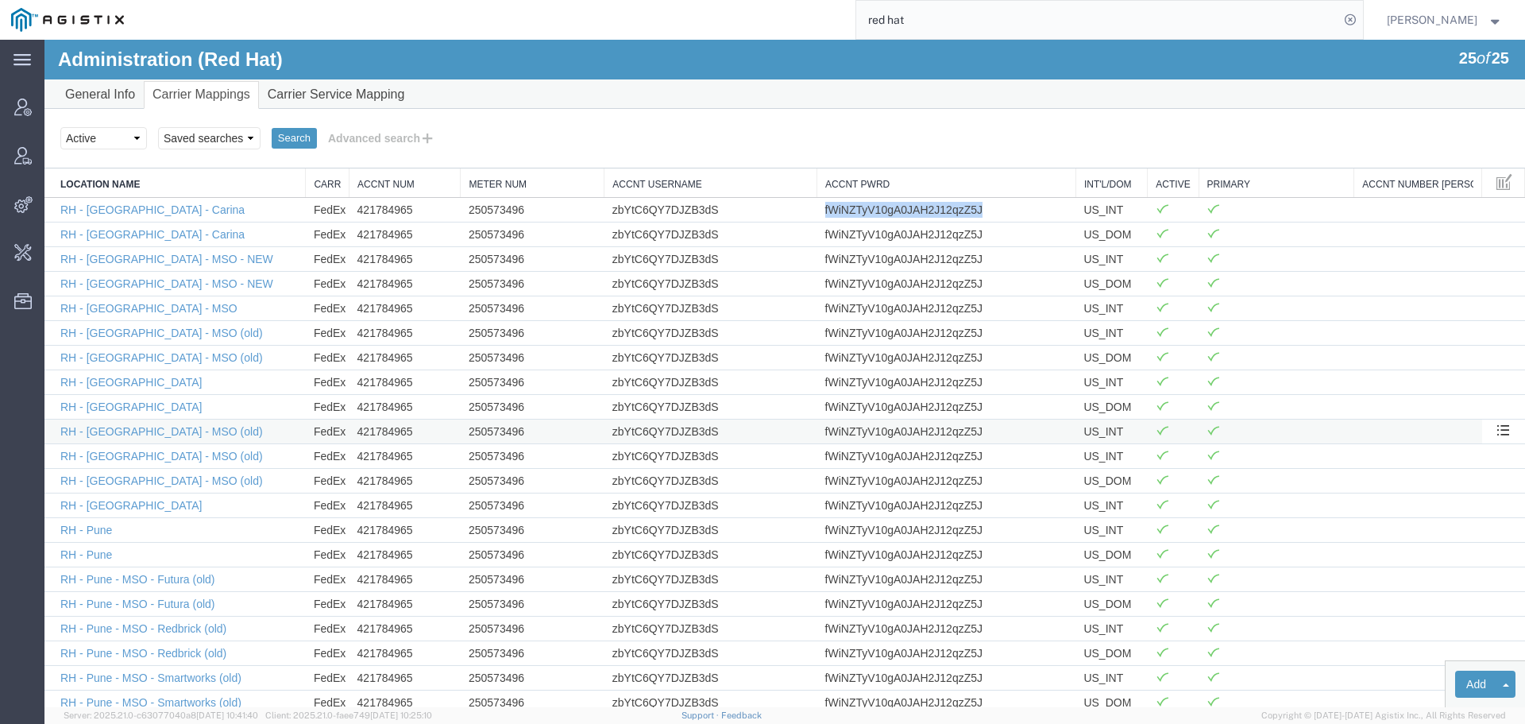
scroll to position [171, 0]
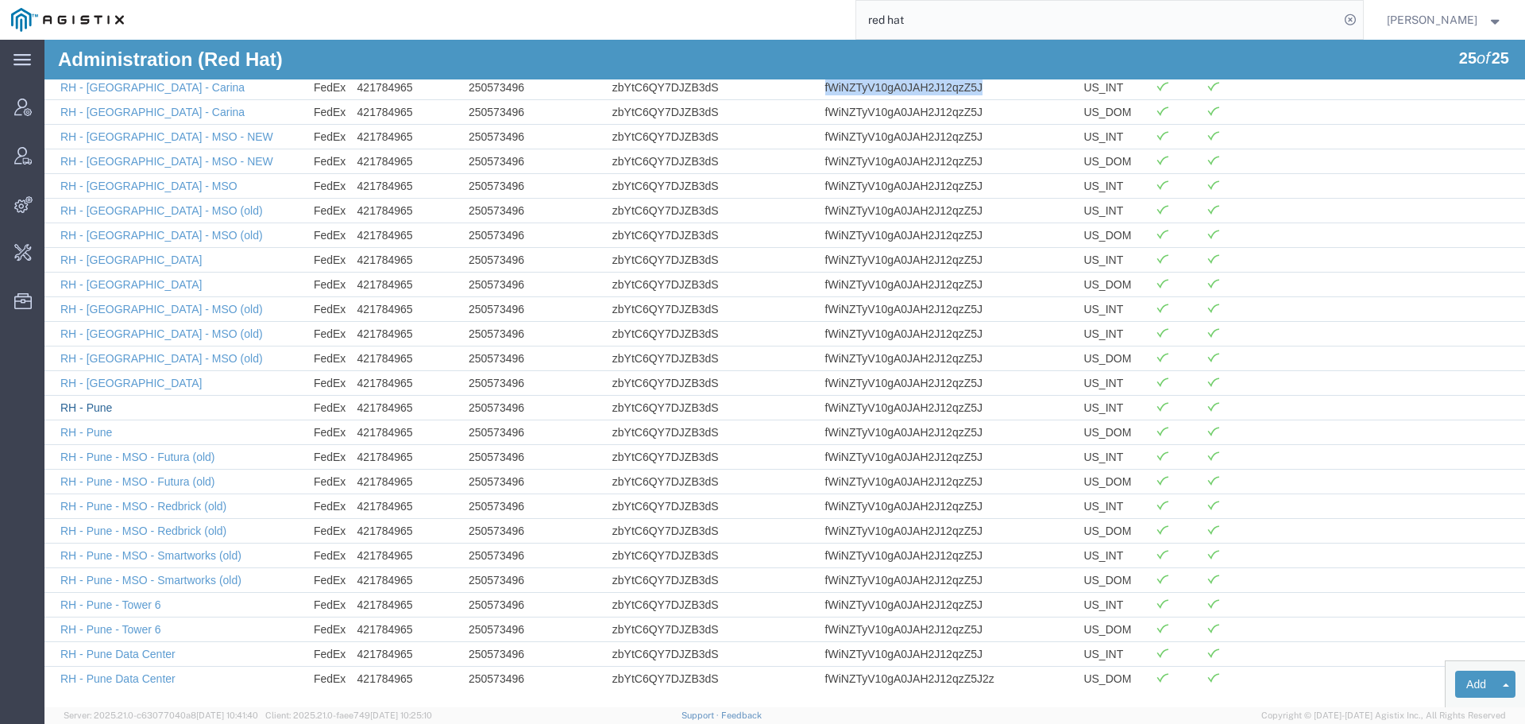
click at [86, 411] on link "RH - Pune" at bounding box center [86, 407] width 52 height 13
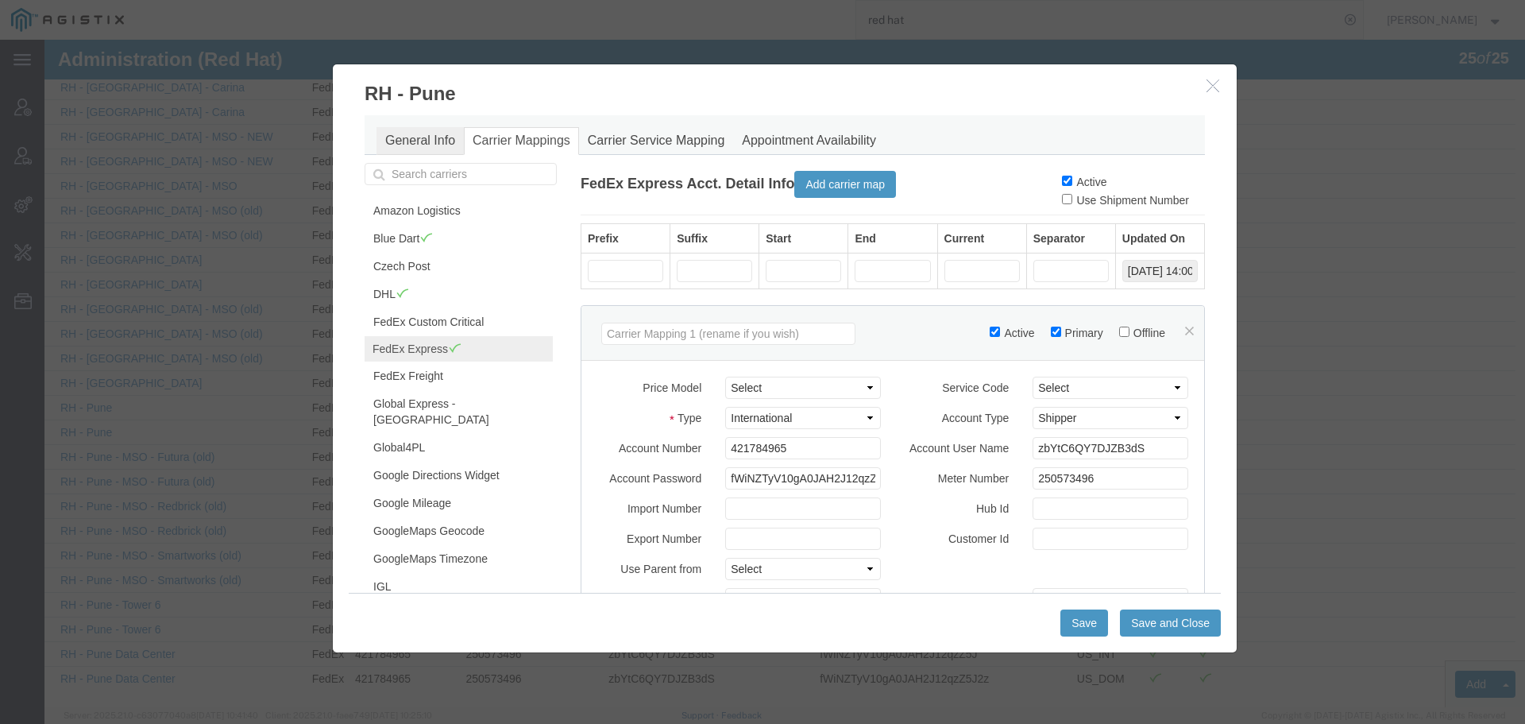
click at [405, 139] on link "General Info" at bounding box center [420, 141] width 87 height 28
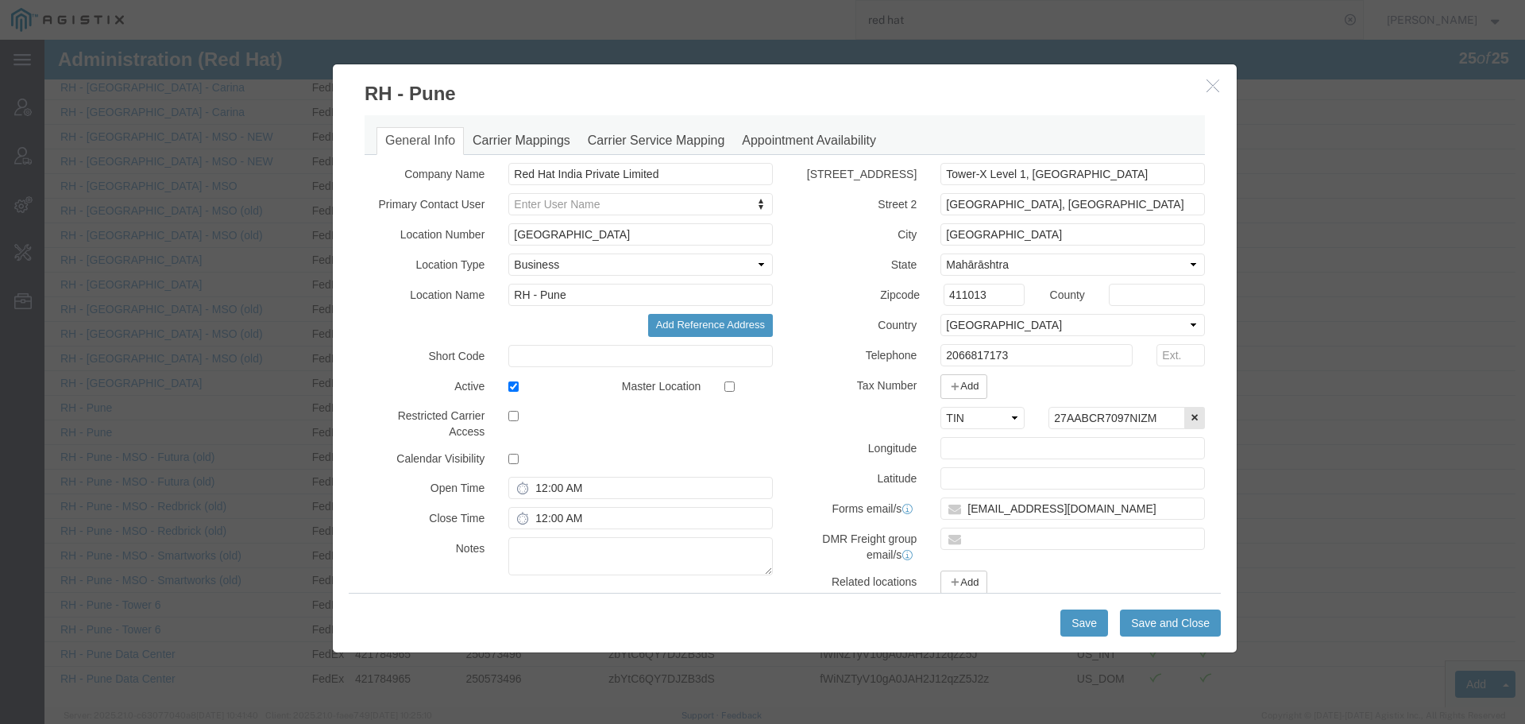
drag, startPoint x: 1205, startPoint y: 88, endPoint x: 1178, endPoint y: 82, distance: 27.8
click at [1207, 88] on icon "button" at bounding box center [1213, 86] width 13 height 14
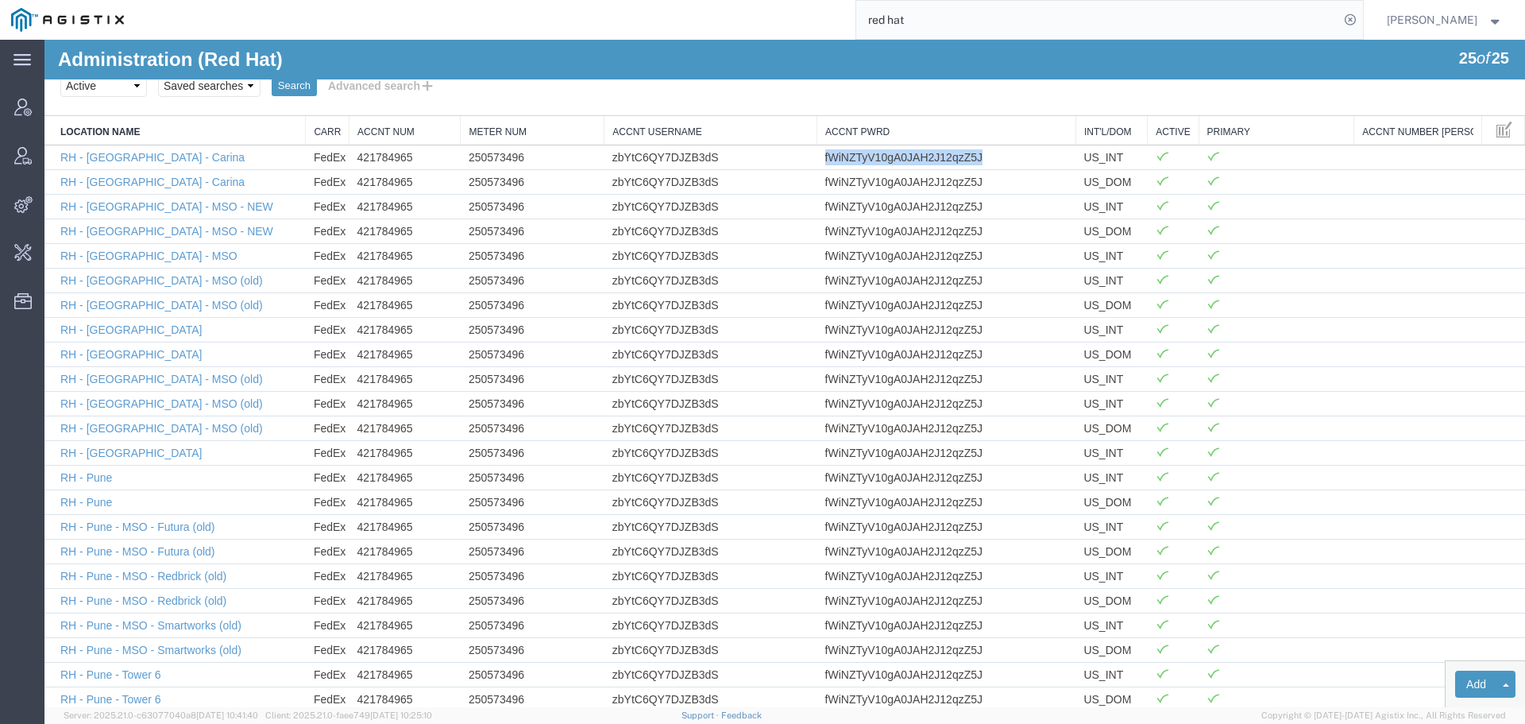
scroll to position [0, 0]
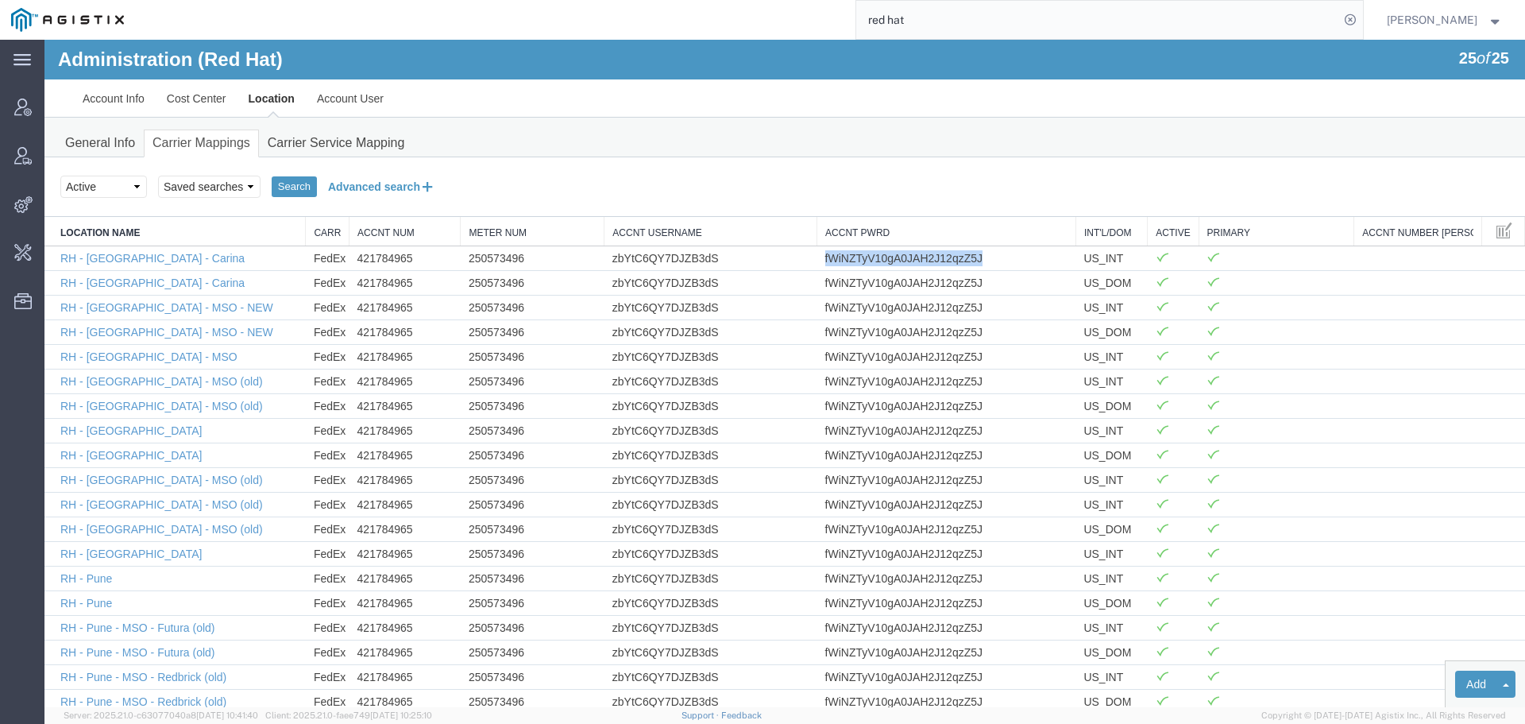
click at [400, 183] on button "Advanced search" at bounding box center [382, 186] width 130 height 27
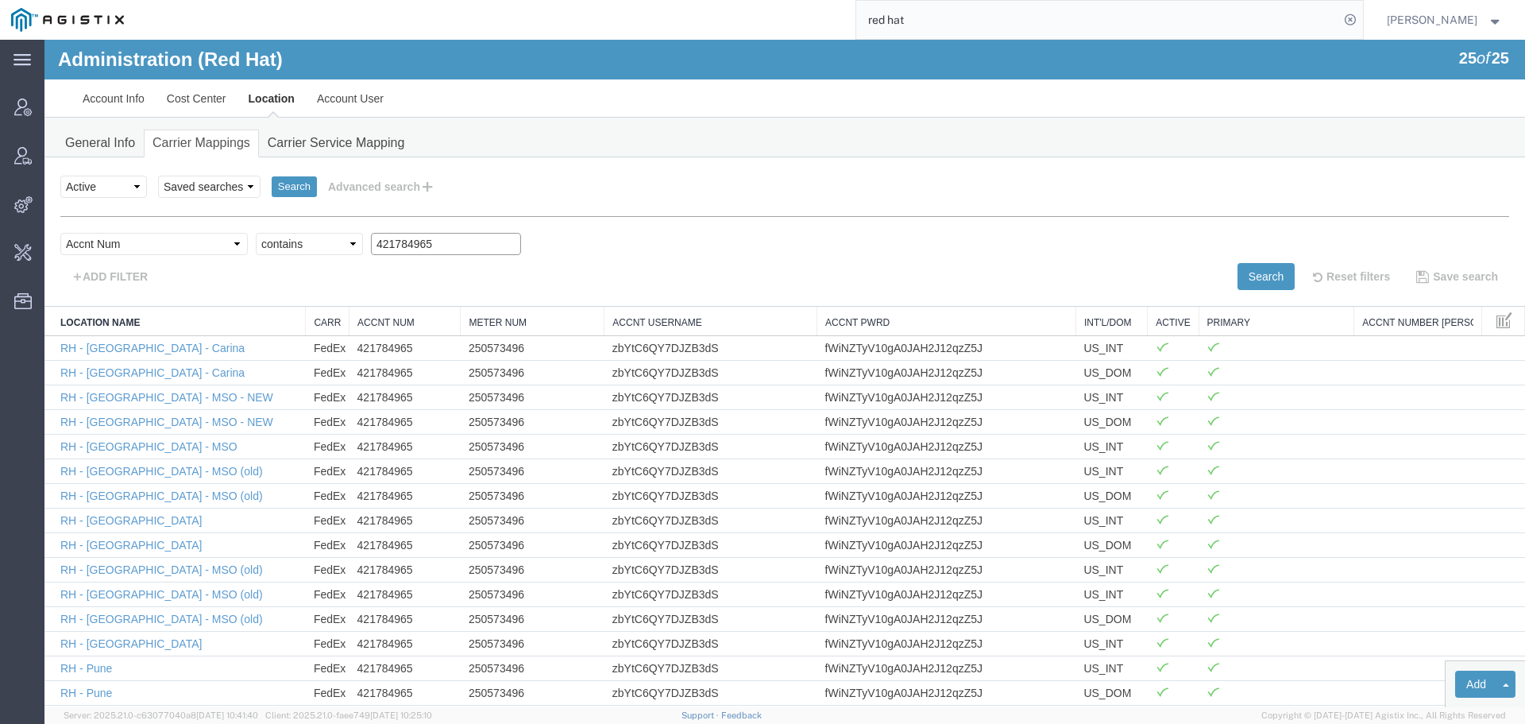
drag, startPoint x: 363, startPoint y: 247, endPoint x: 207, endPoint y: 247, distance: 155.7
click at [213, 247] on div "Select field Accnt Num Accnt Number Alias Accnt Username Carrier Name Int'l/Dom…" at bounding box center [784, 248] width 1449 height 30
paste input "73000709"
click at [1264, 273] on button "Search" at bounding box center [1266, 276] width 57 height 27
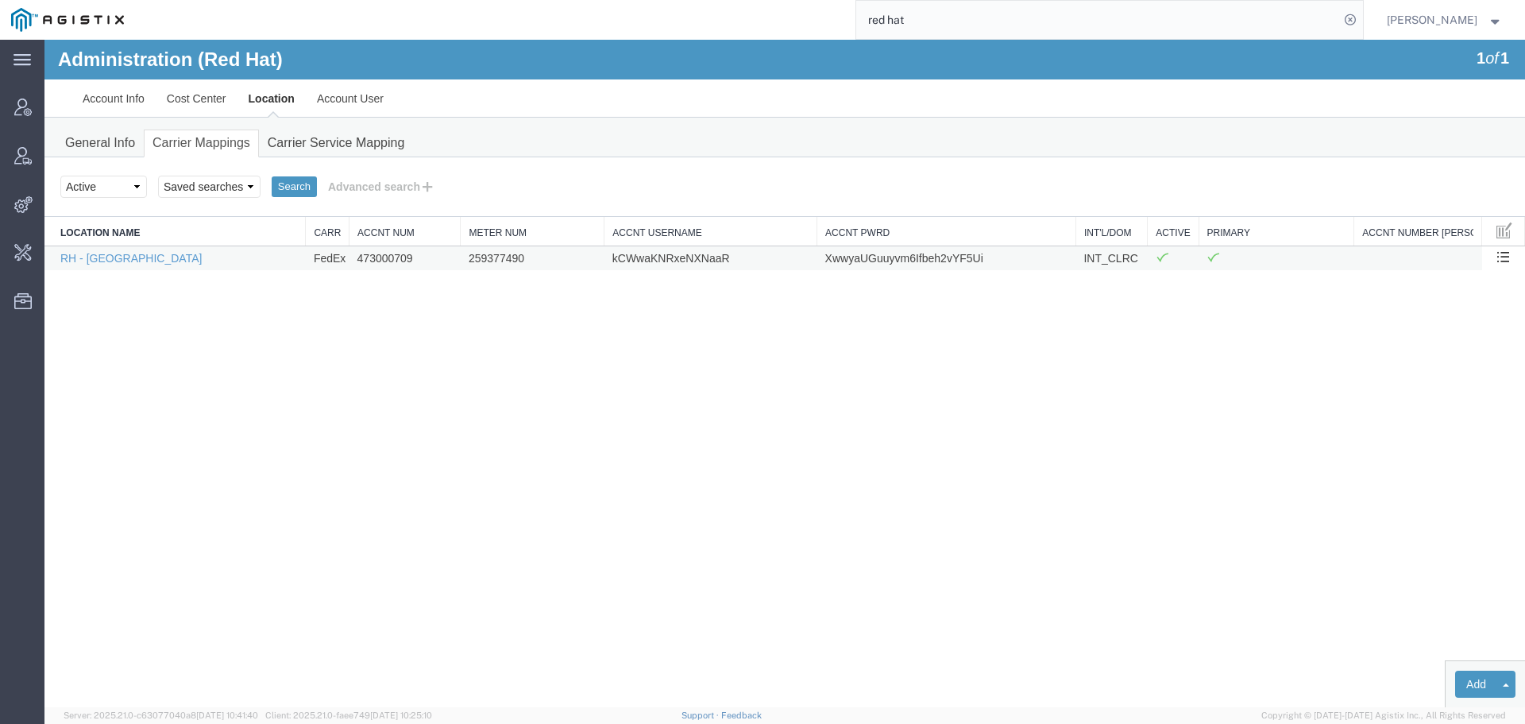
click at [477, 259] on td "259377490" at bounding box center [533, 257] width 144 height 25
click at [379, 188] on button "Advanced search" at bounding box center [382, 186] width 130 height 27
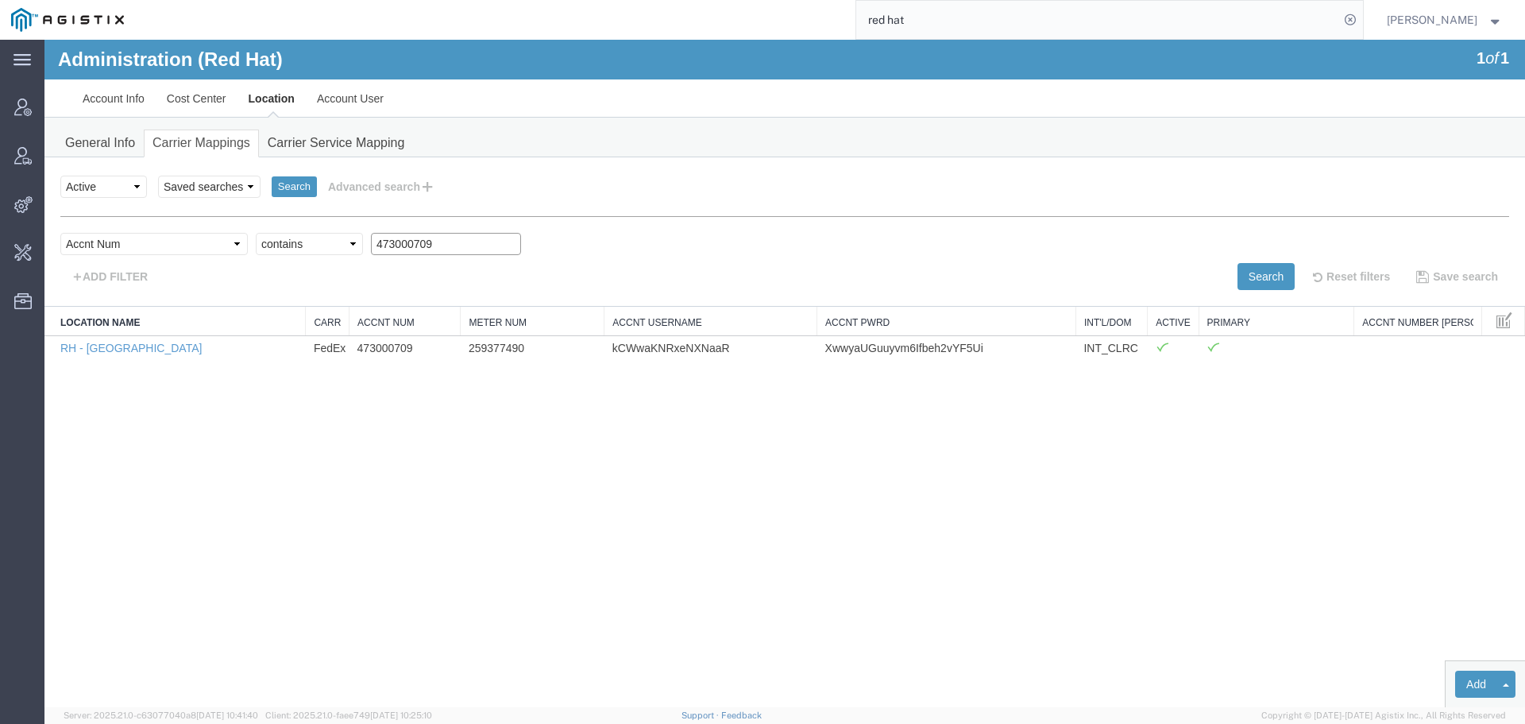
drag, startPoint x: 312, startPoint y: 235, endPoint x: 230, endPoint y: 235, distance: 82.6
click at [230, 235] on div "Select field Accnt Num Accnt Number Alias Accnt Username Carrier Name Int'l/Dom…" at bounding box center [784, 248] width 1449 height 30
paste input "8553792"
click at [1258, 287] on button "Search" at bounding box center [1266, 276] width 57 height 27
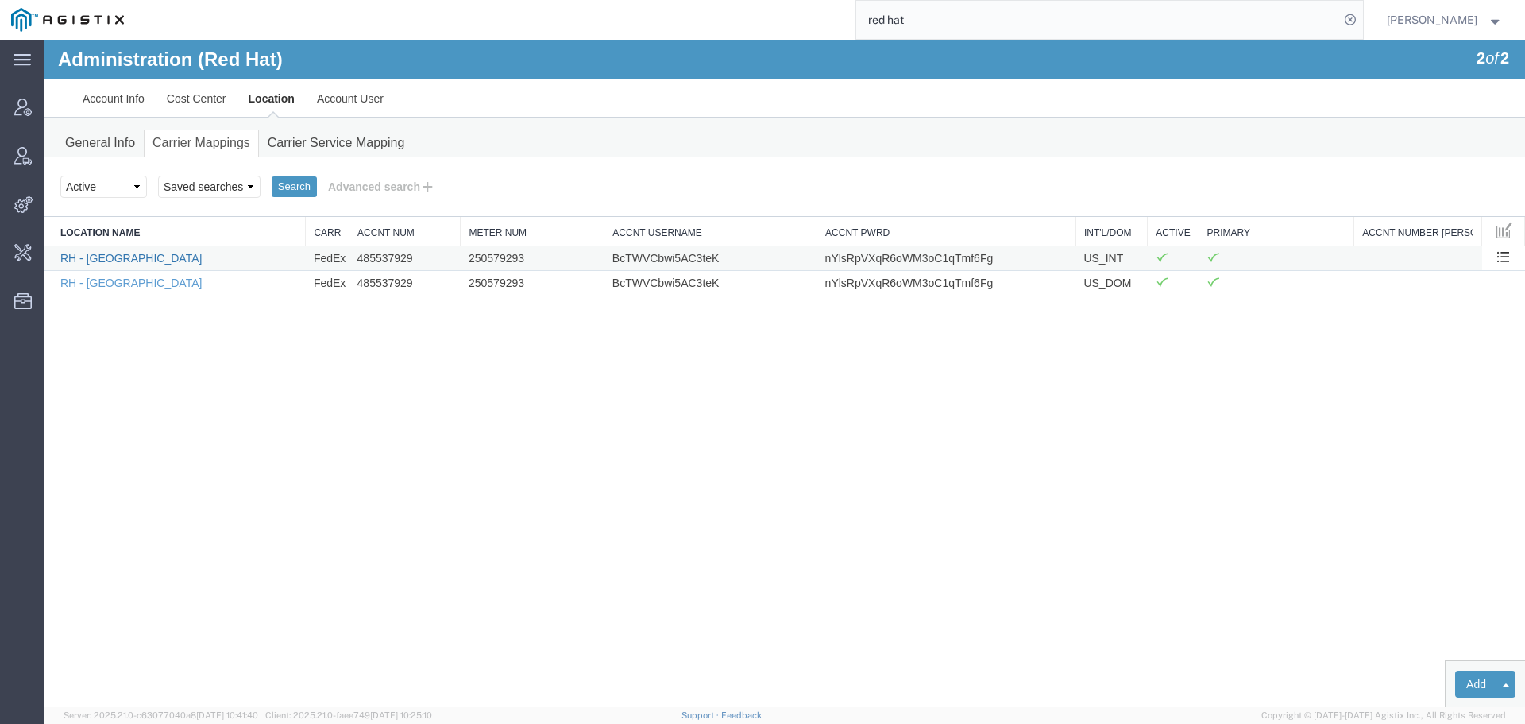
click at [87, 259] on link "RH - [GEOGRAPHIC_DATA]" at bounding box center [130, 258] width 141 height 13
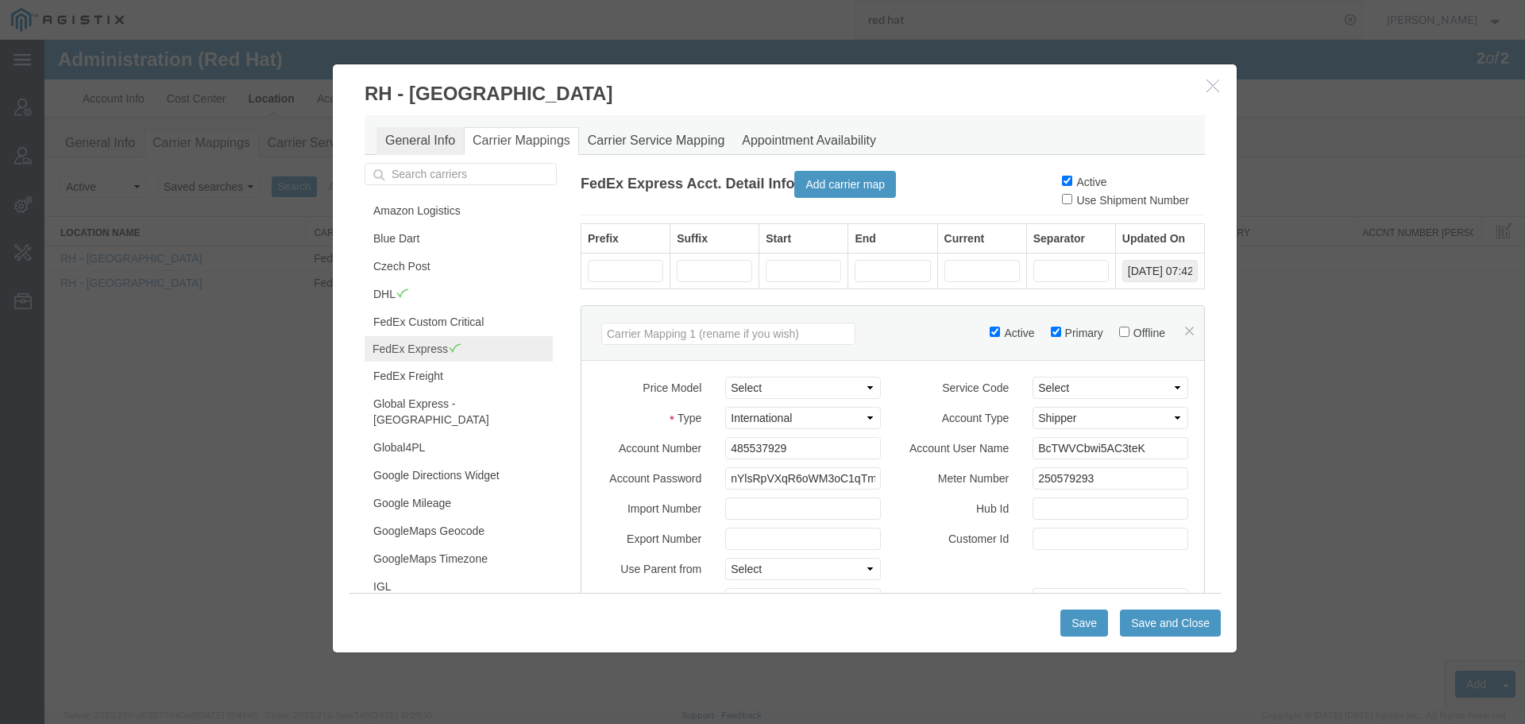
click at [443, 138] on link "General Info" at bounding box center [420, 141] width 87 height 28
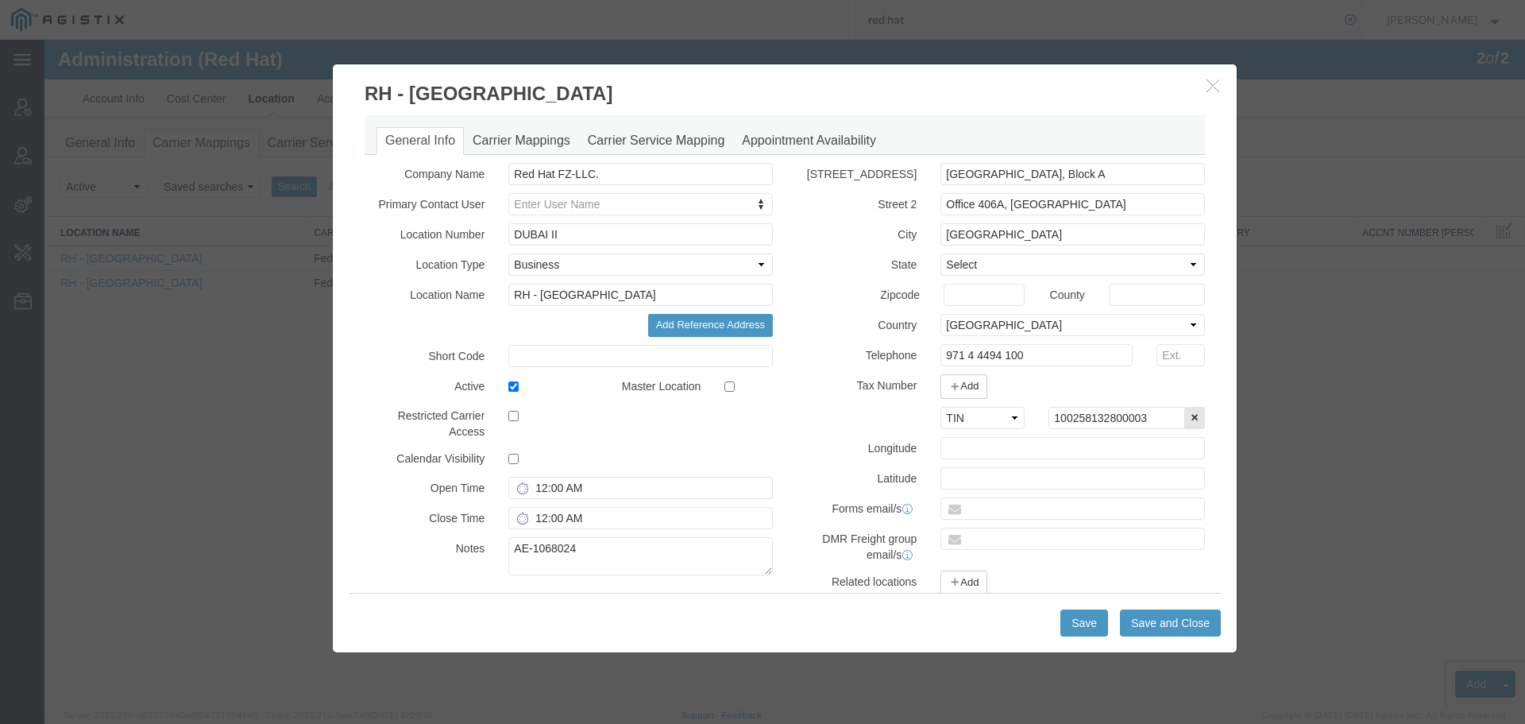
click at [1229, 79] on h3 "RH - [GEOGRAPHIC_DATA]" at bounding box center [785, 85] width 904 height 43
click at [1222, 87] on button "button" at bounding box center [1215, 86] width 20 height 20
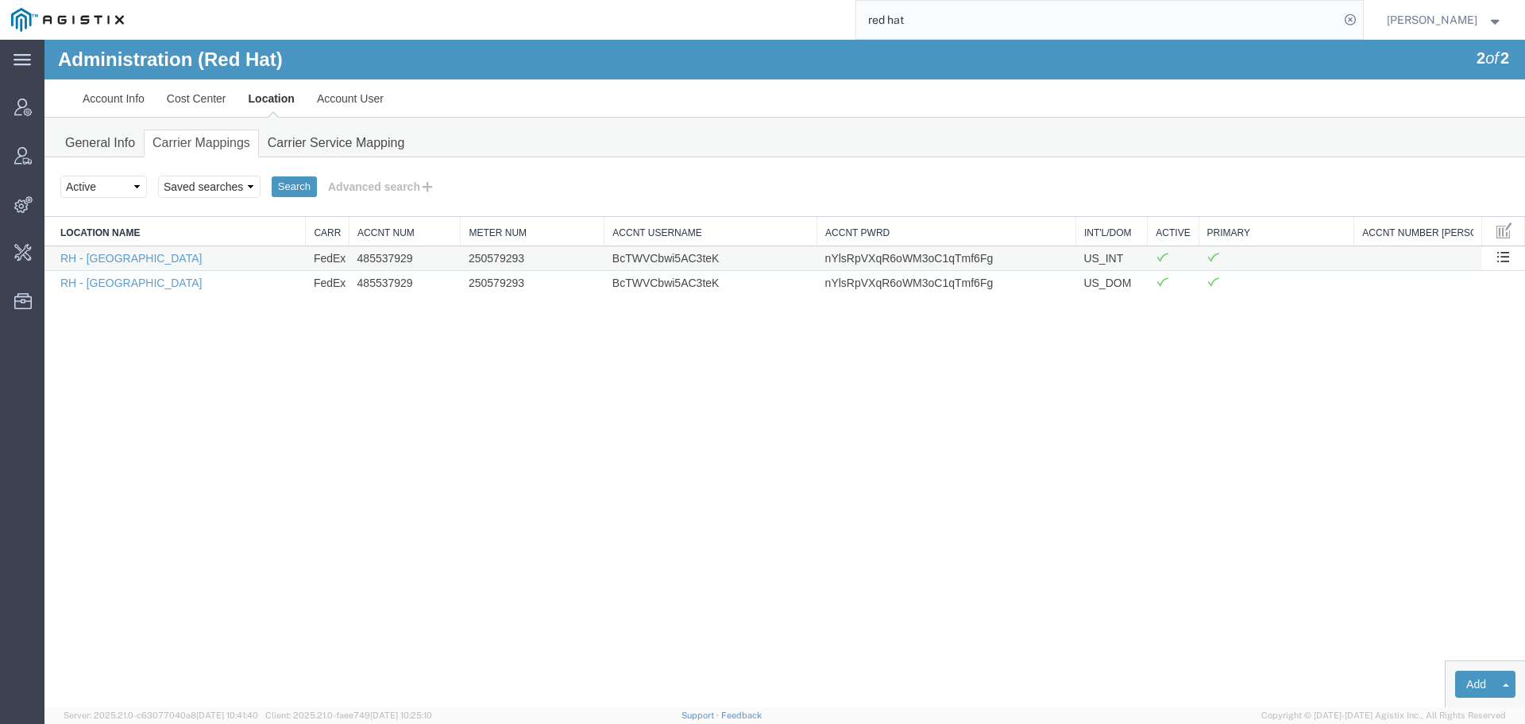
click at [92, 265] on td "RH - [GEOGRAPHIC_DATA]" at bounding box center [174, 257] width 261 height 25
click at [91, 261] on link "RH - [GEOGRAPHIC_DATA]" at bounding box center [130, 258] width 141 height 13
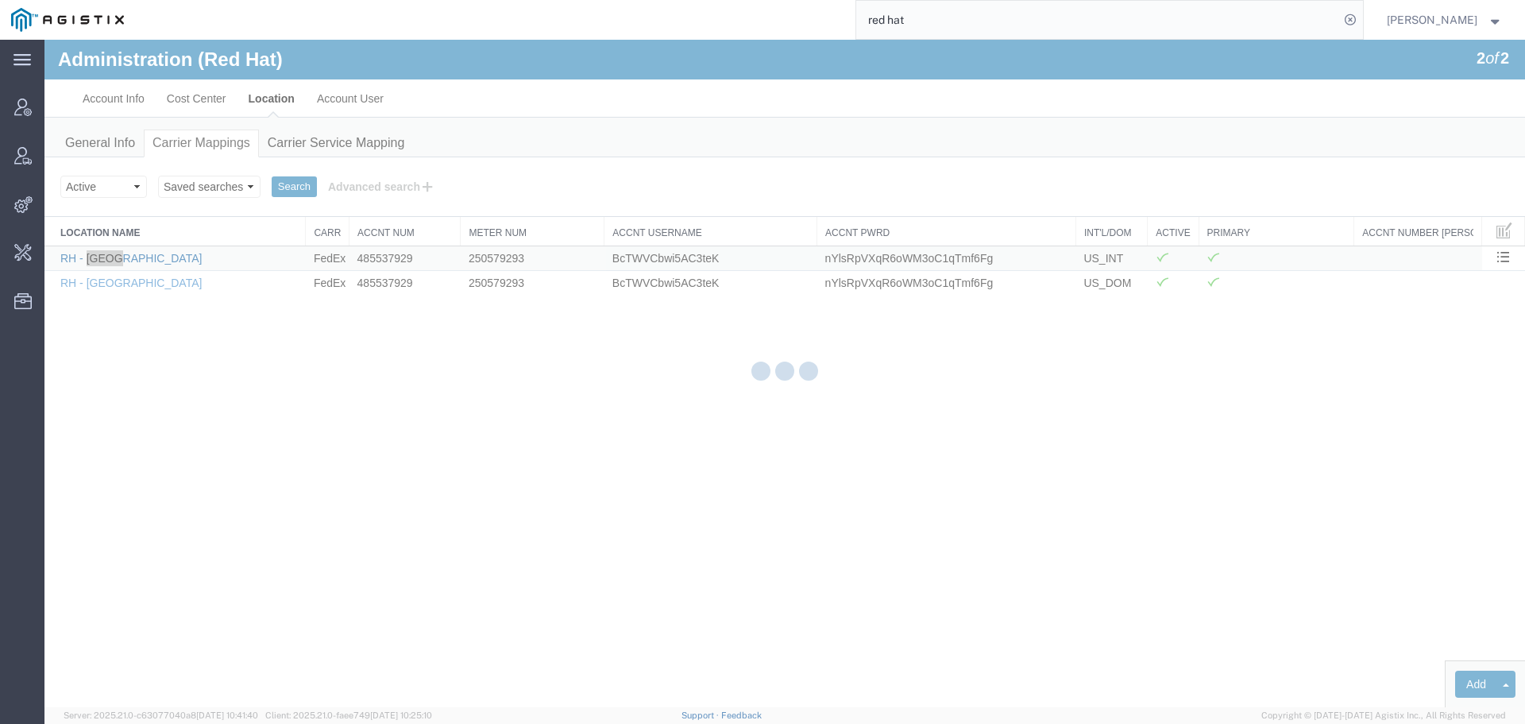
click at [91, 261] on div at bounding box center [784, 373] width 1481 height 667
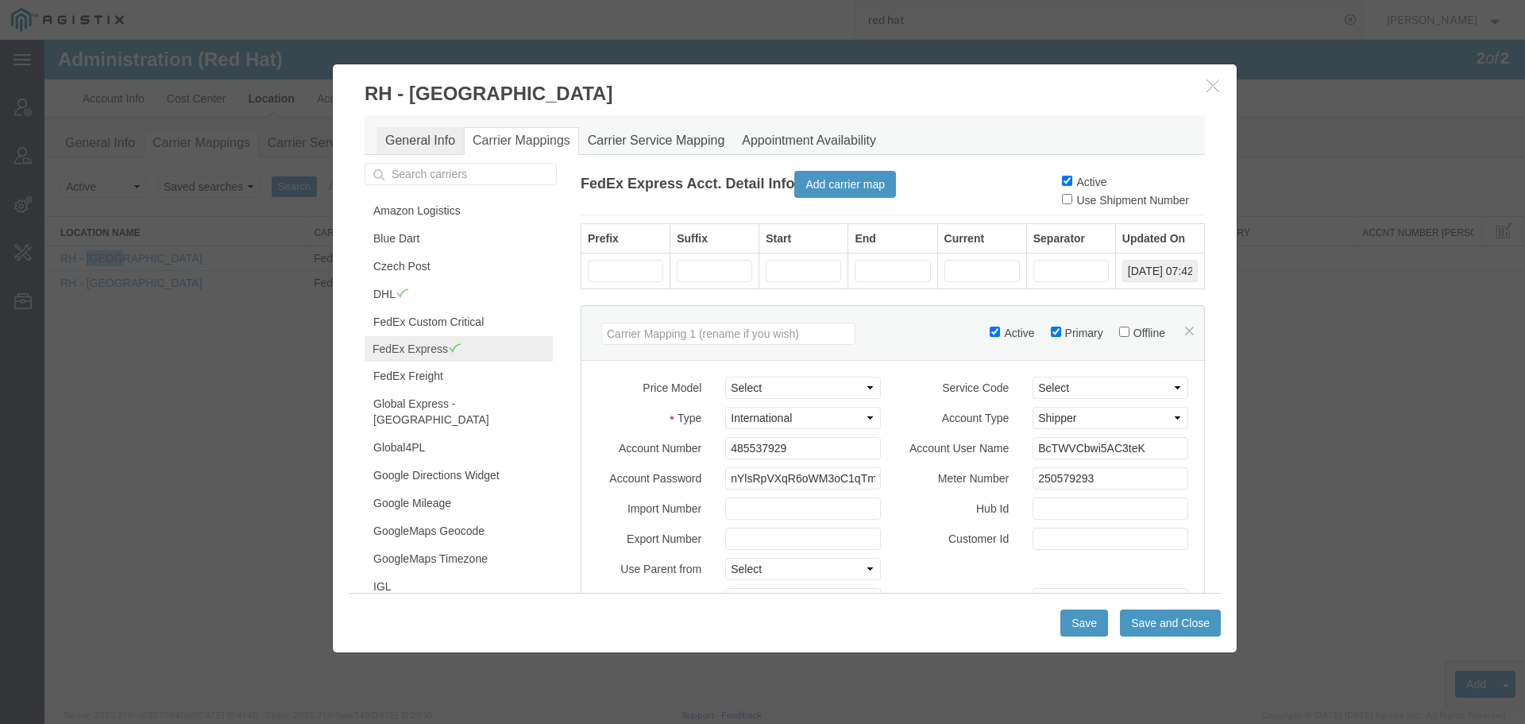
click at [413, 145] on link "General Info" at bounding box center [420, 141] width 87 height 28
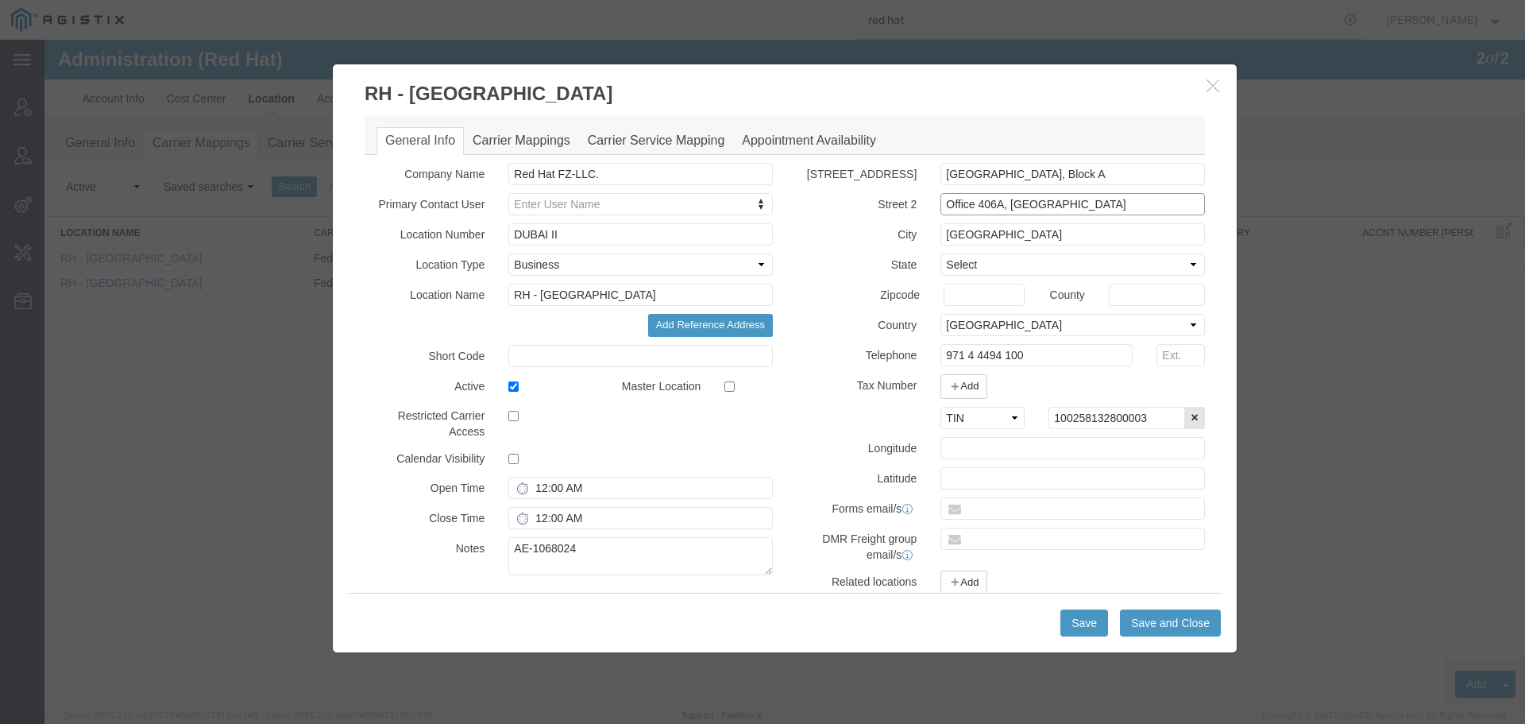
click at [1001, 210] on input "Office 406A, [GEOGRAPHIC_DATA]" at bounding box center [1073, 204] width 265 height 22
click at [1000, 210] on input "Office 406A, [GEOGRAPHIC_DATA]" at bounding box center [1073, 204] width 265 height 22
click at [998, 209] on input "Office 406A, [GEOGRAPHIC_DATA]" at bounding box center [1073, 204] width 265 height 22
click at [1033, 211] on input "Office 406A, [GEOGRAPHIC_DATA]" at bounding box center [1073, 204] width 265 height 22
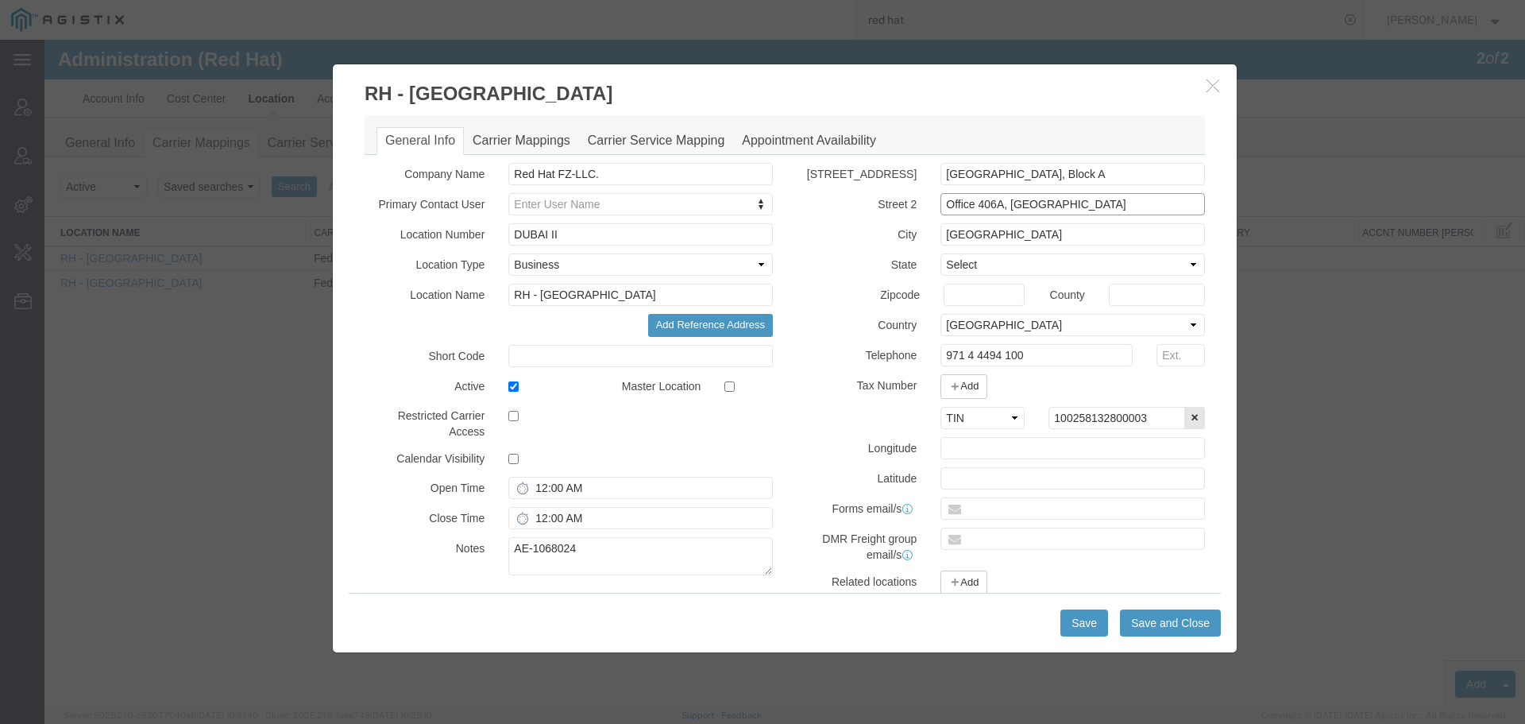
click at [1033, 211] on input "Office 406A, [GEOGRAPHIC_DATA]" at bounding box center [1073, 204] width 265 height 22
click at [1214, 95] on button "button" at bounding box center [1215, 86] width 20 height 20
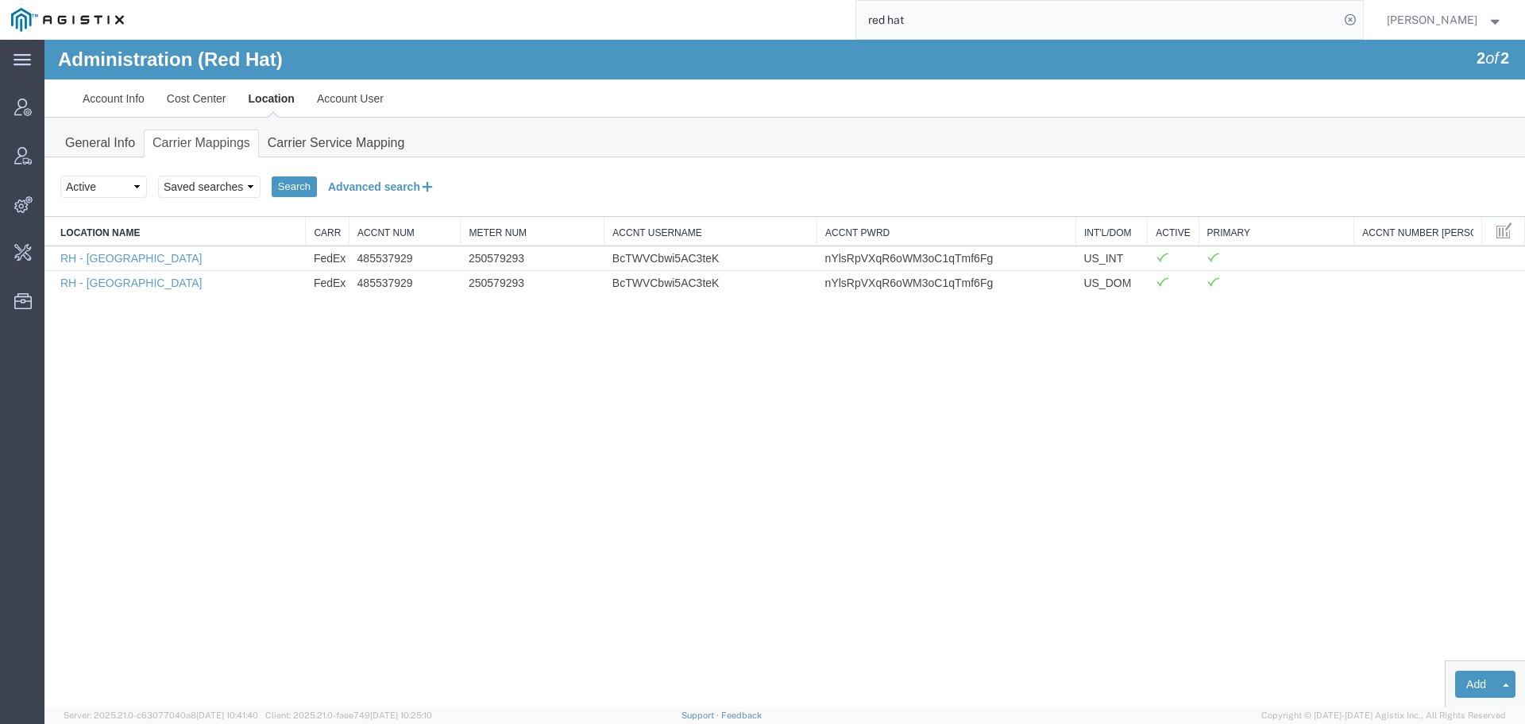
click at [389, 188] on button "Advanced search" at bounding box center [382, 186] width 130 height 27
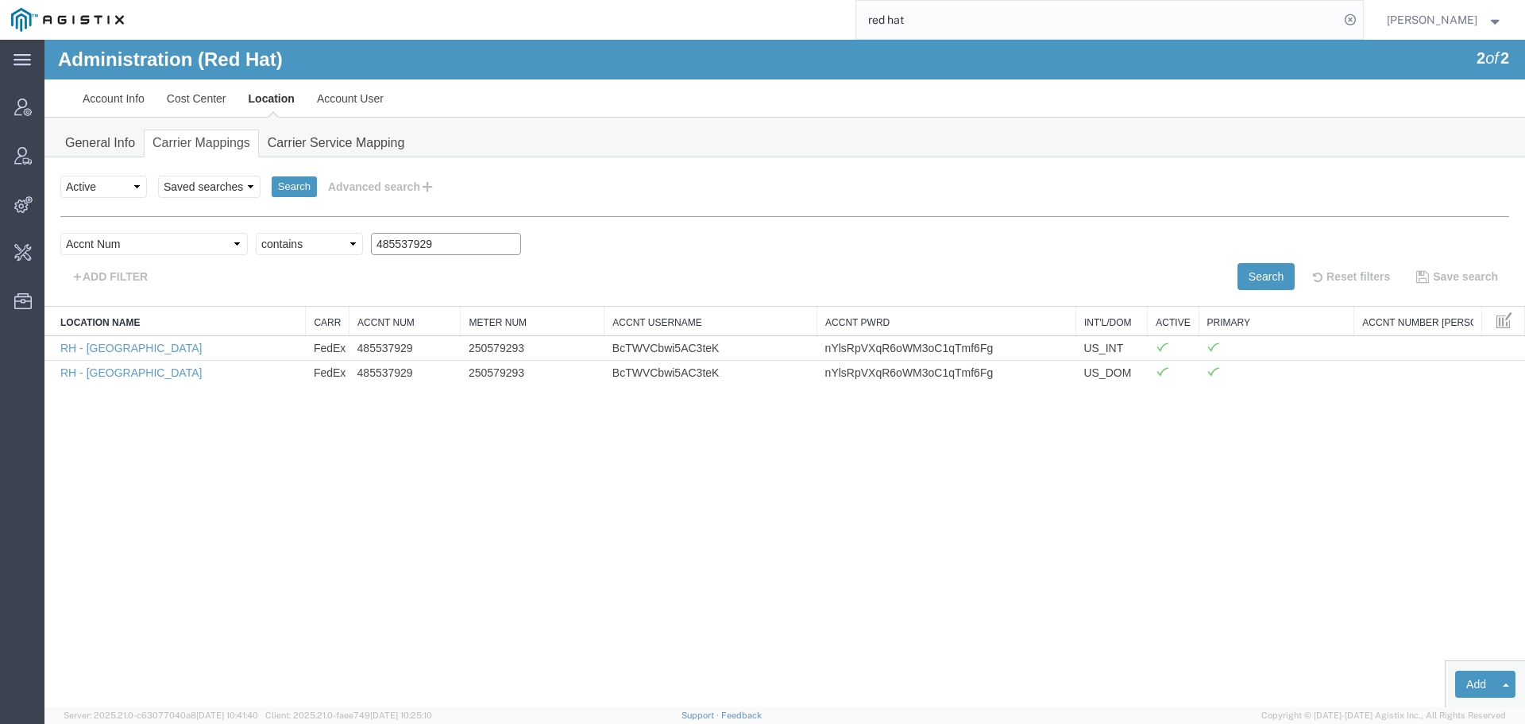
drag, startPoint x: 385, startPoint y: 239, endPoint x: 245, endPoint y: 239, distance: 140.6
click at [245, 239] on div "Select field Accnt Num Accnt Number Alias Accnt Username Carrier Name Int'l/Dom…" at bounding box center [784, 248] width 1449 height 30
paste input "7300070"
drag, startPoint x: 1270, startPoint y: 273, endPoint x: 1262, endPoint y: 270, distance: 8.6
click at [1268, 273] on button "Search" at bounding box center [1266, 276] width 57 height 27
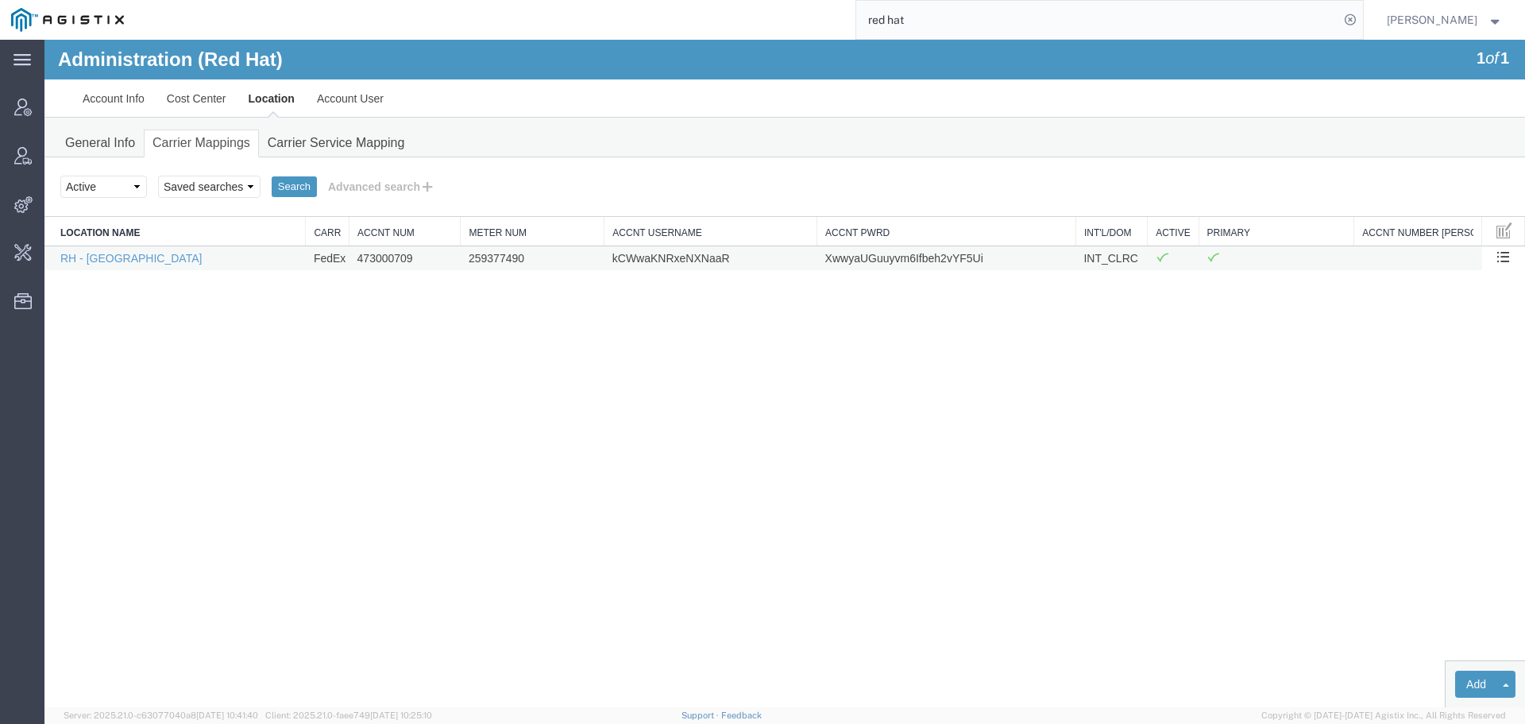
click at [354, 261] on td "473000709" at bounding box center [405, 257] width 111 height 25
click at [371, 261] on td "473000709" at bounding box center [405, 257] width 111 height 25
click at [501, 255] on td "259377490" at bounding box center [533, 257] width 144 height 25
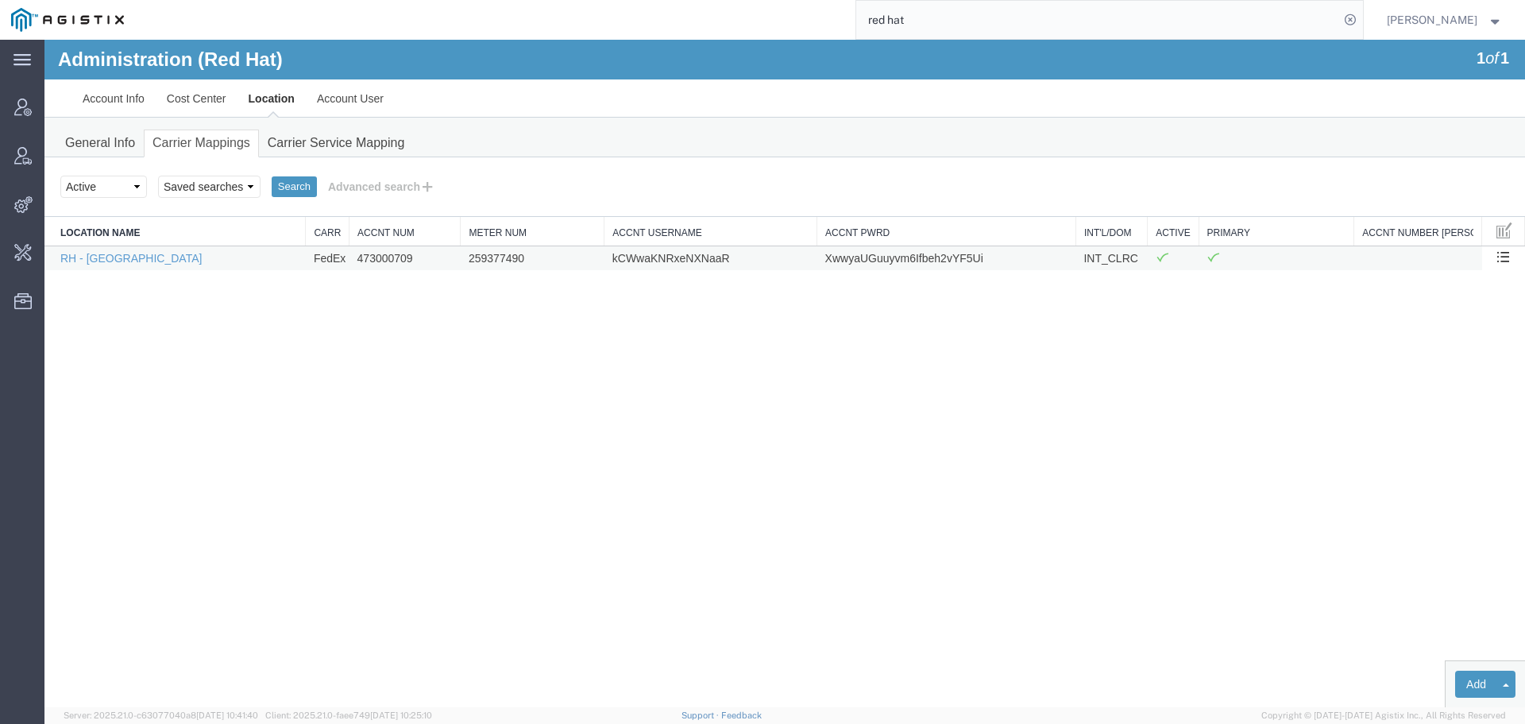
click at [686, 257] on td "kCWwaKNRxeNXNaaR" at bounding box center [711, 257] width 213 height 25
click at [900, 253] on td "XwwyaUGuuyvm6Ifbeh2vYF5Ui" at bounding box center [947, 257] width 259 height 25
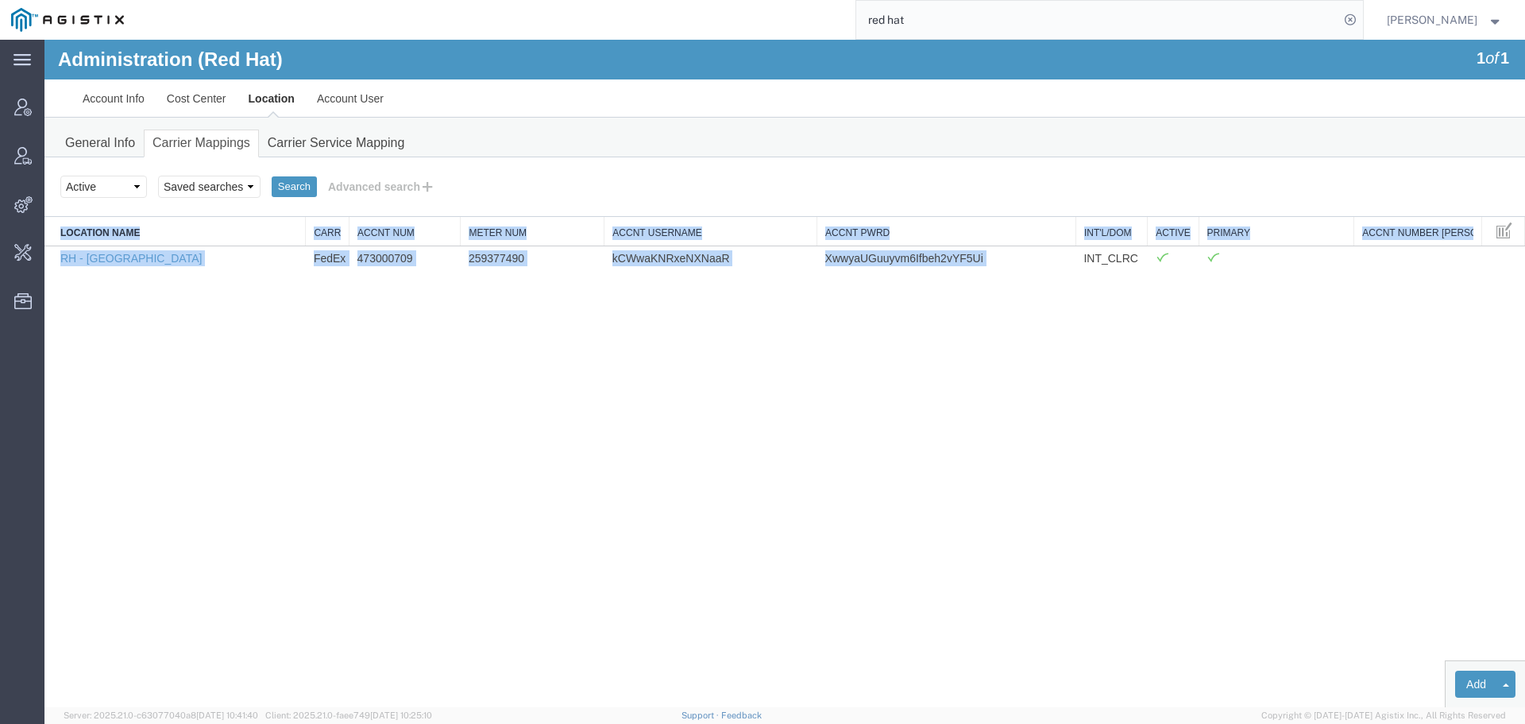
drag, startPoint x: 900, startPoint y: 253, endPoint x: -49, endPoint y: 682, distance: 1041.5
click at [44, 682] on html "Administration (Red Hat) 1 of 1 Account Info Cost Center Location Account User …" at bounding box center [784, 373] width 1481 height 667
click at [391, 186] on button "Advanced search" at bounding box center [382, 186] width 130 height 27
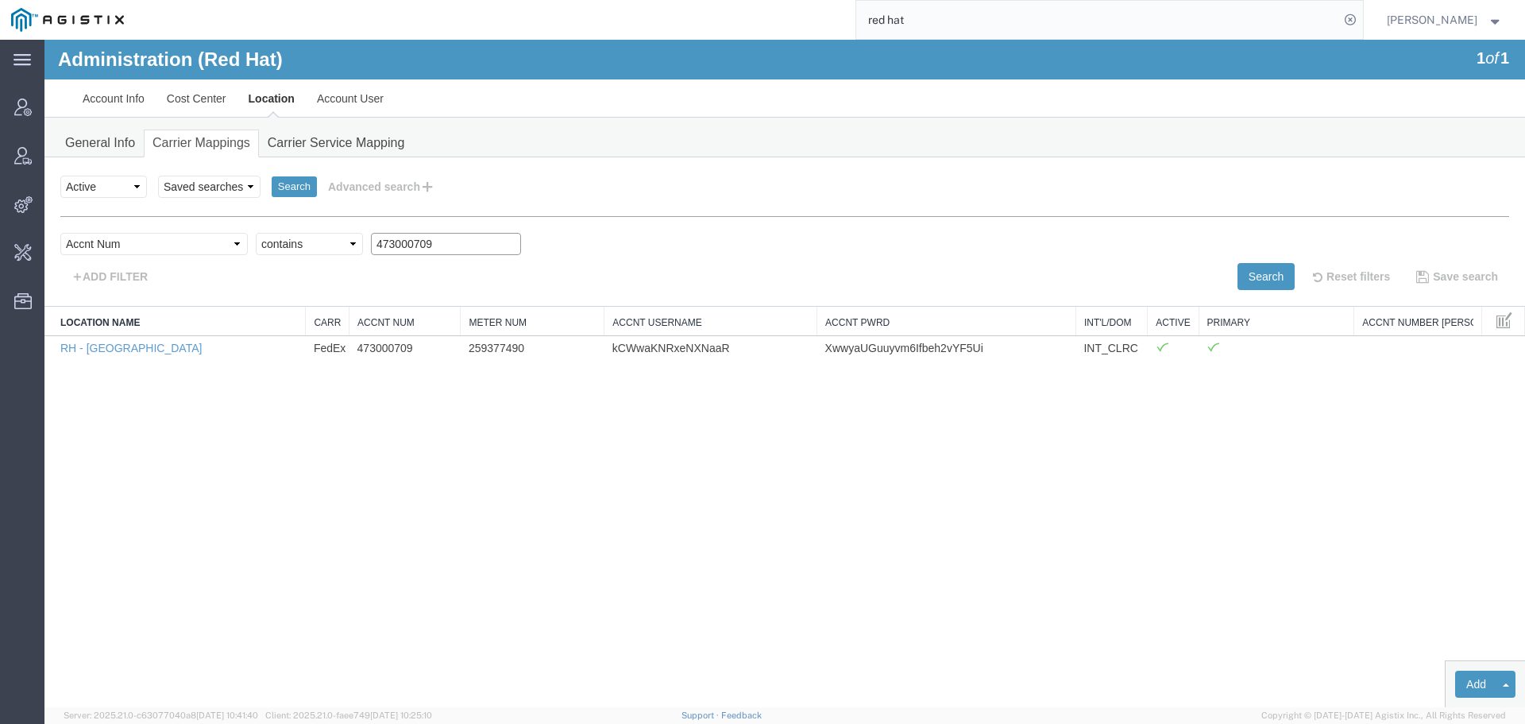
drag, startPoint x: 381, startPoint y: 236, endPoint x: 234, endPoint y: 239, distance: 147.0
click at [234, 239] on div "Select field Accnt Num Accnt Number Alias Accnt Username Carrier Name Int'l/Dom…" at bounding box center [784, 248] width 1449 height 30
paste input "512501320"
click at [1243, 283] on button "Search" at bounding box center [1266, 276] width 57 height 27
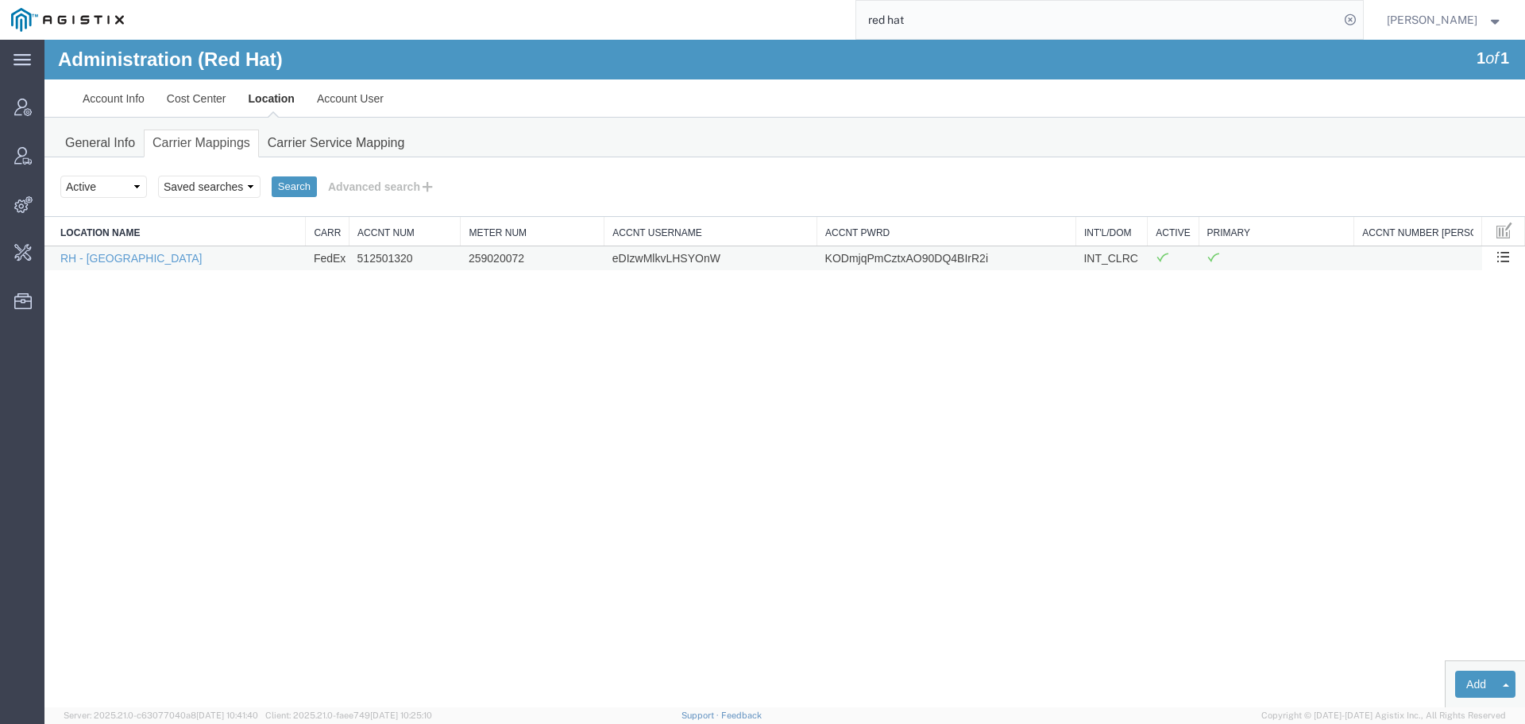
click at [678, 253] on td "eDIzwMlkvLHSYOnW" at bounding box center [711, 257] width 213 height 25
click at [897, 257] on td "KODmjqPmCztxAO90DQ4BIrR2i" at bounding box center [947, 257] width 259 height 25
click at [365, 181] on button "Advanced search" at bounding box center [382, 186] width 130 height 27
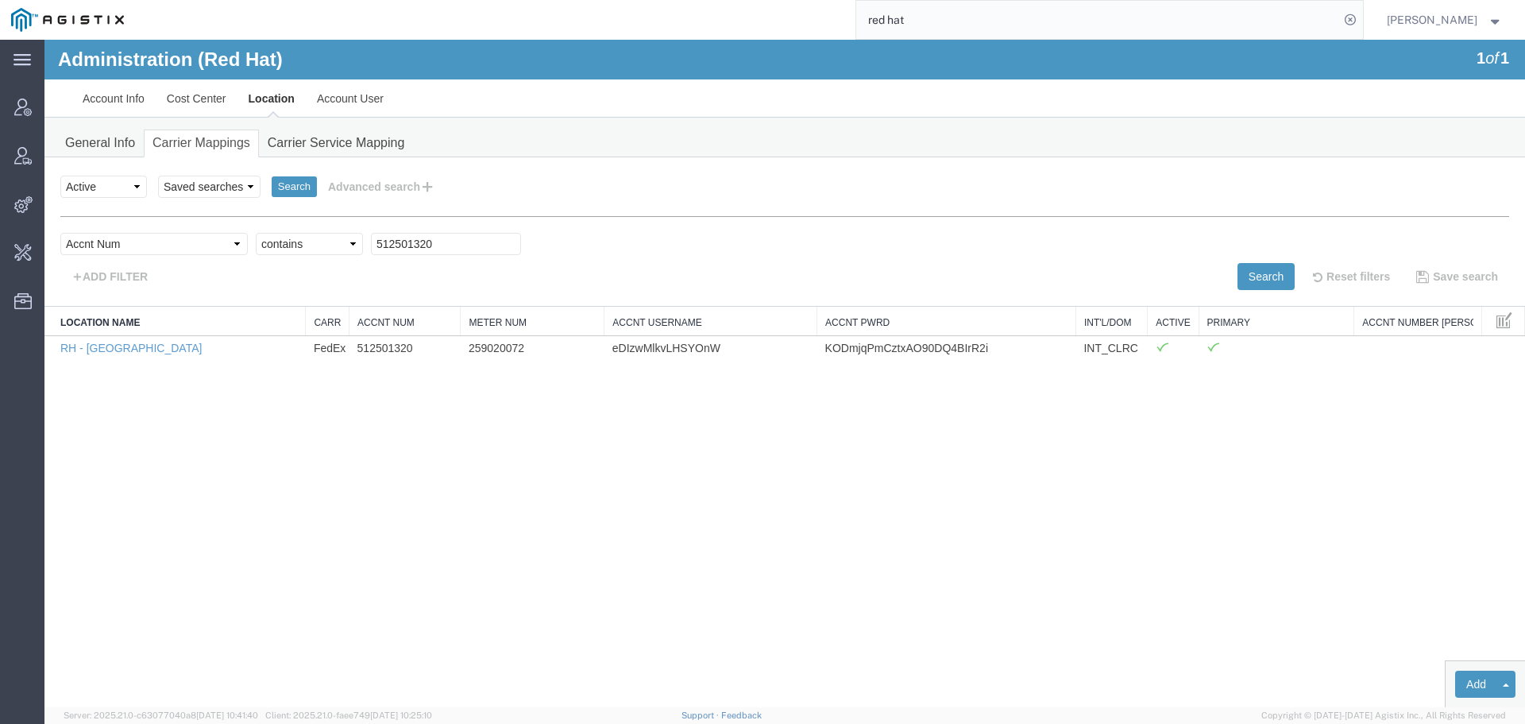
click at [368, 228] on div "locationName Location Name ../../common/searchCriteriaString.xml vendorName Car…" at bounding box center [784, 253] width 1449 height 74
click at [380, 246] on input "512501320" at bounding box center [446, 244] width 150 height 22
paste input "81068263"
click at [1241, 276] on button "Search" at bounding box center [1266, 276] width 57 height 27
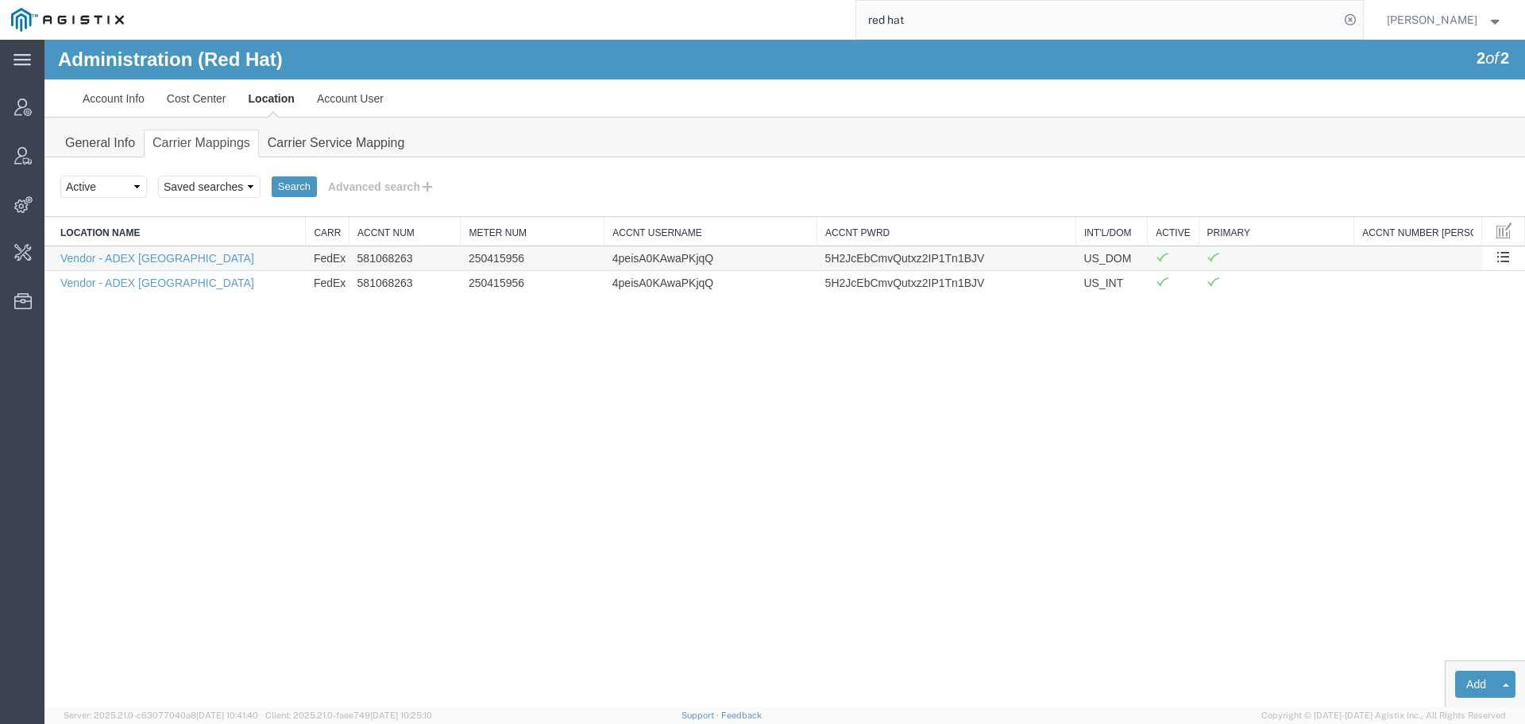
drag, startPoint x: 506, startPoint y: 268, endPoint x: 503, endPoint y: 258, distance: 10.0
click at [506, 268] on td "250415956" at bounding box center [533, 257] width 144 height 25
click at [502, 257] on td "250415956" at bounding box center [533, 257] width 144 height 25
drag, startPoint x: 663, startPoint y: 241, endPoint x: 670, endPoint y: 255, distance: 16.0
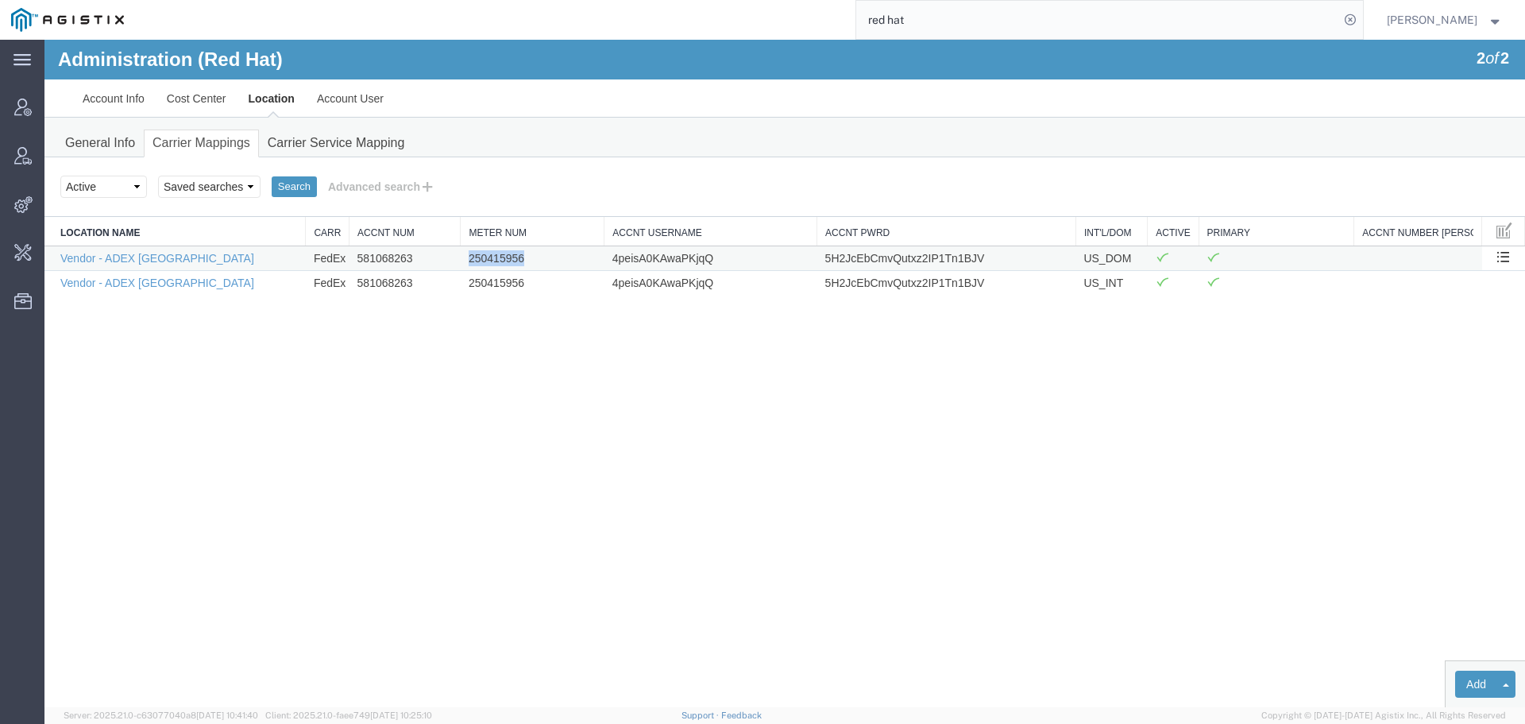
click at [663, 242] on th "Accnt Username" at bounding box center [711, 231] width 213 height 29
click at [672, 259] on td "4peisA0KAwaPKjqQ" at bounding box center [711, 257] width 213 height 25
click at [841, 263] on td "5H2JcEbCmvQutxz2IP1Tn1BJV" at bounding box center [947, 257] width 259 height 25
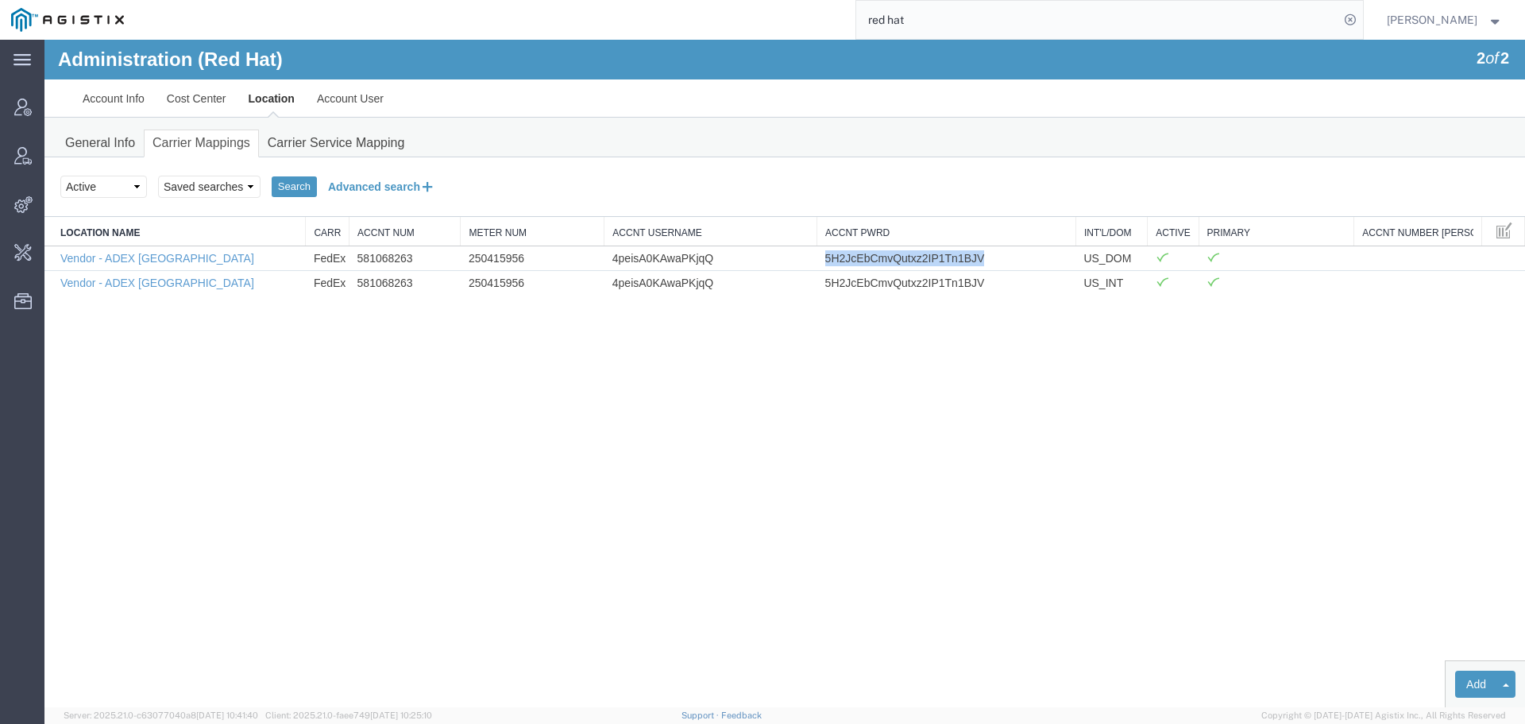
click at [393, 183] on button "Advanced search" at bounding box center [382, 186] width 130 height 27
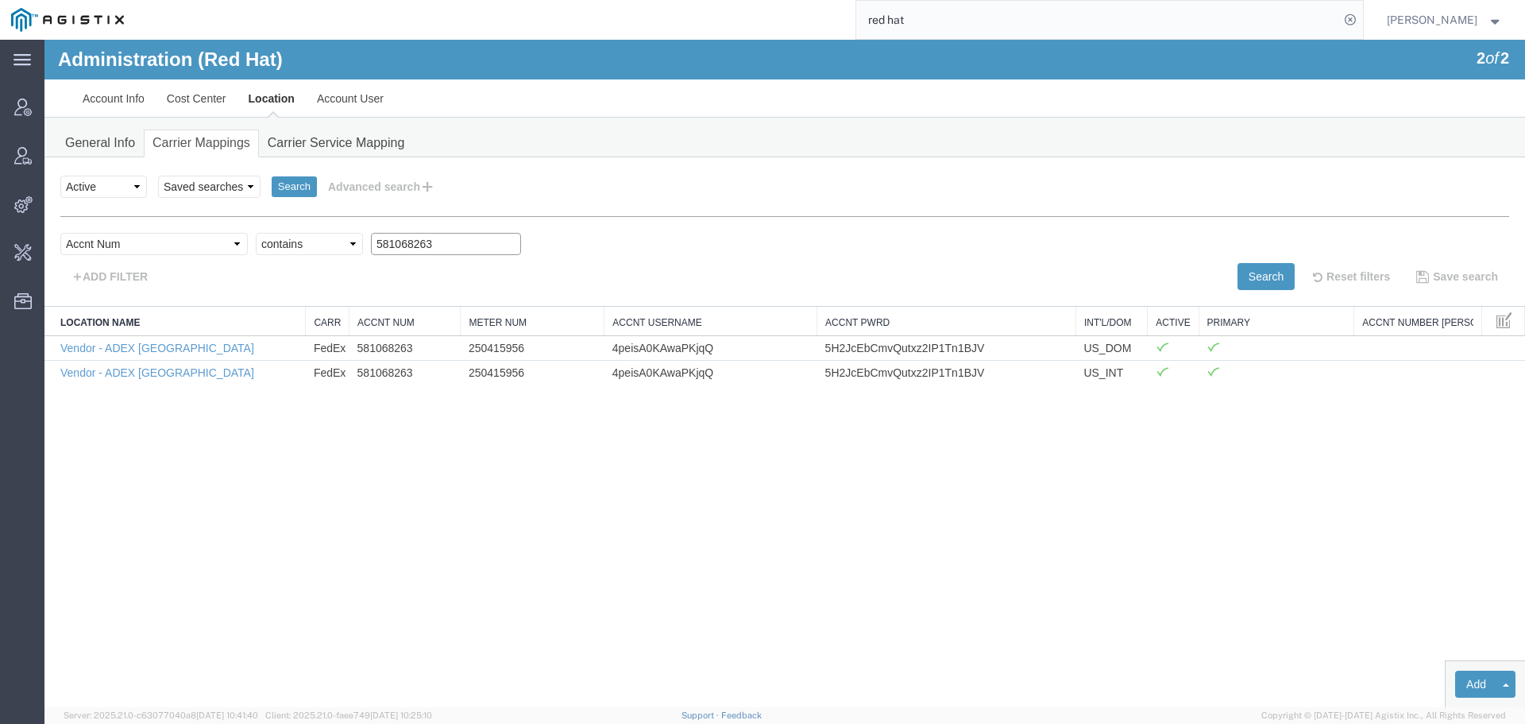
click at [394, 250] on input "581068263" at bounding box center [446, 244] width 150 height 22
click at [392, 250] on input "581068263" at bounding box center [446, 244] width 150 height 22
paste input "695812434"
type input "695812434"
click at [1258, 269] on button "Search" at bounding box center [1266, 276] width 57 height 27
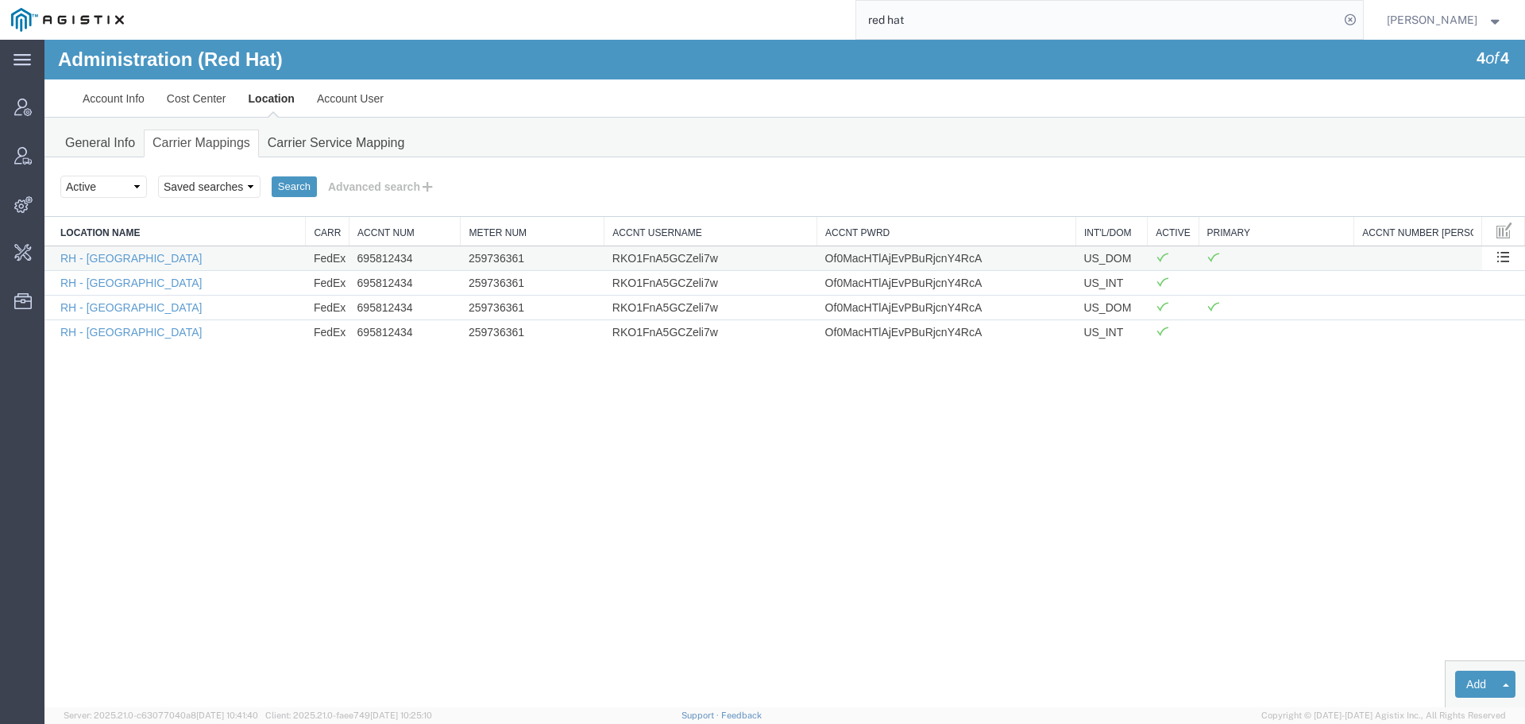
click at [489, 264] on td "259736361" at bounding box center [533, 257] width 144 height 25
click at [627, 269] on td "RKO1FnA5GCZeli7w" at bounding box center [711, 257] width 213 height 25
click at [627, 259] on td "RKO1FnA5GCZeli7w" at bounding box center [711, 257] width 213 height 25
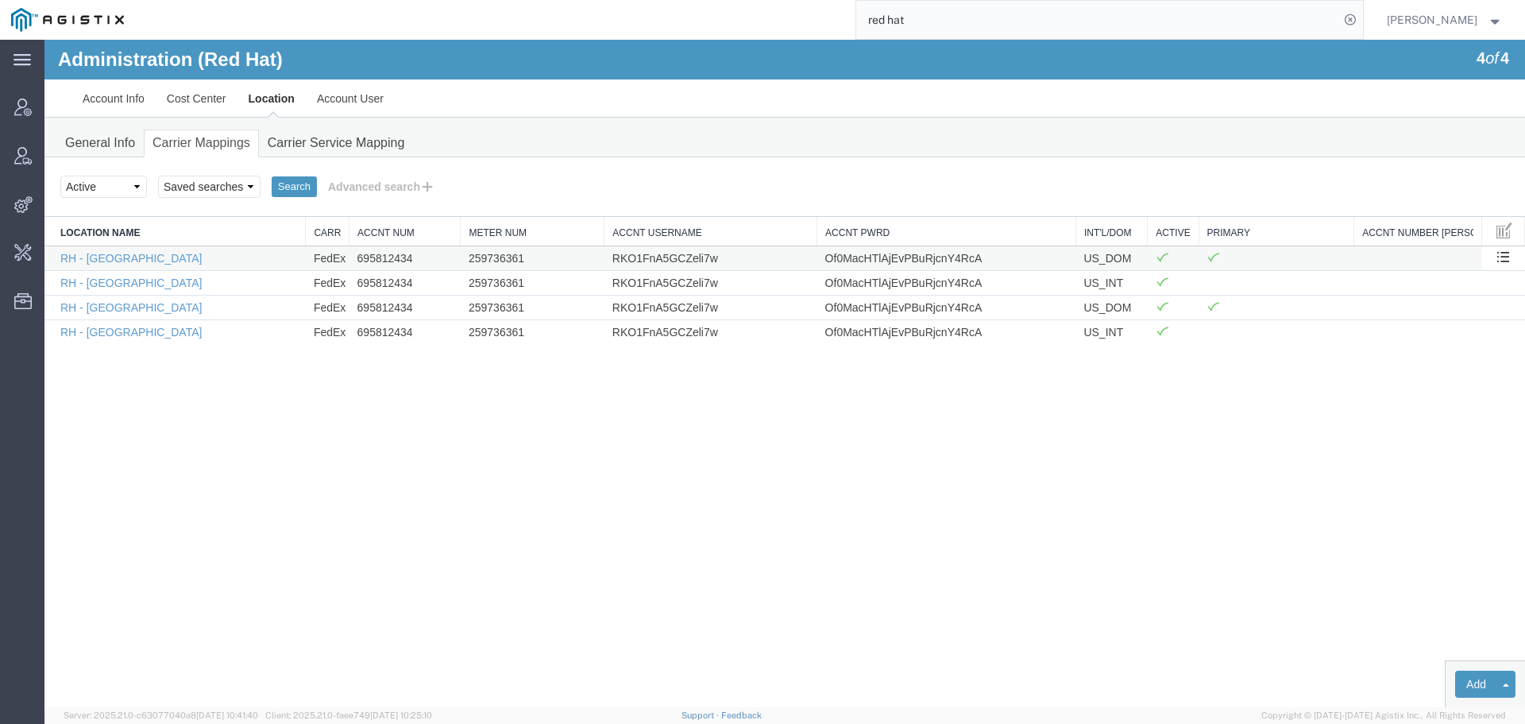
click at [914, 250] on td "Of0MacHTlAjEvPBuRjcnY4RcA" at bounding box center [947, 257] width 259 height 25
click at [389, 176] on button "Advanced search" at bounding box center [382, 186] width 130 height 27
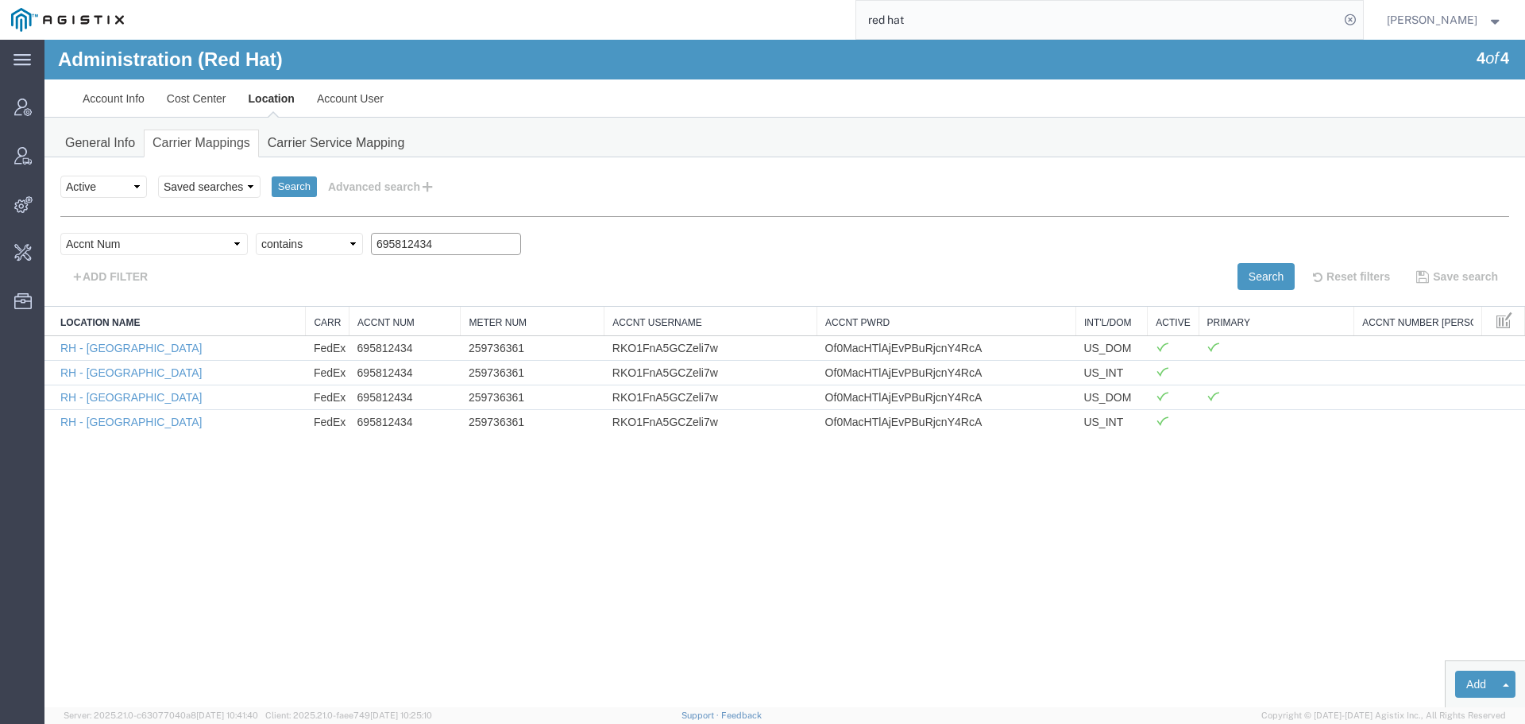
drag, startPoint x: 442, startPoint y: 249, endPoint x: 226, endPoint y: 266, distance: 216.7
click at [130, 249] on div "Select field Accnt Num Accnt Number Alias Accnt Username Carrier Name Int'l/Dom…" at bounding box center [784, 248] width 1449 height 30
paste input "text"
drag, startPoint x: 334, startPoint y: 234, endPoint x: 346, endPoint y: 245, distance: 16.3
click at [371, 234] on input "text" at bounding box center [446, 244] width 150 height 22
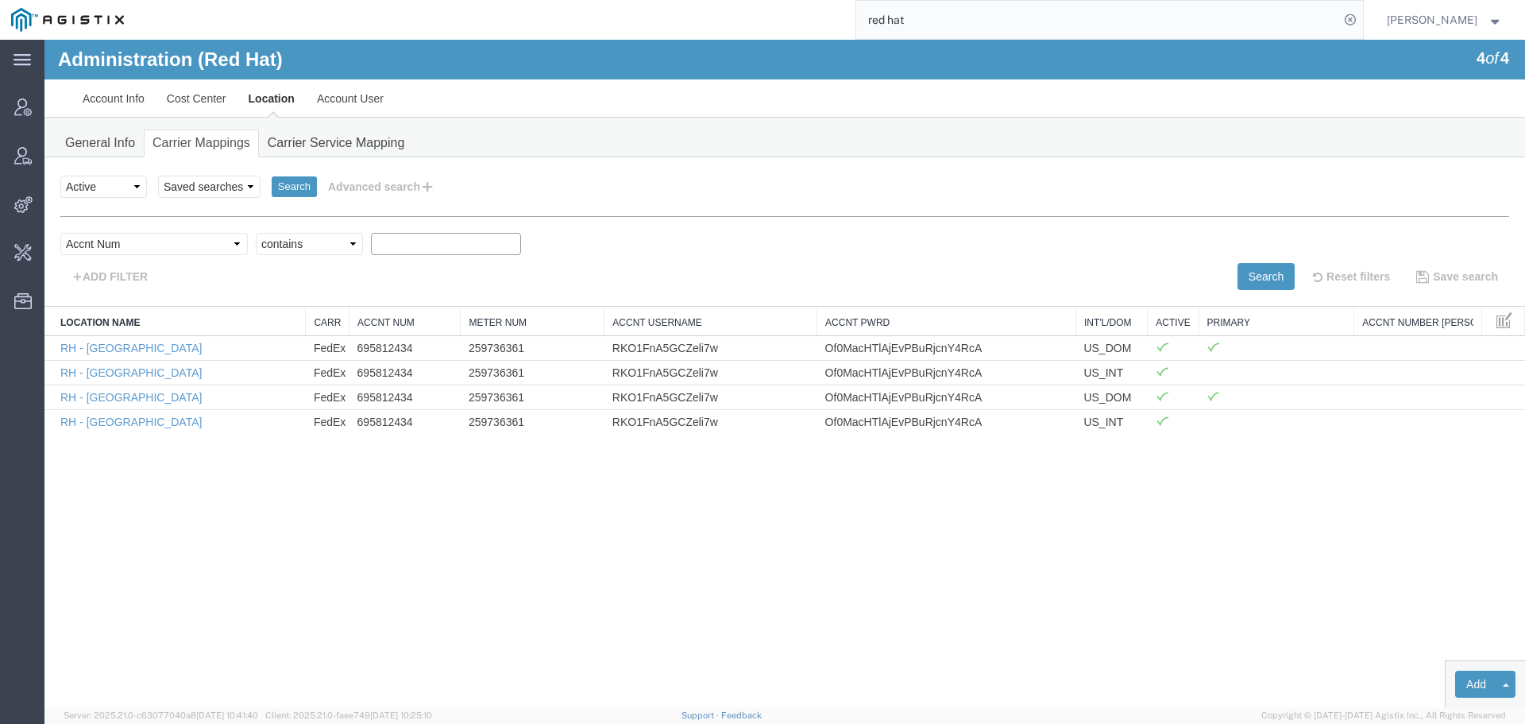
paste input "733306378"
click at [1257, 273] on button "Search" at bounding box center [1266, 276] width 57 height 27
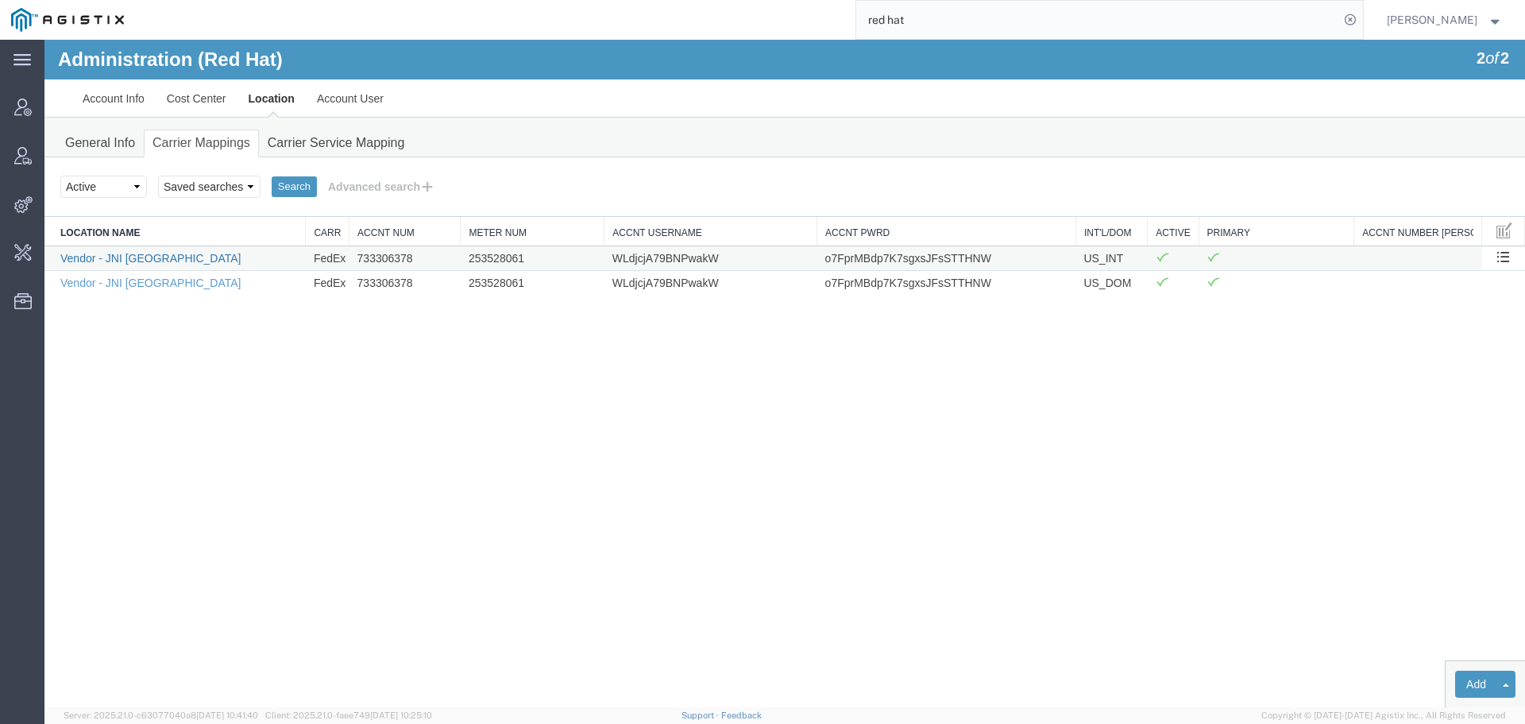
click at [148, 257] on link "Vendor - JNI [GEOGRAPHIC_DATA]" at bounding box center [150, 258] width 180 height 13
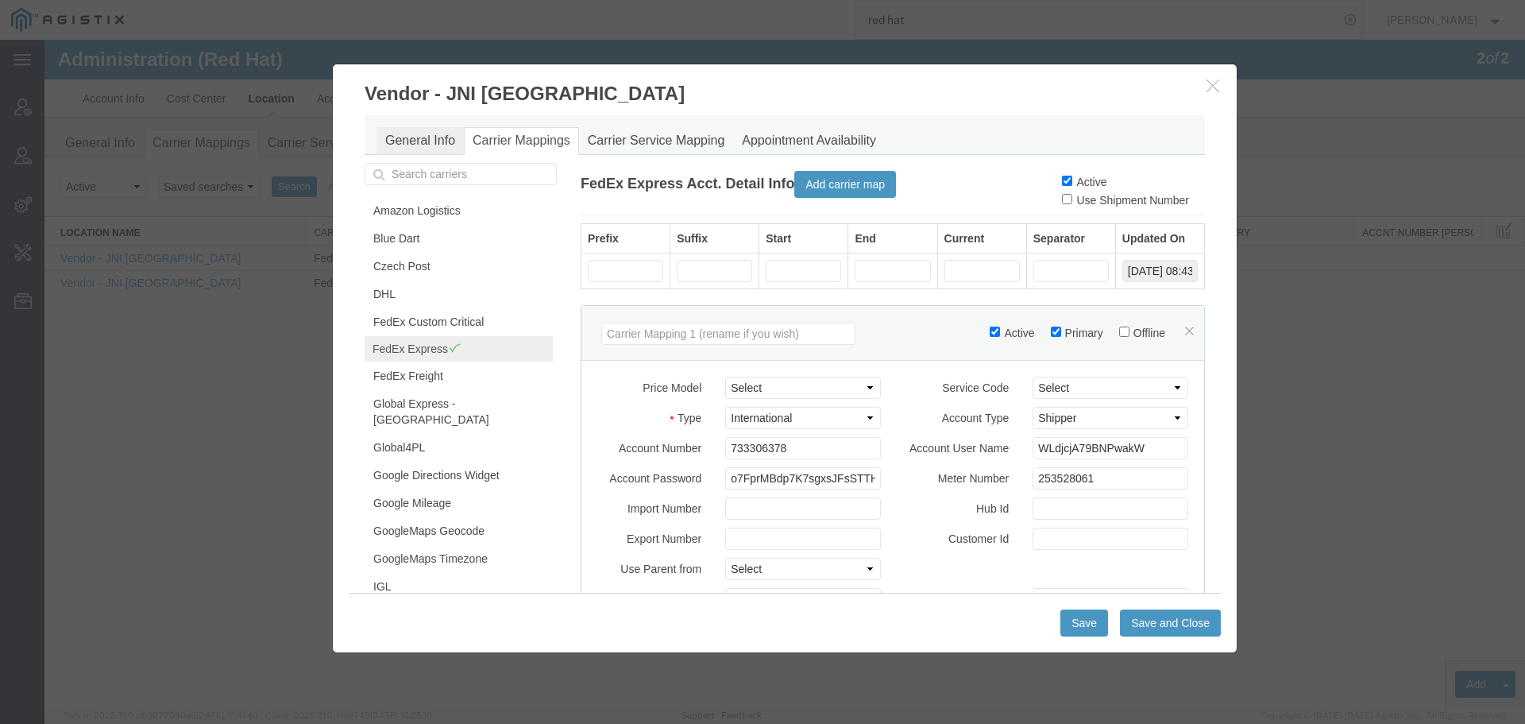
click at [404, 140] on link "General Info" at bounding box center [420, 141] width 87 height 28
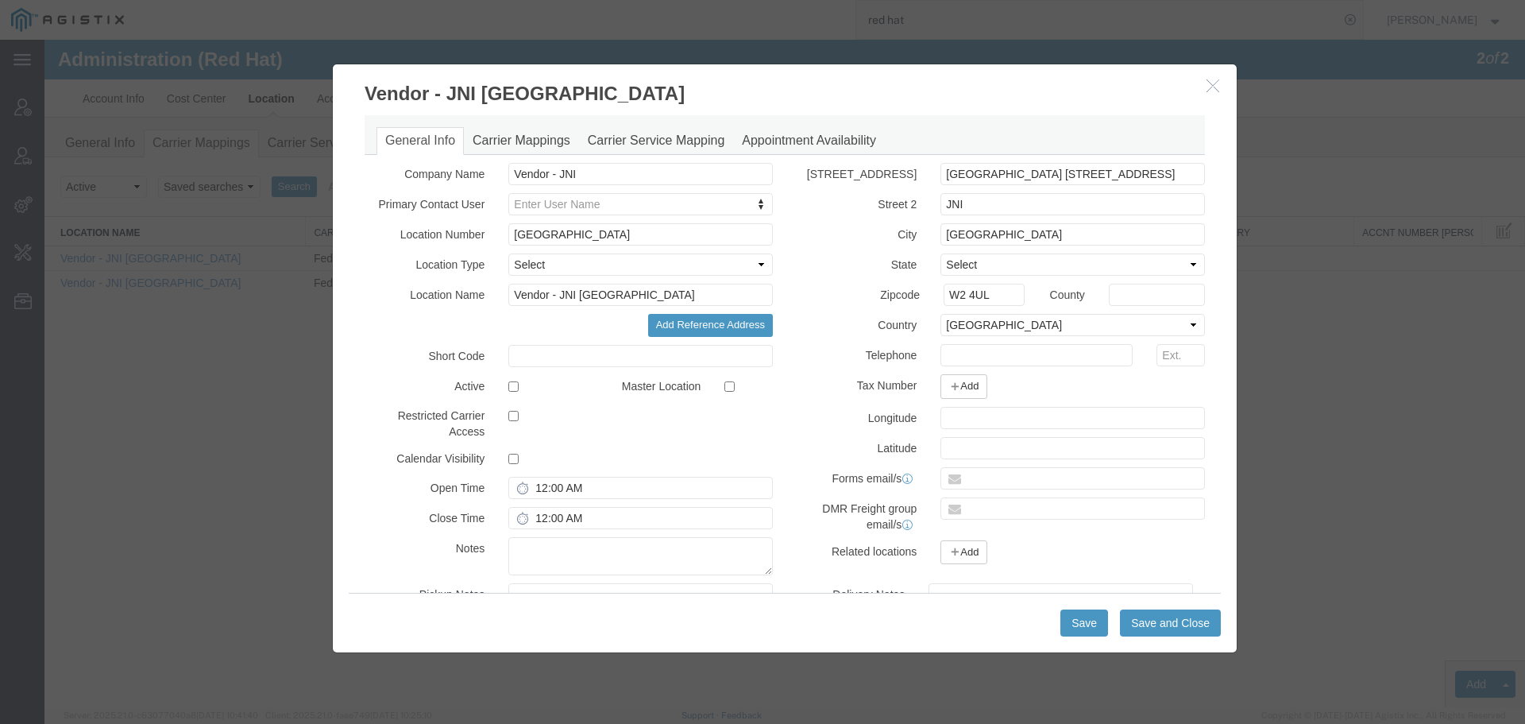
click at [1201, 82] on h3 "Vendor - JNI [GEOGRAPHIC_DATA]" at bounding box center [785, 85] width 904 height 43
click at [1216, 86] on icon "button" at bounding box center [1213, 86] width 13 height 14
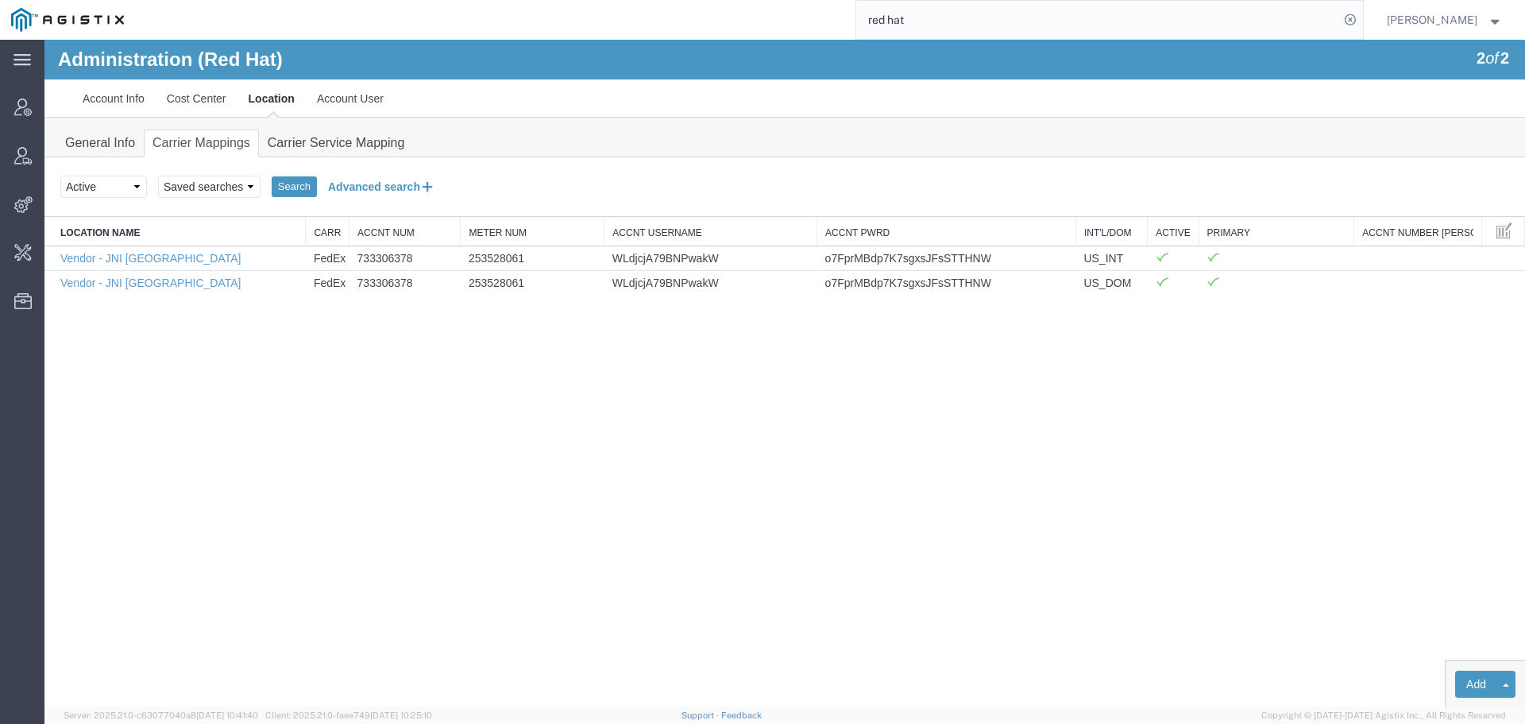
click at [369, 189] on button "Advanced search" at bounding box center [382, 186] width 130 height 27
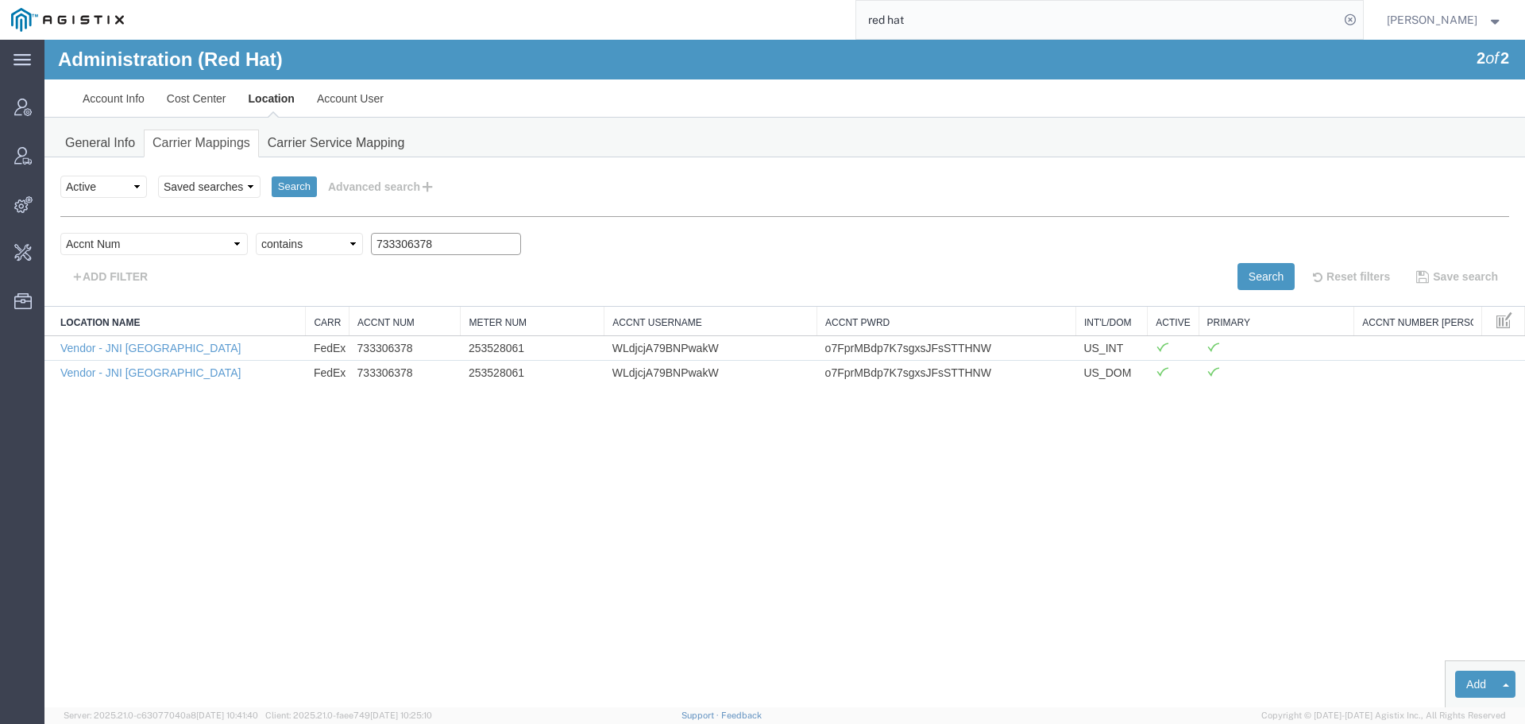
drag, startPoint x: 347, startPoint y: 241, endPoint x: 203, endPoint y: 232, distance: 144.9
click at [222, 227] on div "locationName Location Name ../../common/searchCriteriaString.xml vendorName Car…" at bounding box center [784, 253] width 1449 height 74
paste input "9131434"
click at [1257, 276] on button "Search" at bounding box center [1266, 276] width 57 height 27
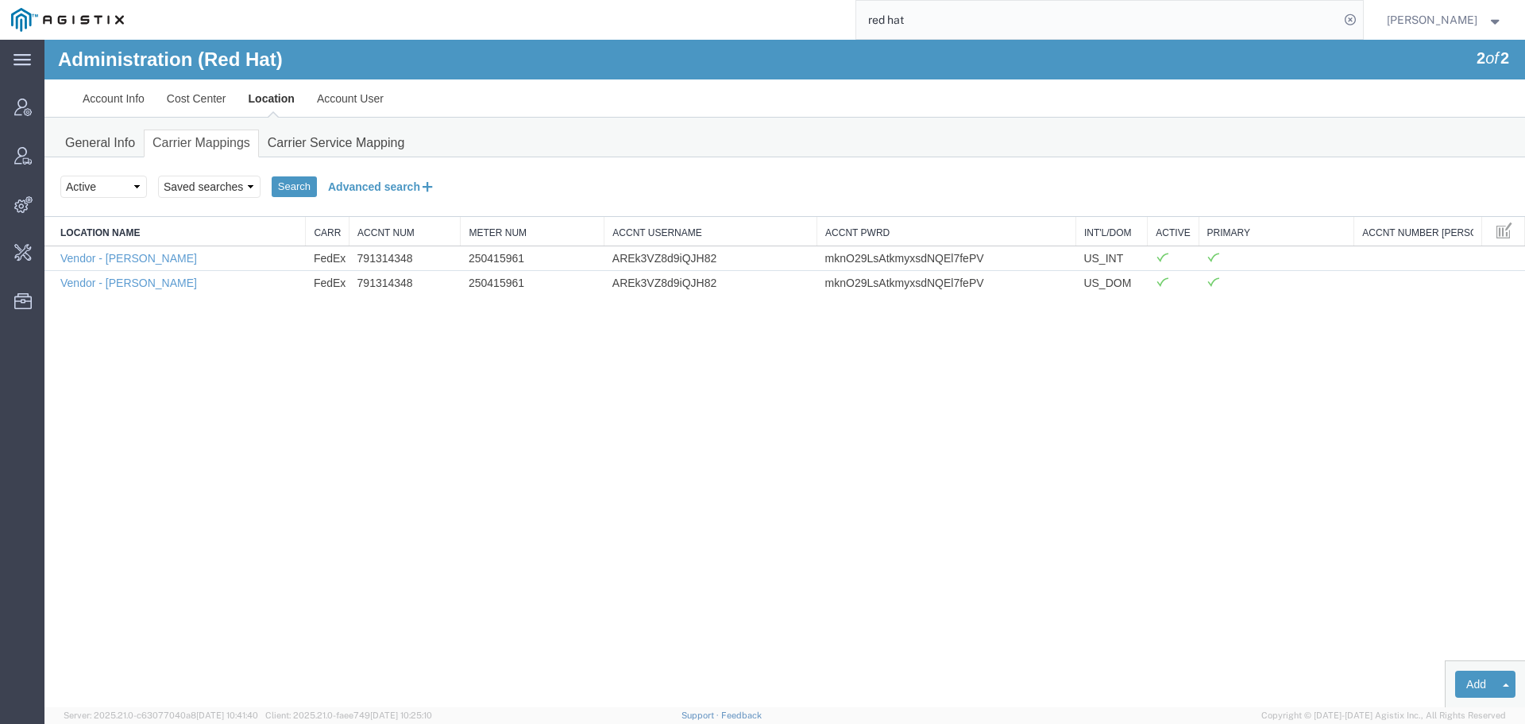
click at [389, 187] on button "Advanced search" at bounding box center [382, 186] width 130 height 27
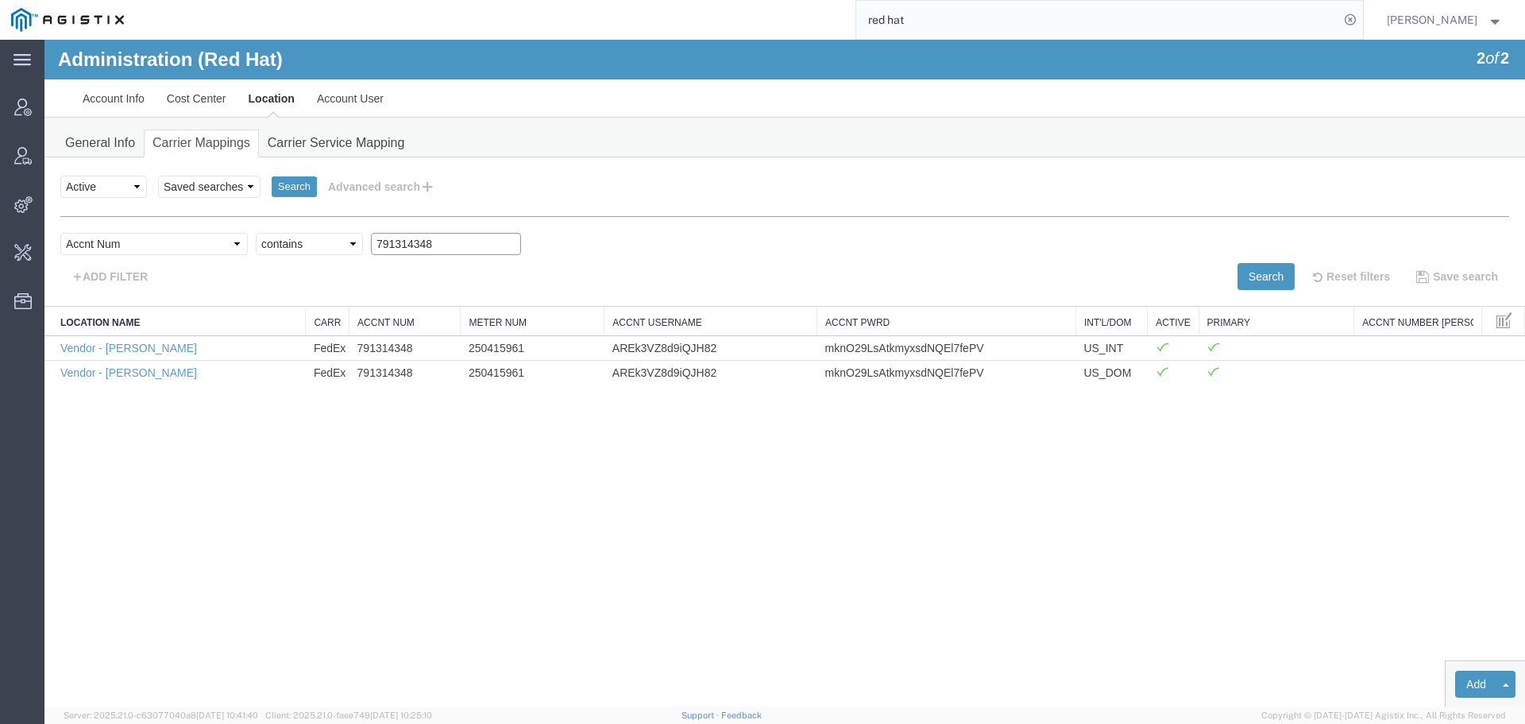
drag, startPoint x: 408, startPoint y: 248, endPoint x: 266, endPoint y: 235, distance: 142.8
click at [267, 235] on div "Select field Accnt Num Accnt Number Alias Accnt Username Carrier Name Int'l/Dom…" at bounding box center [784, 248] width 1449 height 30
click at [1247, 273] on button "Search" at bounding box center [1266, 276] width 57 height 27
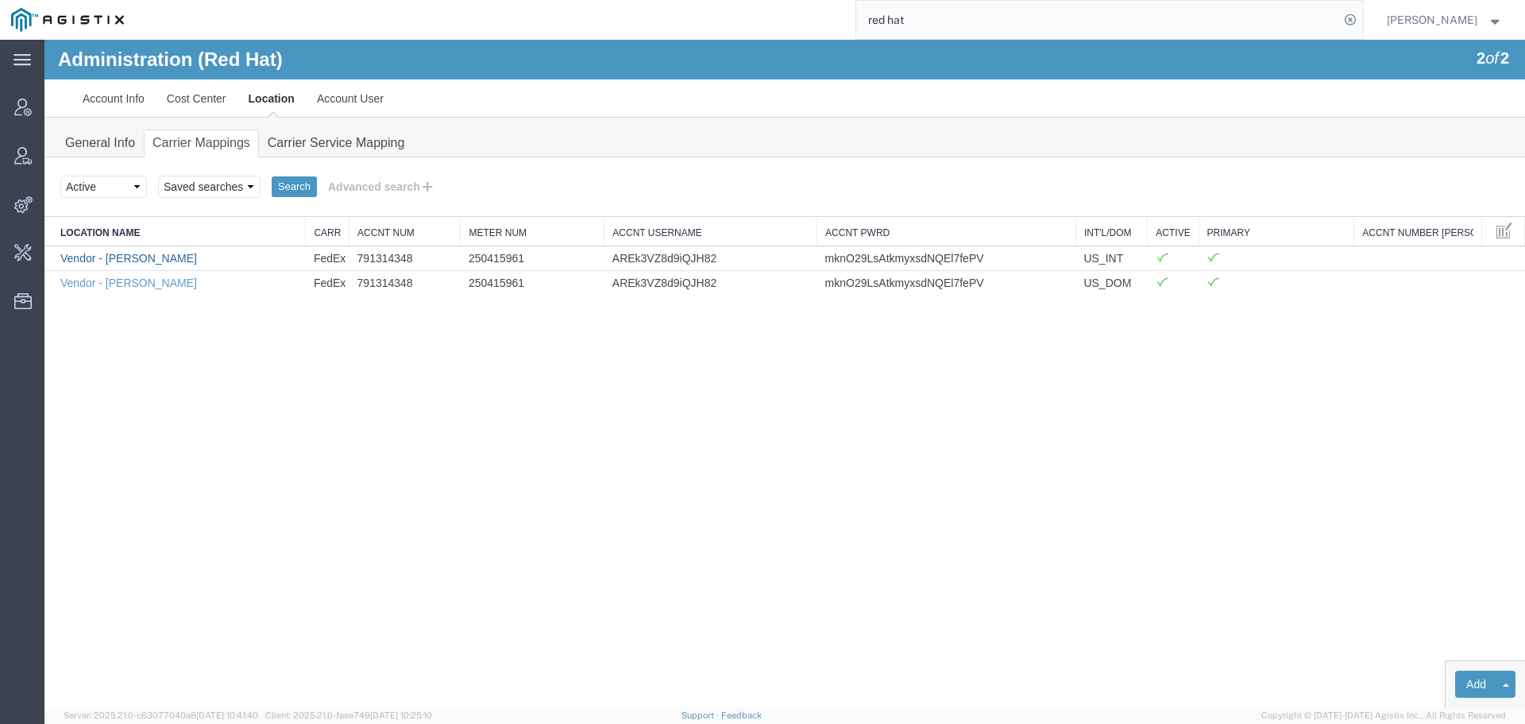
click at [115, 262] on link "Vendor - [PERSON_NAME]" at bounding box center [128, 258] width 137 height 13
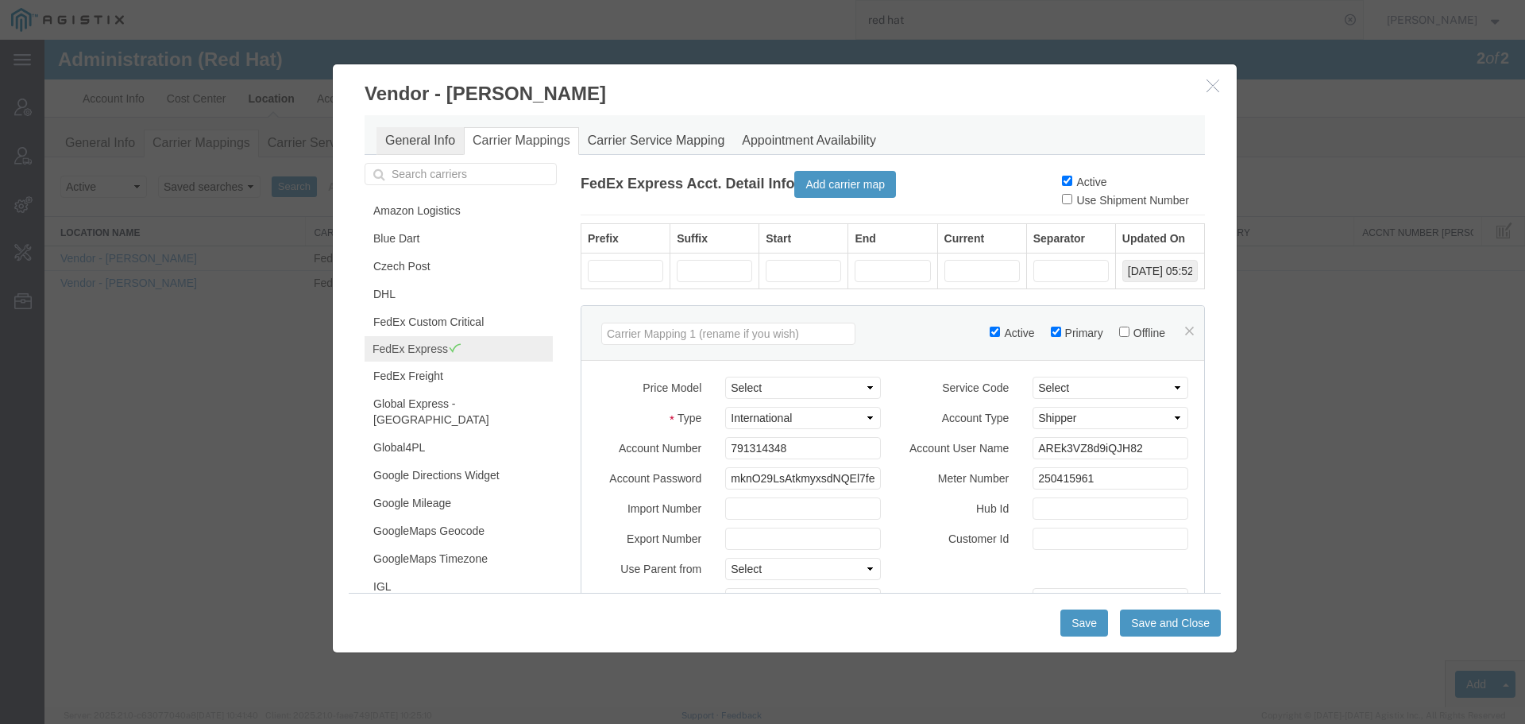
click at [412, 137] on link "General Info" at bounding box center [420, 141] width 87 height 28
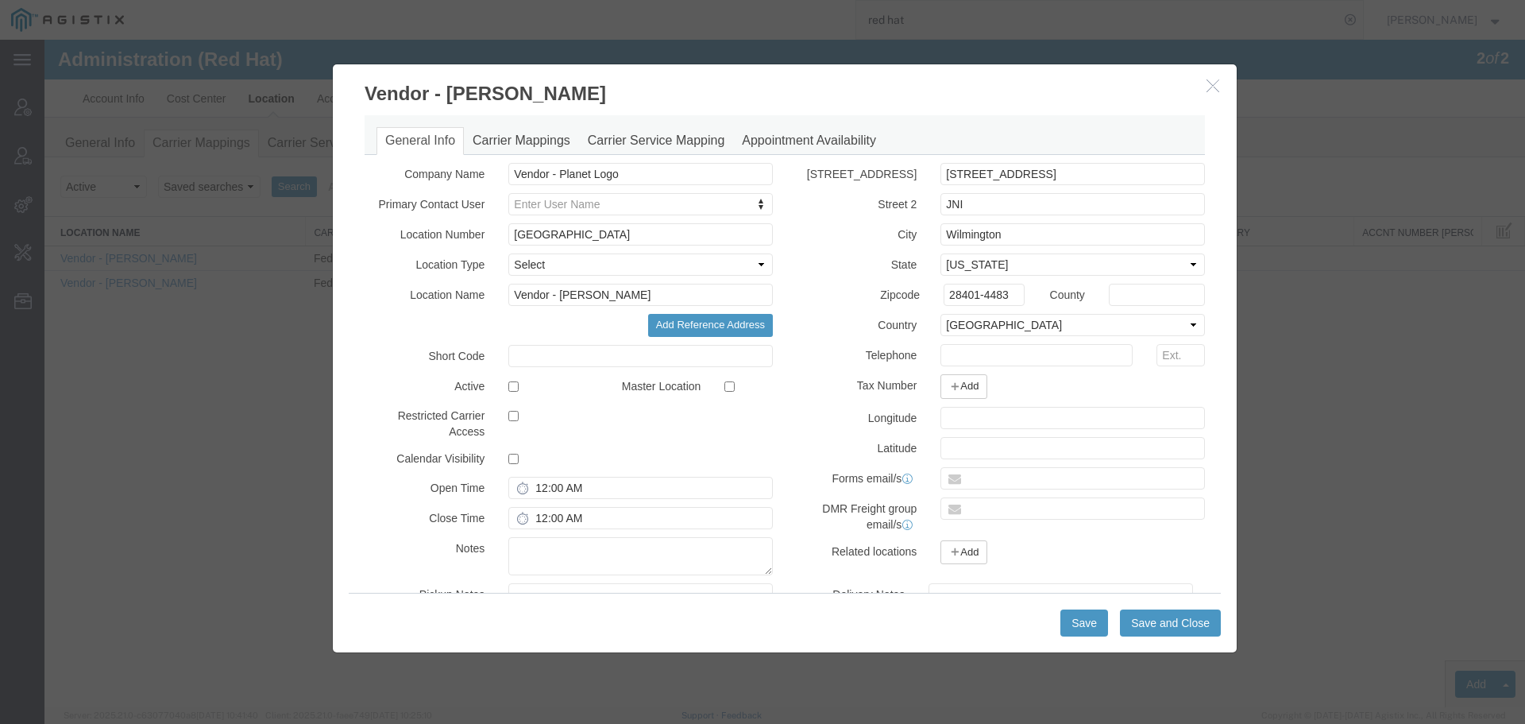
click at [1216, 82] on icon "button" at bounding box center [1213, 86] width 13 height 14
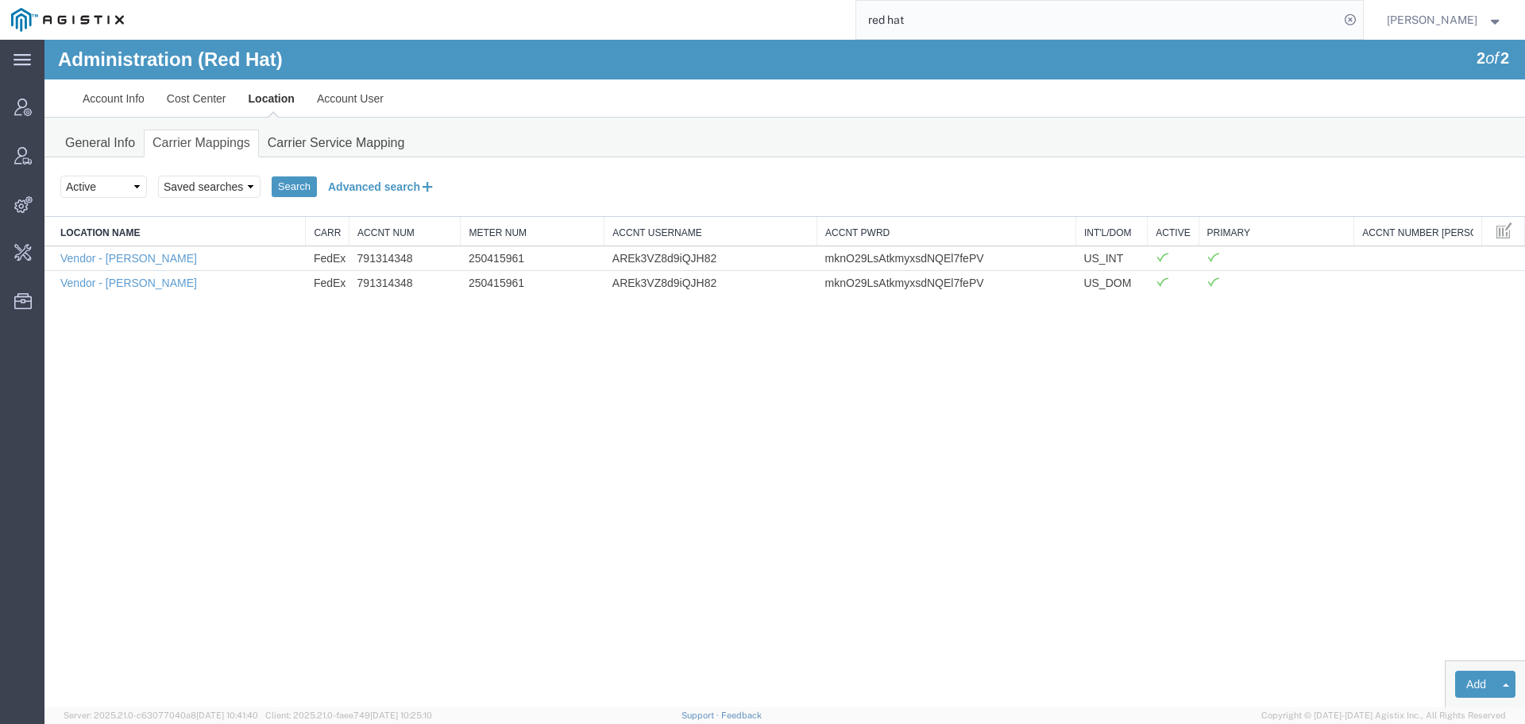
click at [400, 172] on div "Search Select status Active All Inactive Saved searches Search Advanced search …" at bounding box center [784, 187] width 1481 height 60
click at [393, 184] on button "Advanced search" at bounding box center [382, 186] width 130 height 27
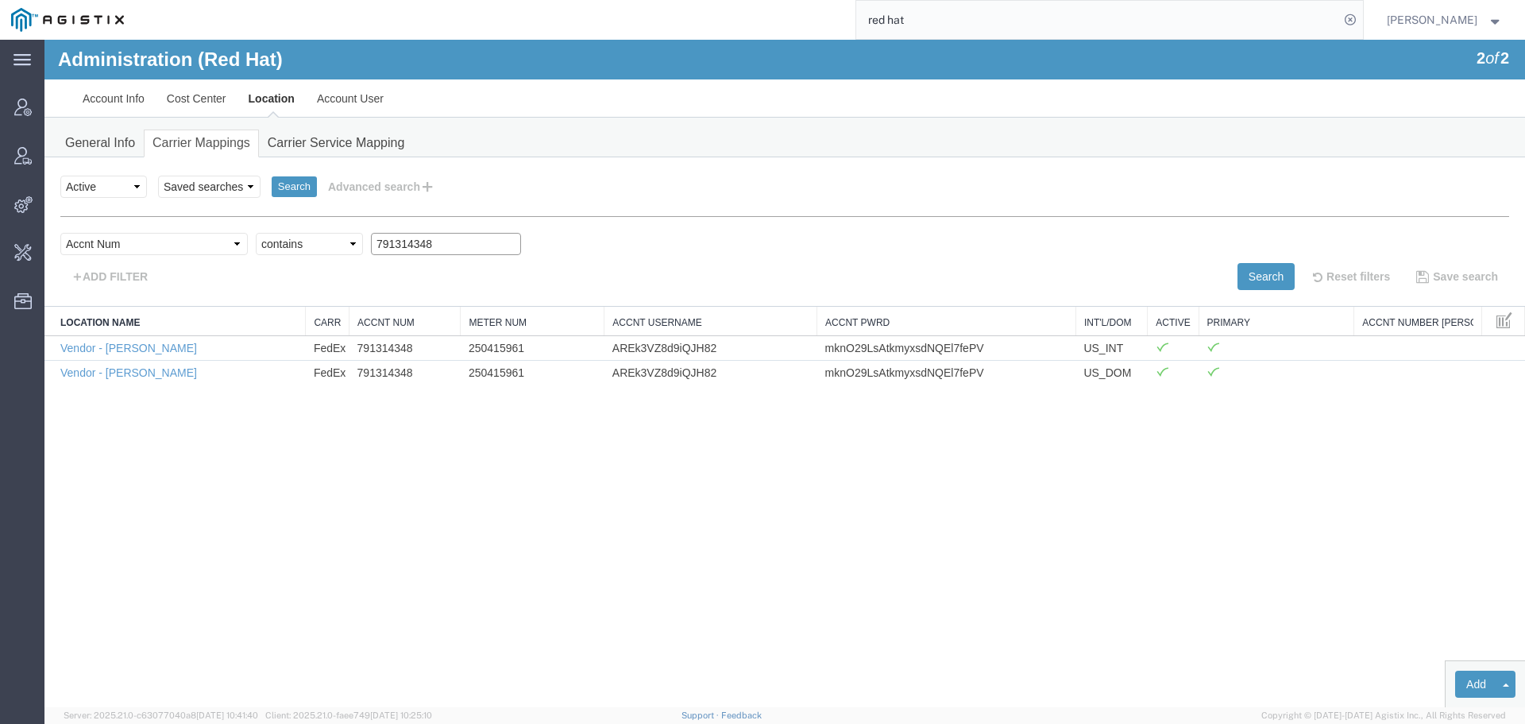
drag, startPoint x: 408, startPoint y: 249, endPoint x: 257, endPoint y: 249, distance: 151.7
click at [271, 249] on div "Select field Accnt Num Accnt Number Alias Accnt Username Carrier Name Int'l/Dom…" at bounding box center [784, 248] width 1449 height 30
paste input "8569902"
drag, startPoint x: 1256, startPoint y: 282, endPoint x: 1227, endPoint y: 273, distance: 30.7
click at [1256, 282] on button "Search" at bounding box center [1266, 276] width 57 height 27
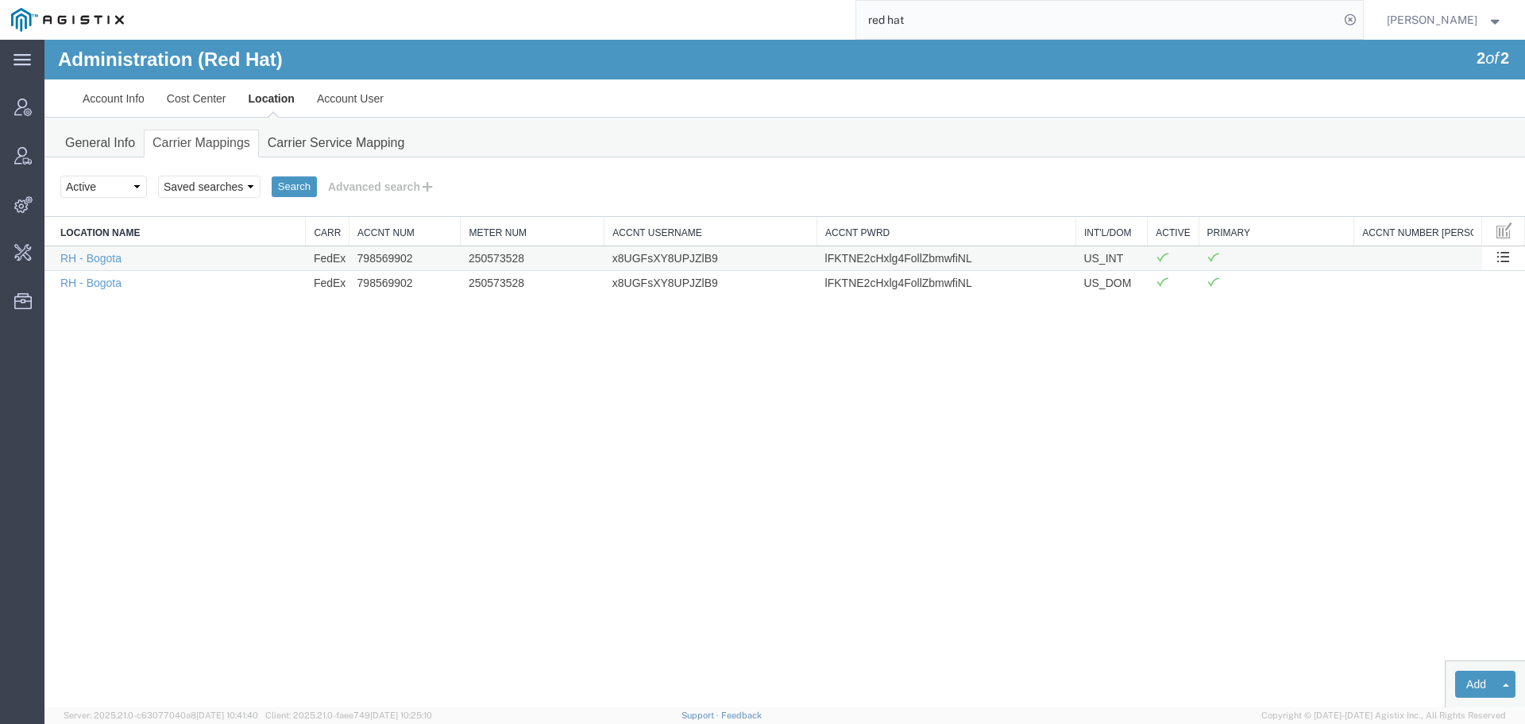
click at [511, 257] on td "250573528" at bounding box center [533, 257] width 144 height 25
click at [640, 255] on td "x8UGFsXY8UPJZlB9" at bounding box center [711, 257] width 213 height 25
click at [640, 258] on td "x8UGFsXY8UPJZlB9" at bounding box center [711, 257] width 213 height 25
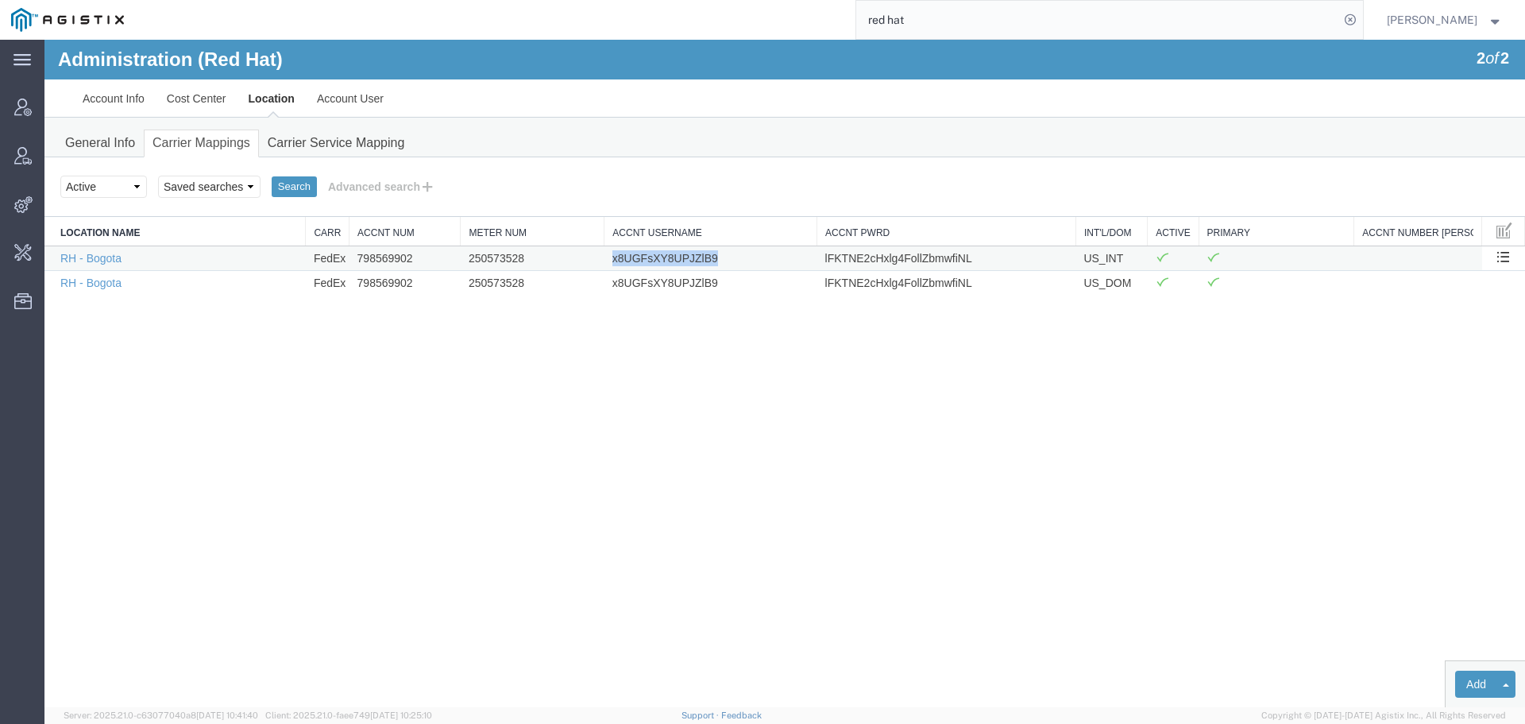
click at [640, 258] on td "x8UGFsXY8UPJZlB9" at bounding box center [711, 257] width 213 height 25
click at [875, 257] on td "lFKTNE2cHxlg4FollZbmwfiNL" at bounding box center [947, 257] width 259 height 25
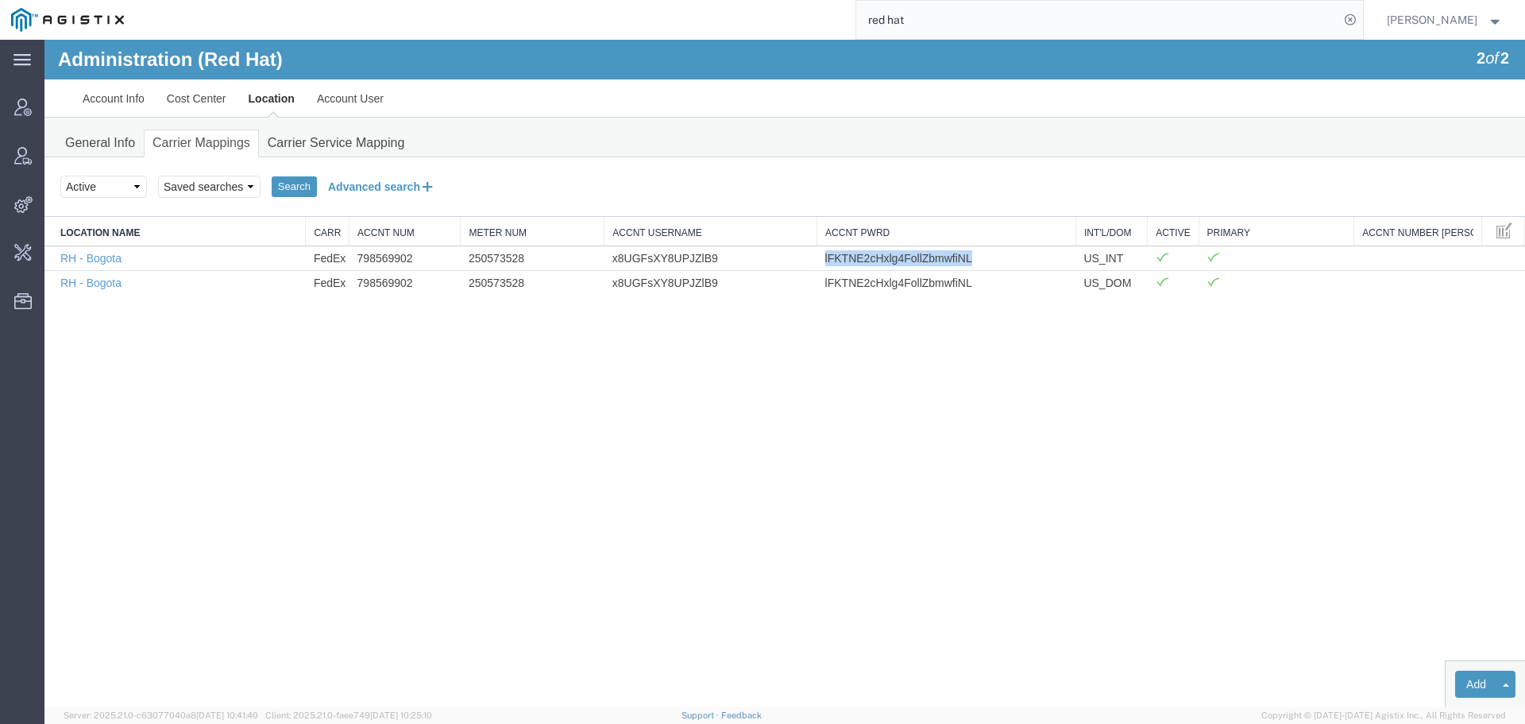
click at [366, 184] on button "Advanced search" at bounding box center [382, 186] width 130 height 27
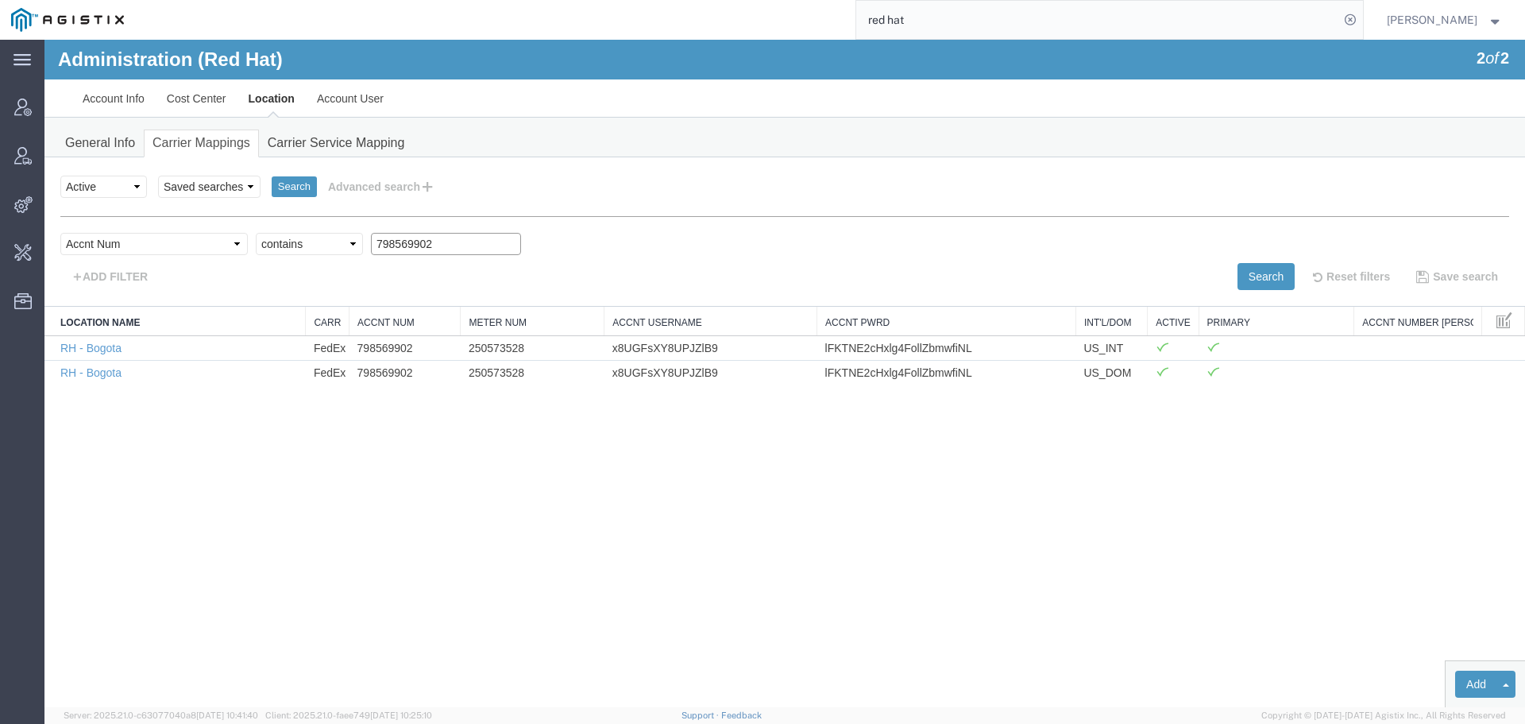
drag, startPoint x: 385, startPoint y: 245, endPoint x: 234, endPoint y: 245, distance: 151.0
click at [244, 245] on div "Select field Accnt Num Accnt Number Alias Accnt Username Carrier Name Int'l/Dom…" at bounding box center [784, 248] width 1449 height 30
paste input "202321515"
click at [1251, 273] on button "Search" at bounding box center [1266, 276] width 57 height 27
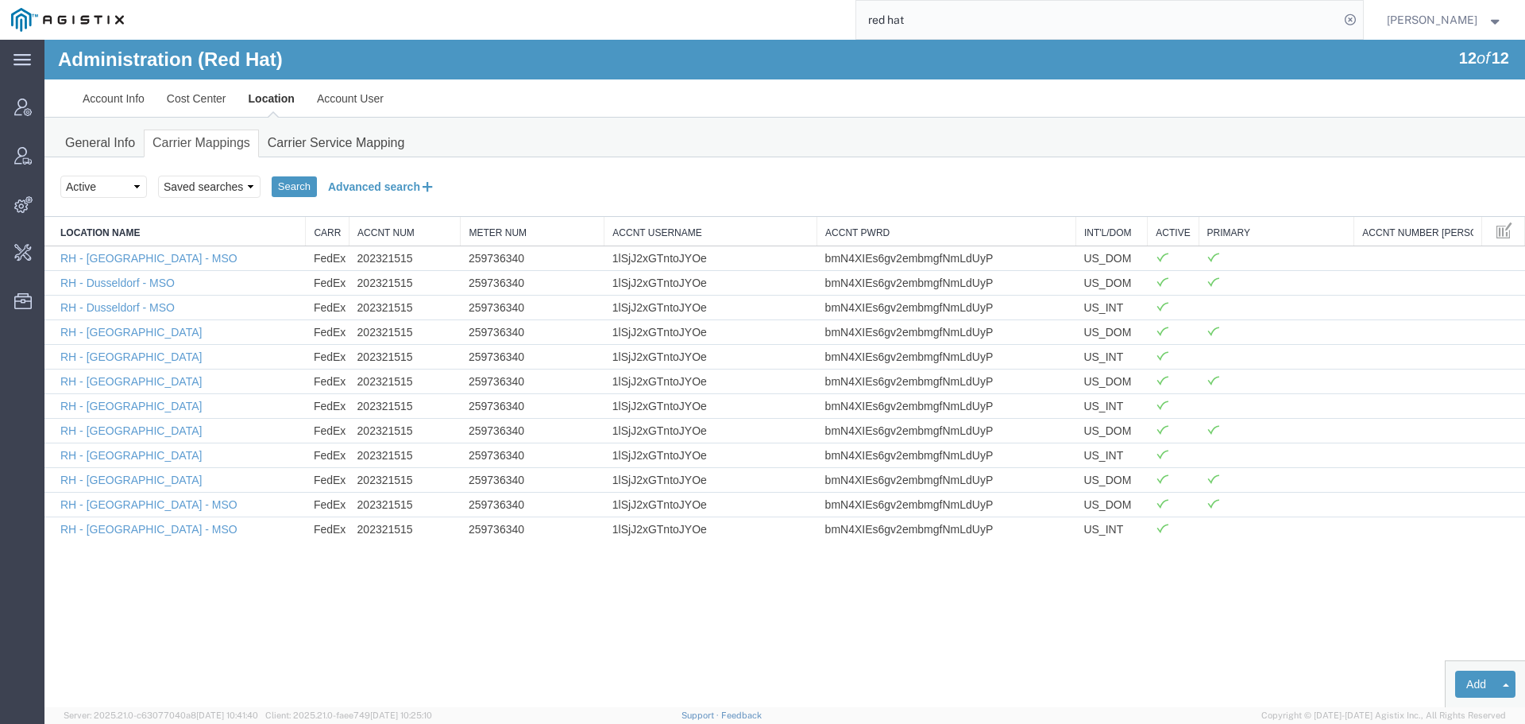
click at [392, 189] on button "Advanced search" at bounding box center [382, 186] width 130 height 27
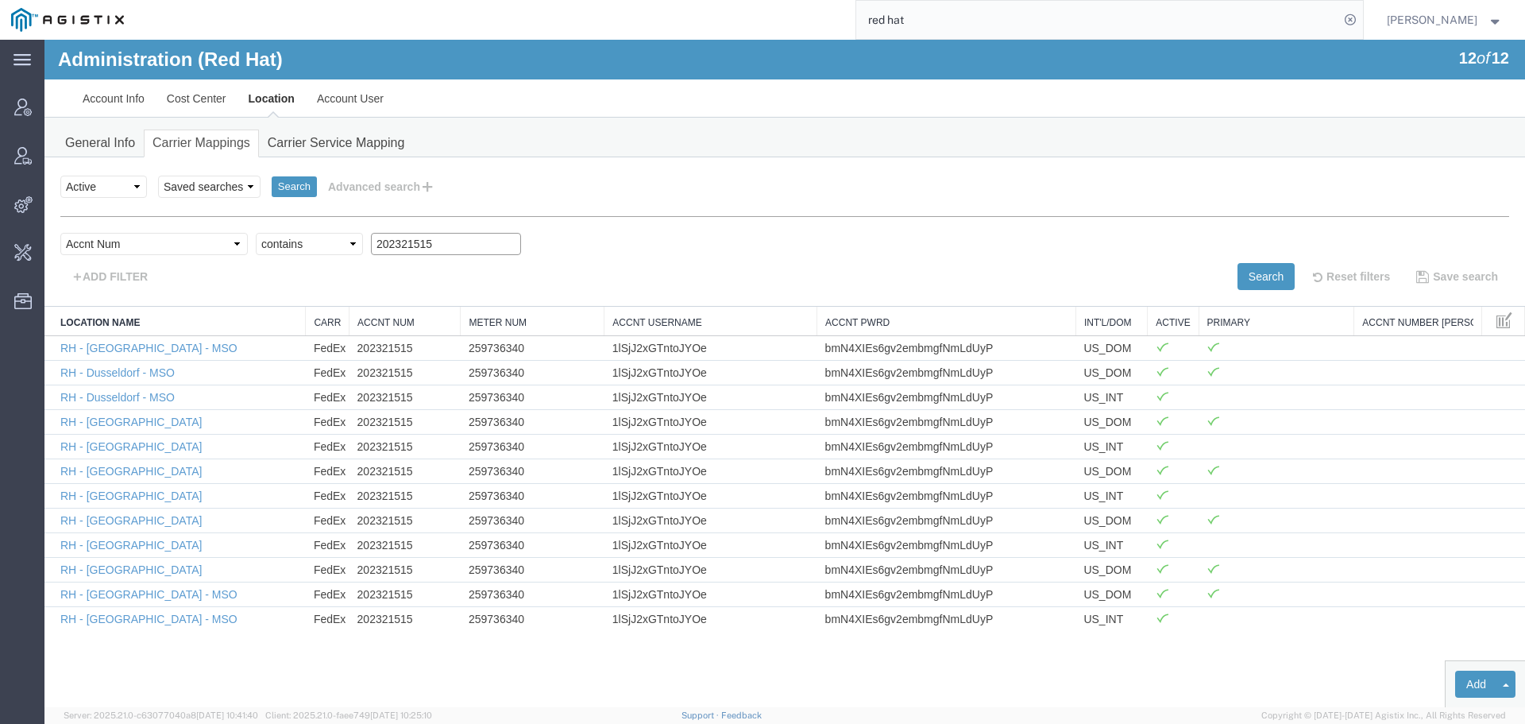
drag, startPoint x: 396, startPoint y: 243, endPoint x: 226, endPoint y: 246, distance: 169.3
click at [249, 246] on div "Select field Accnt Num Accnt Number Alias Accnt Username Carrier Name Int'l/Dom…" at bounding box center [784, 248] width 1449 height 30
paste input "485537929"
click at [1251, 279] on button "Search" at bounding box center [1266, 276] width 57 height 27
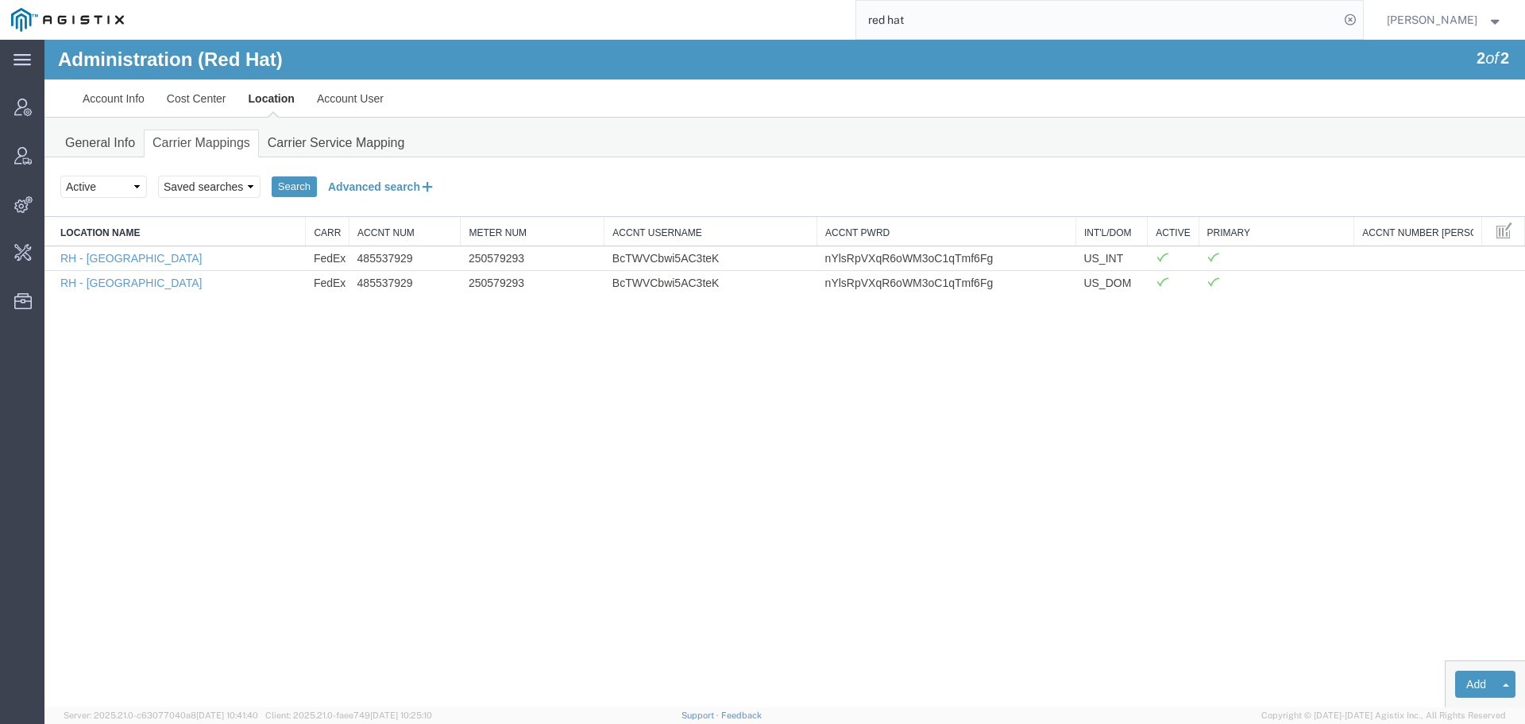
click at [393, 180] on button "Advanced search" at bounding box center [382, 186] width 130 height 27
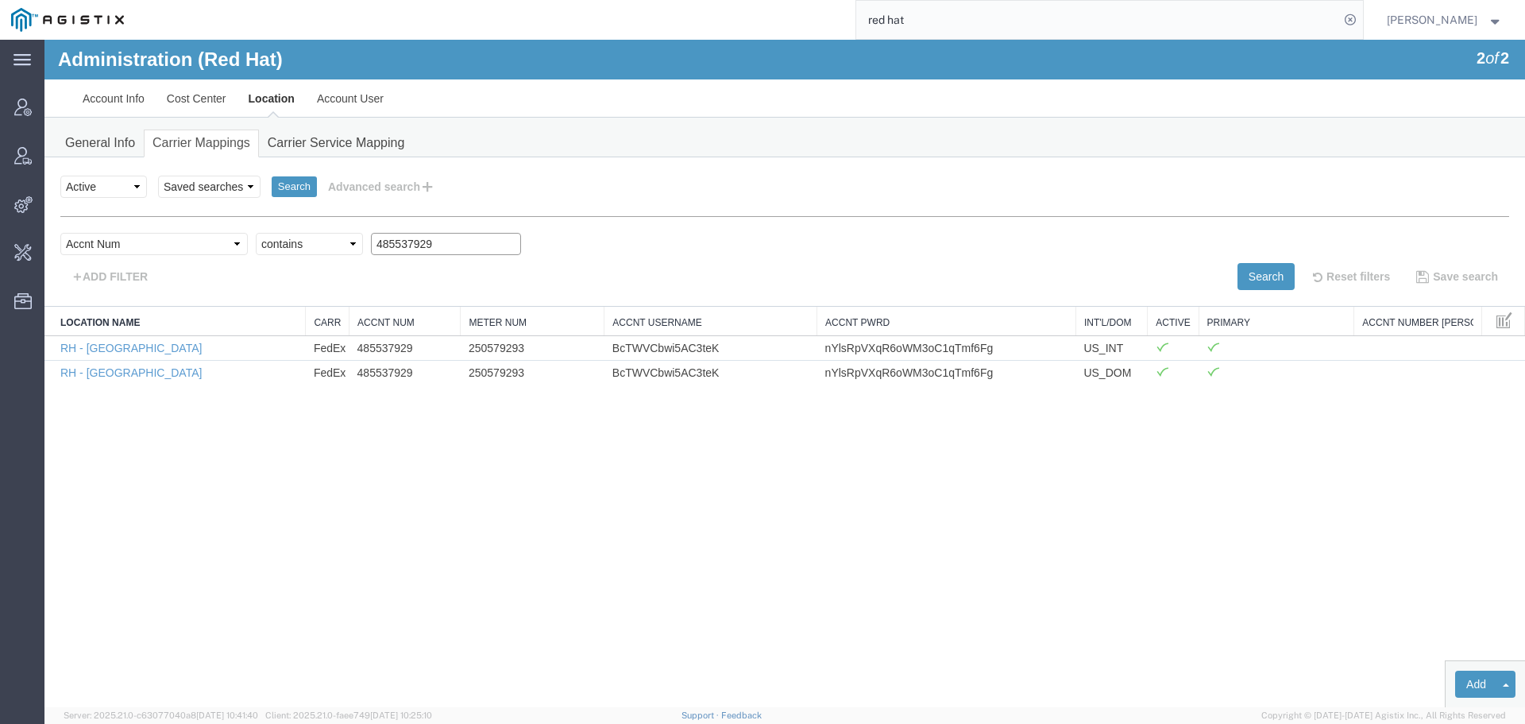
drag, startPoint x: 392, startPoint y: 239, endPoint x: 268, endPoint y: 234, distance: 124.1
click at [269, 234] on div "Select field Accnt Num Accnt Number Alias Accnt Username Carrier Name Int'l/Dom…" at bounding box center [784, 248] width 1449 height 30
paste input "824942544"
click at [1262, 277] on button "Search" at bounding box center [1266, 276] width 57 height 27
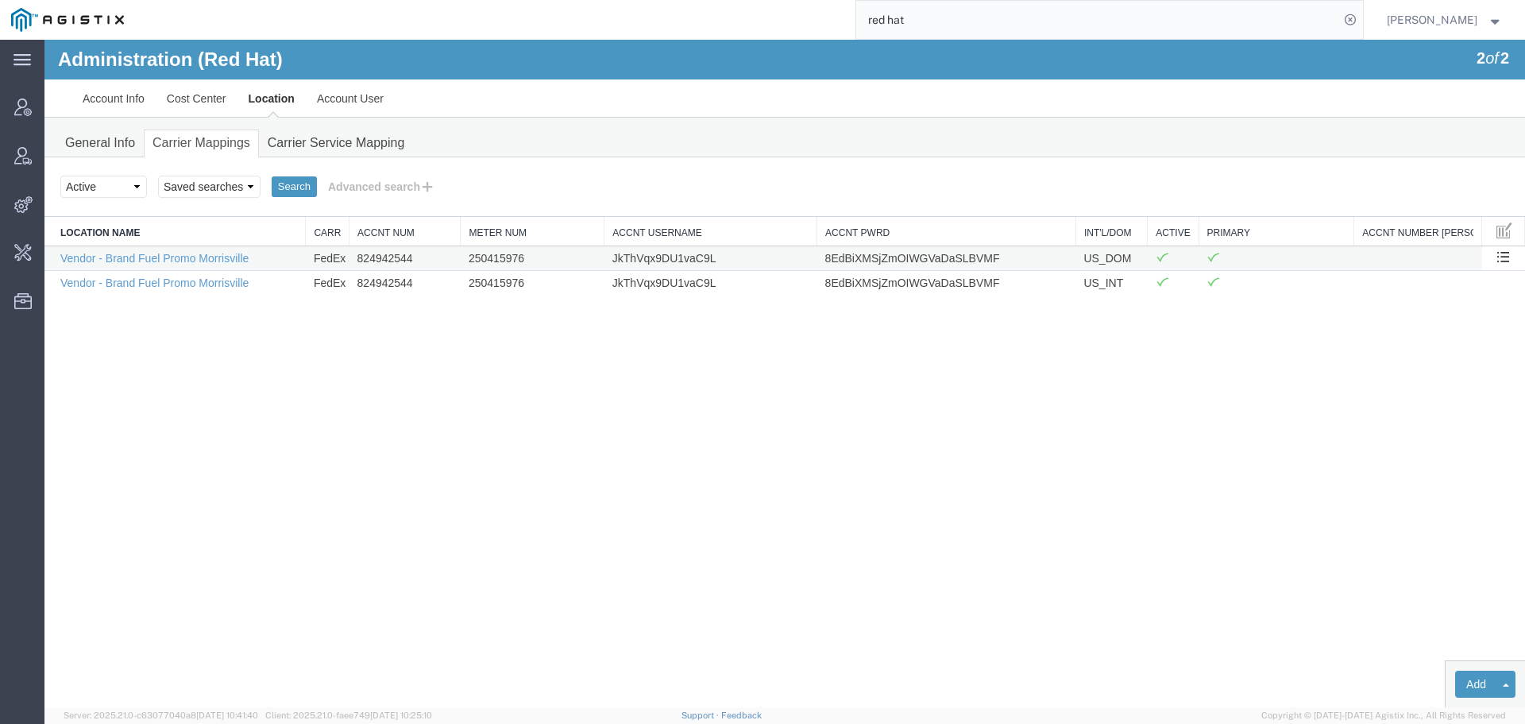
click at [496, 265] on td "250415976" at bounding box center [533, 257] width 144 height 25
click at [493, 259] on td "250415976" at bounding box center [533, 257] width 144 height 25
click at [647, 251] on td "JkThVqx9DU1vaC9L" at bounding box center [711, 257] width 213 height 25
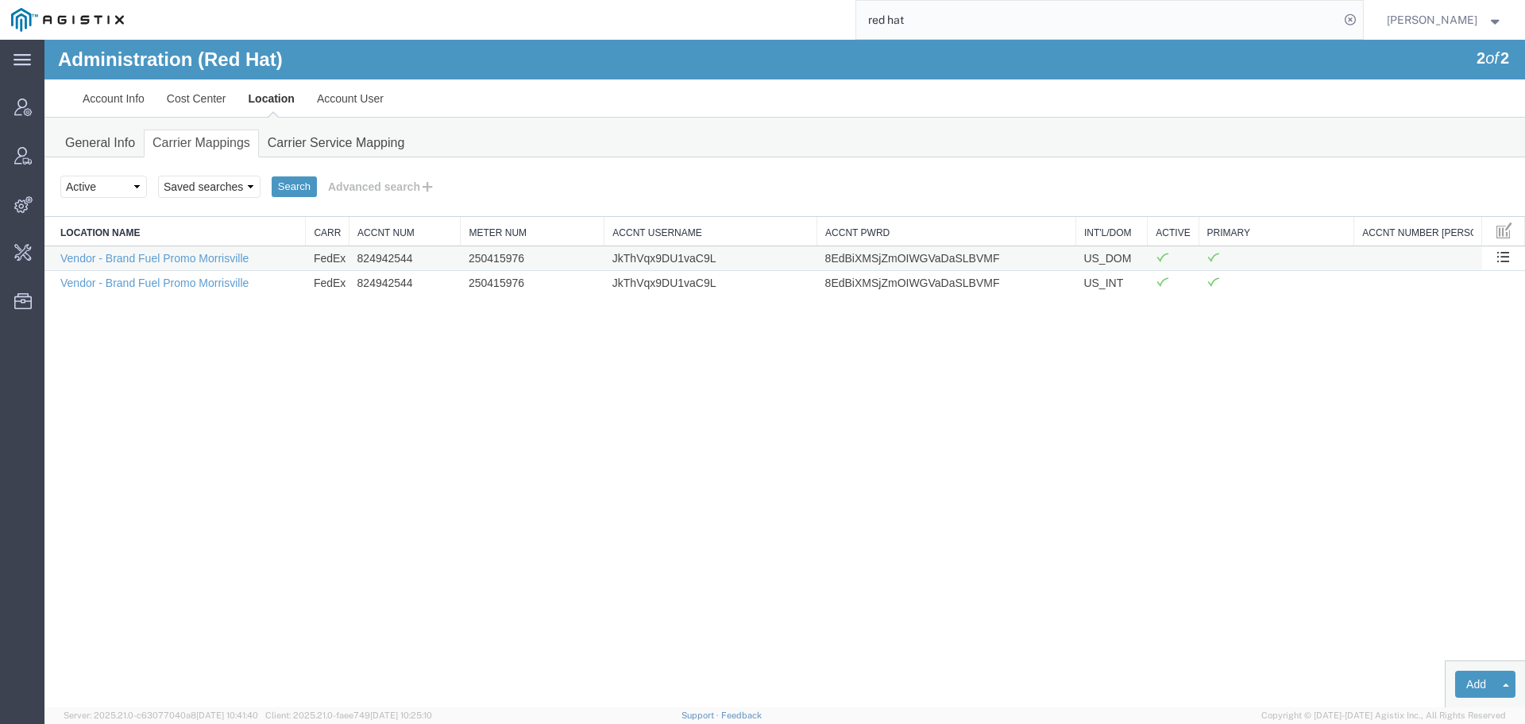
click at [876, 257] on td "8EdBiXMSjZmOIWGVaDaSLBVMF" at bounding box center [947, 257] width 259 height 25
click at [354, 187] on button "Advanced search" at bounding box center [382, 186] width 130 height 27
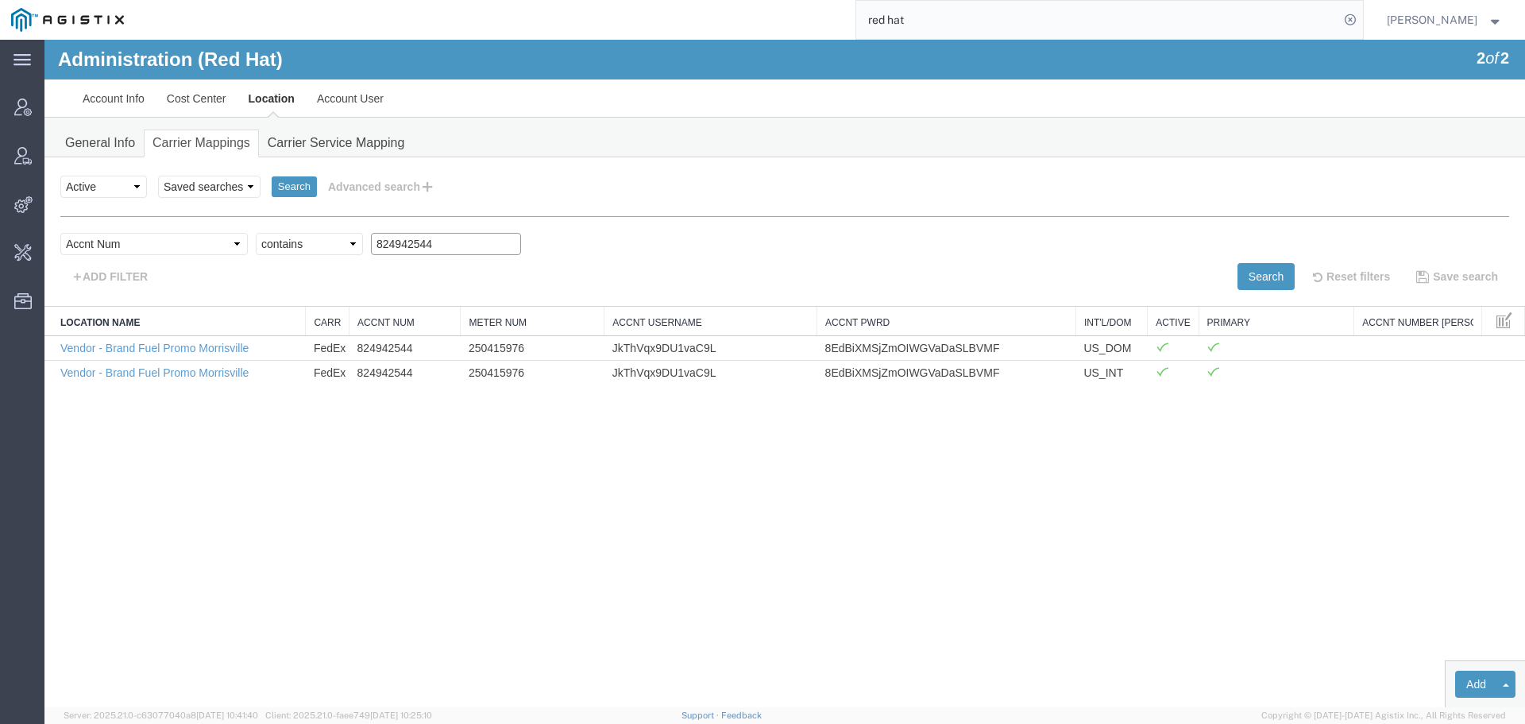
drag, startPoint x: 417, startPoint y: 238, endPoint x: 244, endPoint y: 240, distance: 173.2
click at [245, 238] on div "Select field Accnt Num Accnt Number Alias Accnt Username Carrier Name Int'l/Dom…" at bounding box center [784, 248] width 1449 height 30
paste input "36875486"
click at [1263, 283] on button "Search" at bounding box center [1266, 276] width 57 height 27
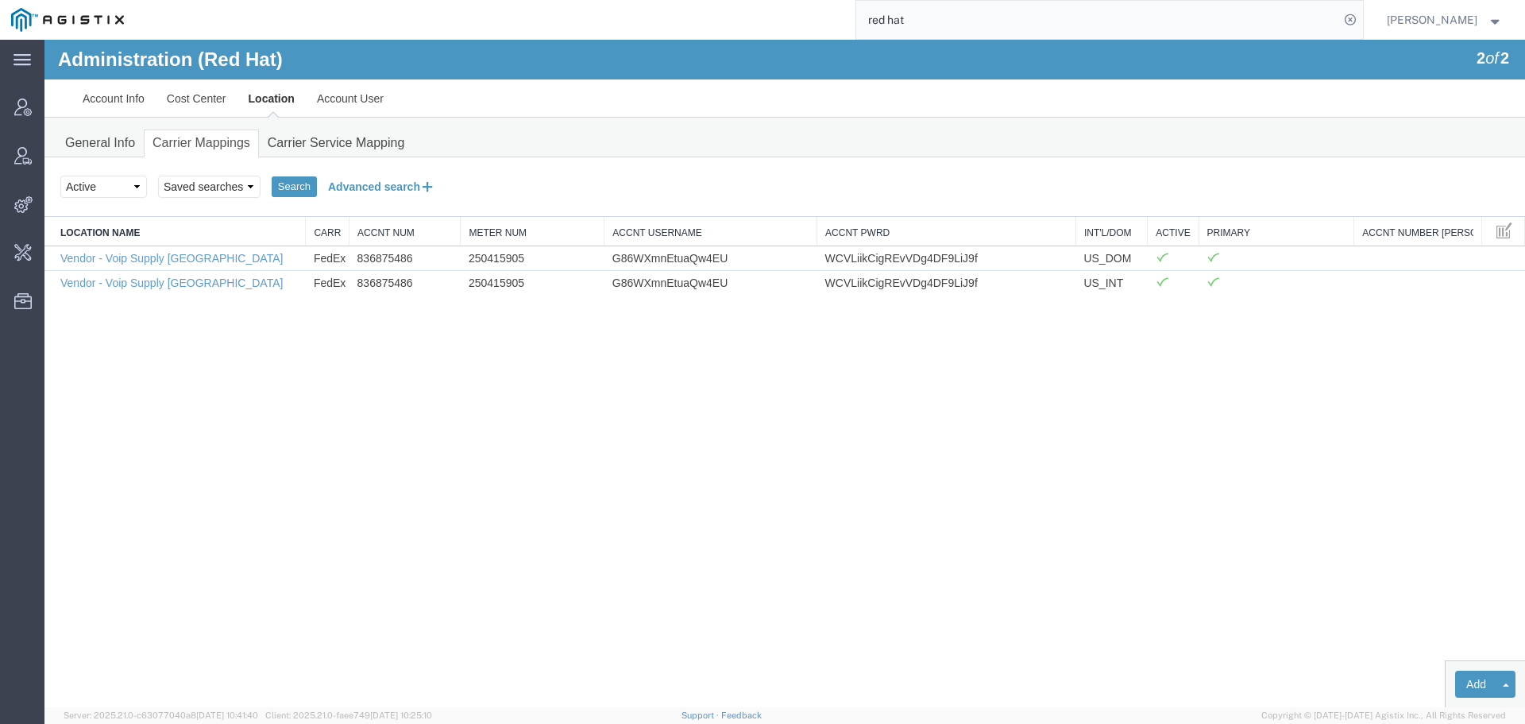
click at [389, 188] on button "Advanced search" at bounding box center [382, 186] width 130 height 27
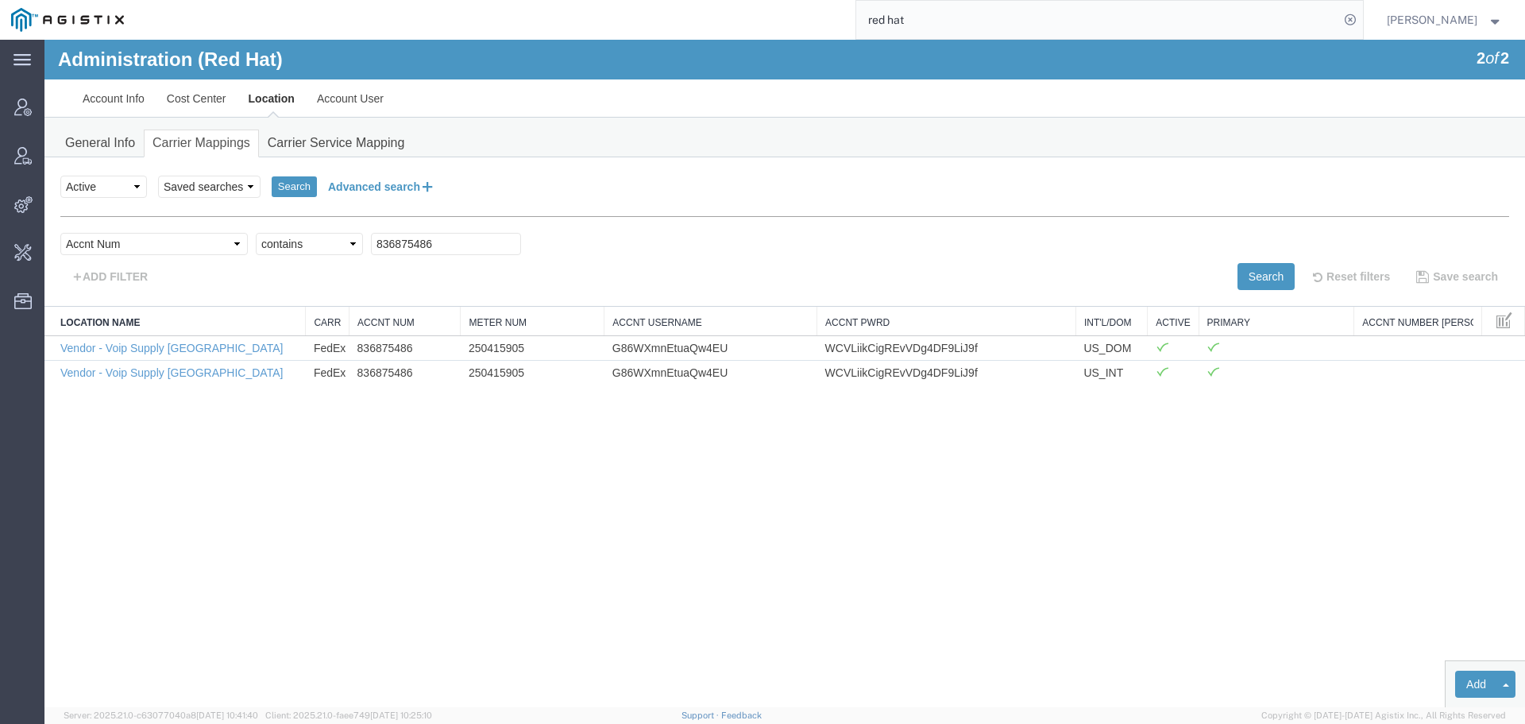
click at [354, 197] on button "Advanced search" at bounding box center [382, 186] width 130 height 27
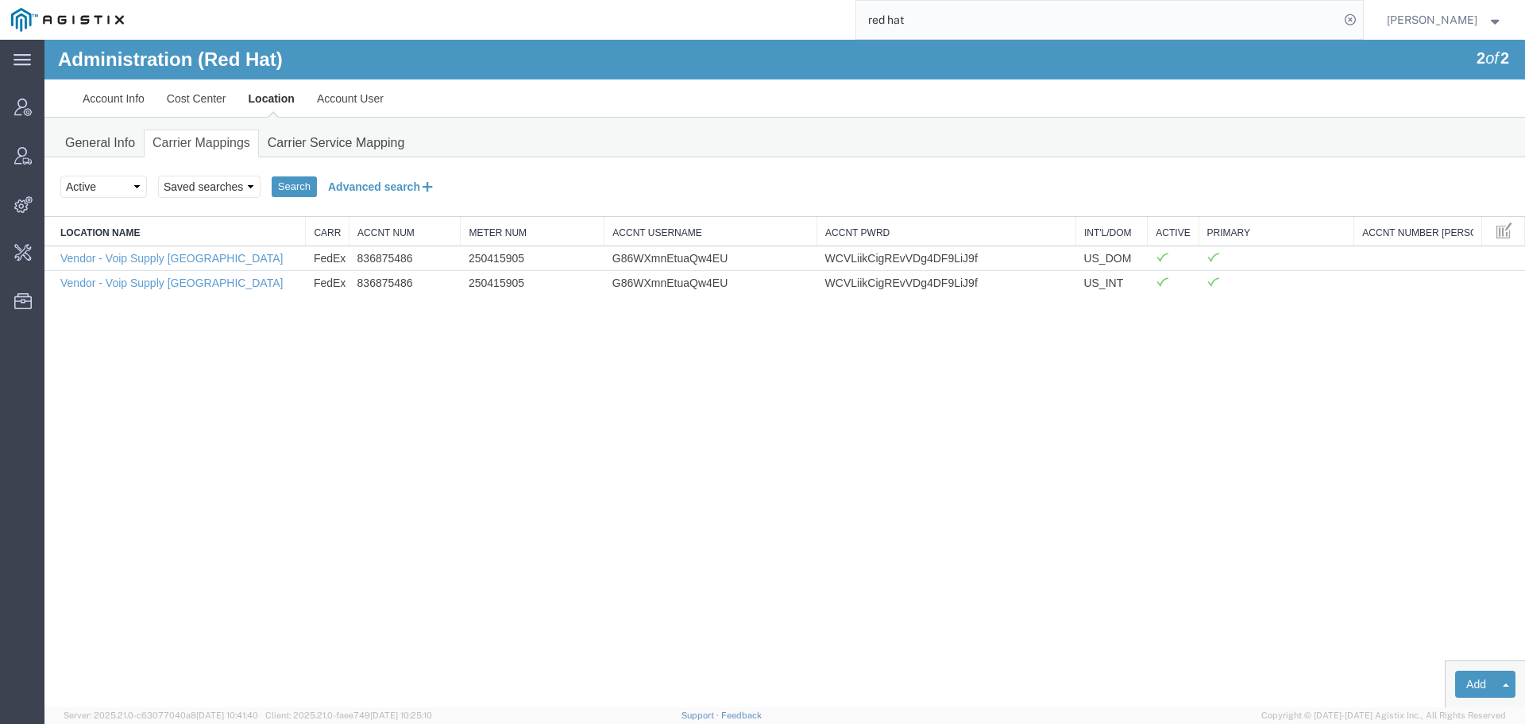
click at [404, 183] on button "Advanced search" at bounding box center [382, 186] width 130 height 27
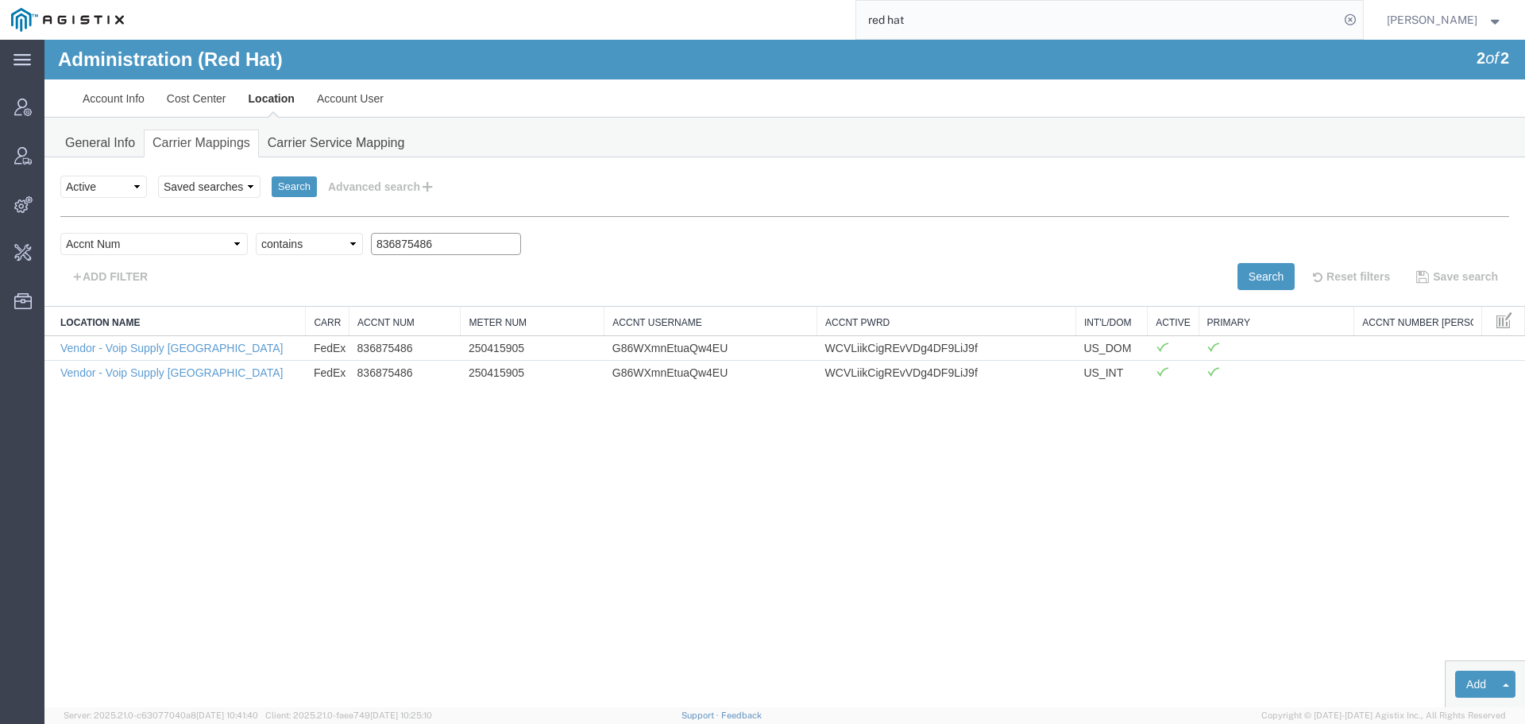
drag, startPoint x: 434, startPoint y: 241, endPoint x: 197, endPoint y: 243, distance: 236.8
click at [197, 242] on div "Select field Accnt Num Accnt Number Alias Accnt Username Carrier Name Int'l/Dom…" at bounding box center [784, 248] width 1449 height 30
paste input "52505672"
click at [1258, 273] on button "Search" at bounding box center [1266, 276] width 57 height 27
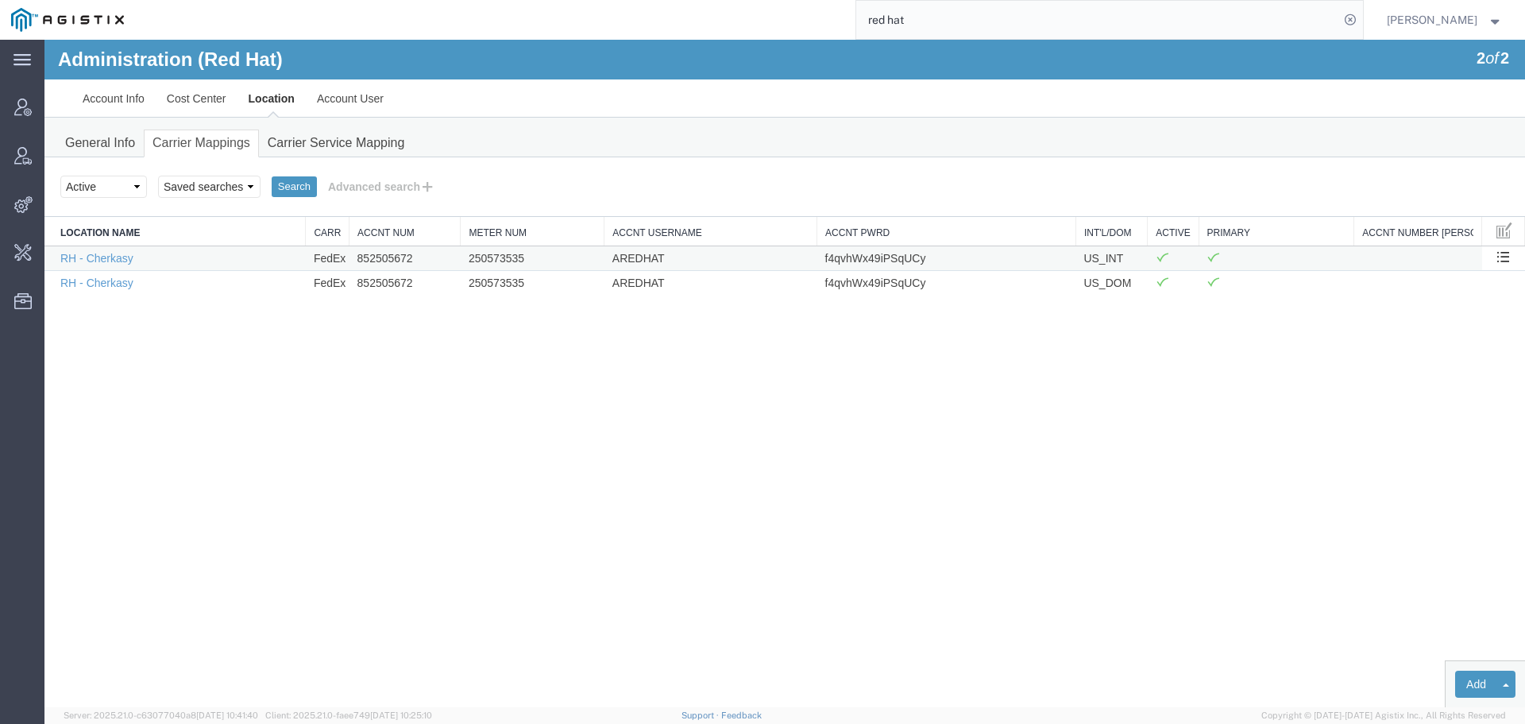
click at [492, 249] on td "250573535" at bounding box center [533, 257] width 144 height 25
click at [493, 260] on td "250573535" at bounding box center [533, 257] width 144 height 25
click at [375, 256] on td "852505672" at bounding box center [405, 257] width 111 height 25
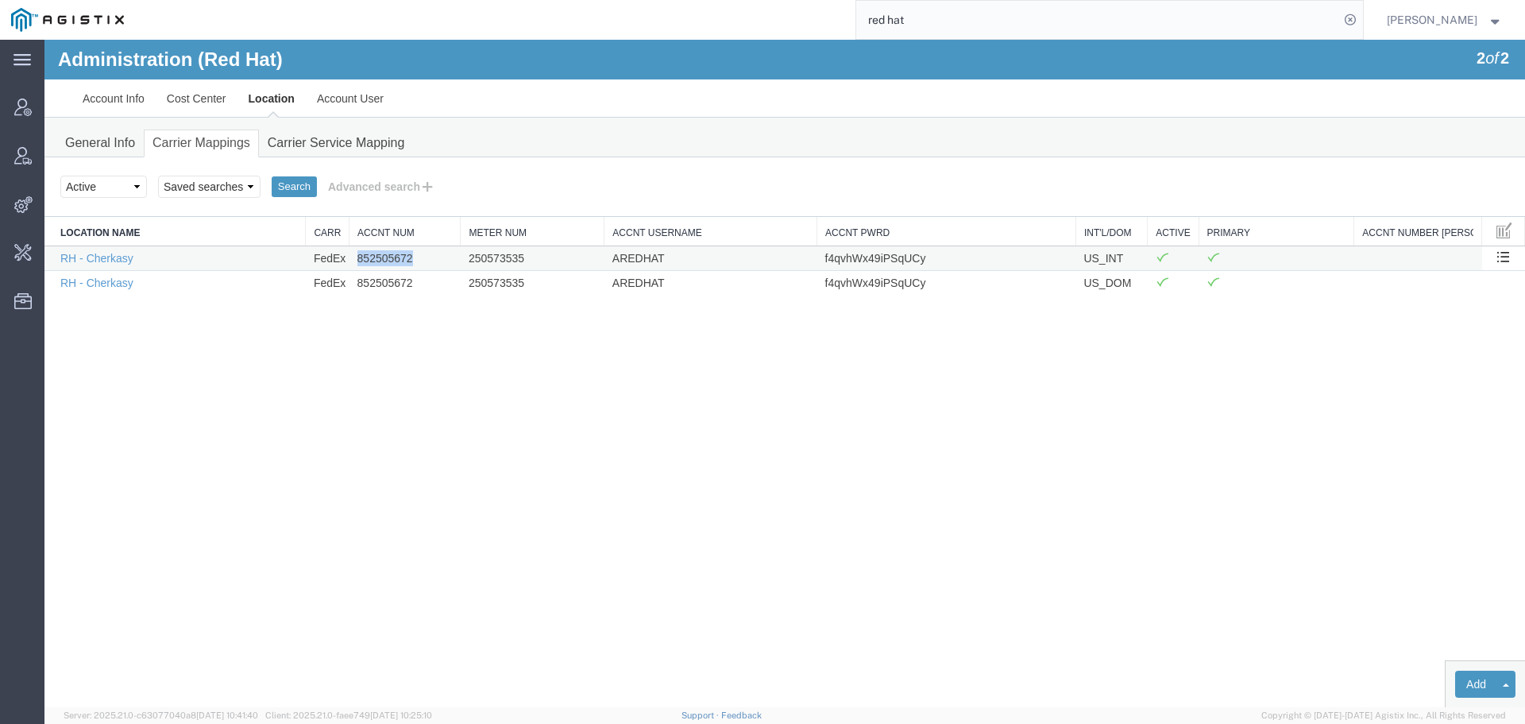
click at [479, 264] on td "250573535" at bounding box center [533, 257] width 144 height 25
click at [879, 255] on td "f4qvhWx49iPSqUCy" at bounding box center [947, 257] width 259 height 25
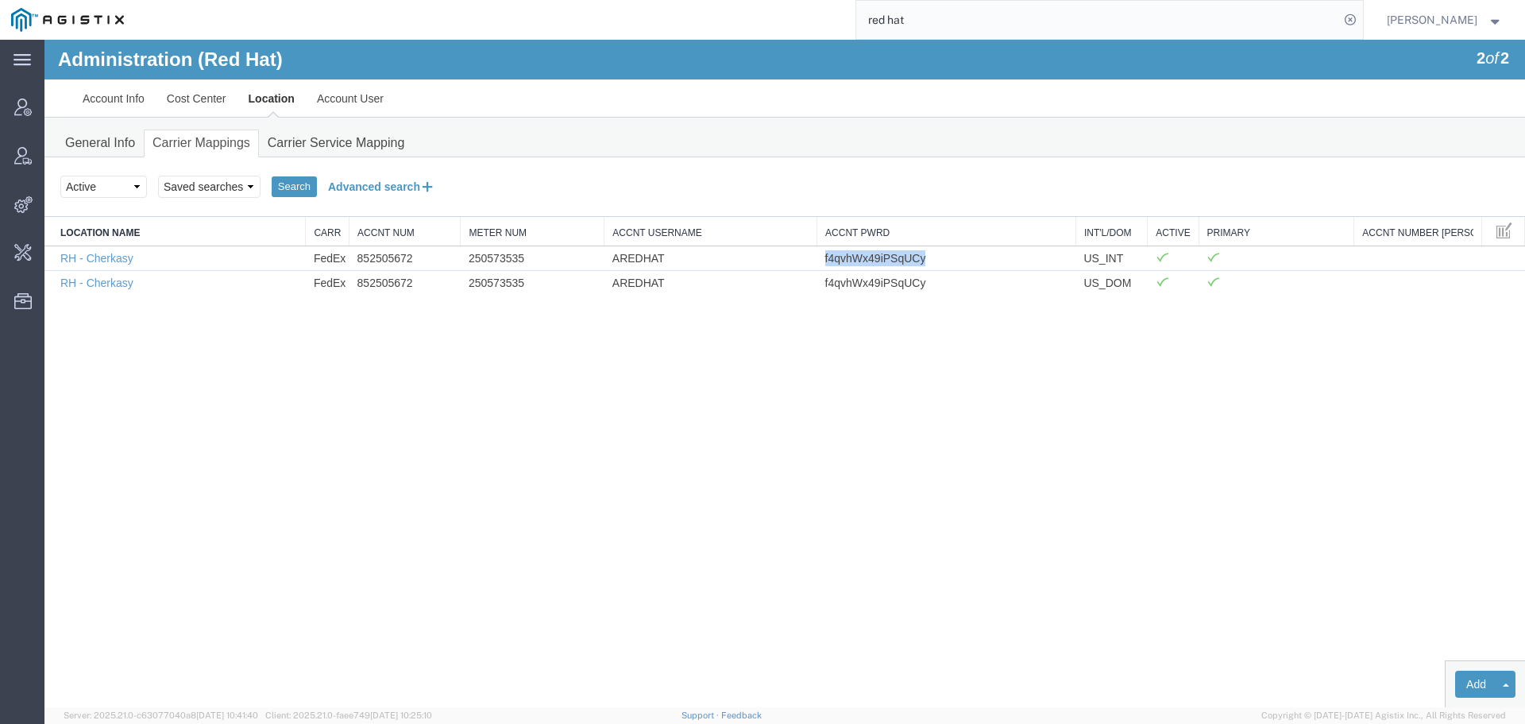
click at [389, 180] on button "Advanced search" at bounding box center [382, 186] width 130 height 27
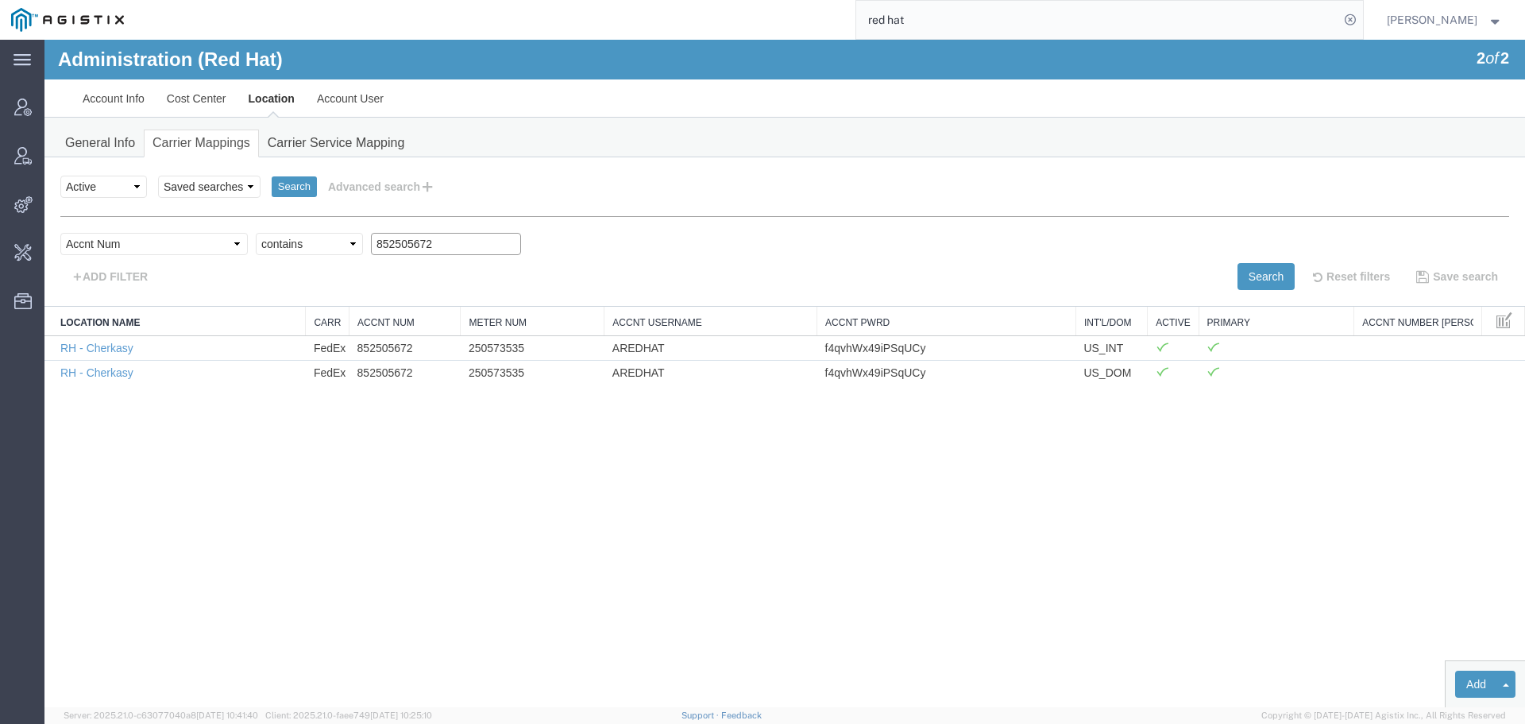
drag, startPoint x: 386, startPoint y: 249, endPoint x: 111, endPoint y: 240, distance: 275.0
click at [155, 240] on div "Select field Accnt Num Accnt Number Alias Accnt Username Carrier Name Int'l/Dom…" at bounding box center [784, 248] width 1449 height 30
paste input "9428536"
drag, startPoint x: 408, startPoint y: 238, endPoint x: 130, endPoint y: 261, distance: 279.1
click at [109, 261] on div "Select field Accnt Num Accnt Number Alias Accnt Username Carrier Name Int'l/Dom…" at bounding box center [784, 248] width 1449 height 30
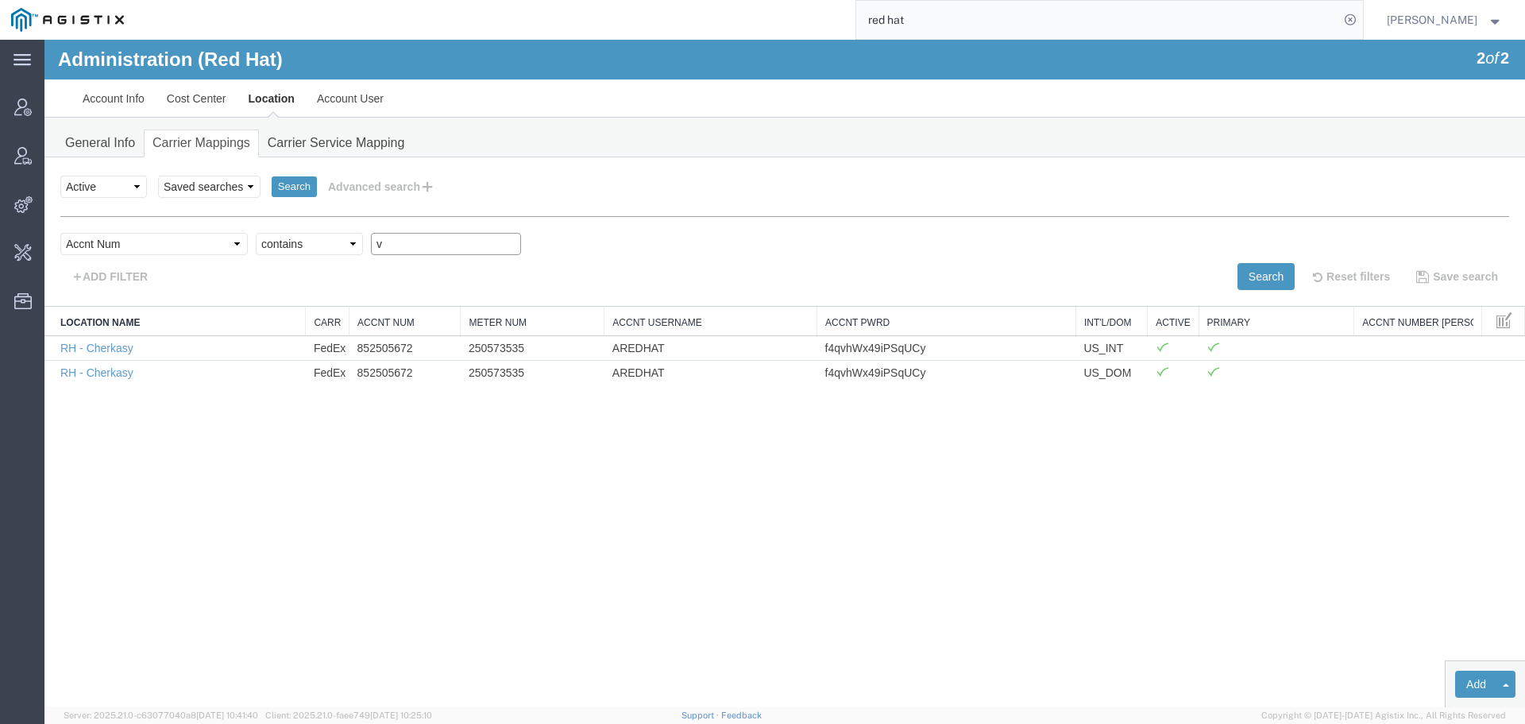
drag, startPoint x: 335, startPoint y: 245, endPoint x: 133, endPoint y: 245, distance: 201.8
click at [139, 245] on div "Select field Accnt Num Accnt Number Alias Accnt Username Carrier Name Int'l/Dom…" at bounding box center [784, 248] width 1449 height 30
paste input "894285362"
click at [392, 338] on td "852505672" at bounding box center [405, 347] width 111 height 25
click at [392, 342] on td "852505672" at bounding box center [405, 347] width 111 height 25
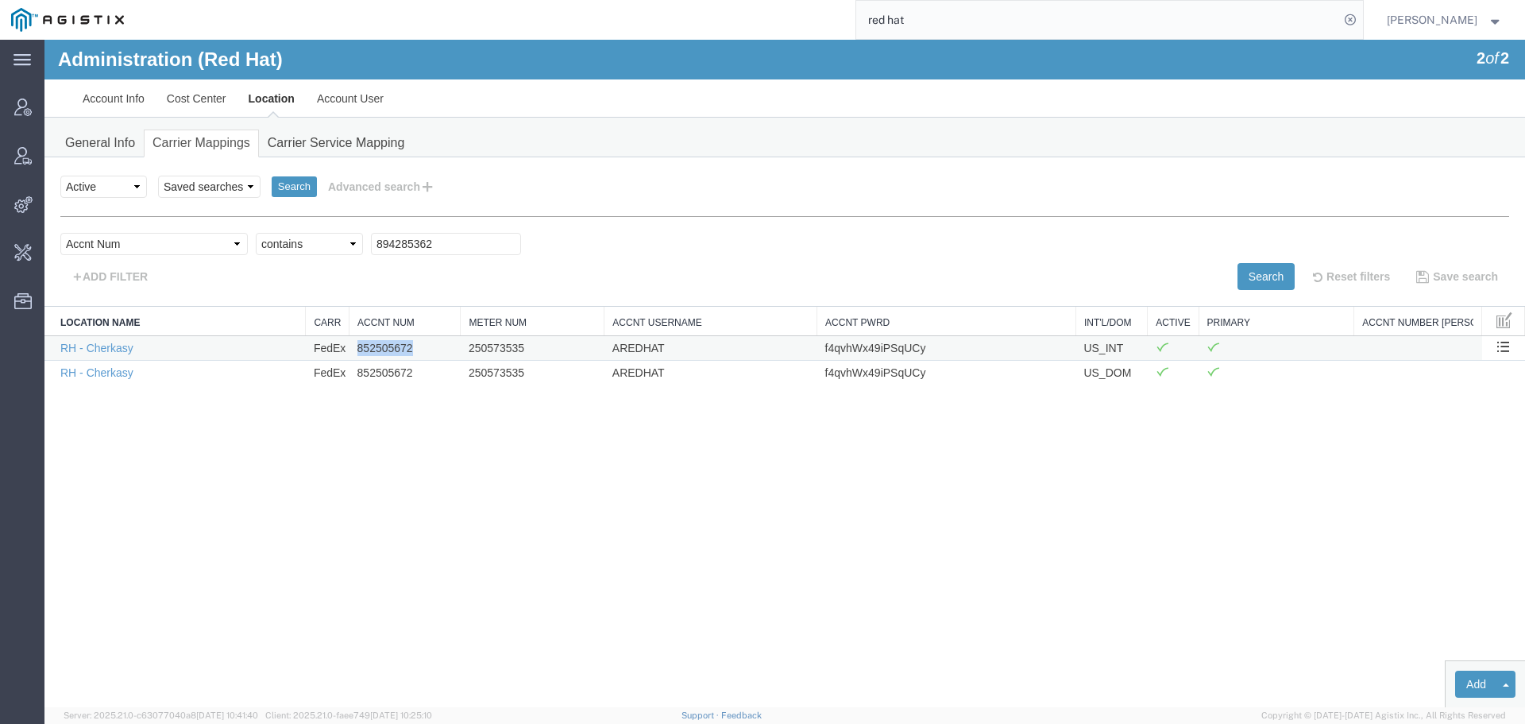
click at [392, 342] on td "852505672" at bounding box center [405, 347] width 111 height 25
click at [371, 248] on input "894285362" at bounding box center [446, 244] width 150 height 22
click at [1253, 269] on button "Search" at bounding box center [1266, 276] width 57 height 27
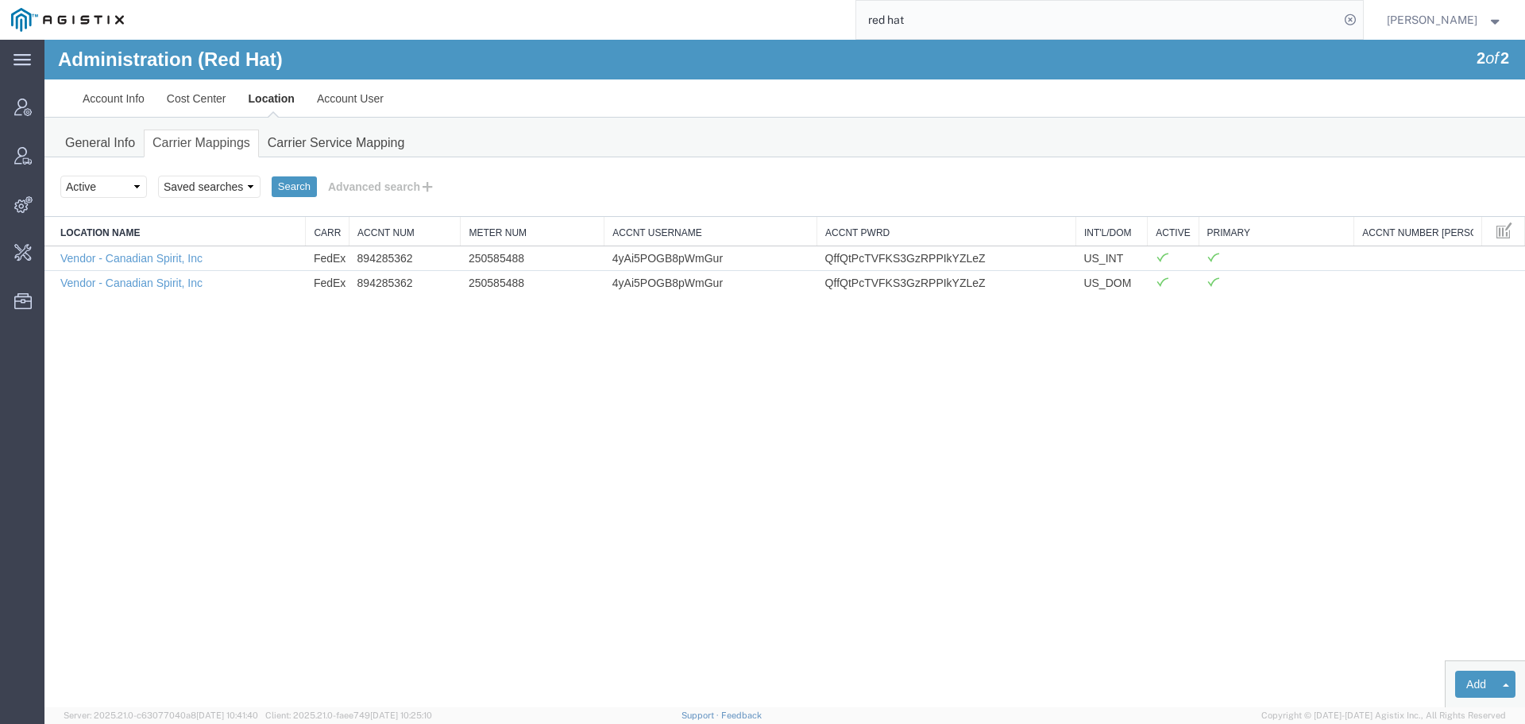
click at [377, 261] on td "894285362" at bounding box center [405, 257] width 111 height 25
click at [498, 261] on td "250585488" at bounding box center [533, 257] width 144 height 25
click at [664, 261] on td "4yAi5POGB8pWmGur" at bounding box center [711, 257] width 213 height 25
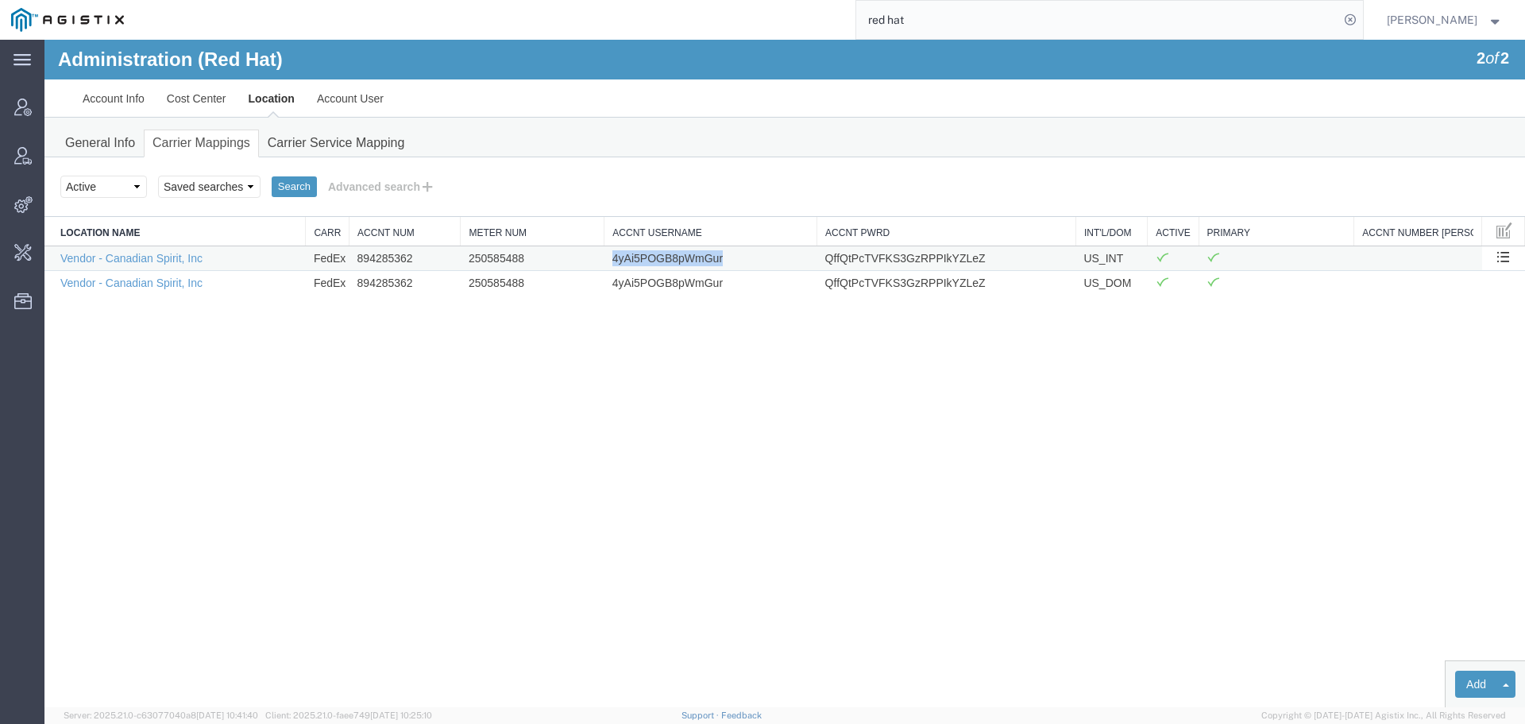
click at [664, 261] on td "4yAi5POGB8pWmGur" at bounding box center [711, 257] width 213 height 25
click at [903, 252] on td "QffQtPcTVFKS3GzRPPIkYZLeZ" at bounding box center [947, 257] width 259 height 25
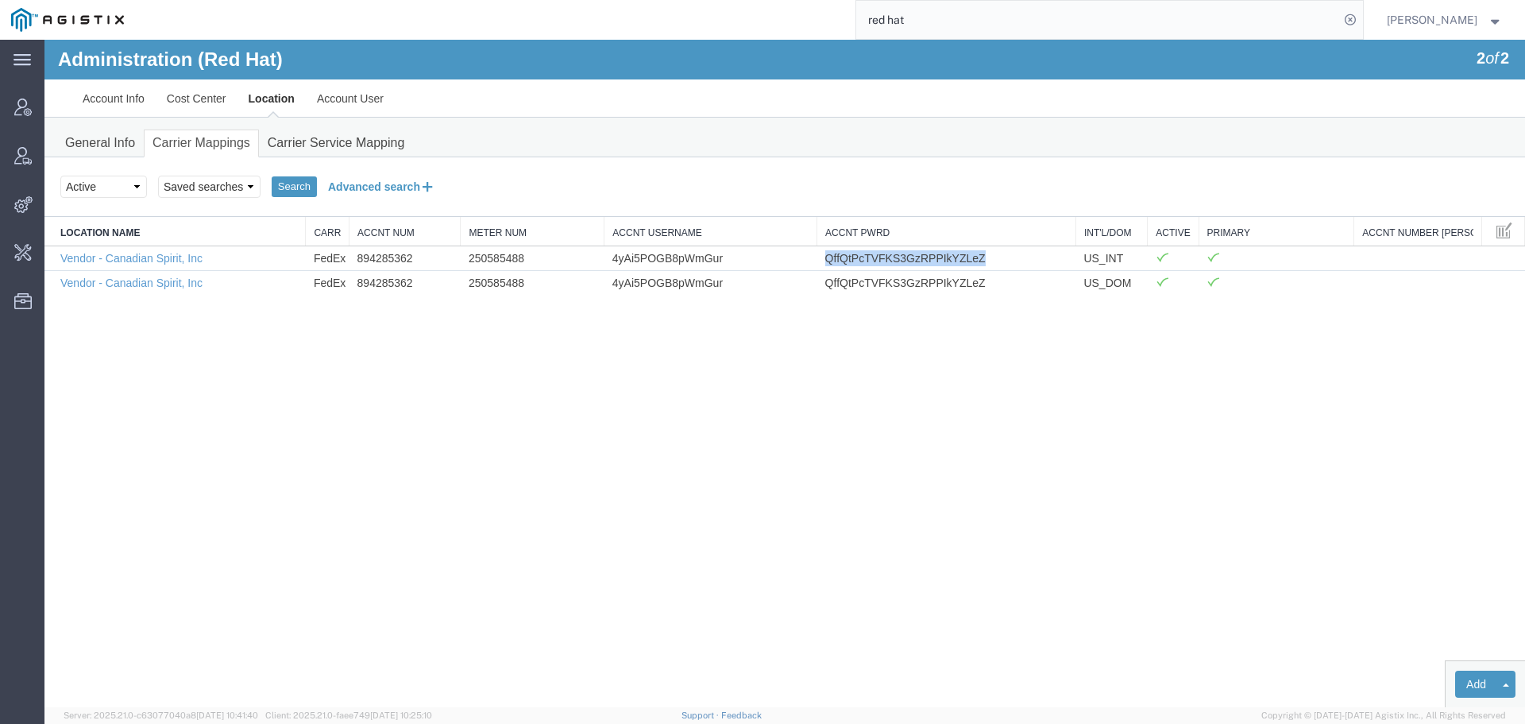
click at [396, 191] on button "Advanced search" at bounding box center [382, 186] width 130 height 27
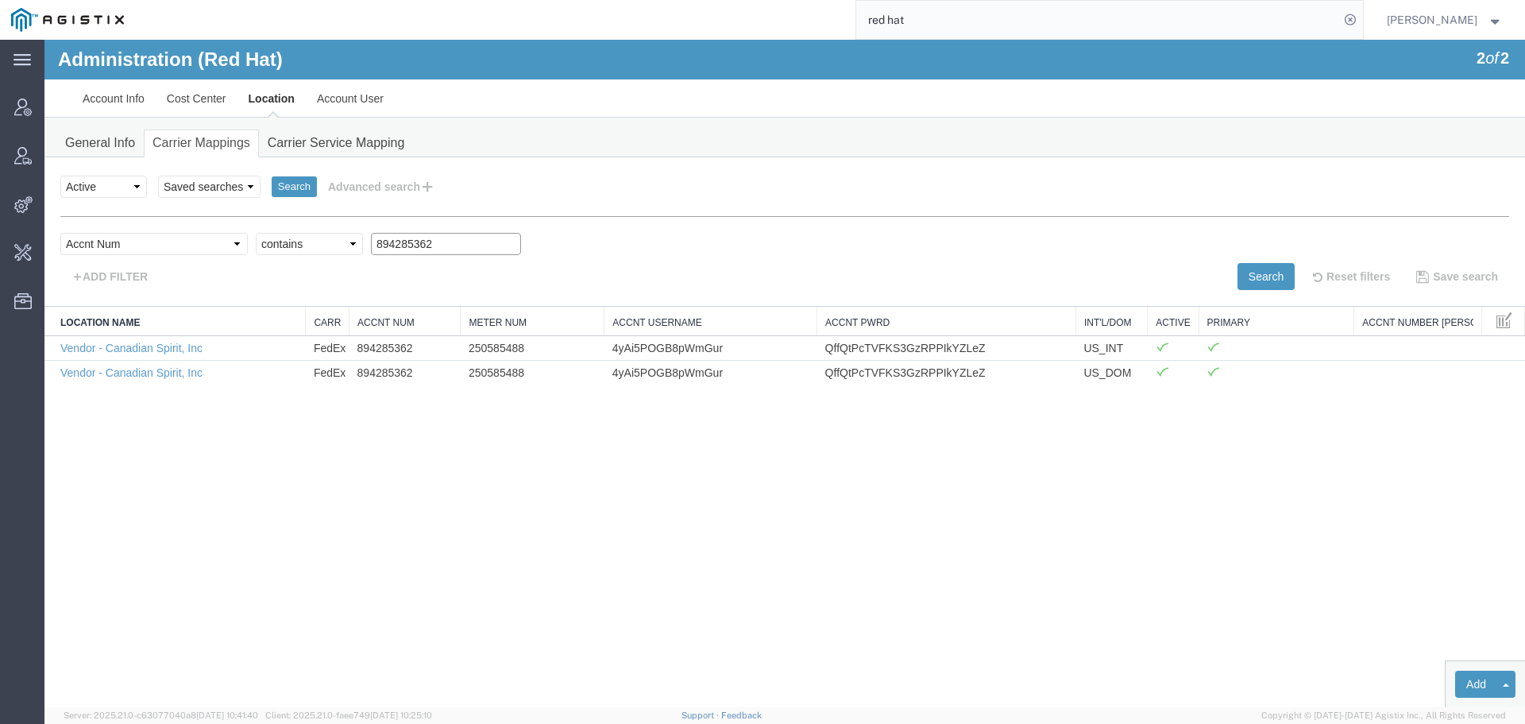
drag, startPoint x: 385, startPoint y: 237, endPoint x: 259, endPoint y: 239, distance: 126.3
click at [208, 235] on div "Select field Accnt Num Accnt Number Alias Accnt Username Carrier Name Int'l/Dom…" at bounding box center [784, 248] width 1449 height 30
paste input "5652784"
click at [1247, 265] on button "Search" at bounding box center [1266, 276] width 57 height 27
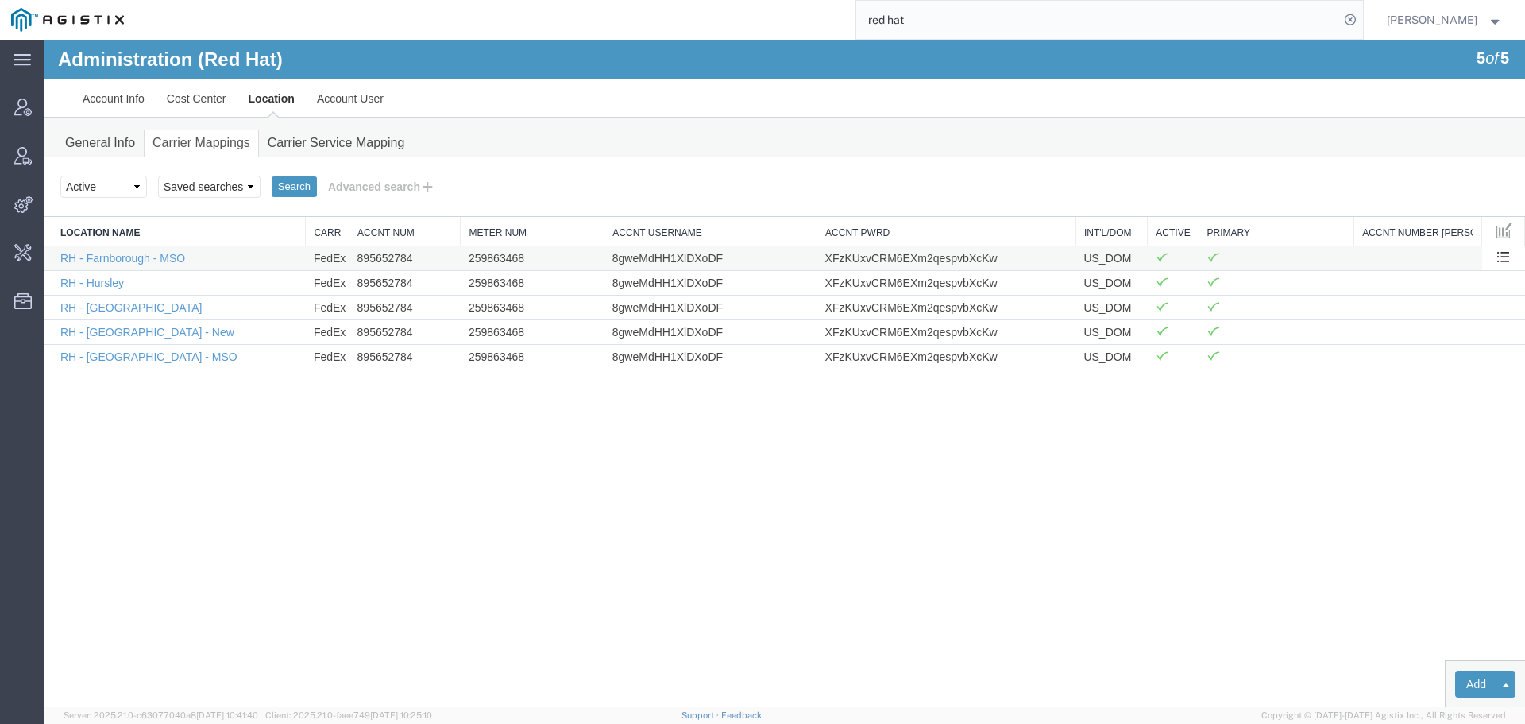
click at [392, 259] on td "895652784" at bounding box center [405, 257] width 111 height 25
click at [480, 265] on td "259863468" at bounding box center [533, 257] width 144 height 25
click at [689, 256] on td "8gweMdHH1XlDXoDF" at bounding box center [711, 257] width 213 height 25
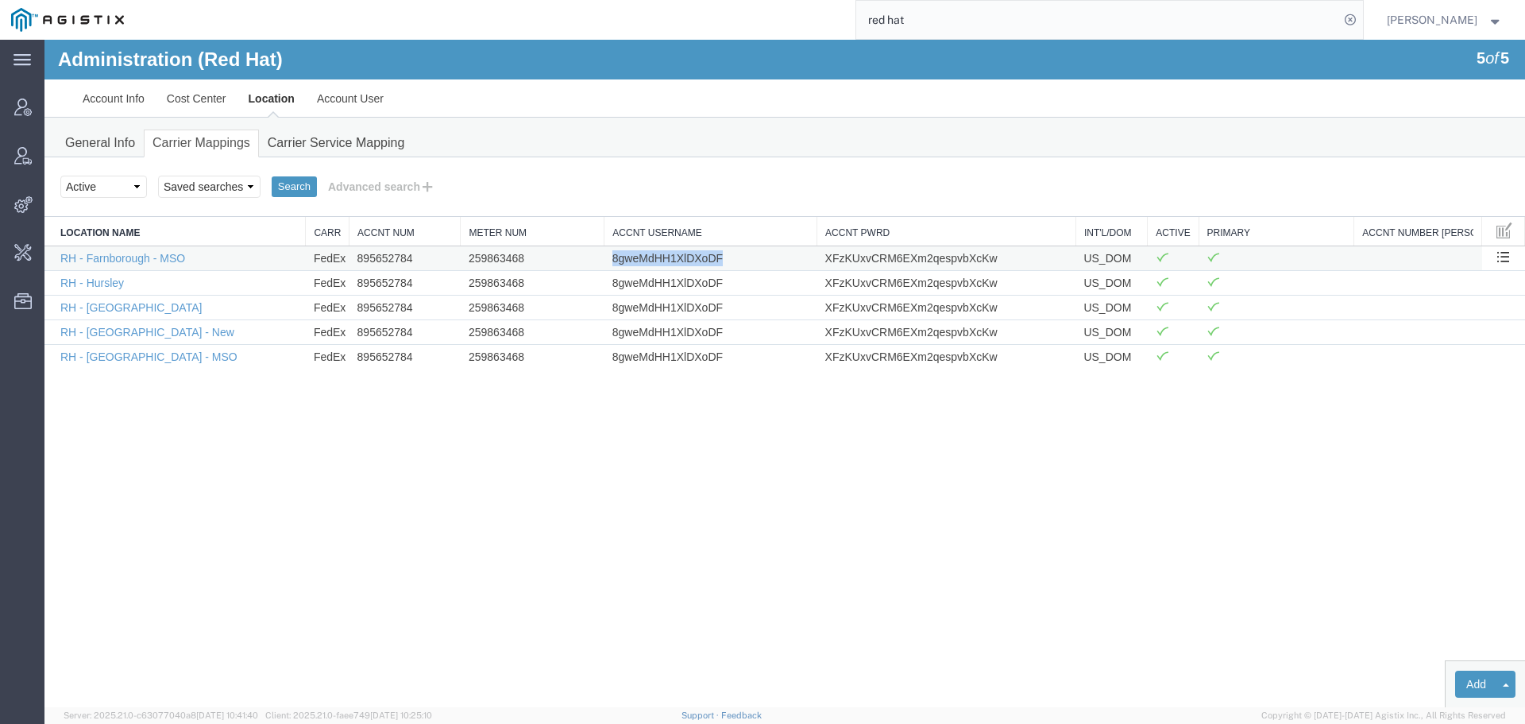
click at [689, 256] on td "8gweMdHH1XlDXoDF" at bounding box center [711, 257] width 213 height 25
click at [857, 259] on td "XFzKUxvCRM6EXm2qespvbXcKw" at bounding box center [947, 257] width 259 height 25
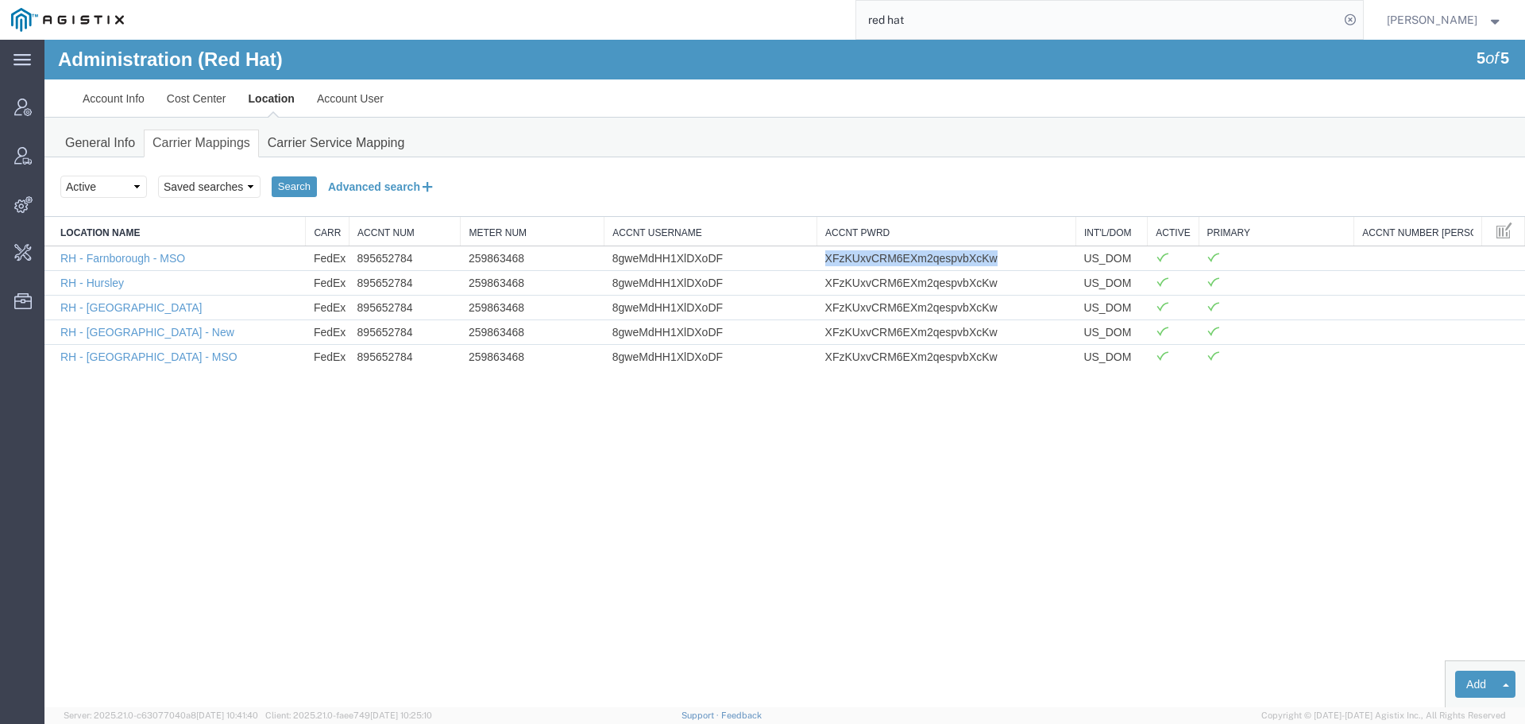
click at [384, 184] on button "Advanced search" at bounding box center [382, 186] width 130 height 27
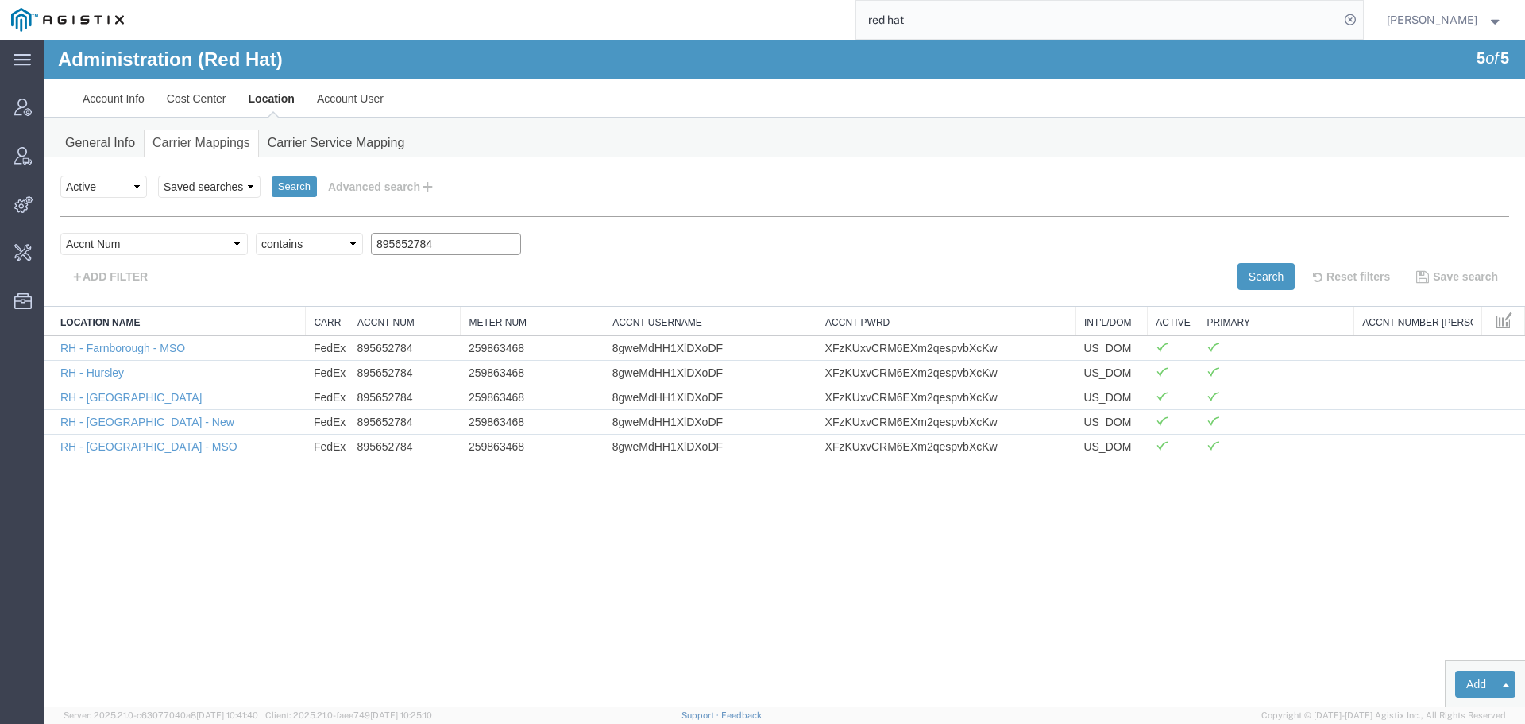
drag, startPoint x: 383, startPoint y: 251, endPoint x: 275, endPoint y: 233, distance: 109.6
click at [281, 234] on div "Select field Accnt Num Accnt Number Alias Accnt Username Carrier Name Int'l/Dom…" at bounding box center [784, 248] width 1449 height 30
paste input "917206791"
drag, startPoint x: 1275, startPoint y: 276, endPoint x: 1258, endPoint y: 261, distance: 23.1
click at [1274, 275] on button "Search" at bounding box center [1266, 276] width 57 height 27
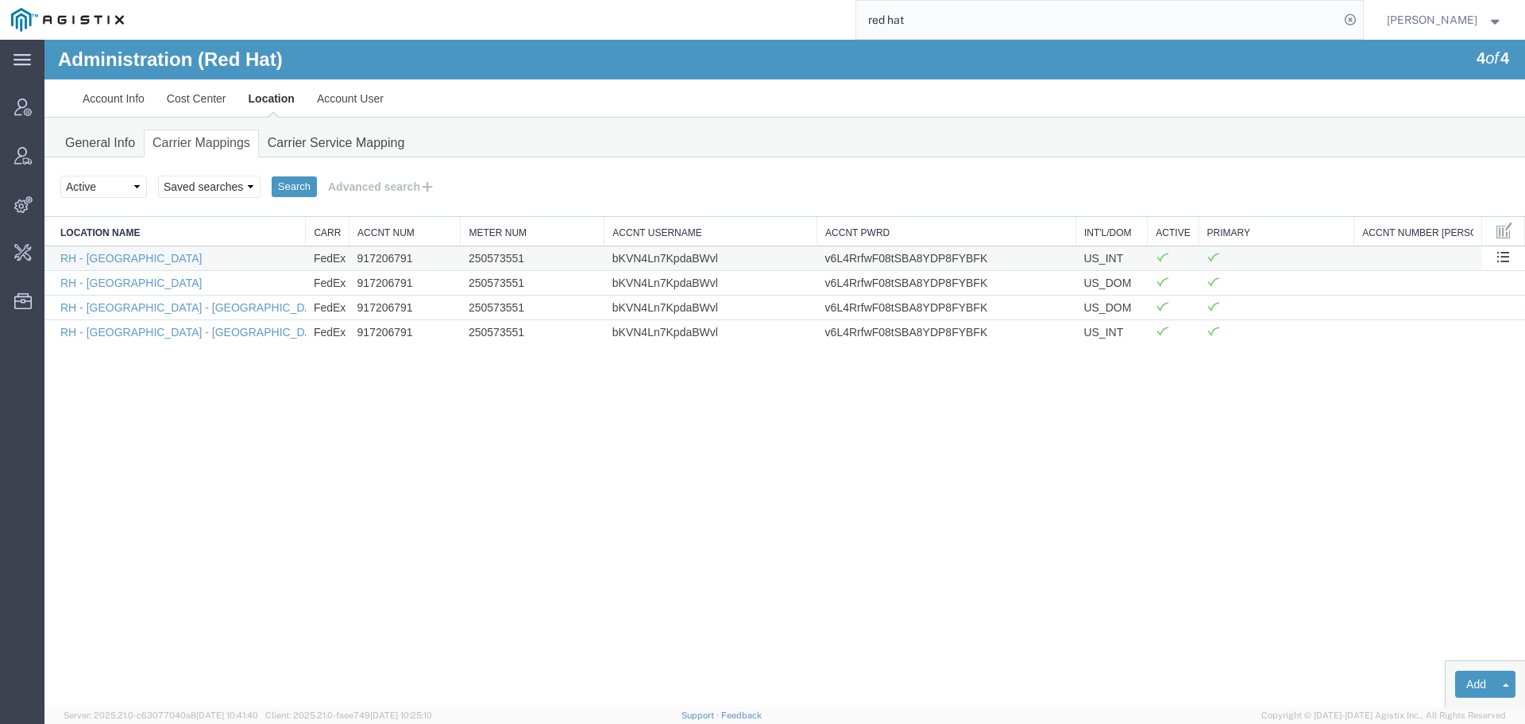
click at [489, 263] on td "250573551" at bounding box center [533, 257] width 144 height 25
click at [492, 263] on td "250573551" at bounding box center [533, 257] width 144 height 25
click at [685, 248] on td "bKVN4Ln7KpdaBWvl" at bounding box center [711, 257] width 213 height 25
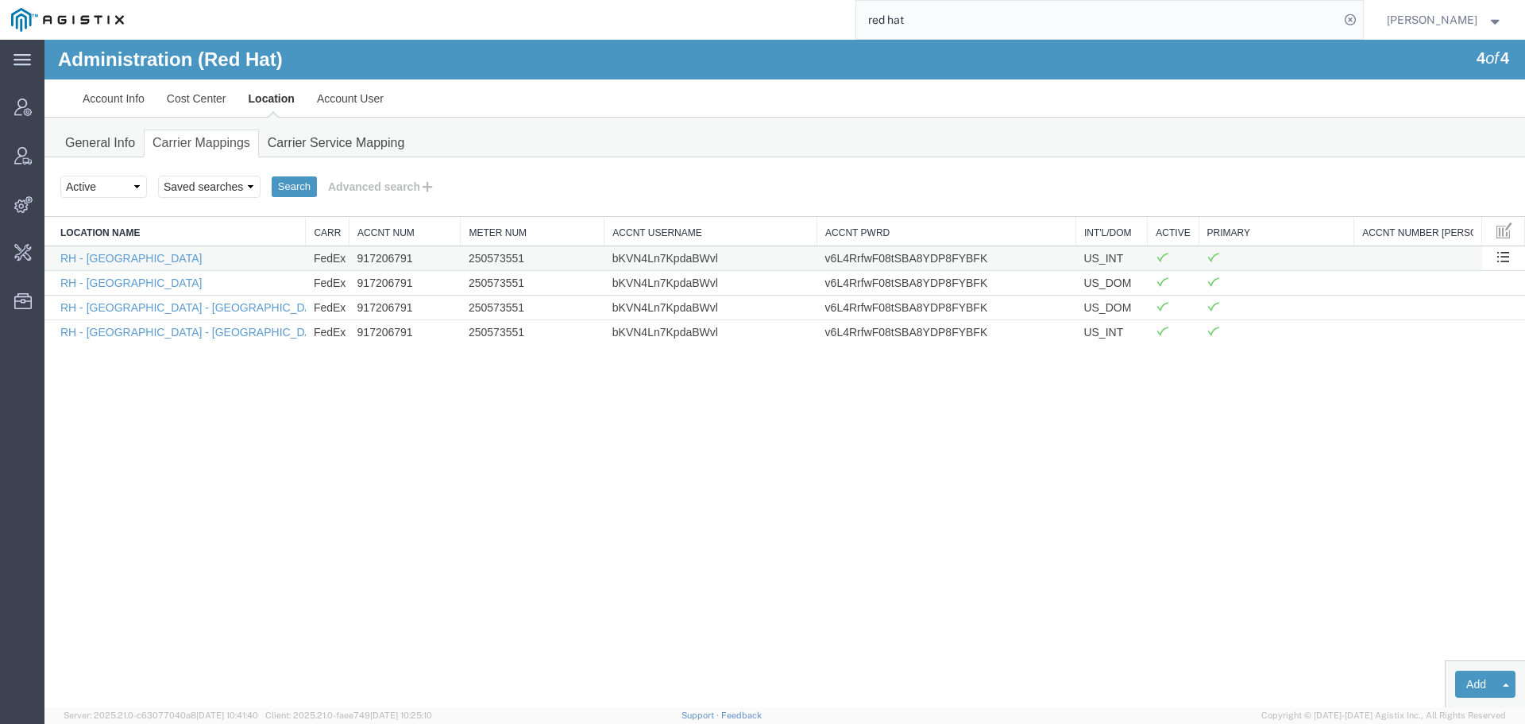
click at [890, 258] on td "v6L4RrfwF08tSBA8YDP8FYBFK" at bounding box center [947, 257] width 259 height 25
click at [347, 207] on div "Search Select status Active All Inactive Saved searches Search Advanced search …" at bounding box center [784, 187] width 1481 height 60
click at [355, 197] on button "Advanced search" at bounding box center [382, 186] width 130 height 27
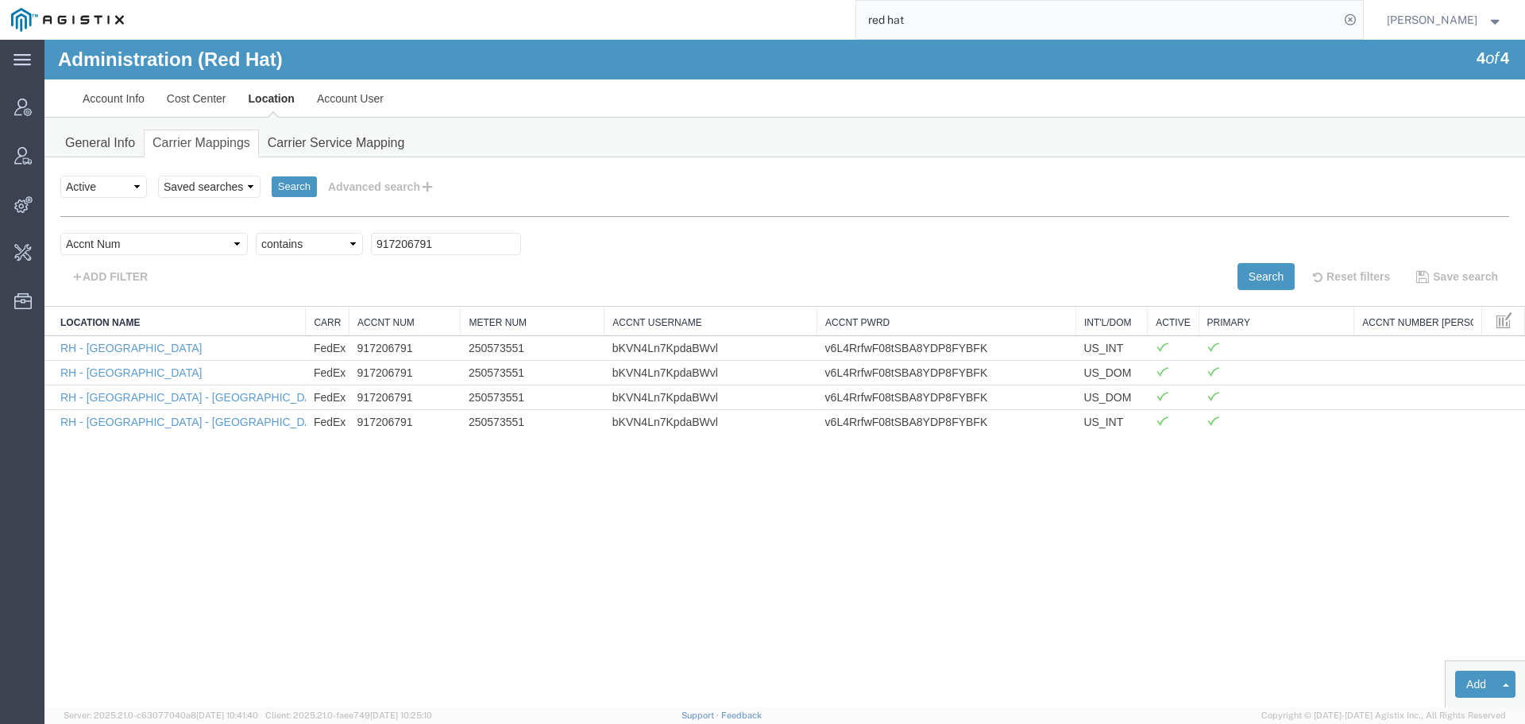
drag, startPoint x: 379, startPoint y: 228, endPoint x: 221, endPoint y: 237, distance: 158.3
click at [221, 236] on div "locationName Location Name ../../common/searchCriteriaString.xml vendorName Car…" at bounding box center [784, 253] width 1449 height 74
drag, startPoint x: 439, startPoint y: 242, endPoint x: 246, endPoint y: 244, distance: 193.1
click at [252, 244] on div "Select field Accnt Num Accnt Number Alias Accnt Username Carrier Name Int'l/Dom…" at bounding box center [784, 248] width 1449 height 30
paste input "83409890"
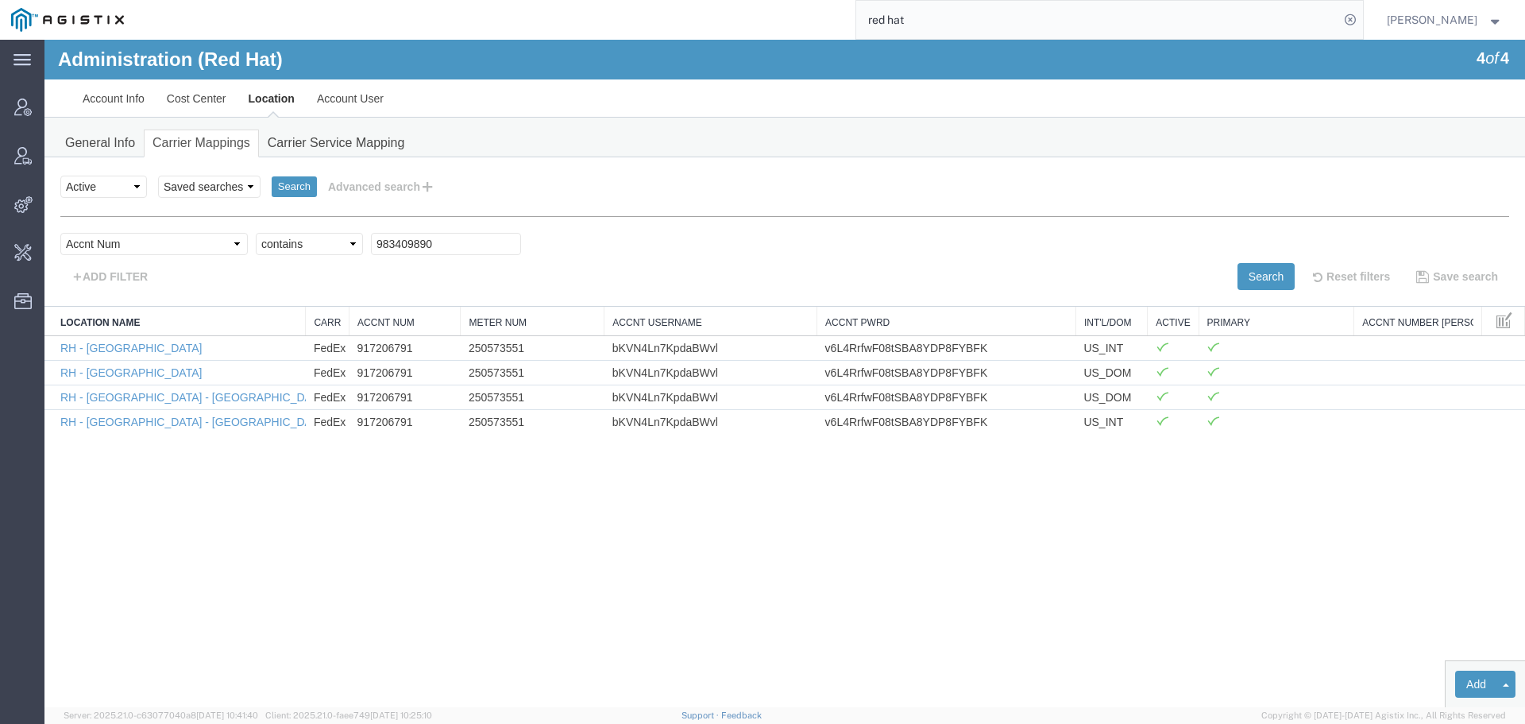
drag, startPoint x: 1134, startPoint y: 264, endPoint x: 1215, endPoint y: 273, distance: 81.5
click at [1215, 273] on div "locationName Location Name ../../common/searchCriteriaString.xml vendorName Car…" at bounding box center [784, 253] width 1449 height 74
click at [1253, 281] on button "Search" at bounding box center [1266, 276] width 57 height 27
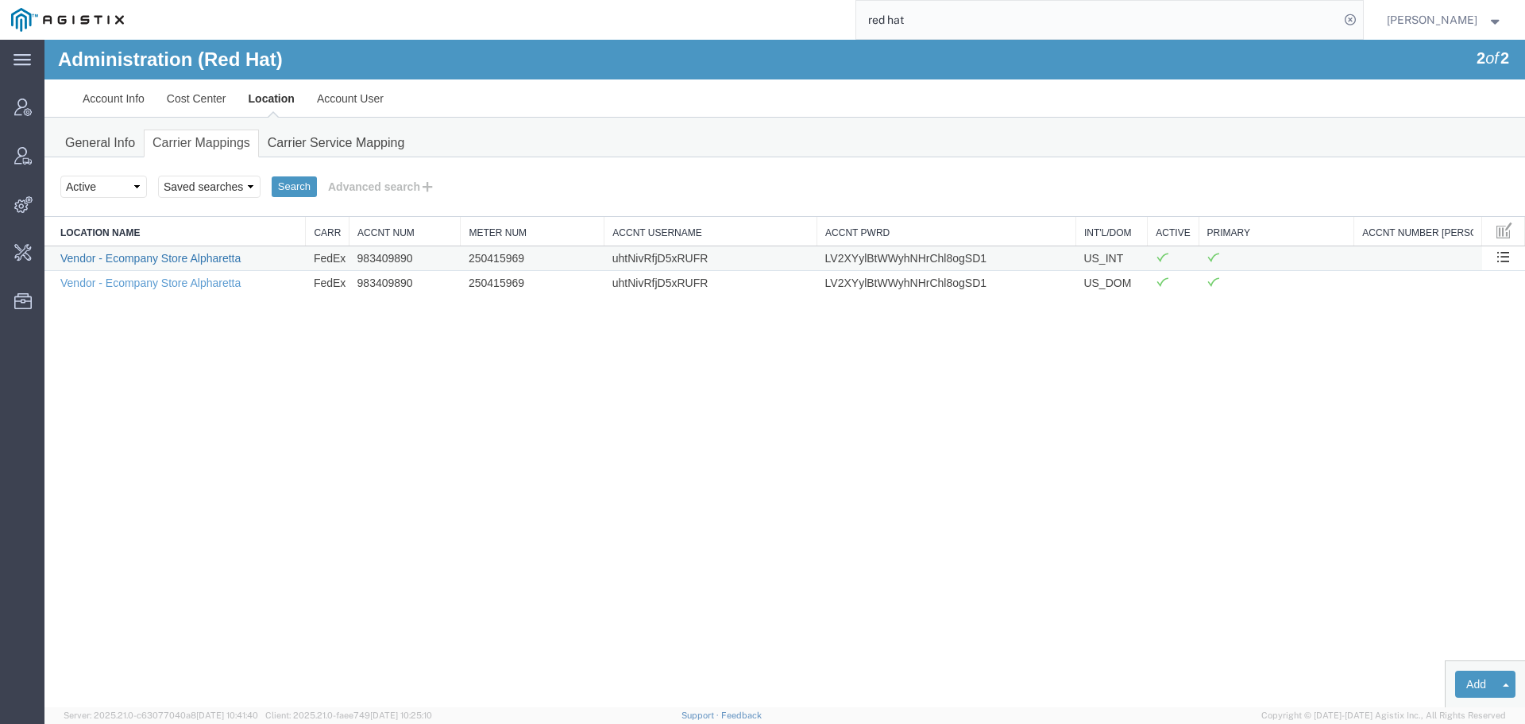
click at [168, 263] on link "Vendor - Ecompany Store Alpharetta" at bounding box center [150, 258] width 180 height 13
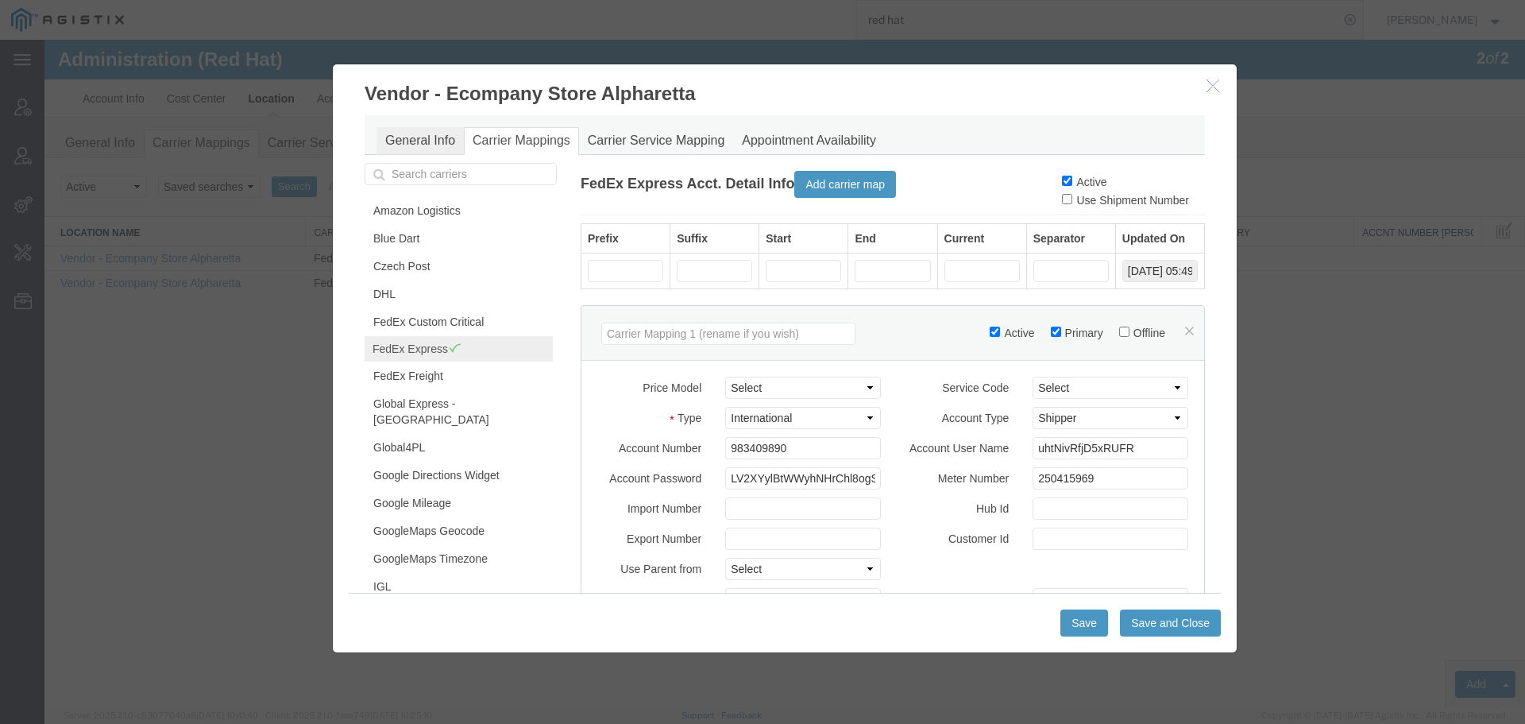
click at [420, 137] on link "General Info" at bounding box center [420, 141] width 87 height 28
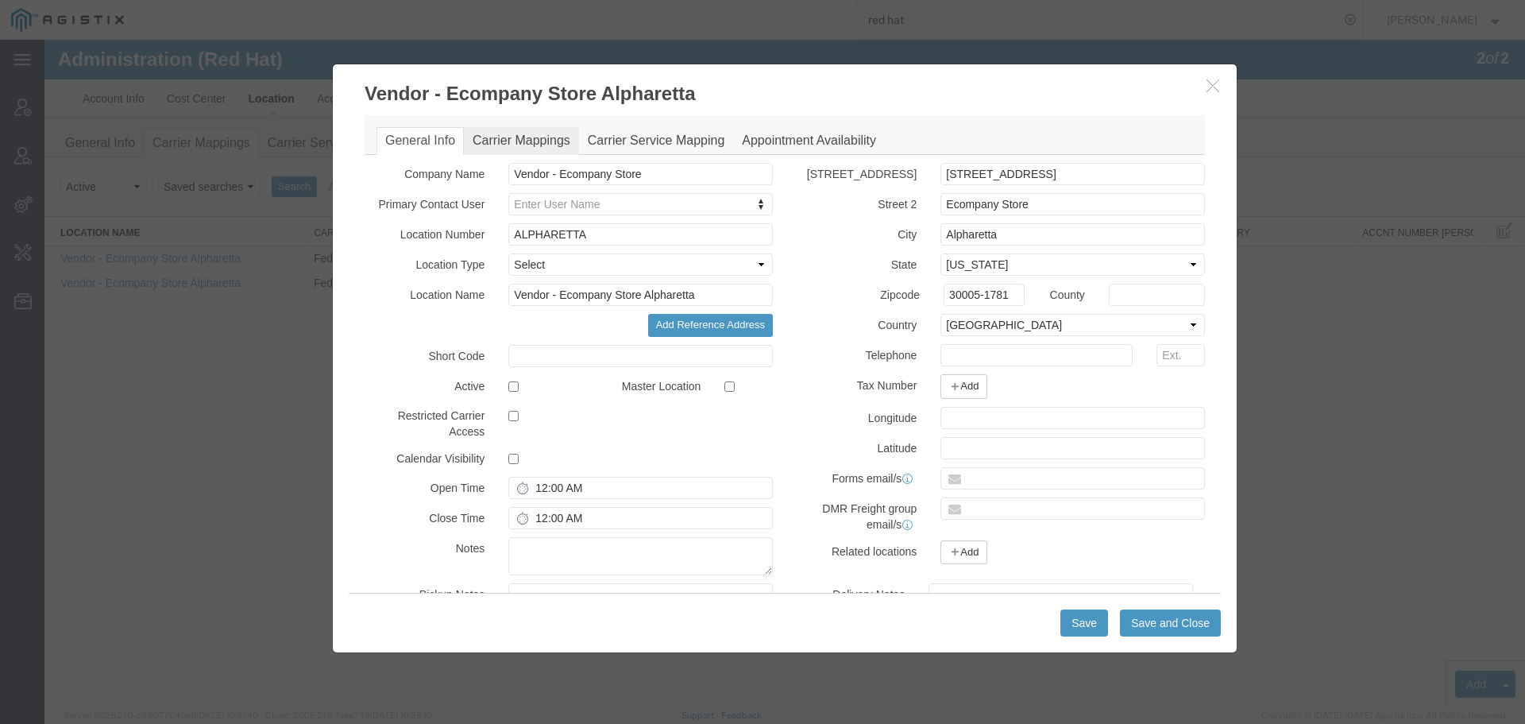
click at [521, 136] on link "Carrier Mappings" at bounding box center [521, 141] width 115 height 28
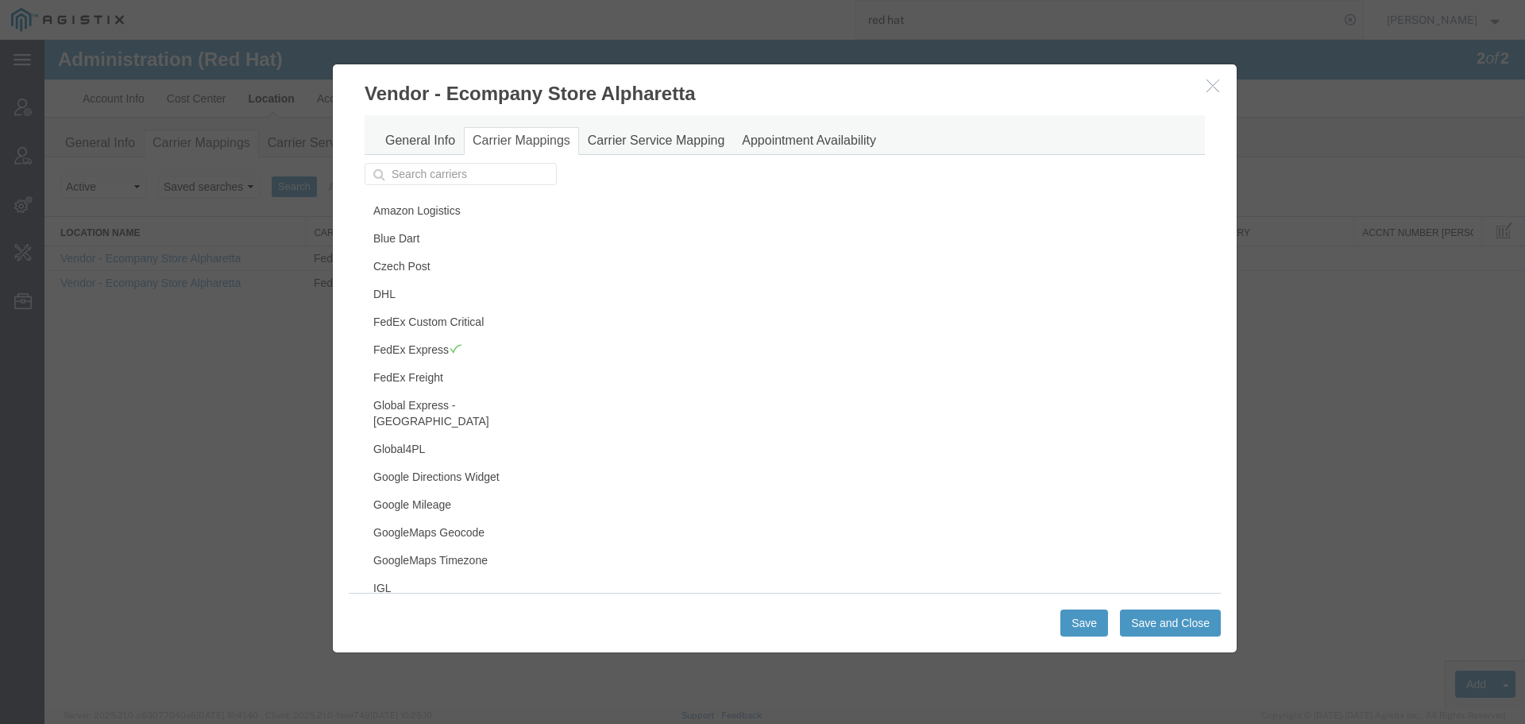
click at [1216, 90] on icon "button" at bounding box center [1213, 86] width 13 height 14
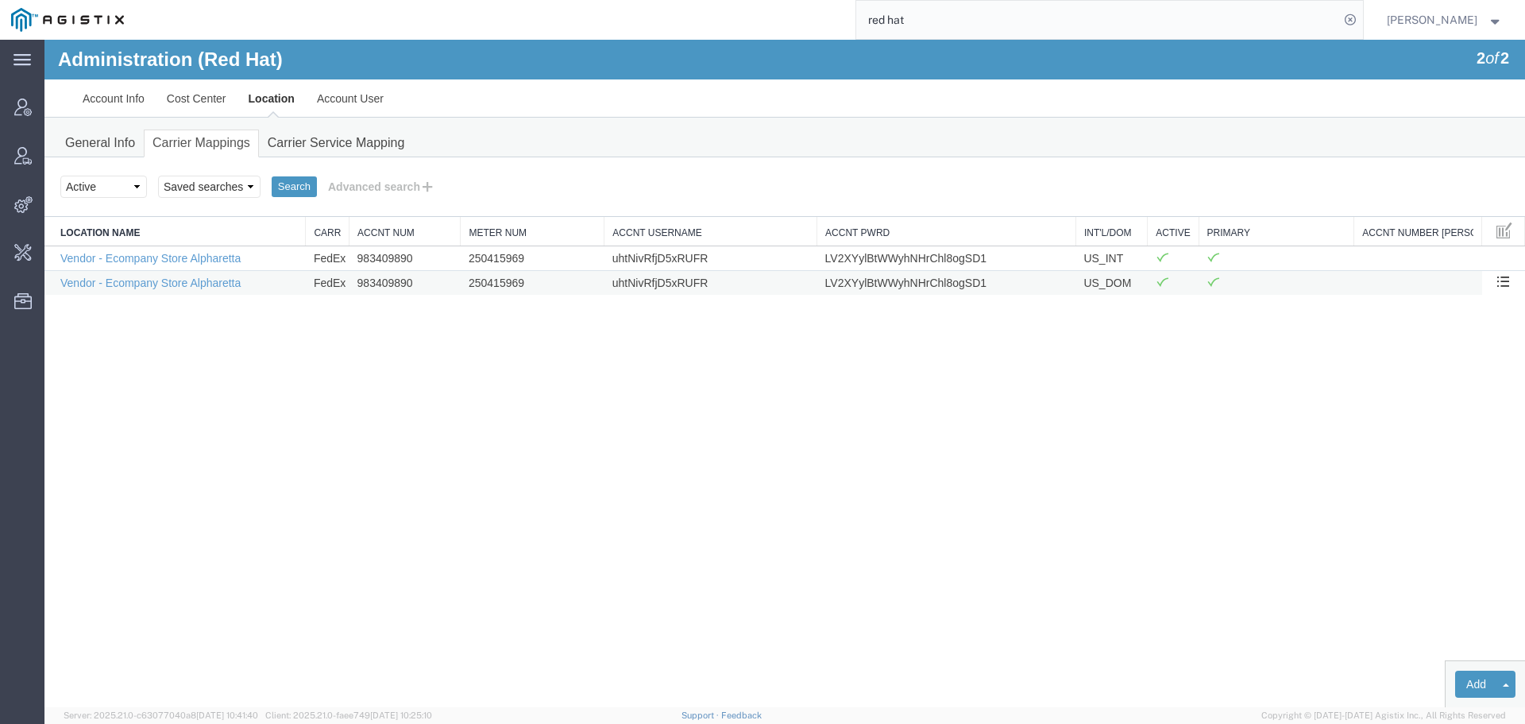
click at [386, 271] on td "983409890" at bounding box center [405, 282] width 111 height 25
click at [387, 267] on td "983409890" at bounding box center [405, 257] width 111 height 25
click at [387, 255] on td "983409890" at bounding box center [405, 257] width 111 height 25
click at [389, 198] on button "Advanced search" at bounding box center [382, 186] width 130 height 27
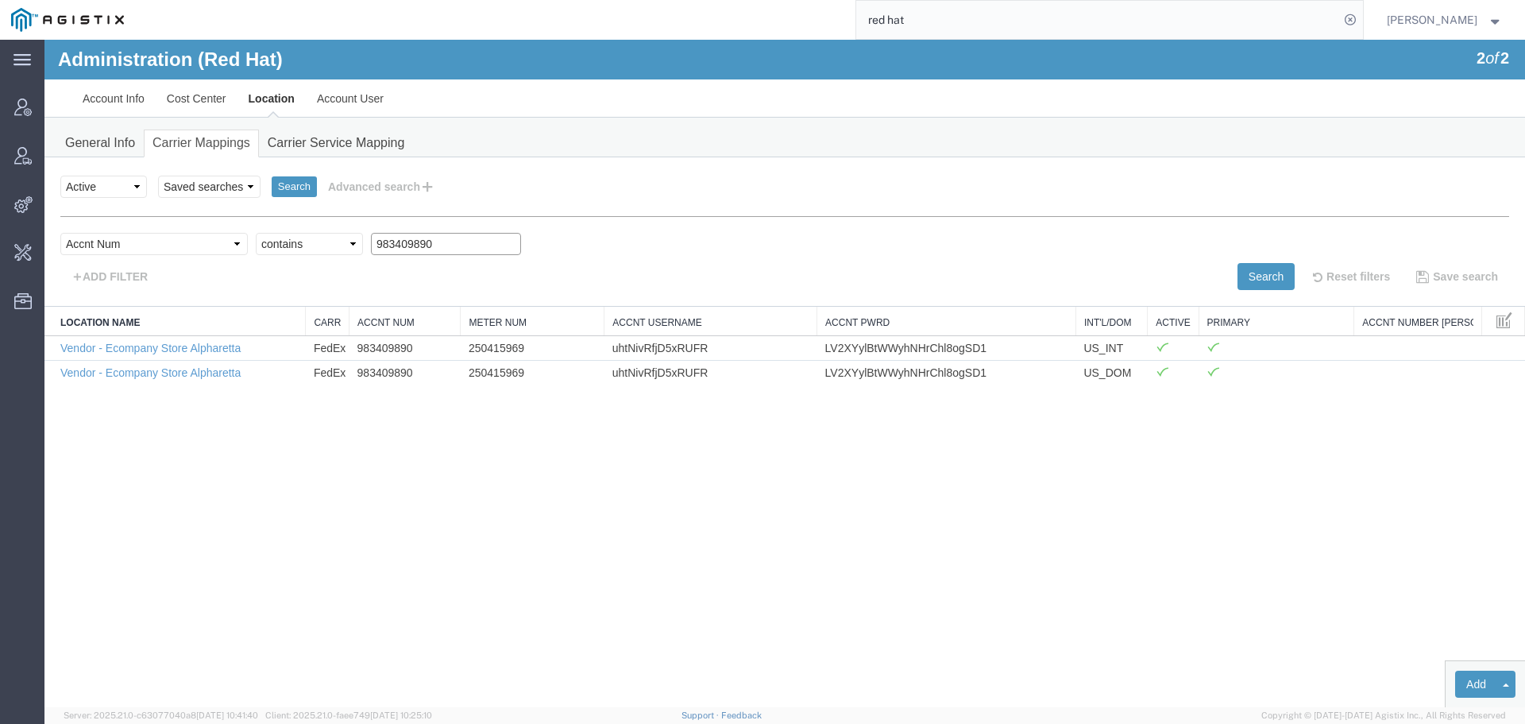
drag, startPoint x: 387, startPoint y: 240, endPoint x: 252, endPoint y: 240, distance: 135.1
click at [252, 240] on div "Select field Accnt Num Accnt Number Alias Accnt Username Carrier Name Int'l/Dom…" at bounding box center [784, 248] width 1449 height 30
paste input "202321515"
click at [1274, 293] on div "Search Select status Active All Inactive Saved searches Search Advanced search …" at bounding box center [784, 231] width 1481 height 149
click at [1268, 283] on button "Search" at bounding box center [1266, 276] width 57 height 27
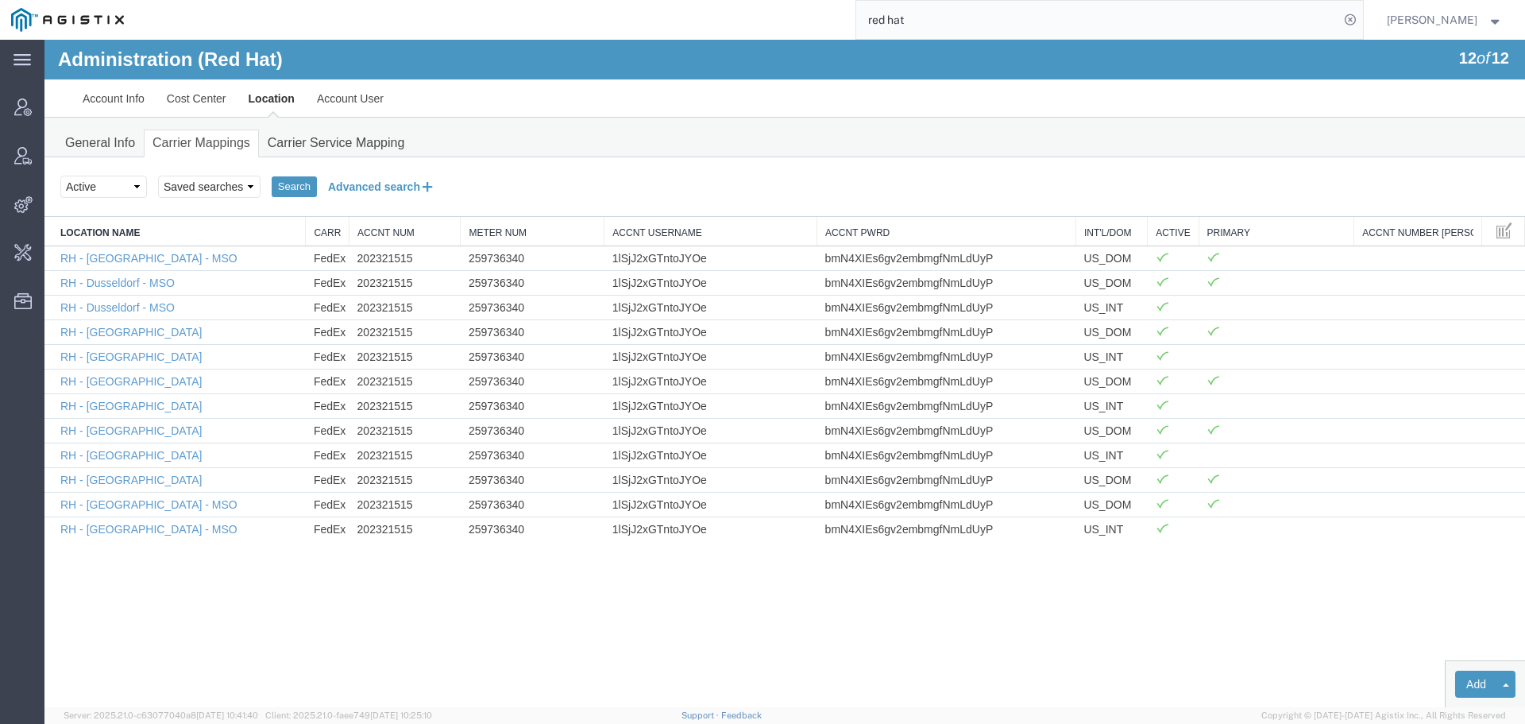
drag, startPoint x: 404, startPoint y: 183, endPoint x: 406, endPoint y: 192, distance: 9.8
click at [404, 183] on button "Advanced search" at bounding box center [382, 186] width 130 height 27
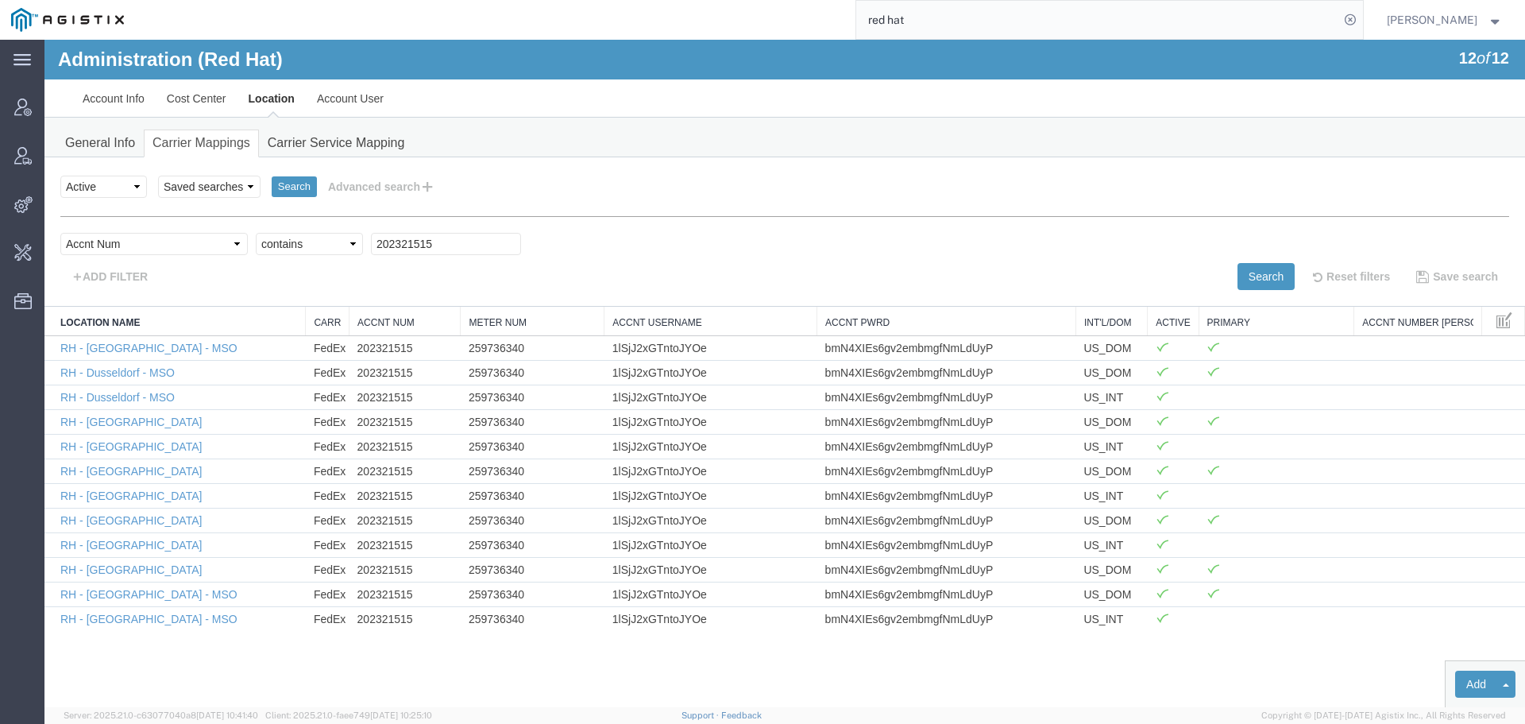
drag, startPoint x: 400, startPoint y: 252, endPoint x: 300, endPoint y: 249, distance: 100.2
click at [263, 243] on div "Select field Accnt Num Accnt Number Alias Accnt Username Carrier Name Int'l/Dom…" at bounding box center [784, 248] width 1449 height 30
click at [397, 247] on input "202321515" at bounding box center [446, 244] width 150 height 22
drag, startPoint x: 393, startPoint y: 245, endPoint x: 215, endPoint y: 245, distance: 178.0
click at [215, 245] on div "Select field Accnt Num Accnt Number Alias Accnt Username Carrier Name Int'l/Dom…" at bounding box center [784, 248] width 1449 height 30
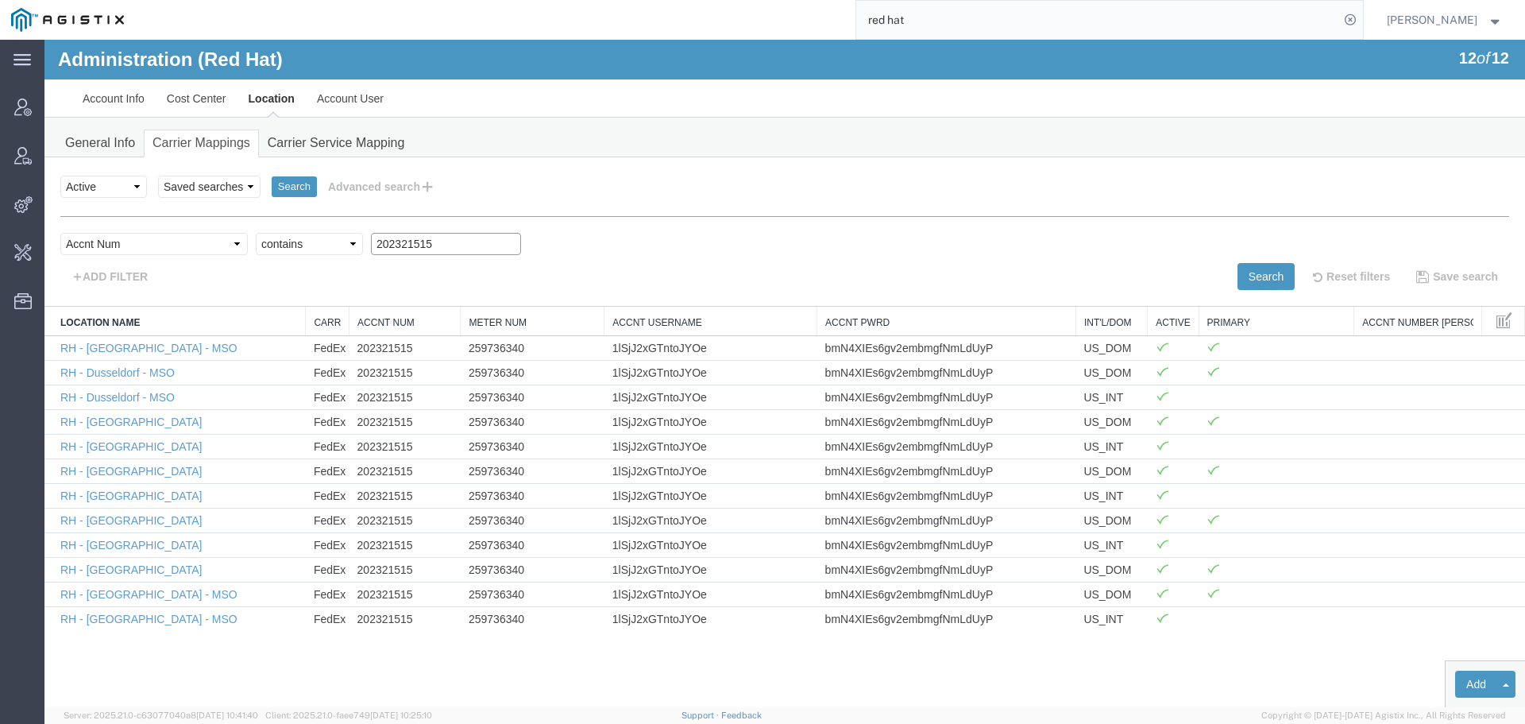
paste input "485537929"
drag, startPoint x: 1258, startPoint y: 265, endPoint x: 1261, endPoint y: 275, distance: 9.8
click at [1261, 267] on button "Search" at bounding box center [1266, 276] width 57 height 27
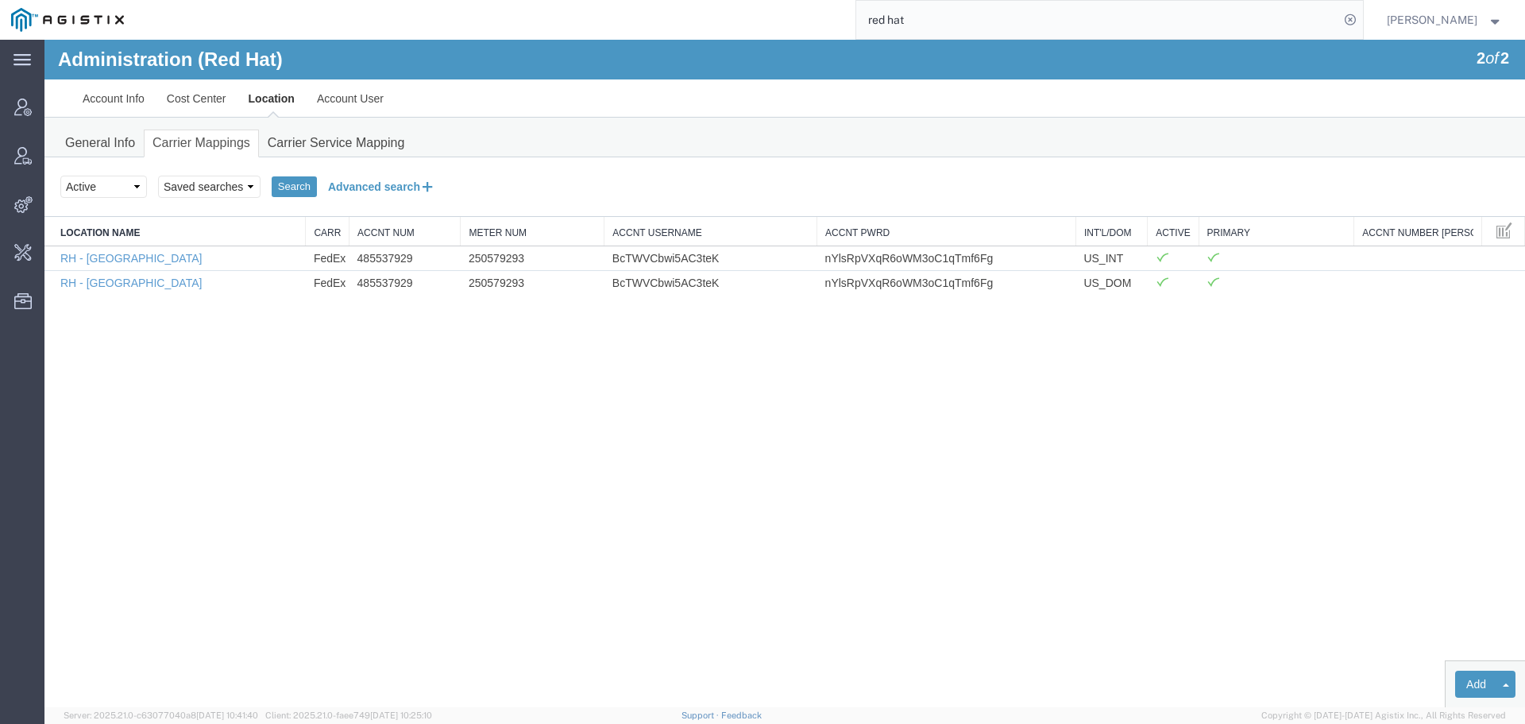
click at [377, 190] on button "Advanced search" at bounding box center [382, 186] width 130 height 27
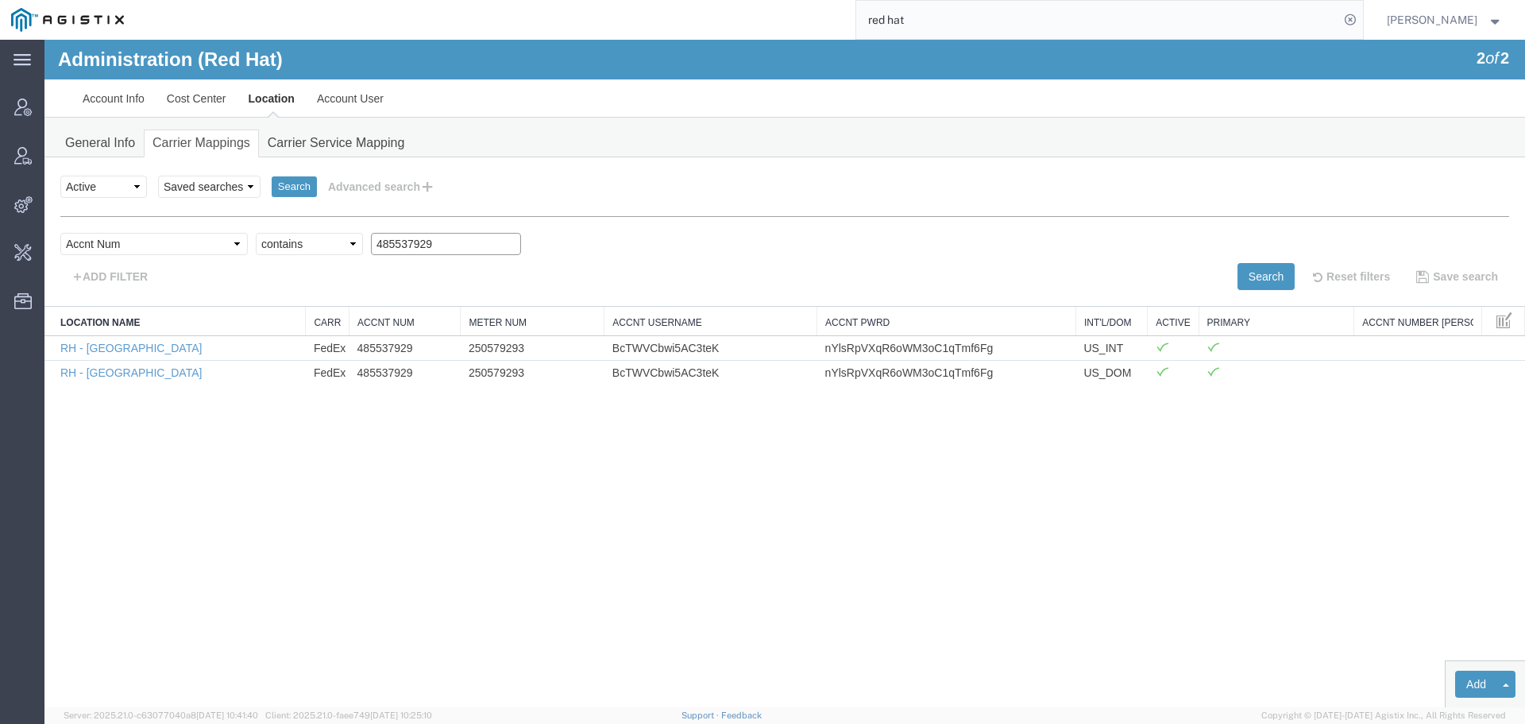
drag, startPoint x: 388, startPoint y: 245, endPoint x: 218, endPoint y: 246, distance: 169.2
click at [243, 246] on div "Select field Accnt Num Accnt Number Alias Accnt Username Carrier Name Int'l/Dom…" at bounding box center [784, 248] width 1449 height 30
paste input "733306378"
click at [1251, 275] on button "Search" at bounding box center [1266, 276] width 57 height 27
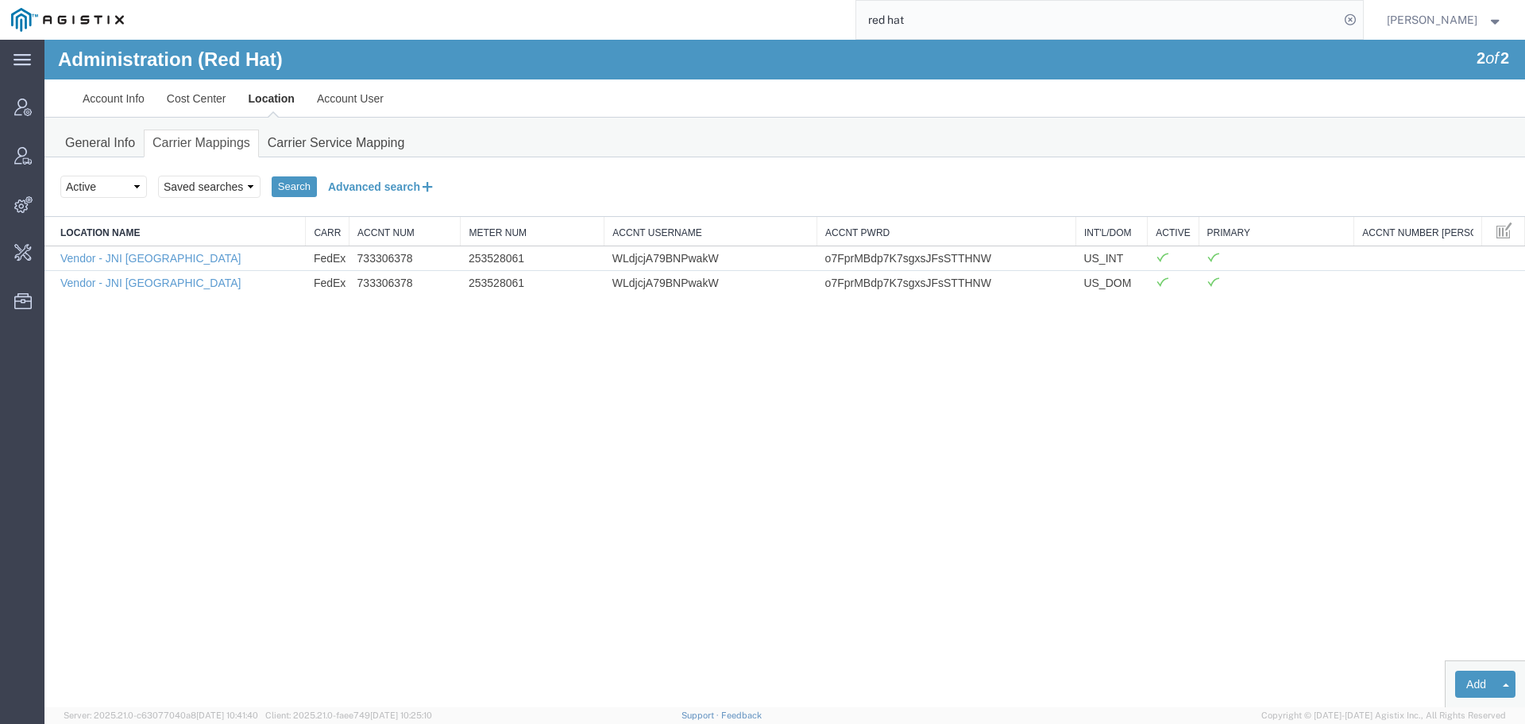
click at [374, 188] on button "Advanced search" at bounding box center [382, 186] width 130 height 27
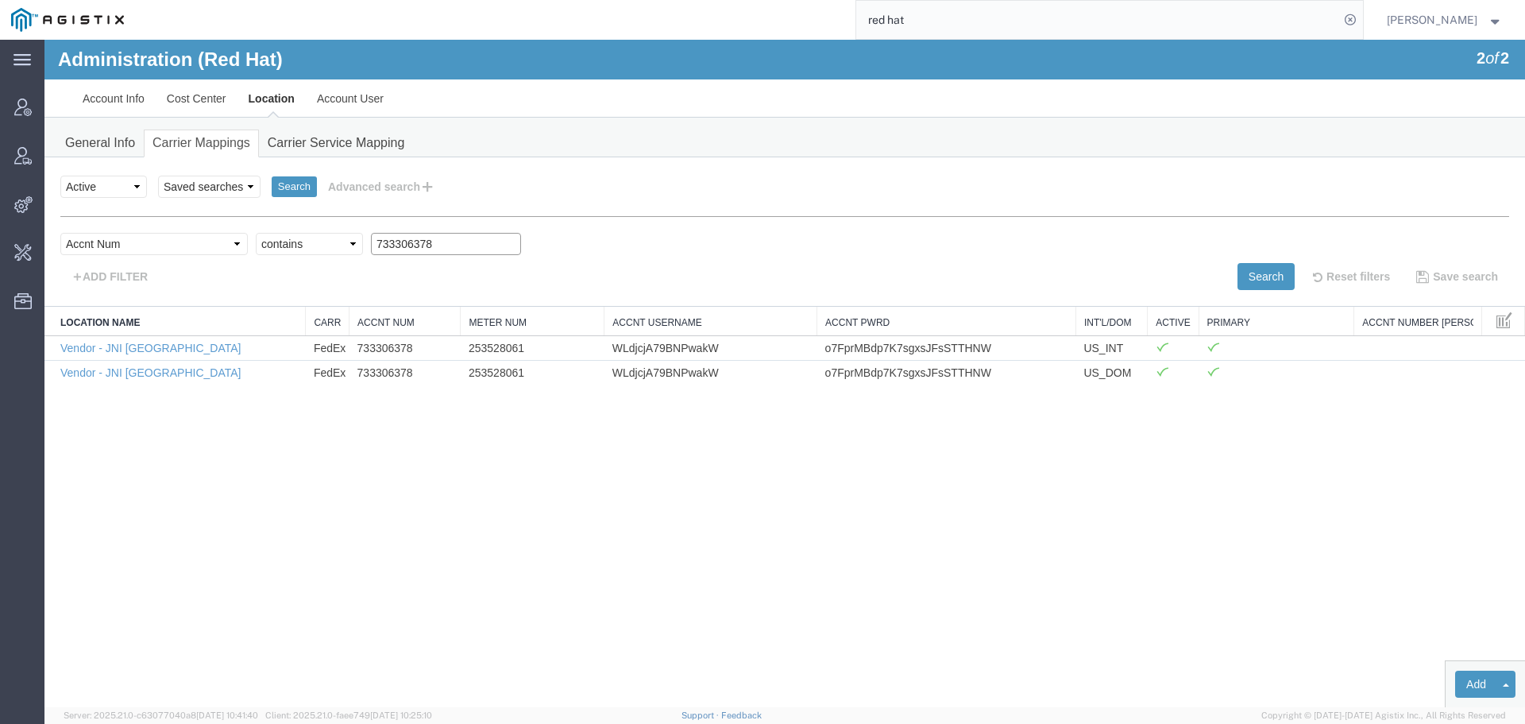
drag, startPoint x: 390, startPoint y: 241, endPoint x: 242, endPoint y: 245, distance: 148.6
click at [252, 245] on div "Select field Accnt Num Accnt Number Alias Accnt Username Carrier Name Int'l/Dom…" at bounding box center [784, 248] width 1449 height 30
paste input "9131434"
click at [1257, 281] on button "Search" at bounding box center [1266, 276] width 57 height 27
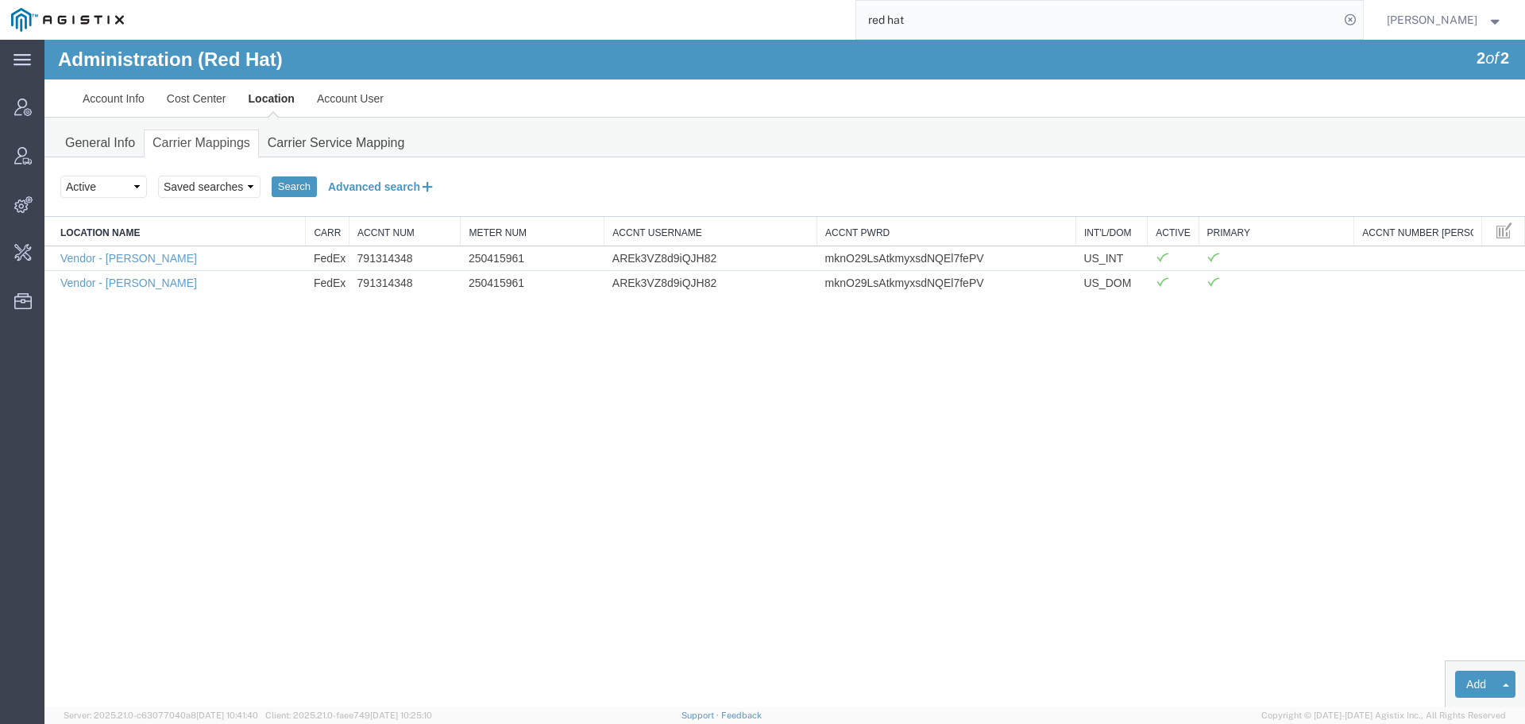
click at [353, 185] on button "Advanced search" at bounding box center [382, 186] width 130 height 27
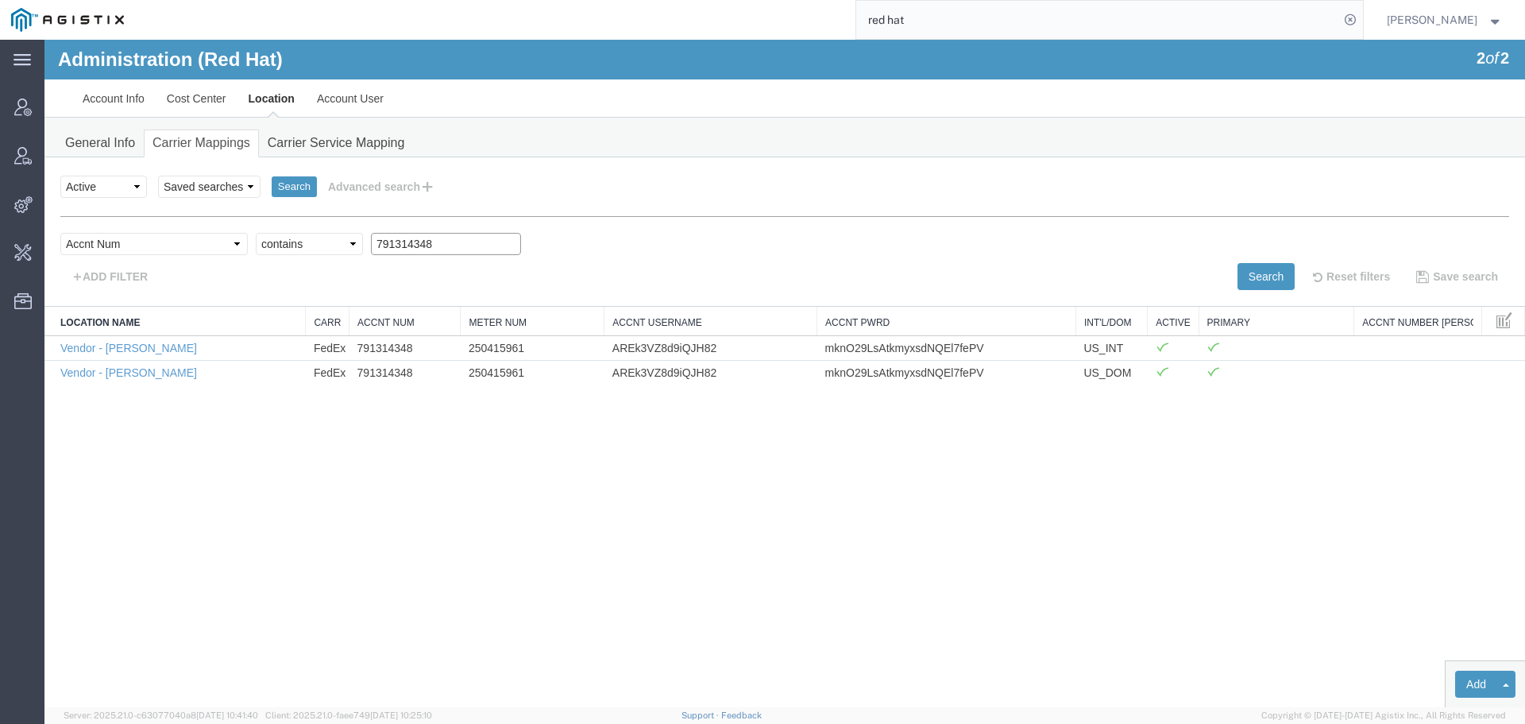
click at [371, 249] on input "791314348" at bounding box center [446, 244] width 150 height 22
paste input "836875486"
click at [1250, 277] on button "Search" at bounding box center [1266, 276] width 57 height 27
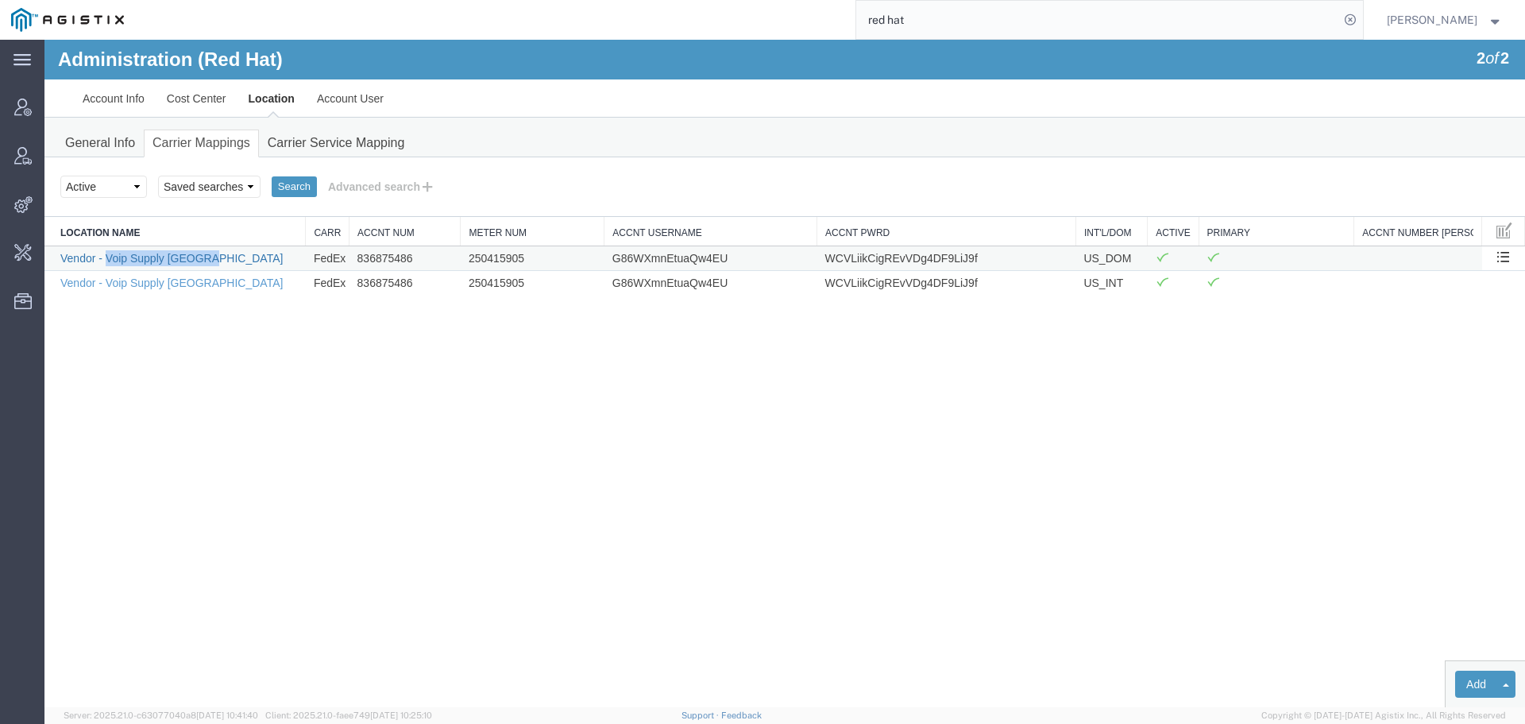
drag, startPoint x: 212, startPoint y: 258, endPoint x: 107, endPoint y: 258, distance: 104.9
click at [107, 258] on td "Vendor - Voip Supply [GEOGRAPHIC_DATA]" at bounding box center [174, 257] width 261 height 25
click at [366, 195] on button "Advanced search" at bounding box center [382, 186] width 130 height 27
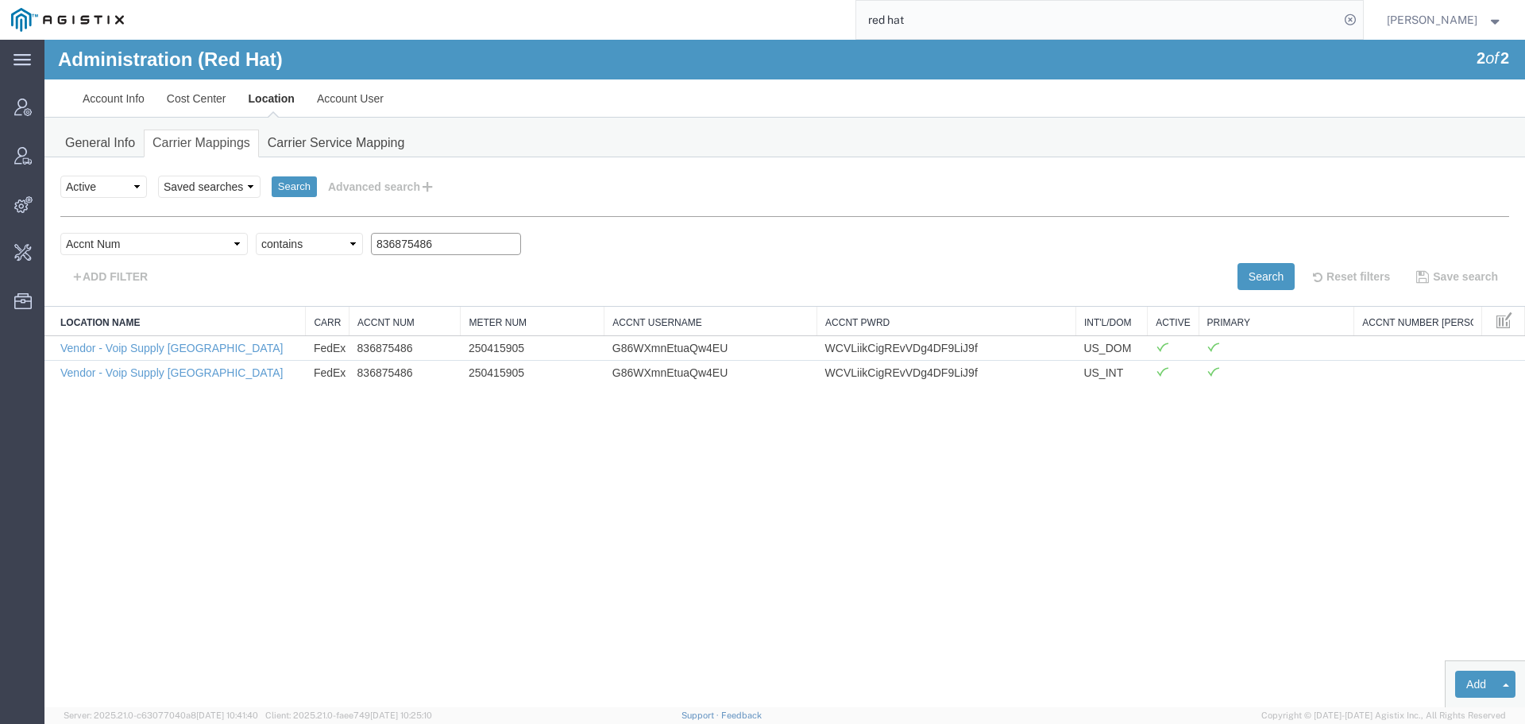
drag, startPoint x: 435, startPoint y: 238, endPoint x: 234, endPoint y: 245, distance: 201.1
click at [234, 245] on div "Select field Accnt Num Accnt Number Alias Accnt Username Carrier Name Int'l/Dom…" at bounding box center [784, 248] width 1449 height 30
paste input "983409890"
type input "983409890"
click at [1246, 284] on button "Search" at bounding box center [1266, 276] width 57 height 27
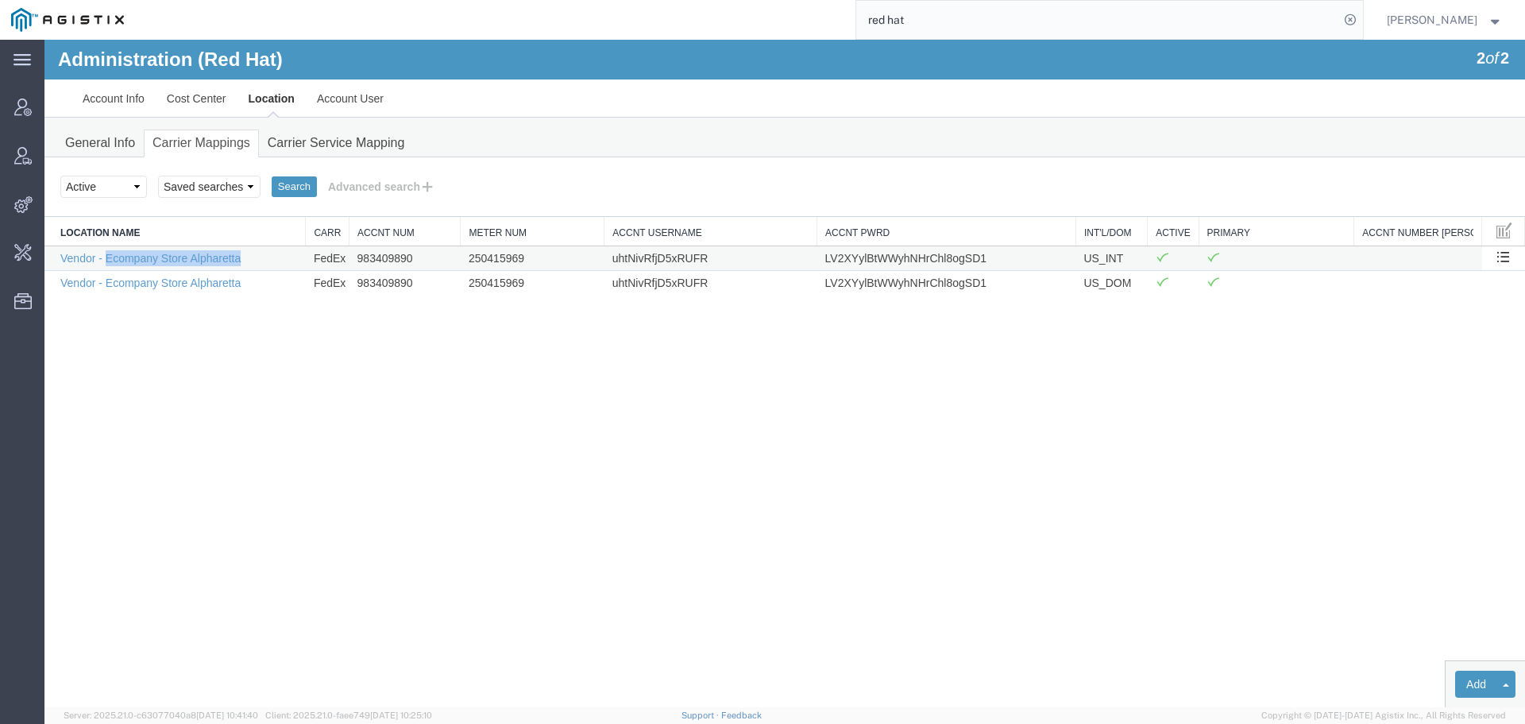
drag, startPoint x: 251, startPoint y: 263, endPoint x: 106, endPoint y: 266, distance: 145.4
click at [106, 266] on td "Vendor - Ecompany Store Alpharetta" at bounding box center [174, 257] width 261 height 25
